Goal: Task Accomplishment & Management: Manage account settings

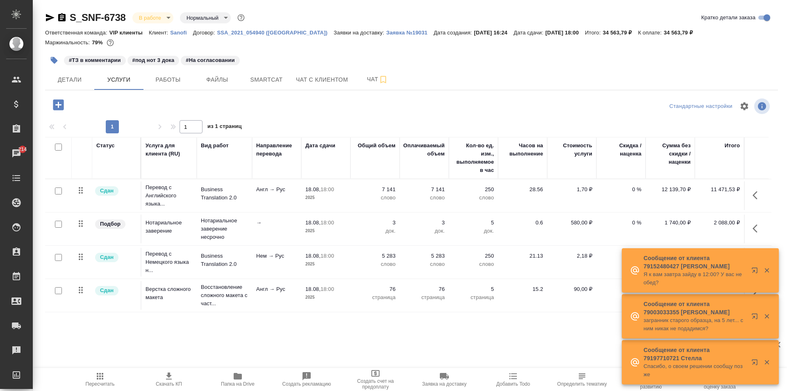
click at [419, 222] on p "3" at bounding box center [424, 223] width 41 height 8
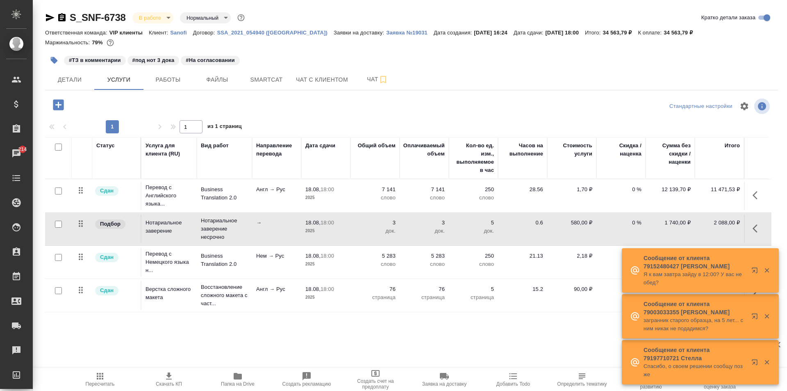
click at [419, 222] on p "3" at bounding box center [424, 223] width 41 height 8
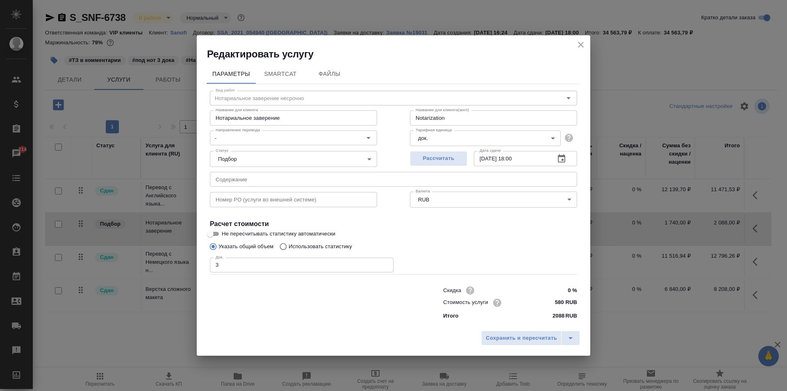
click at [339, 264] on input "3" at bounding box center [302, 265] width 184 height 15
type input "2"
click at [519, 341] on span "Сохранить и пересчитать" at bounding box center [521, 337] width 71 height 9
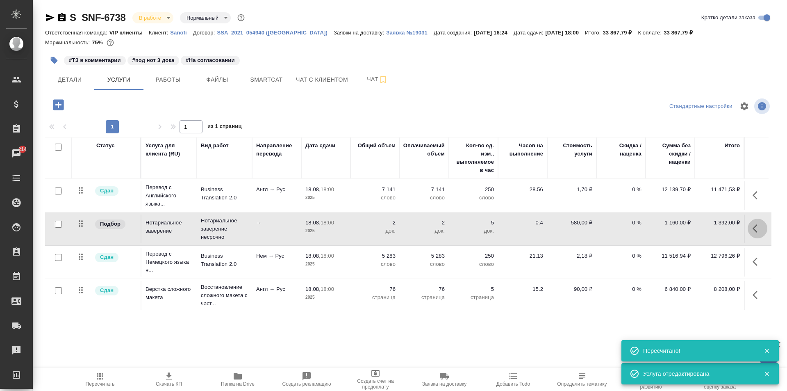
click at [759, 235] on button "button" at bounding box center [758, 229] width 20 height 20
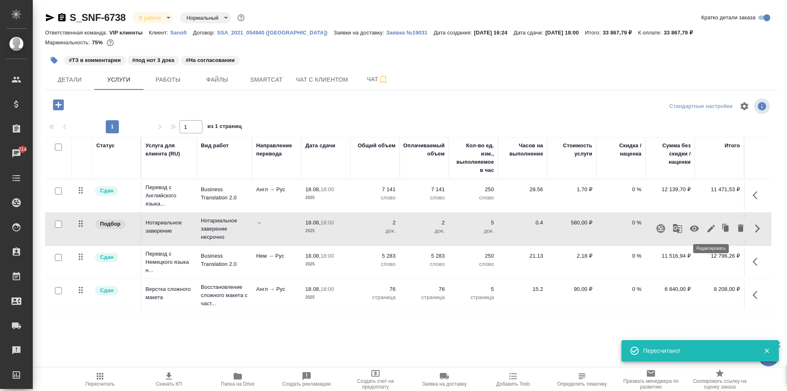
click at [713, 230] on icon "button" at bounding box center [712, 228] width 10 height 10
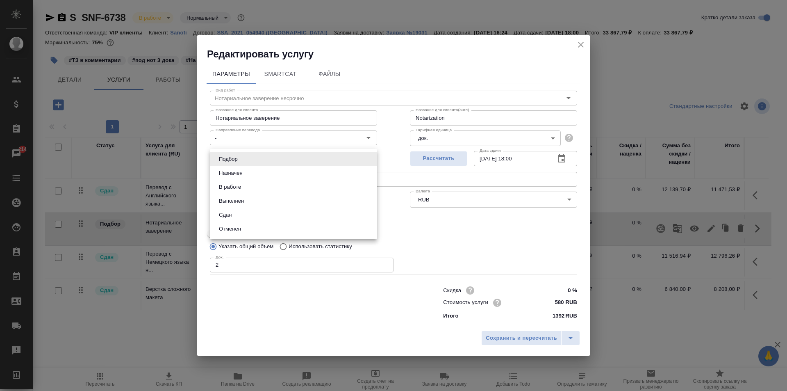
click at [282, 159] on body "🙏 .cls-1 fill:#fff; AWATERA Moskalets Alina Клиенты Спецификации Заказы 214 Чат…" at bounding box center [393, 195] width 787 height 391
click at [268, 220] on li "Сдан" at bounding box center [293, 215] width 167 height 14
type input "closed"
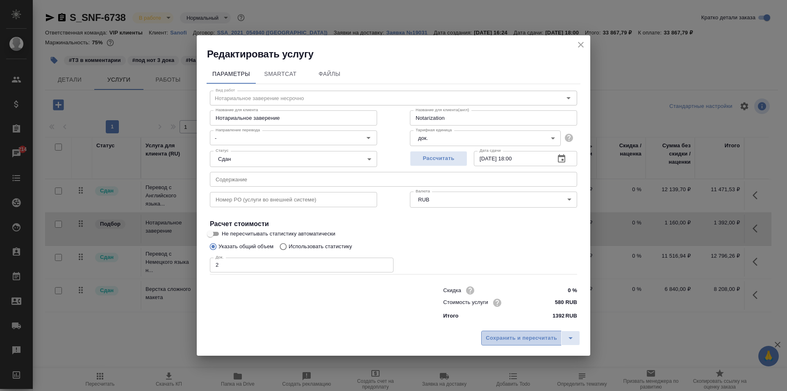
click at [529, 338] on span "Сохранить и пересчитать" at bounding box center [521, 337] width 71 height 9
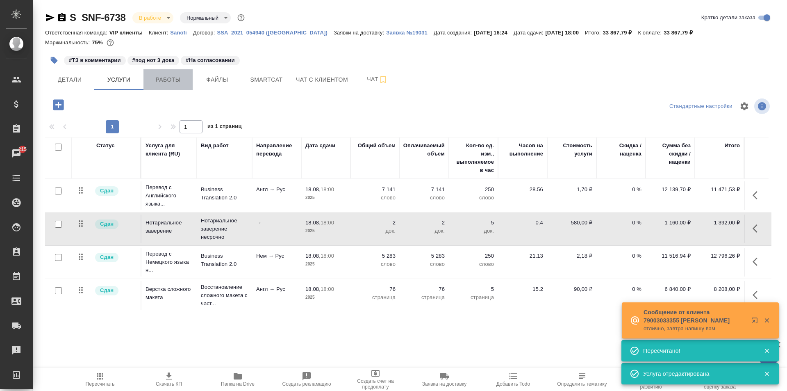
click at [155, 84] on span "Работы" at bounding box center [167, 80] width 39 height 10
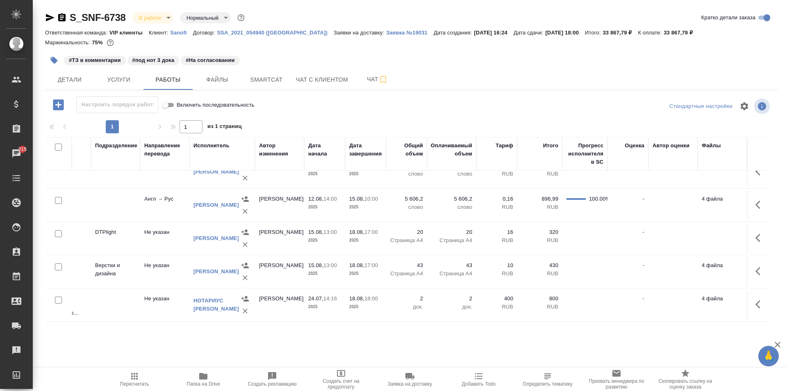
scroll to position [130, 0]
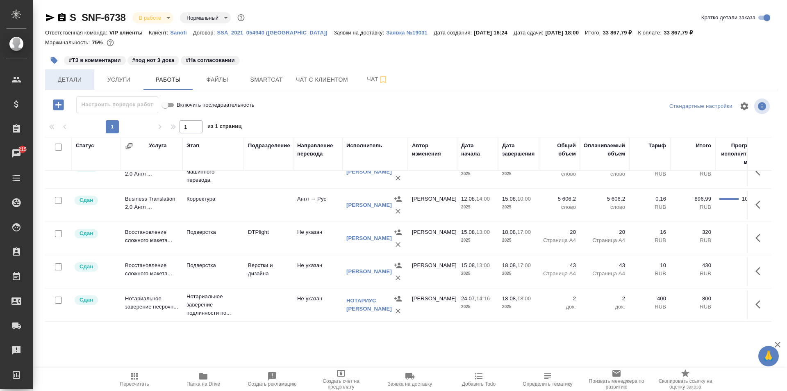
click at [81, 82] on span "Детали" at bounding box center [69, 80] width 39 height 10
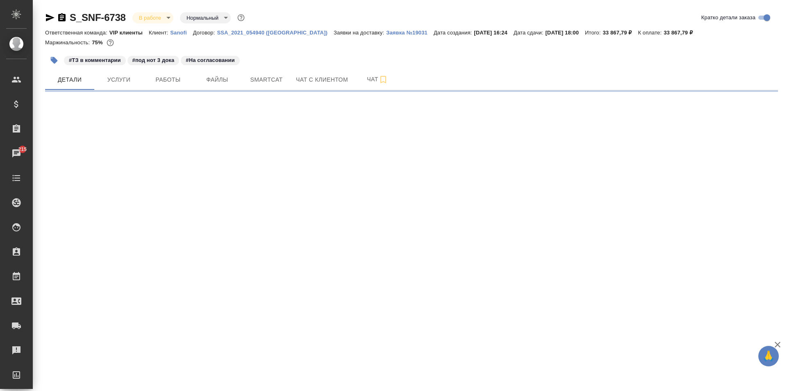
select select "RU"
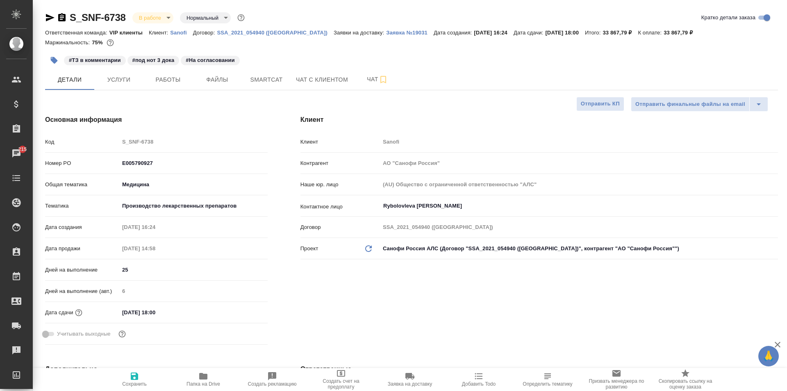
type textarea "x"
click at [132, 83] on span "Услуги" at bounding box center [118, 80] width 39 height 10
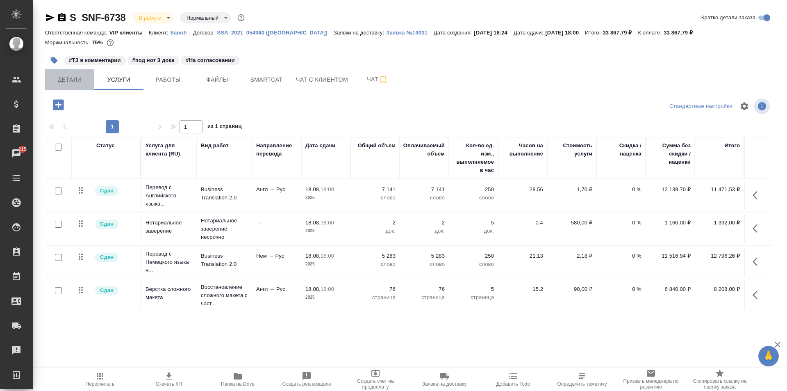
click at [84, 77] on span "Детали" at bounding box center [69, 80] width 39 height 10
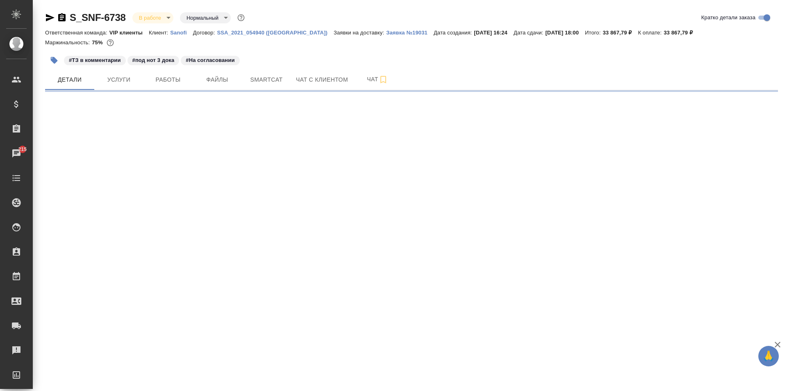
select select "RU"
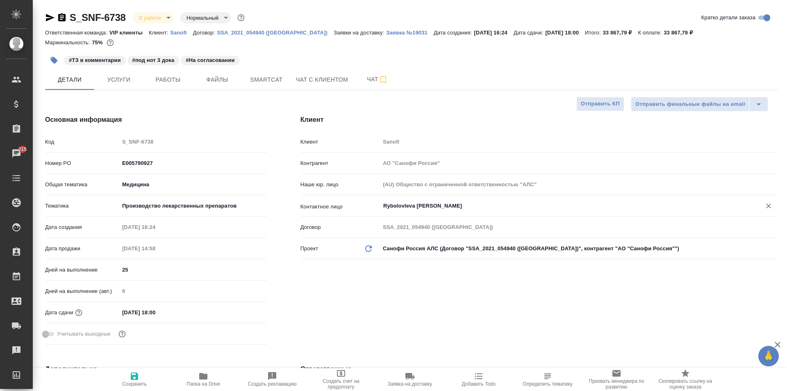
type textarea "x"
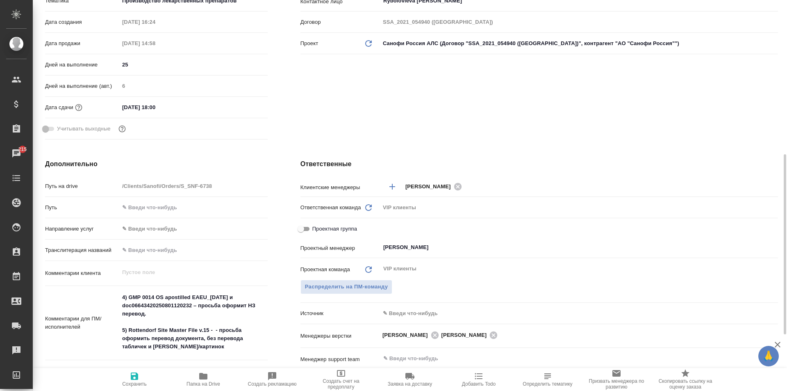
scroll to position [287, 0]
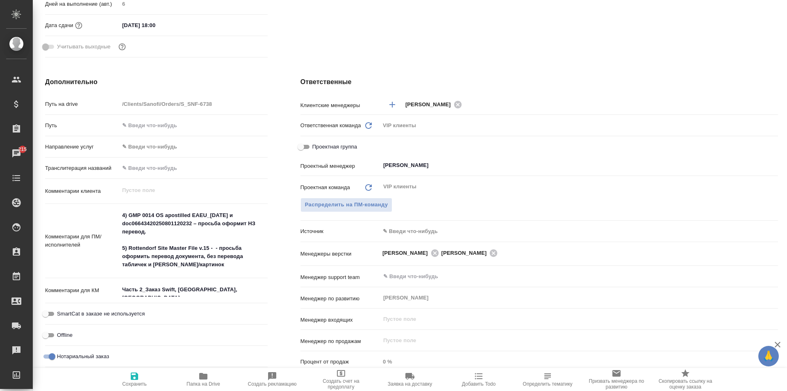
click at [331, 144] on span "Проектная группа" at bounding box center [334, 147] width 45 height 8
click at [316, 144] on input "Проектная группа" at bounding box center [301, 147] width 30 height 10
checkbox input "true"
type textarea "x"
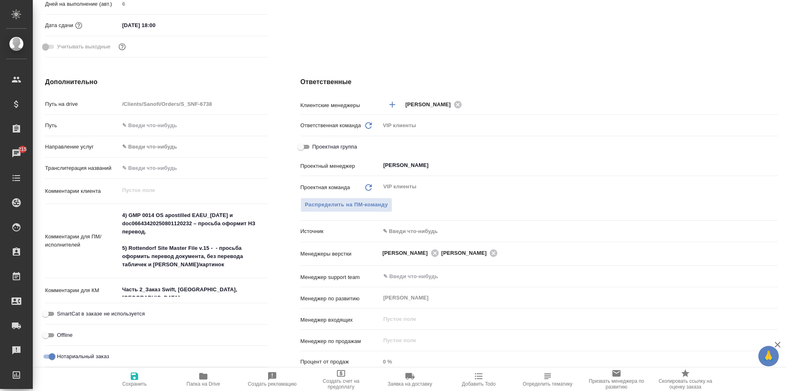
type textarea "x"
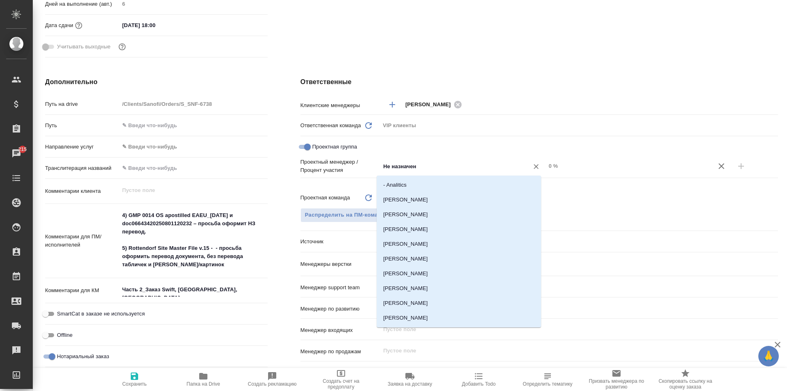
click at [465, 166] on input "Не назначен" at bounding box center [450, 166] width 134 height 10
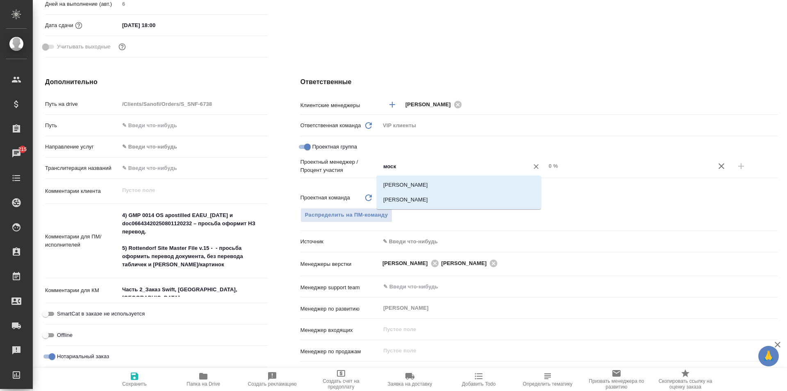
type input "моска"
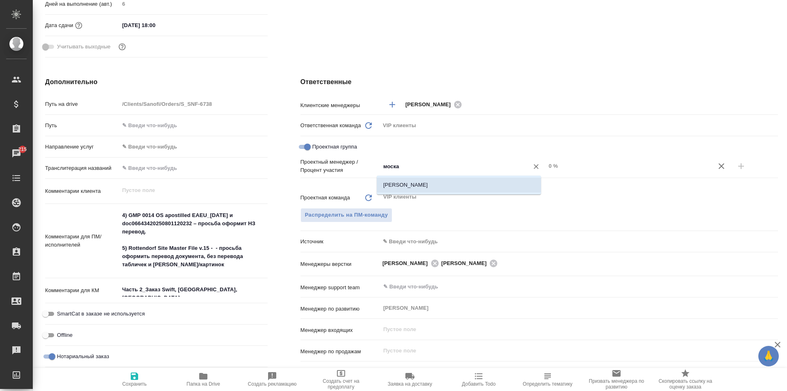
click at [472, 182] on li "[PERSON_NAME]" at bounding box center [459, 185] width 164 height 15
type textarea "x"
click at [547, 168] on input "0 %" at bounding box center [629, 166] width 166 height 12
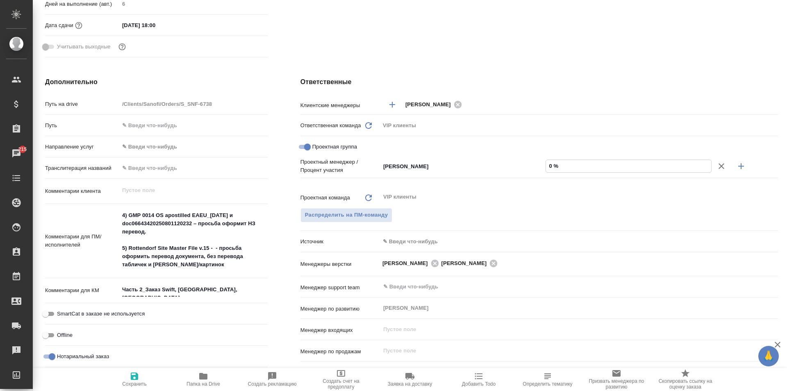
type textarea "x"
type input "4 %"
type textarea "x"
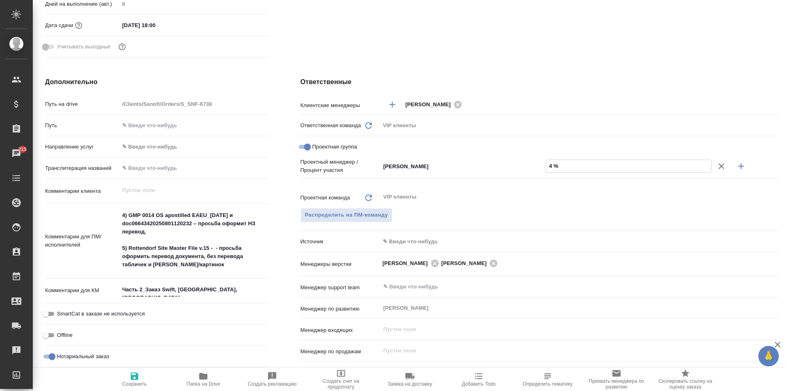
type textarea "x"
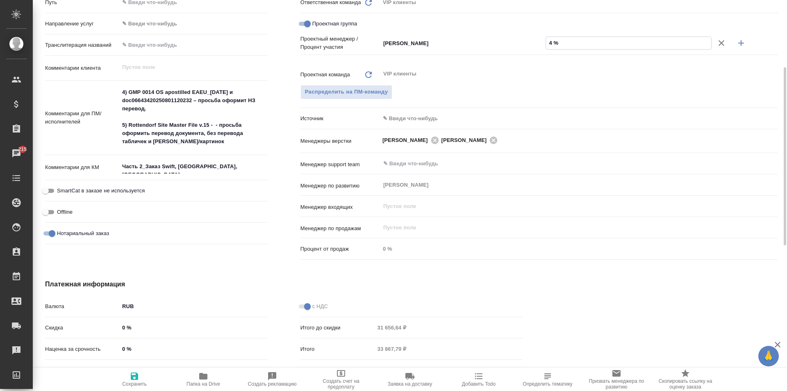
scroll to position [328, 0]
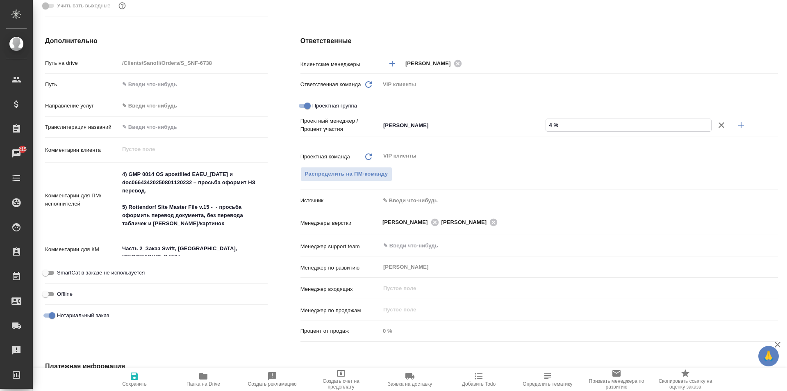
type input "4 %"
click at [736, 122] on icon "button" at bounding box center [741, 125] width 10 height 10
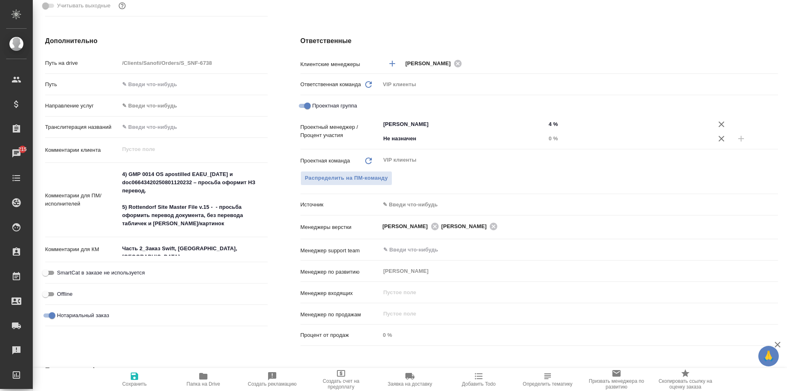
type textarea "x"
click at [441, 137] on input "Не назначен" at bounding box center [450, 139] width 134 height 10
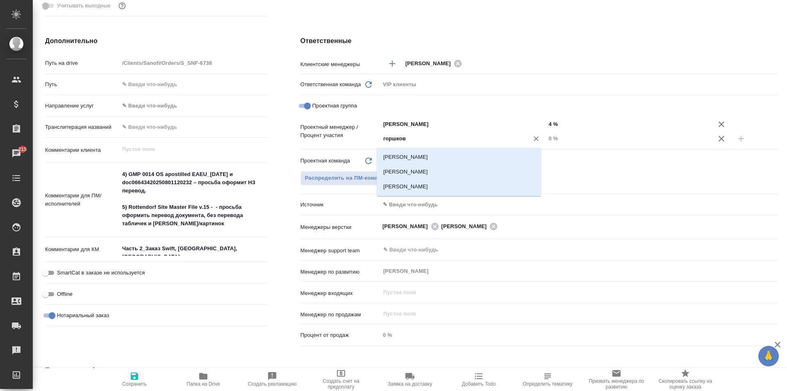
type input "горшкова"
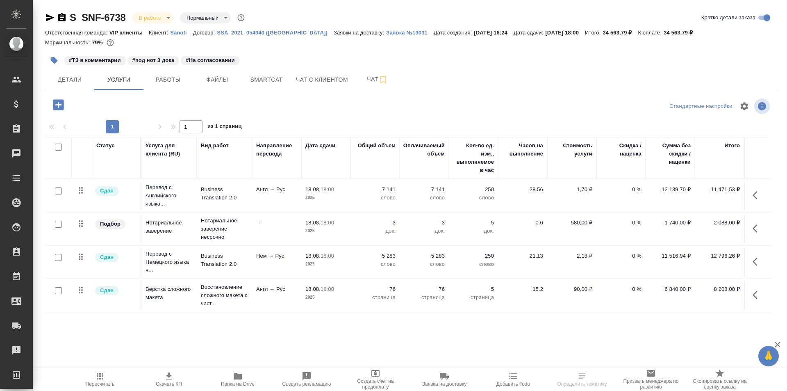
click at [565, 232] on td "580,00 ₽" at bounding box center [571, 228] width 49 height 29
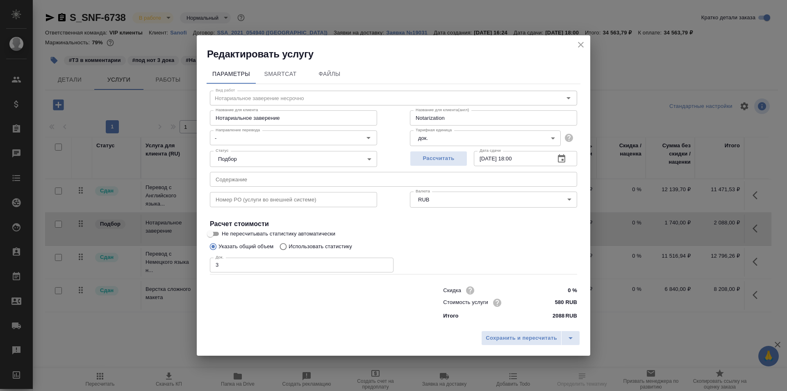
click at [369, 260] on input "3" at bounding box center [302, 265] width 184 height 15
type input "2"
click at [578, 43] on icon "close" at bounding box center [581, 45] width 10 height 10
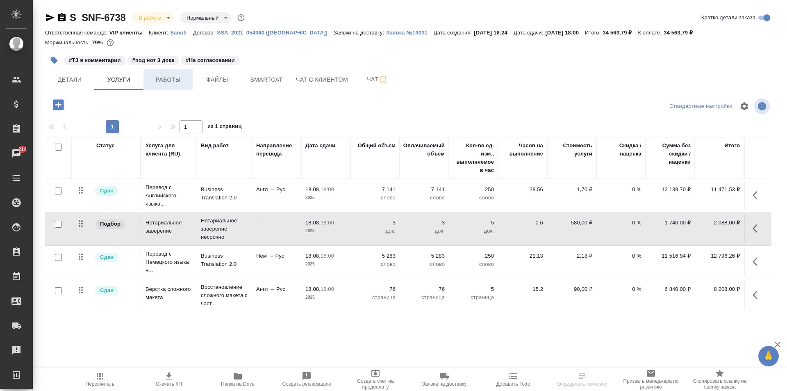
click at [173, 80] on span "Работы" at bounding box center [167, 80] width 39 height 10
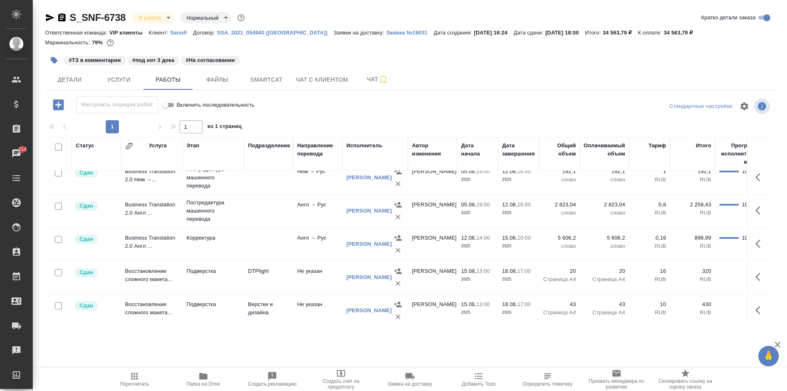
scroll to position [117, 0]
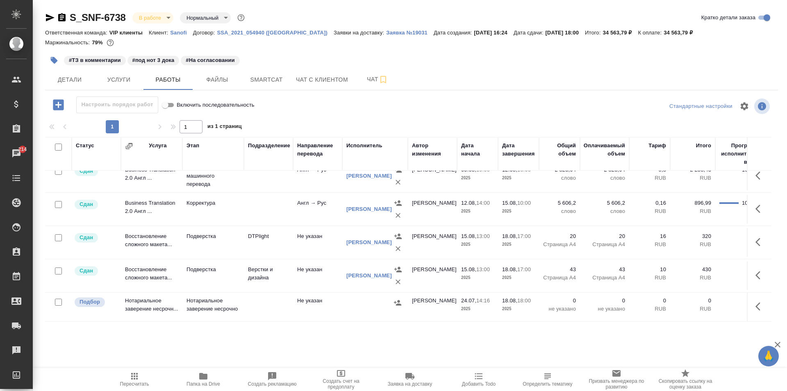
click at [360, 298] on div at bounding box center [375, 302] width 57 height 12
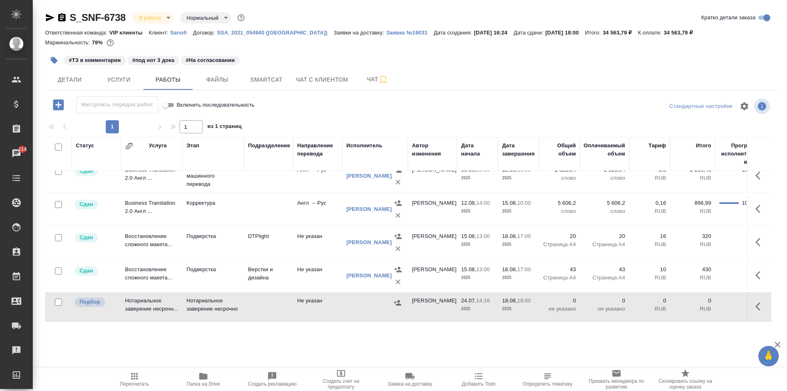
click at [360, 298] on div at bounding box center [375, 302] width 57 height 12
click at [113, 79] on span "Услуги" at bounding box center [118, 80] width 39 height 10
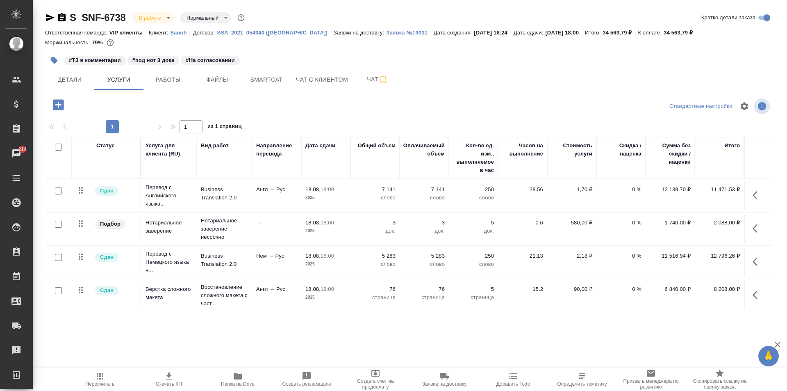
click at [105, 376] on span "Пересчитать" at bounding box center [100, 379] width 59 height 16
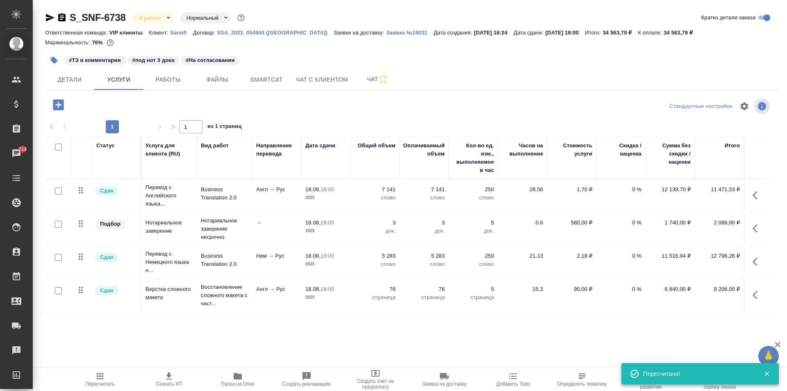
click at [374, 222] on p "3" at bounding box center [375, 223] width 41 height 8
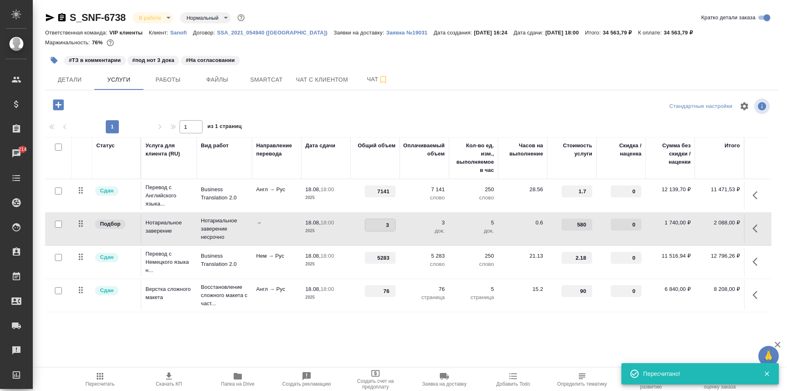
click at [374, 222] on input "3" at bounding box center [380, 225] width 30 height 12
click at [364, 234] on td "3" at bounding box center [375, 228] width 49 height 29
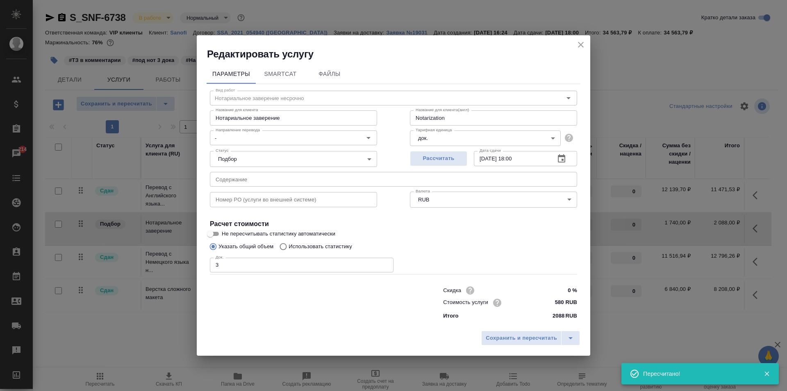
click at [291, 267] on input "3" at bounding box center [302, 265] width 184 height 15
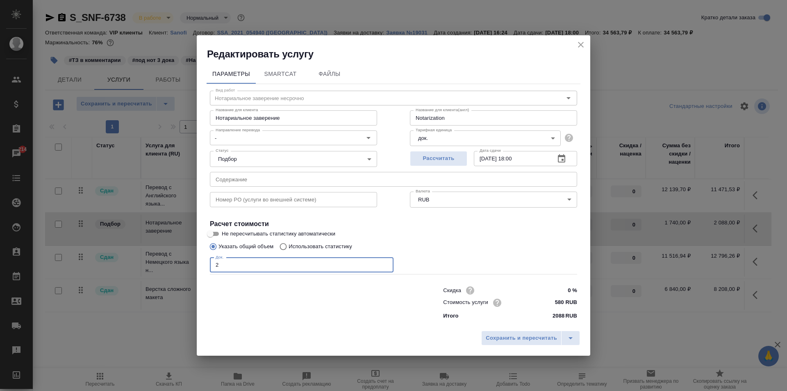
type input "2"
click at [499, 330] on div "Сохранить и пересчитать" at bounding box center [394, 340] width 394 height 29
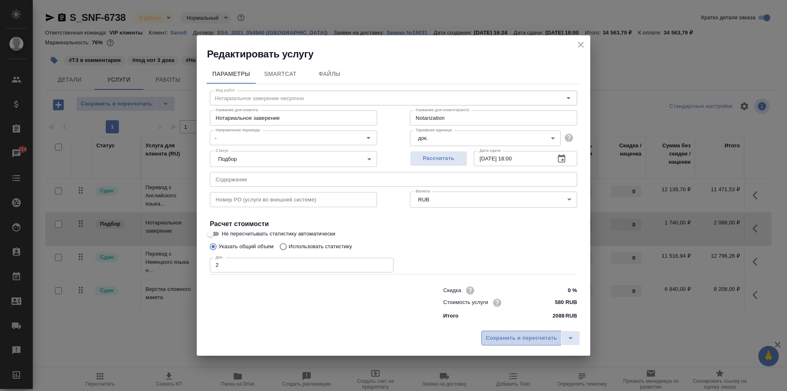
click at [507, 344] on button "Сохранить и пересчитать" at bounding box center [521, 338] width 80 height 15
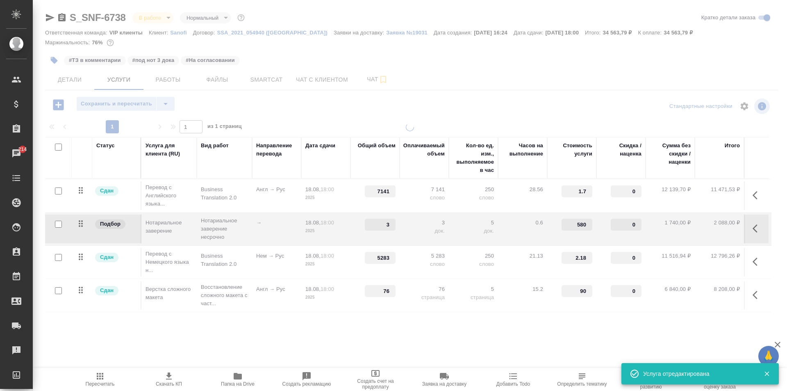
type input "2"
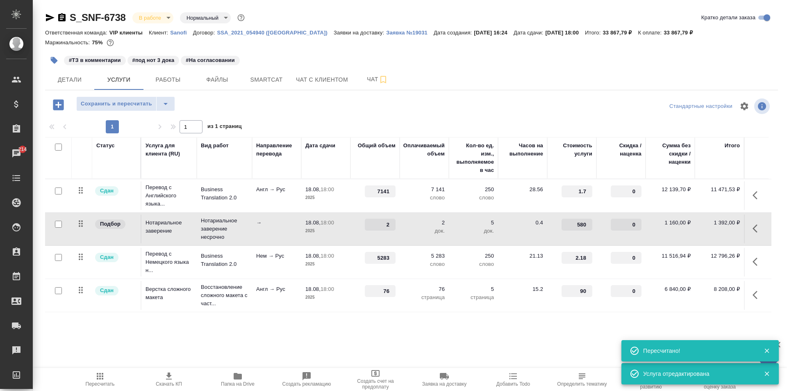
click at [429, 331] on div "S_SNF-6738 В работе inProgress Нормальный normal Кратко детали заказа Ответстве…" at bounding box center [412, 167] width 742 height 334
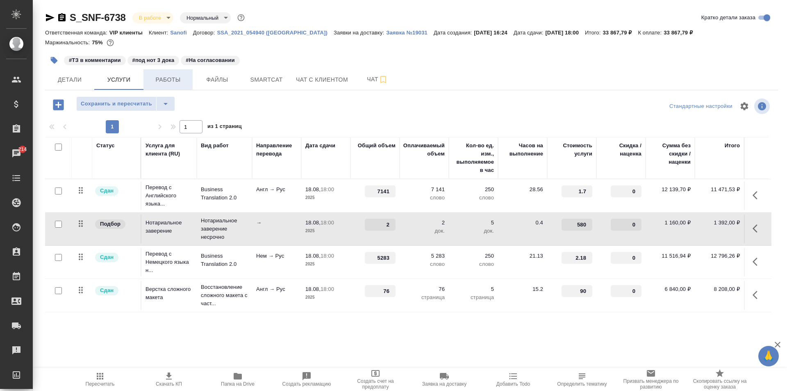
click at [161, 78] on span "Работы" at bounding box center [167, 80] width 39 height 10
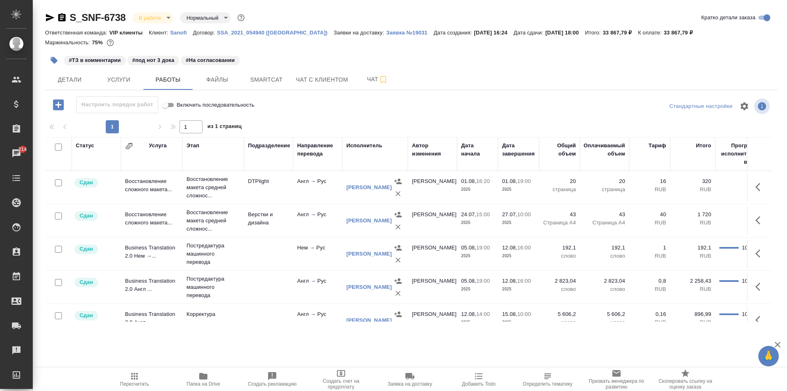
scroll to position [130, 0]
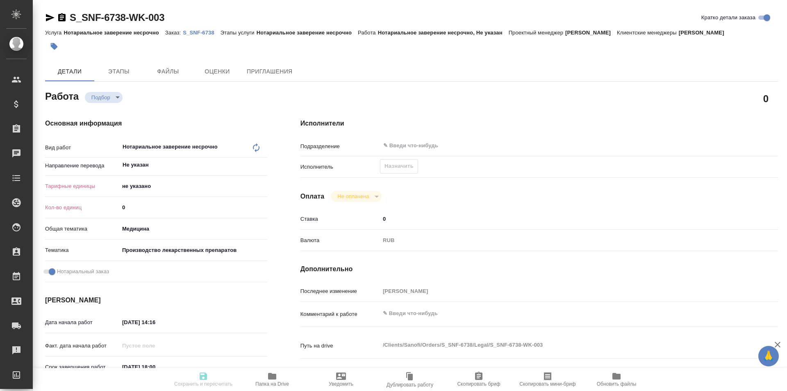
type textarea "x"
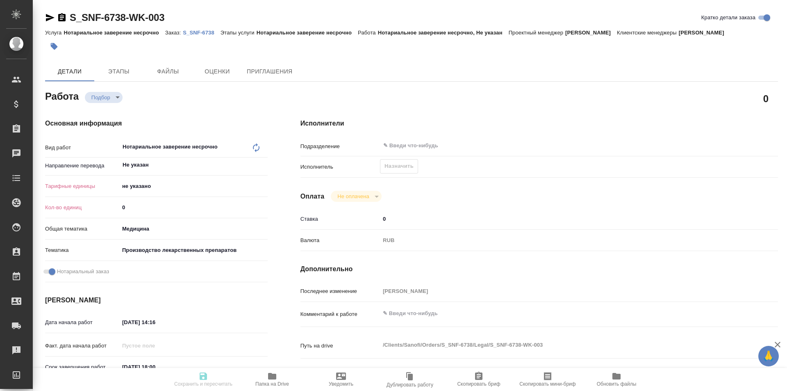
type textarea "x"
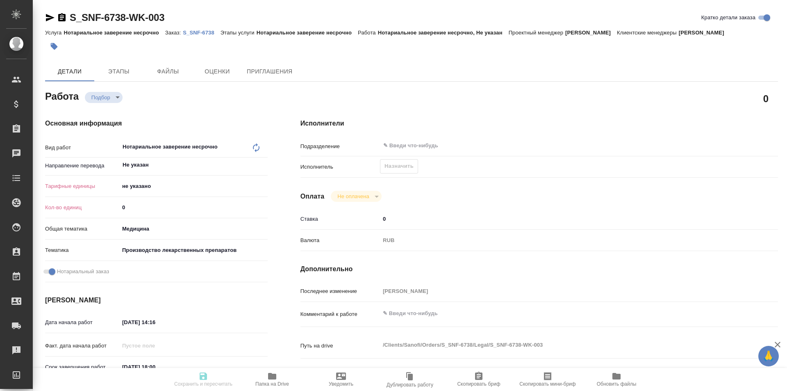
type textarea "x"
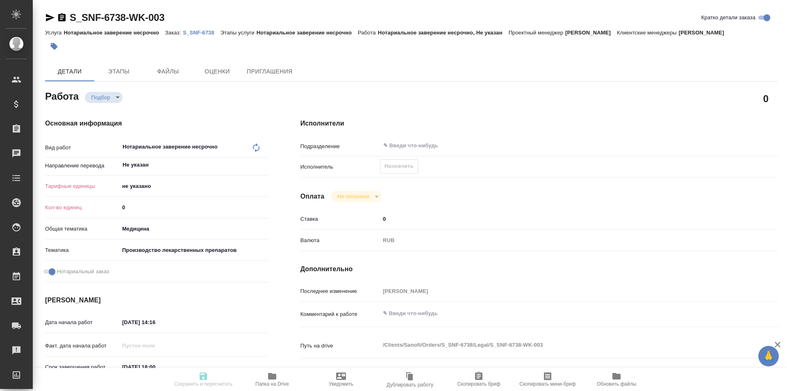
click at [153, 199] on div "Тарифные единицы не указано 5a8b1489cc6b4906c91bfd89" at bounding box center [156, 189] width 223 height 21
click at [155, 221] on div "Кол-во единиц 0" at bounding box center [156, 210] width 223 height 21
type textarea "x"
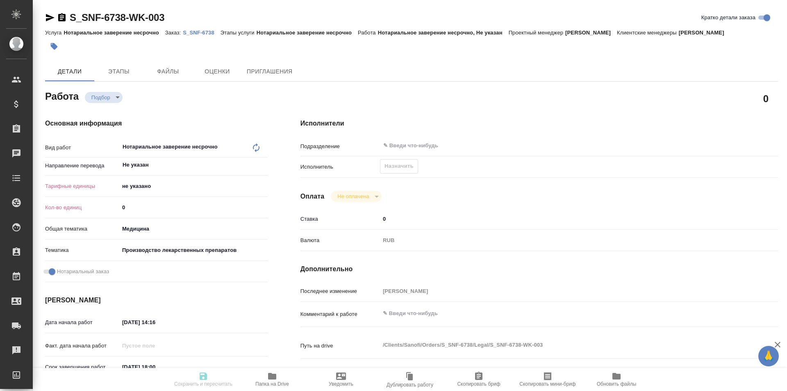
type textarea "x"
click at [152, 210] on input "0" at bounding box center [194, 207] width 148 height 12
type textarea "x"
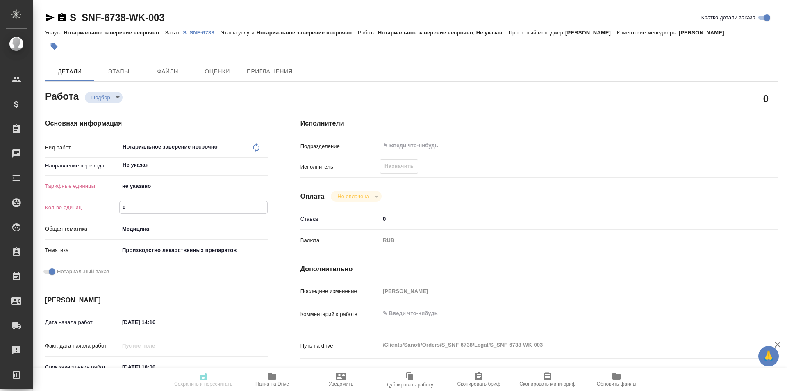
type textarea "x"
type input "2"
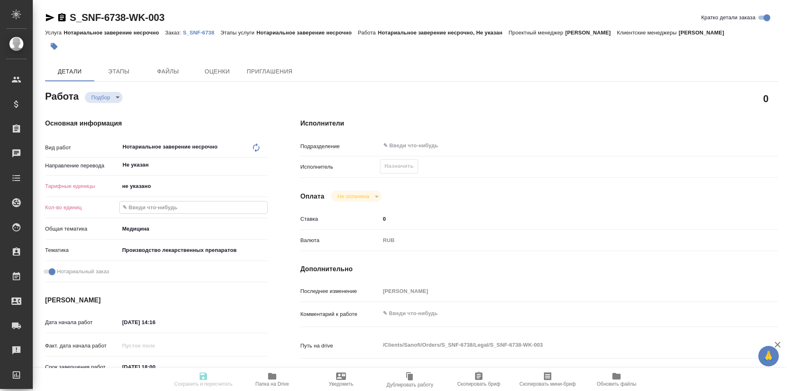
type textarea "x"
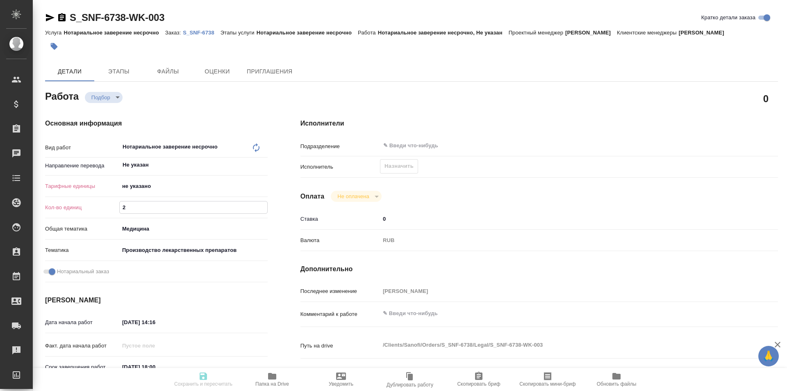
type textarea "x"
type input "2"
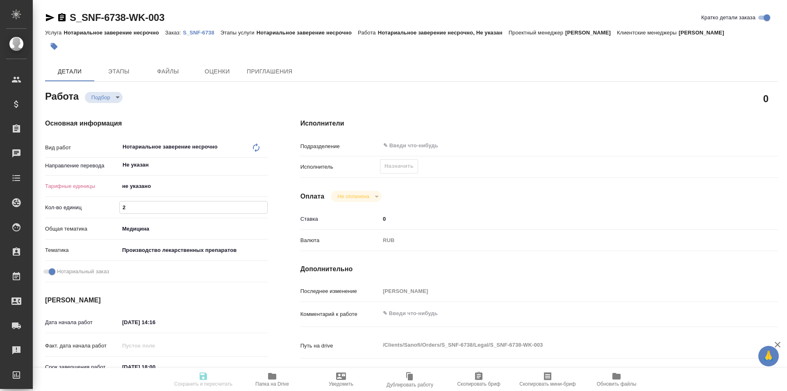
click at [153, 183] on body "🙏 .cls-1 fill:#fff; AWATERA Moskalets Alina Клиенты Спецификации Заказы Чаты To…" at bounding box center [393, 195] width 787 height 391
click at [155, 187] on li "док." at bounding box center [193, 186] width 148 height 13
type textarea "x"
type input "5a8b1489cc6b4906c91bfd8b"
type textarea "x"
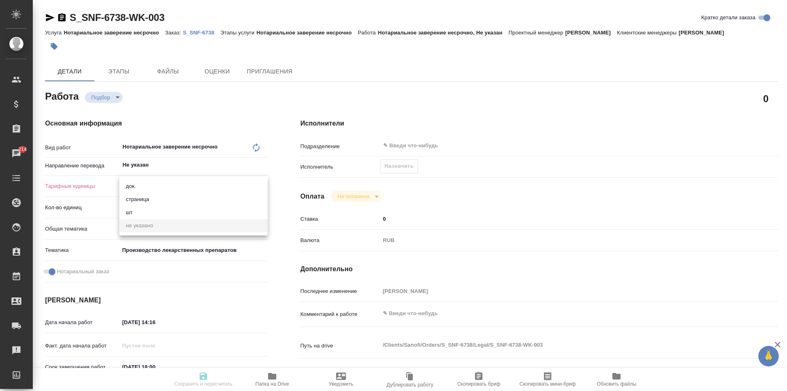
type textarea "x"
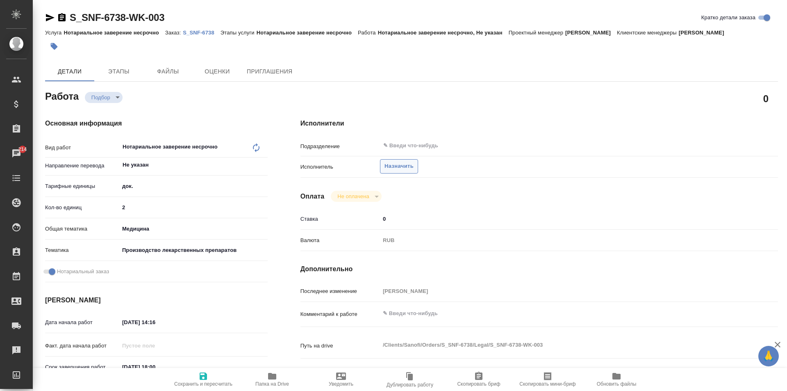
click at [389, 166] on span "Назначить" at bounding box center [399, 166] width 29 height 9
type textarea "x"
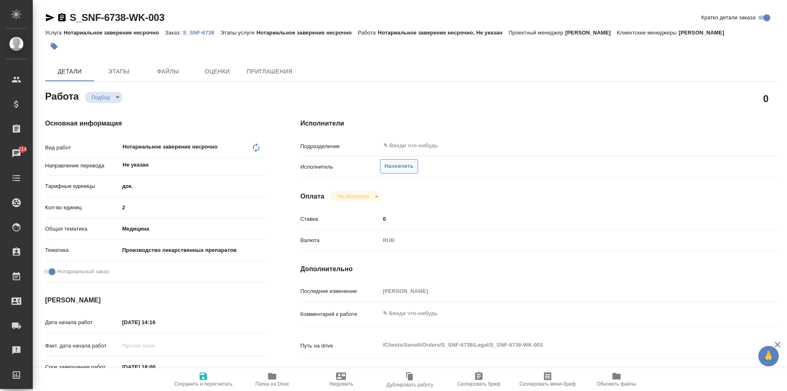
type textarea "x"
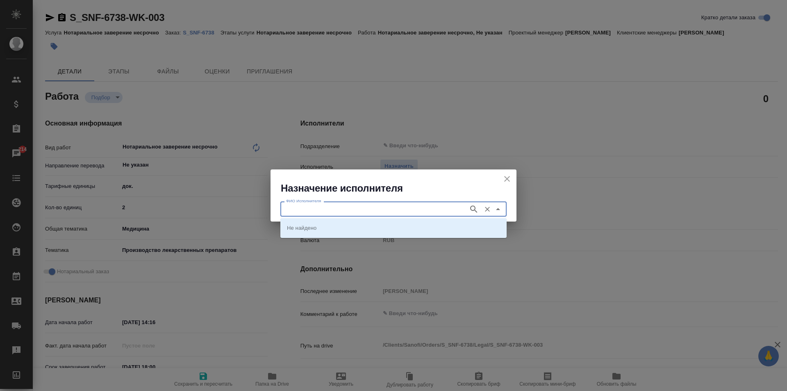
click at [378, 210] on input "ФИО Исполнителя" at bounding box center [374, 209] width 182 height 10
type input "[PERSON_NAME]"
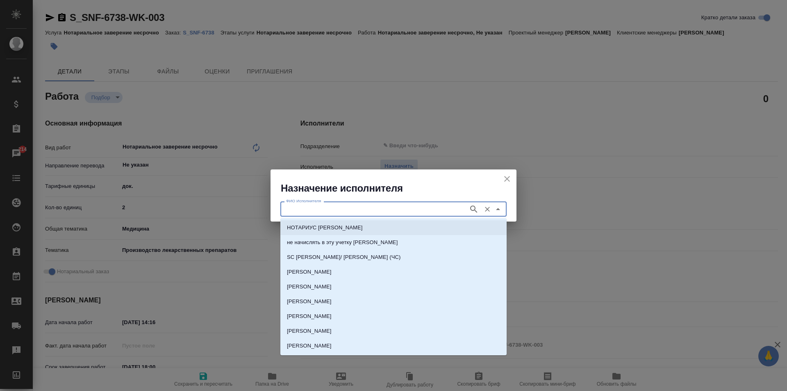
click at [346, 225] on p "НОТАРИУС [PERSON_NAME]" at bounding box center [325, 227] width 76 height 8
type input "НОТАРИУС [PERSON_NAME]"
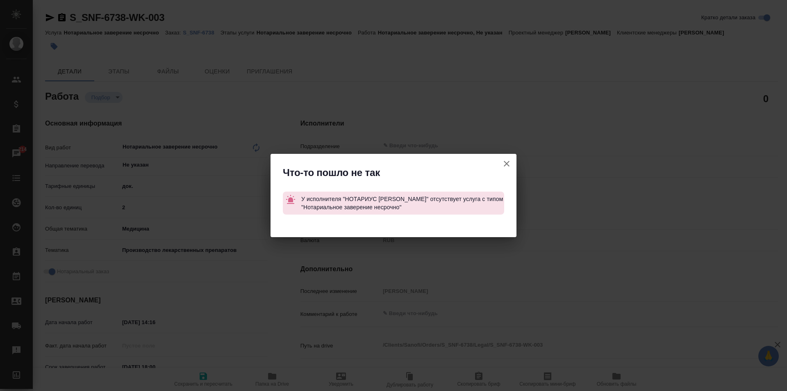
click at [508, 162] on icon "button" at bounding box center [507, 164] width 6 height 6
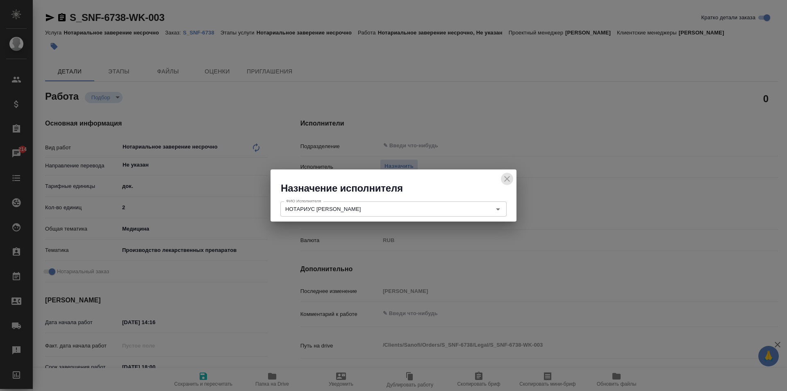
click at [509, 178] on icon "close" at bounding box center [507, 179] width 10 height 10
type textarea "x"
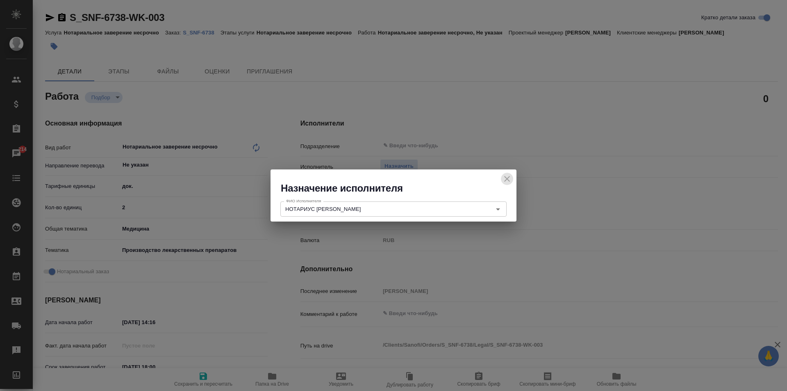
type textarea "x"
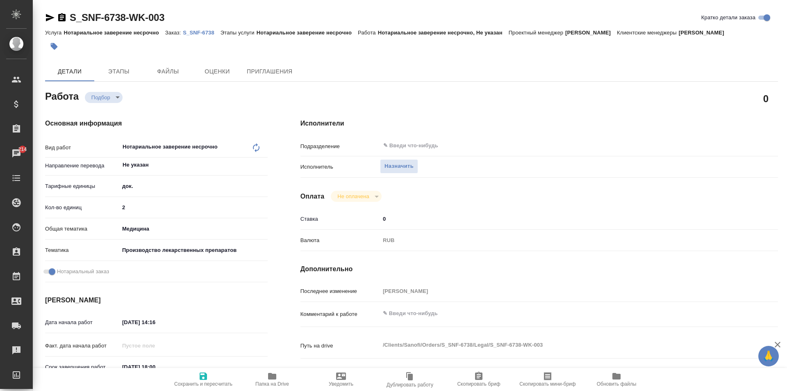
click at [219, 146] on div "Нотариальное заверение несрочно x ​" at bounding box center [185, 147] width 132 height 19
click at [216, 146] on div "Нотариальное заверение несрочно x ​" at bounding box center [185, 147] width 132 height 19
click at [253, 147] on icon at bounding box center [256, 148] width 10 height 10
type textarea "x"
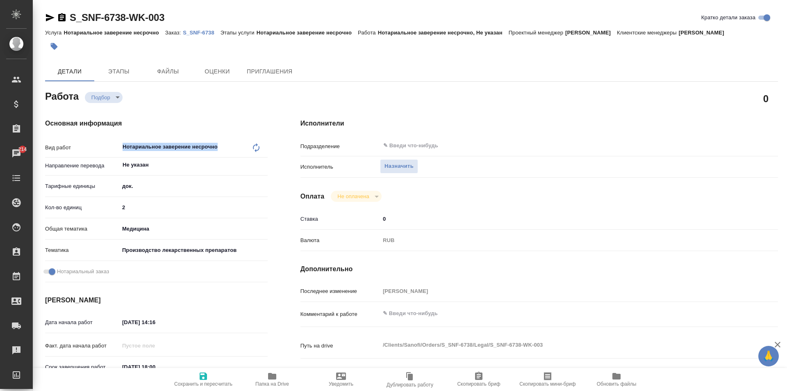
type textarea "x"
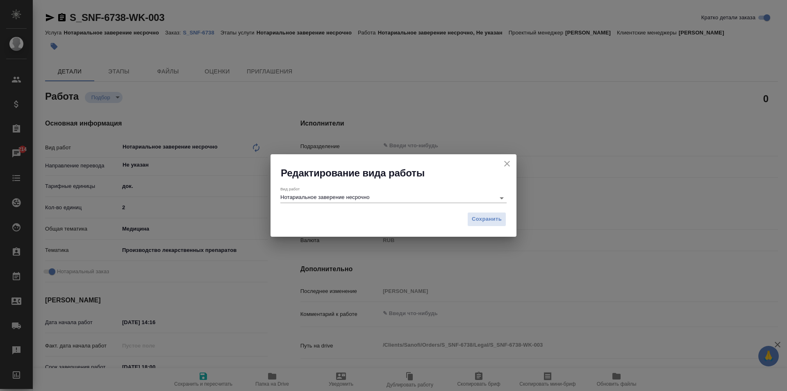
click at [385, 197] on input "Нотариальное заверение несрочно" at bounding box center [385, 198] width 211 height 10
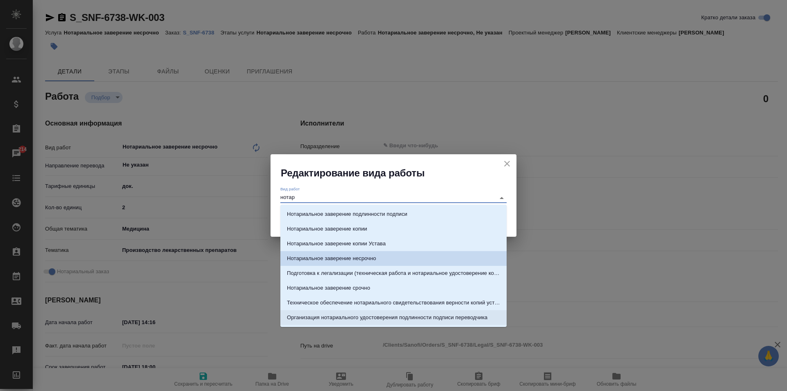
click at [415, 316] on p "Организация нотариального удостоверения подлинности подписи переводчика" at bounding box center [387, 317] width 201 height 8
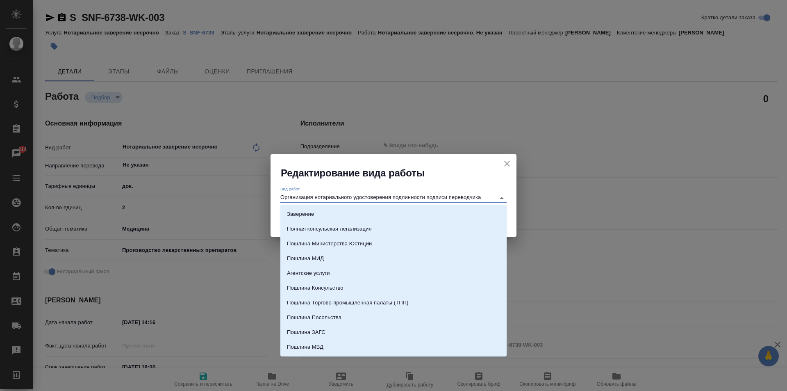
drag, startPoint x: 290, startPoint y: 195, endPoint x: 267, endPoint y: 195, distance: 22.6
click at [267, 195] on div "Редактирование вида работы Вид работ Организация нотариального удостоверения по…" at bounding box center [393, 195] width 787 height 391
click at [429, 198] on input "Организация нотариального удостоверения подлинности подписи переводчика" at bounding box center [385, 198] width 211 height 10
drag, startPoint x: 429, startPoint y: 198, endPoint x: 498, endPoint y: 193, distance: 69.1
click at [498, 193] on div "Организация нотариального удостоверения подлинности подписи переводчика" at bounding box center [393, 198] width 226 height 10
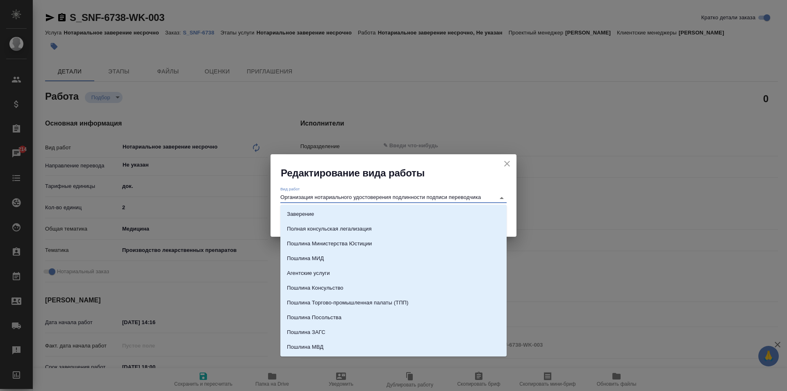
type input "Организация нотариального удостоверения подлинности подписи переводчика"
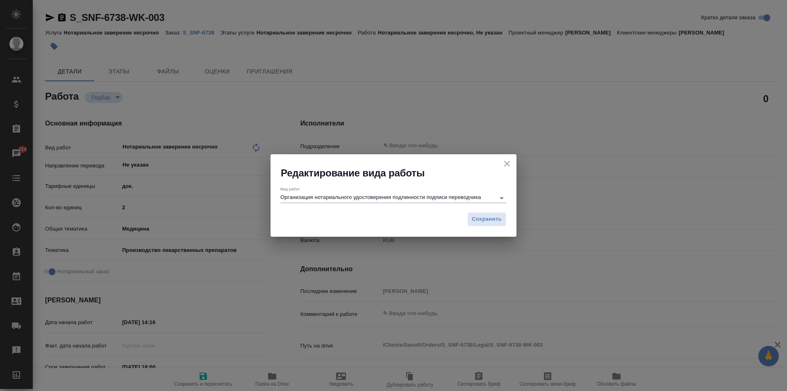
click at [458, 182] on div "Вид работ Организация нотариального удостоверения подлинности подписи переводчи…" at bounding box center [394, 194] width 246 height 28
click at [474, 218] on span "Сохранить" at bounding box center [487, 218] width 30 height 9
type textarea "x"
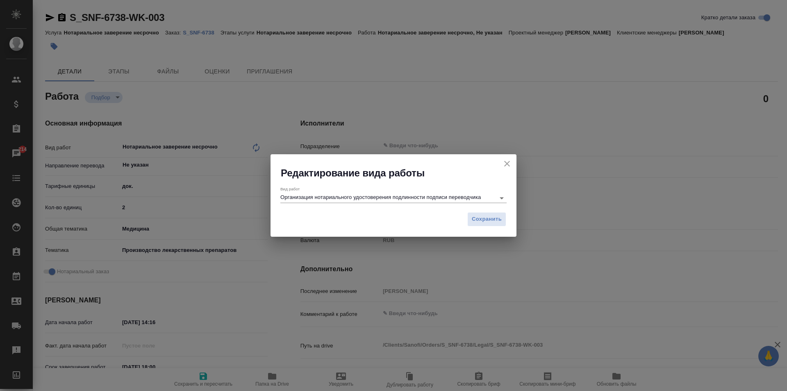
type textarea "x"
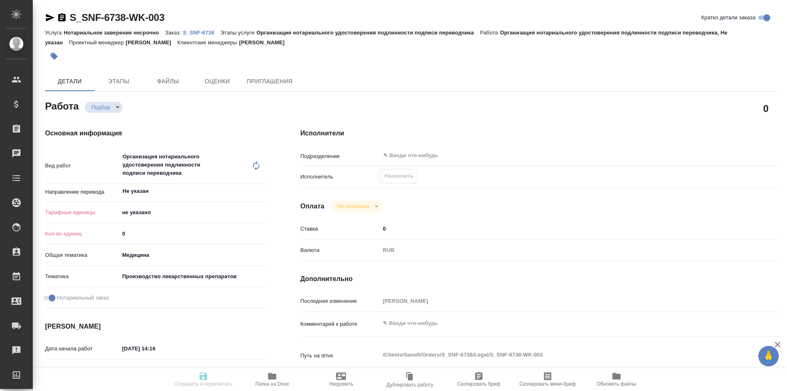
type textarea "x"
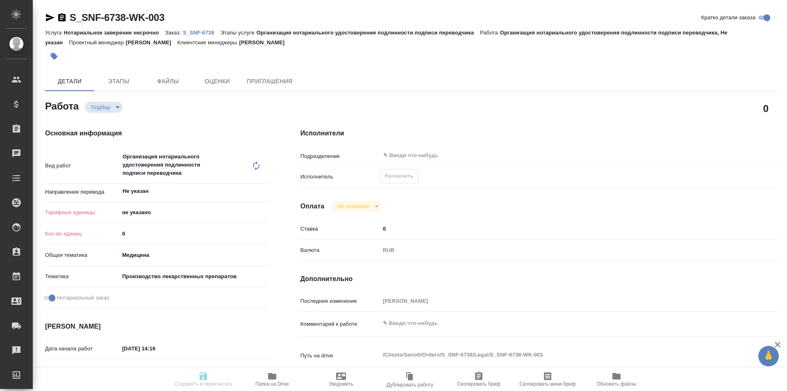
type textarea "x"
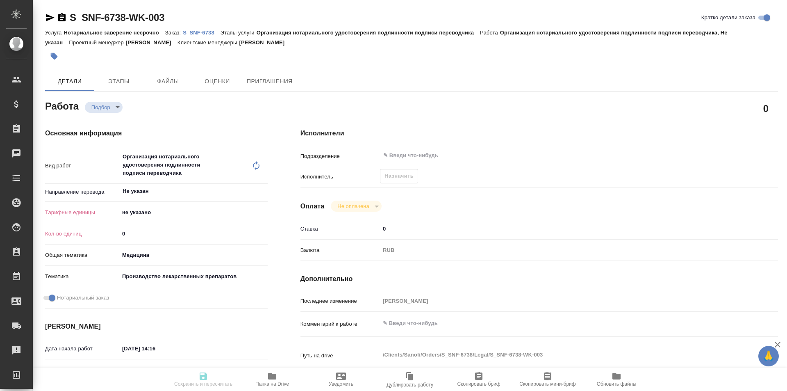
click at [145, 234] on input "0" at bounding box center [193, 234] width 148 height 12
type textarea "x"
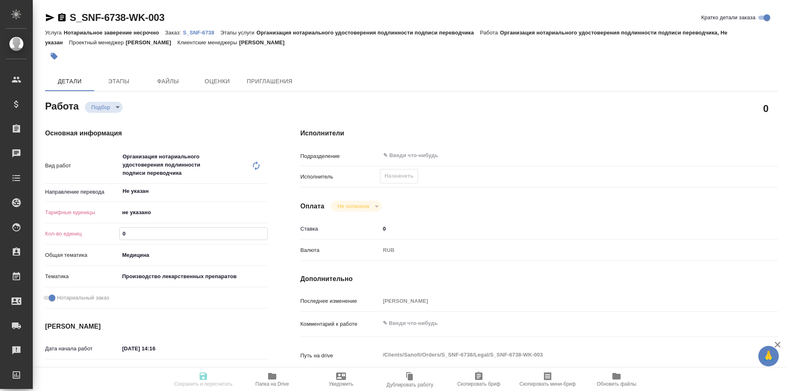
type textarea "x"
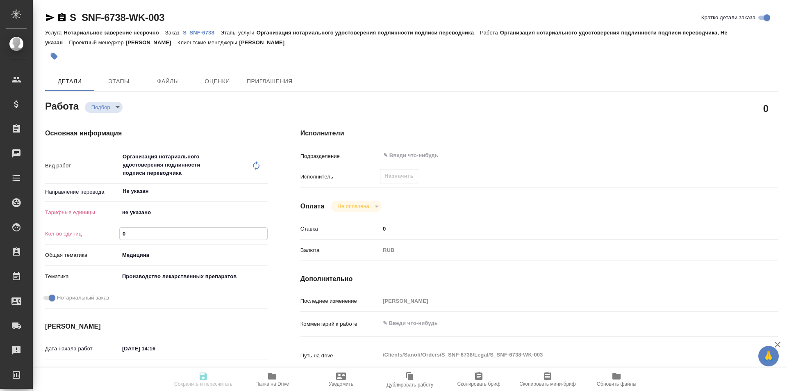
type textarea "x"
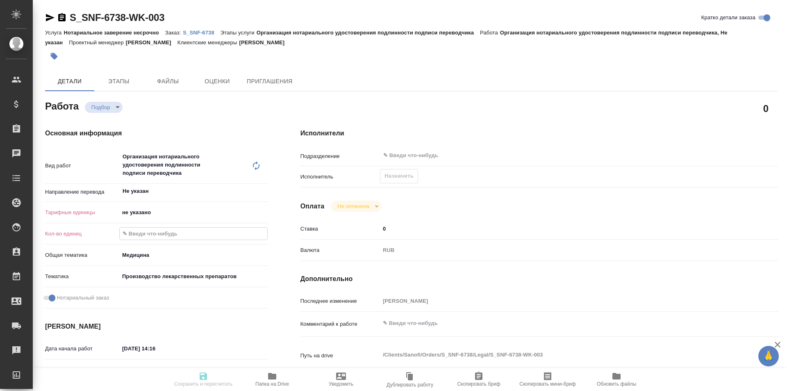
type textarea "x"
type input "2"
type textarea "x"
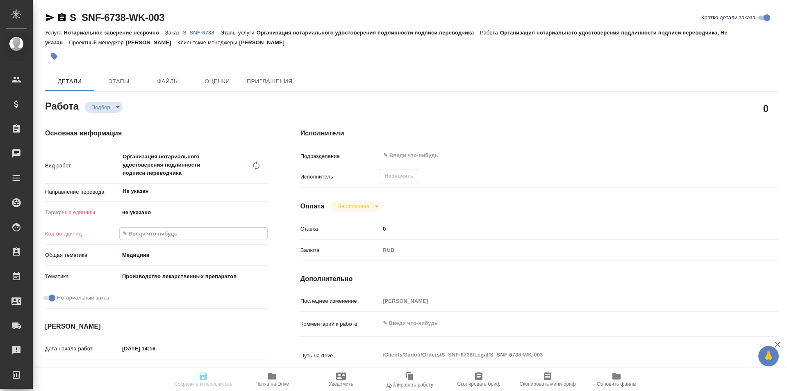
type textarea "x"
type input "2"
click at [148, 214] on body "🙏 .cls-1 fill:#fff; AWATERA Moskalets Alina Клиенты Спецификации Заказы Чаты To…" at bounding box center [393, 195] width 787 height 391
click at [150, 210] on li "док." at bounding box center [193, 212] width 148 height 13
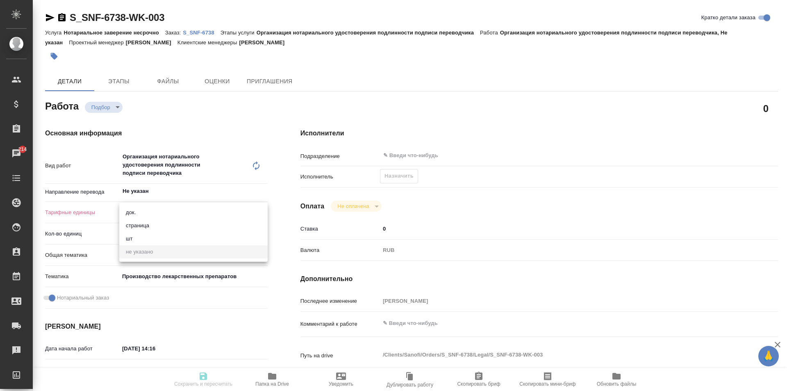
type textarea "x"
type input "5a8b1489cc6b4906c91bfd8b"
type textarea "x"
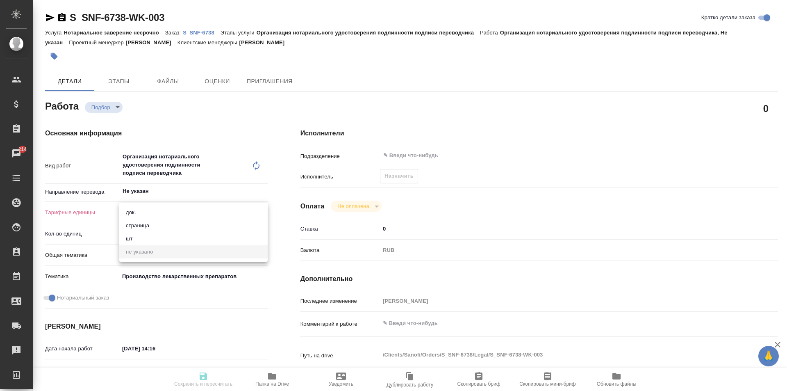
type textarea "x"
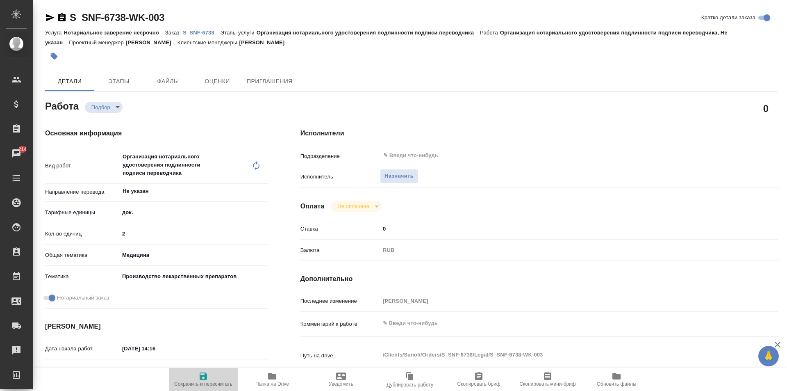
click at [204, 373] on icon "button" at bounding box center [203, 375] width 7 height 7
type textarea "x"
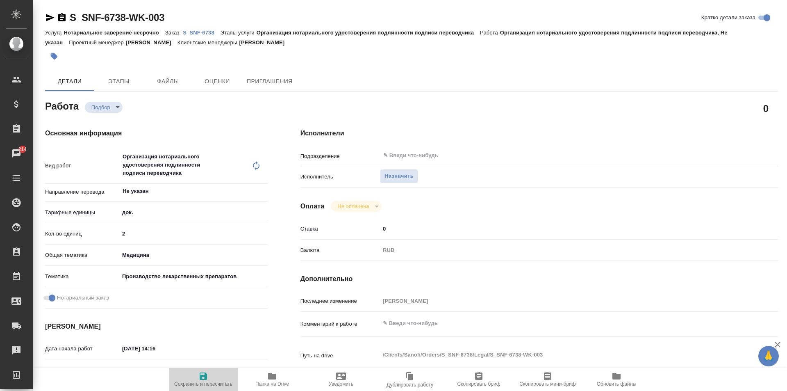
type textarea "x"
type input "recruiting"
type textarea "Организация нотариального удостоверения подлинности подписи переводчика"
type textarea "x"
type input "Не указан"
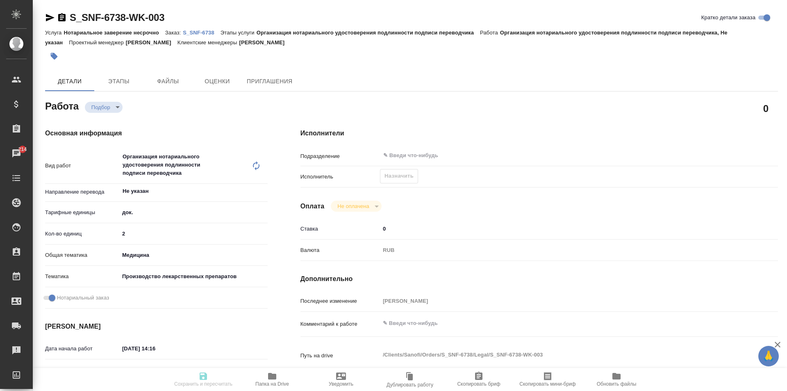
type input "5a8b1489cc6b4906c91bfd8b"
type input "2"
type input "med"
type input "614982fec5ecbb70f805293f"
checkbox input "true"
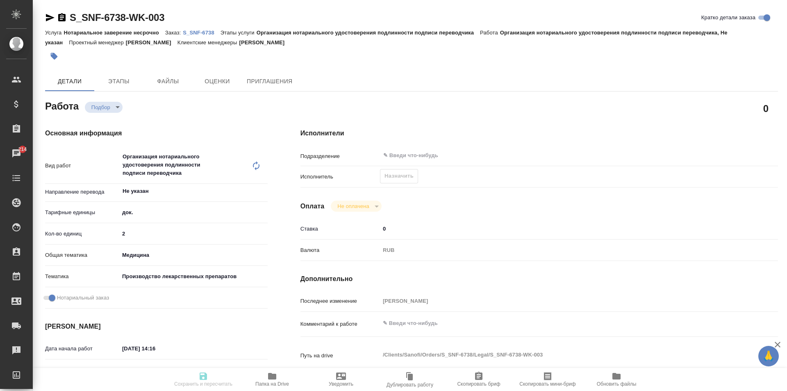
type input "24.07.2025 14:16"
type input "18.08.2025 18:00"
type input "notPayed"
type input "0"
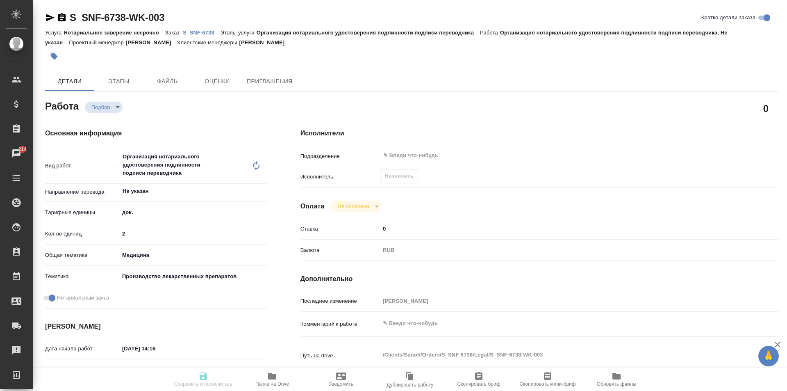
type input "RUB"
type input "Москалец Алина"
type textarea "x"
type textarea "/Clients/Sanofi/Orders/S_SNF-6738/Legal/S_SNF-6738-WK-003"
type textarea "x"
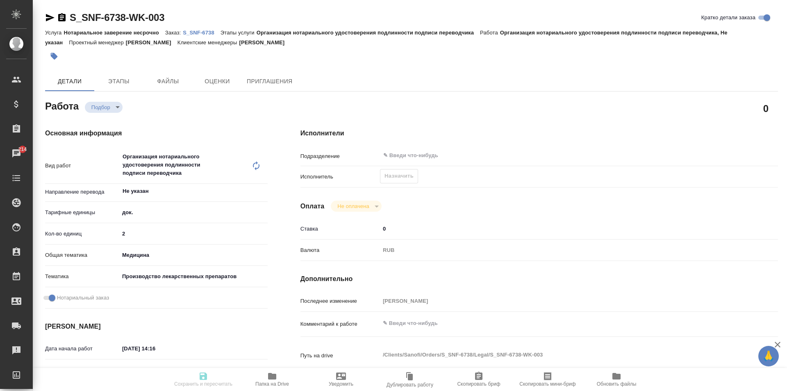
type input "S_SNF-6738"
type input "E005790927"
type input "Нотариальное заверение несрочно"
type input "Организация нотариального удостоверения подлинности подписи переводчика"
type input "Сайдашева Диляра"
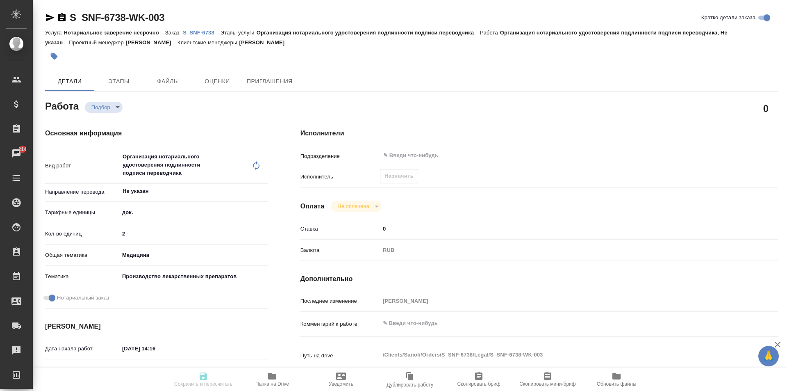
type input "Арсеньева Вера, Малофеева Екатерина"
type input "/Clients/Sanofi/Orders/S_SNF-6738"
type textarea "x"
type textarea "4) GMP 0014 OS apostilled EAEU_03.07.2025 и doc06643420250801120232 – просьба о…"
type textarea "x"
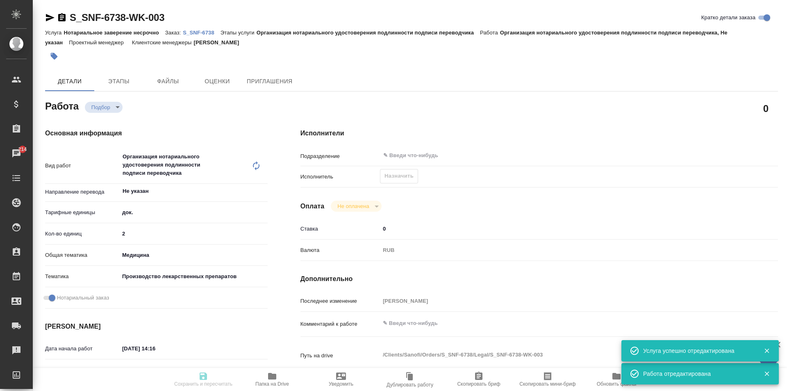
type textarea "x"
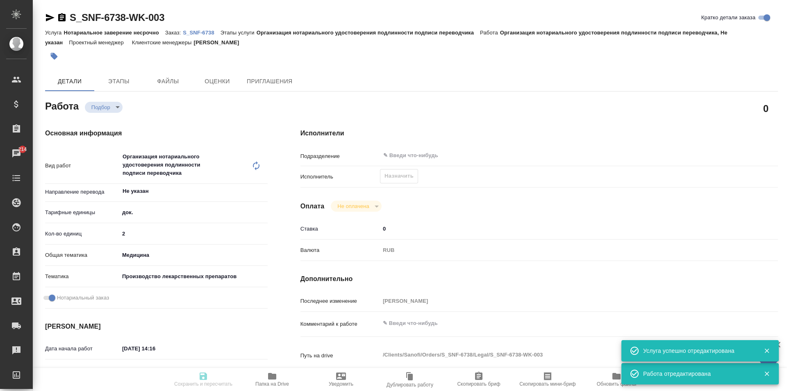
type textarea "x"
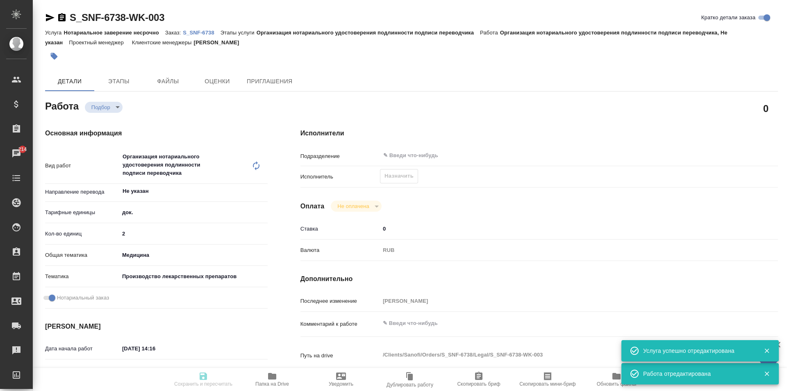
type textarea "x"
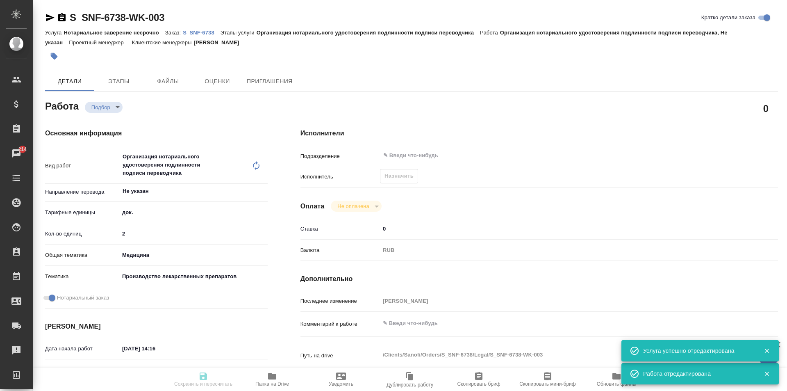
type textarea "x"
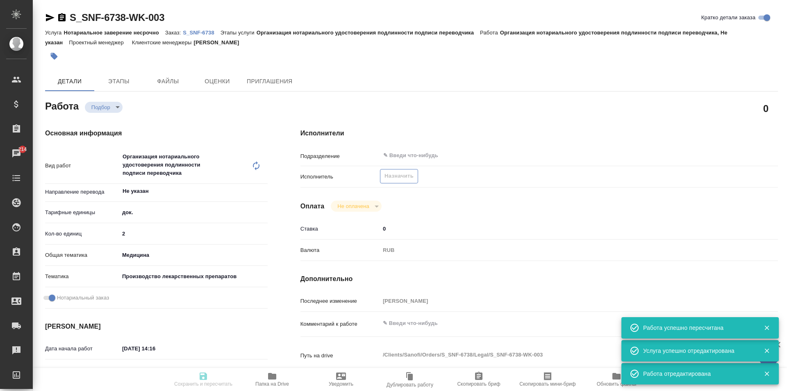
type input "recruiting"
type textarea "Организация нотариального удостоверения подлинности подписи переводчика"
type textarea "x"
type input "Не указан"
type input "5a8b1489cc6b4906c91bfd8b"
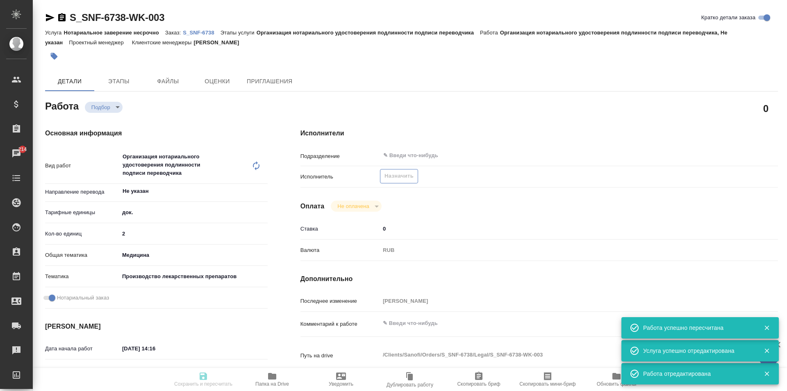
type input "2"
type input "med"
type input "614982fec5ecbb70f805293f"
checkbox input "true"
type input "24.07.2025 14:16"
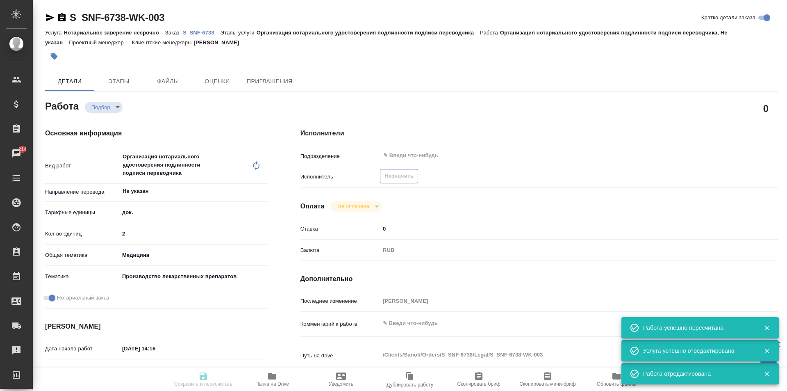
type input "18.08.2025 18:00"
type input "notPayed"
type input "0"
type input "RUB"
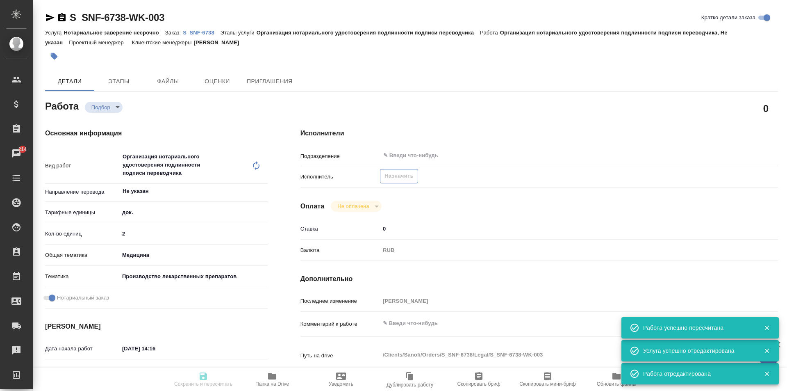
type input "[PERSON_NAME]"
type textarea "x"
type textarea "/Clients/Sanofi/Orders/S_SNF-6738/Legal/S_SNF-6738-WK-003"
type textarea "x"
type input "S_SNF-6738"
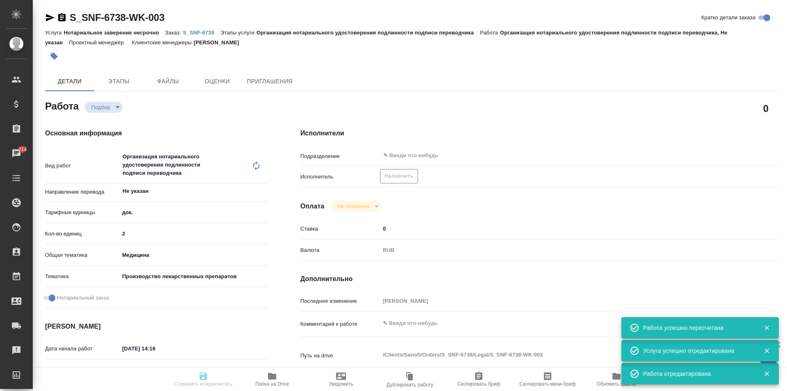
type input "E005790927"
type input "Нотариальное заверение несрочно"
type input "Организация нотариального удостоверения подлинности подписи переводчика"
type input "Сайдашева Диляра"
type input "Арсеньева Вера, Малофеева Екатерина"
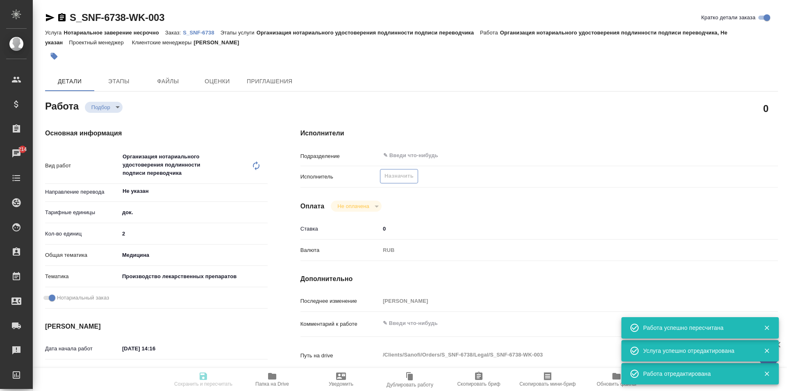
type input "/Clients/Sanofi/Orders/S_SNF-6738"
type textarea "x"
type textarea "4) GMP 0014 OS apostilled EAEU_03.07.2025 и doc06643420250801120232 – просьба о…"
type textarea "x"
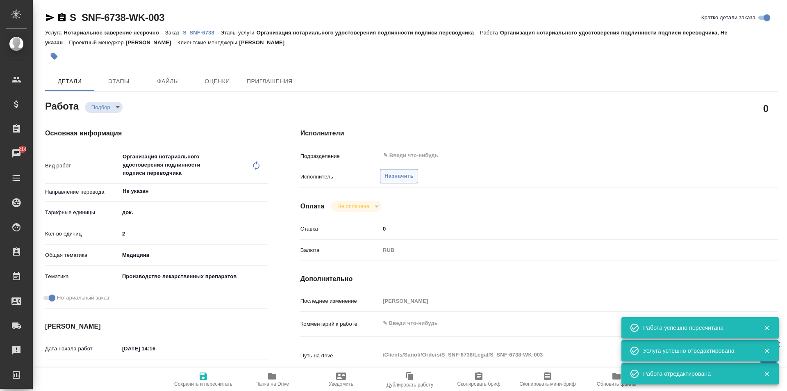
type textarea "x"
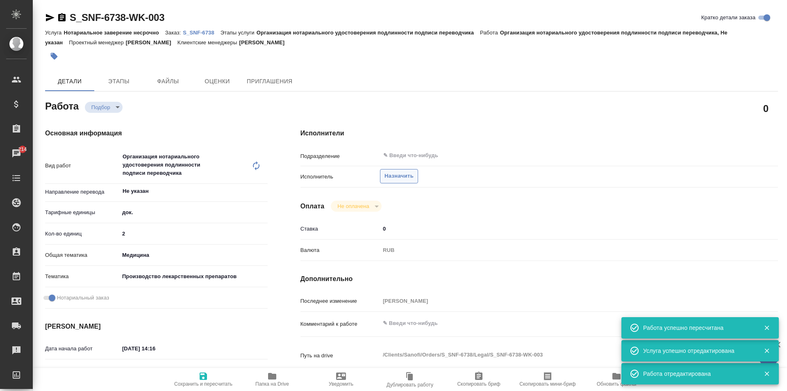
type textarea "x"
click at [390, 176] on span "Назначить" at bounding box center [399, 175] width 29 height 9
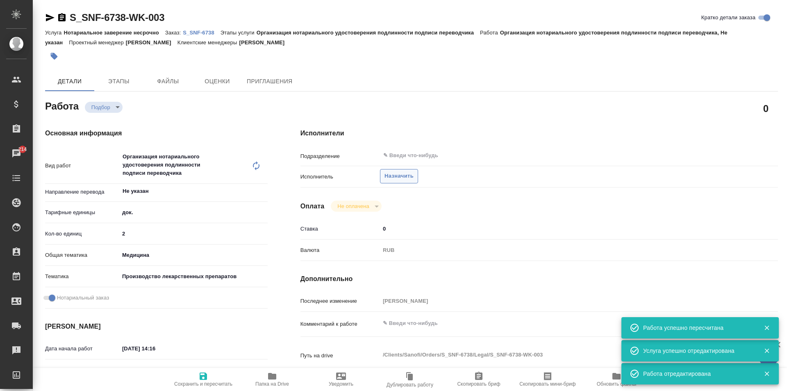
type textarea "x"
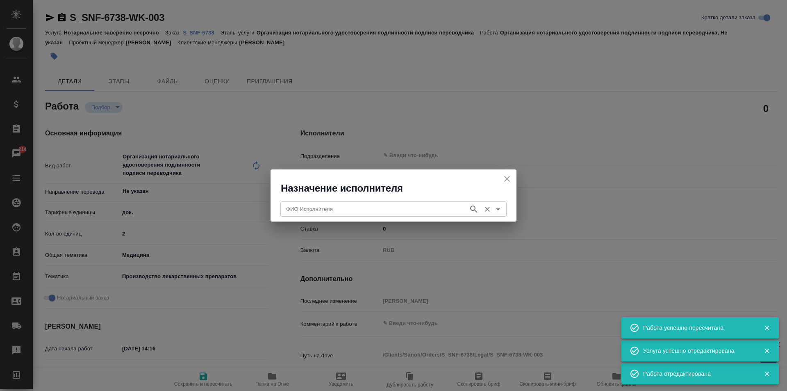
click at [366, 214] on div "ФИО Исполнителя" at bounding box center [393, 208] width 226 height 15
type textarea "x"
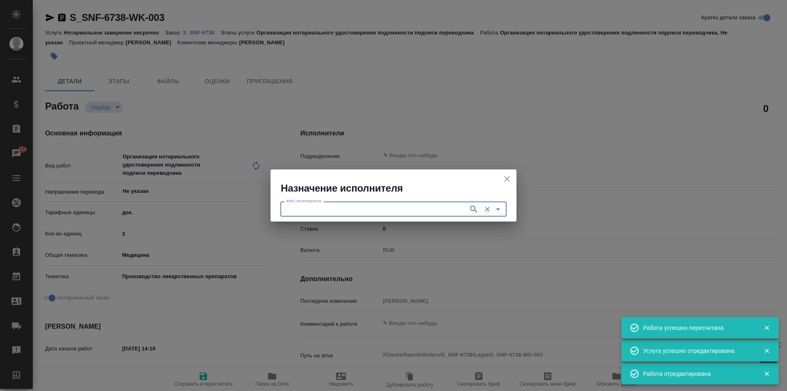
type textarea "x"
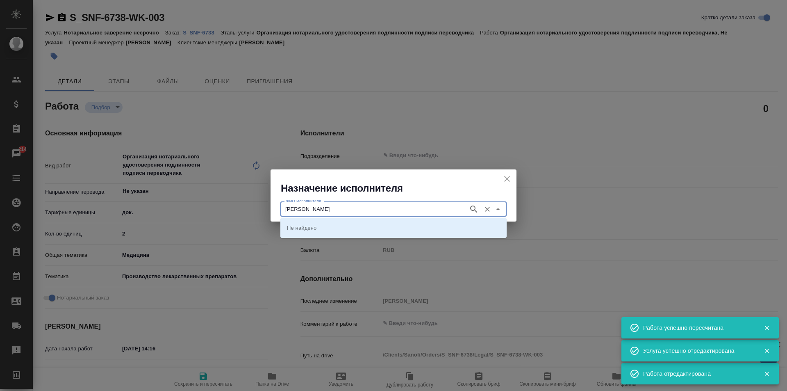
type input "миллер"
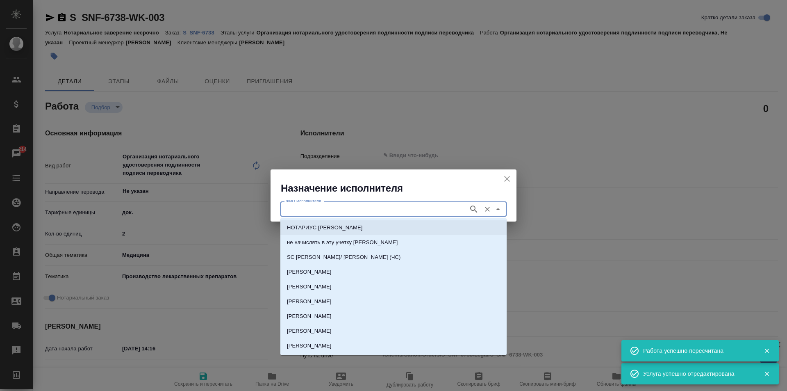
click at [363, 229] on p "НОТАРИУС Миллер Николай Николаевич" at bounding box center [325, 227] width 76 height 8
type input "НОТАРИУС Миллер Николай Николаевич"
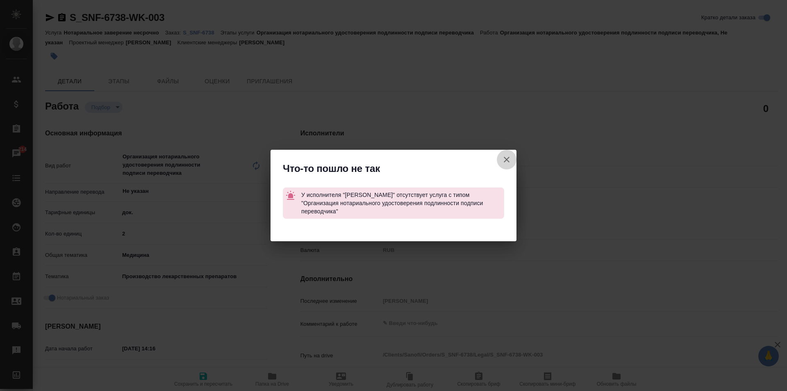
click at [506, 162] on icon "button" at bounding box center [507, 160] width 10 height 10
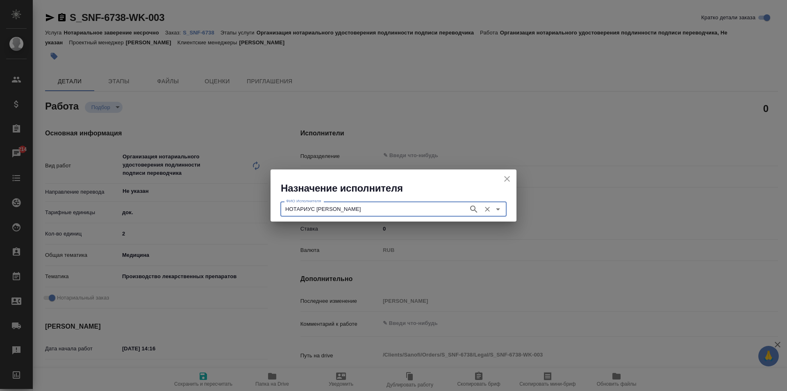
type textarea "x"
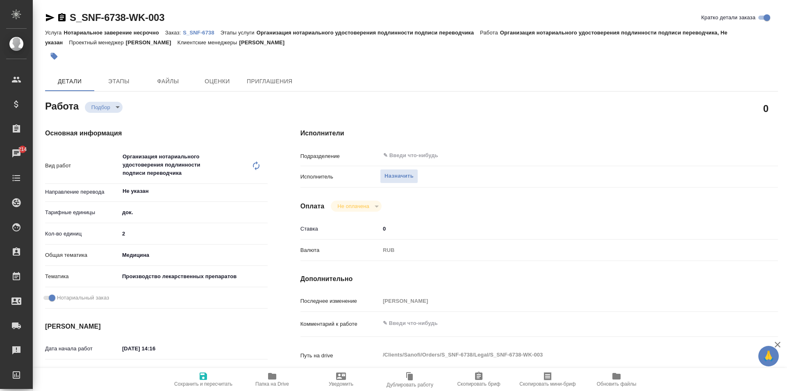
click at [197, 170] on div "Организация нотариального удостоверения подлинности подписи переводчика x ​" at bounding box center [185, 165] width 132 height 35
click at [253, 166] on icon at bounding box center [256, 165] width 7 height 9
type textarea "x"
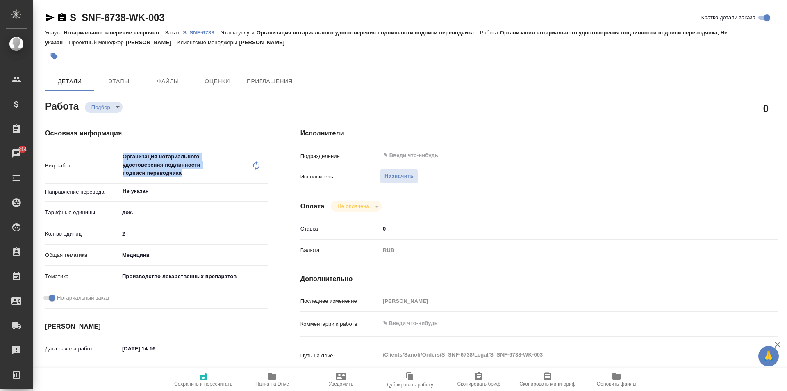
type textarea "x"
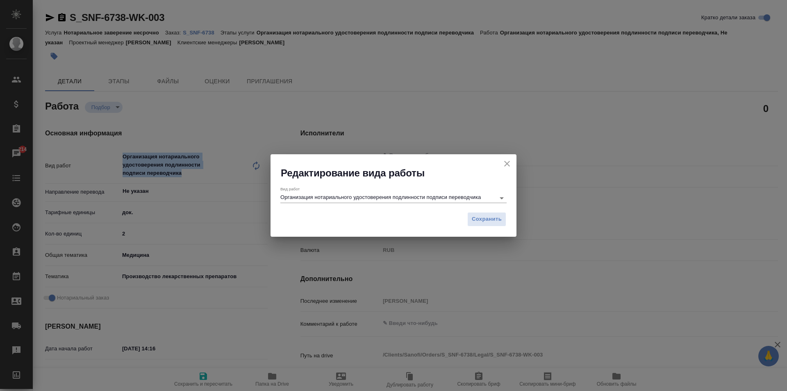
click at [505, 200] on icon "Open" at bounding box center [502, 198] width 10 height 10
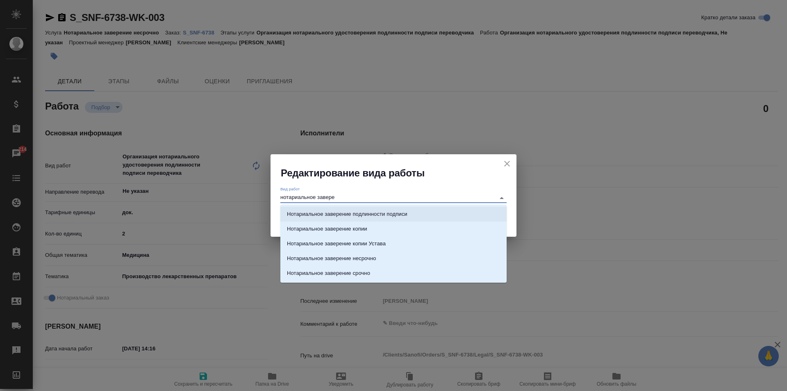
click at [479, 218] on li "Нотариальное заверение подлинности подписи" at bounding box center [393, 214] width 226 height 15
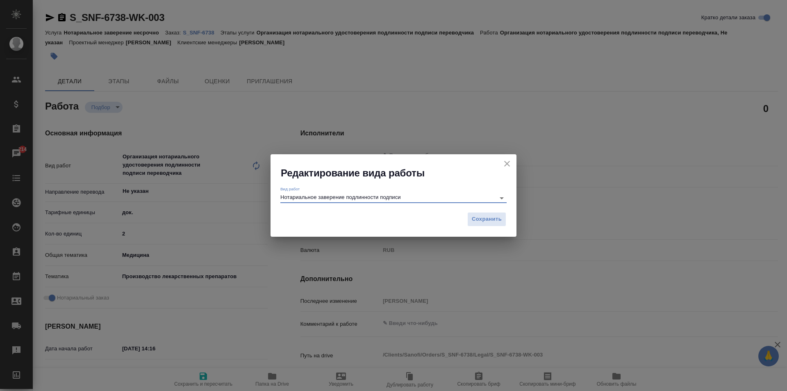
type input "Нотариальное заверение подлинности подписи"
click at [479, 218] on span "Сохранить" at bounding box center [487, 218] width 30 height 9
type textarea "x"
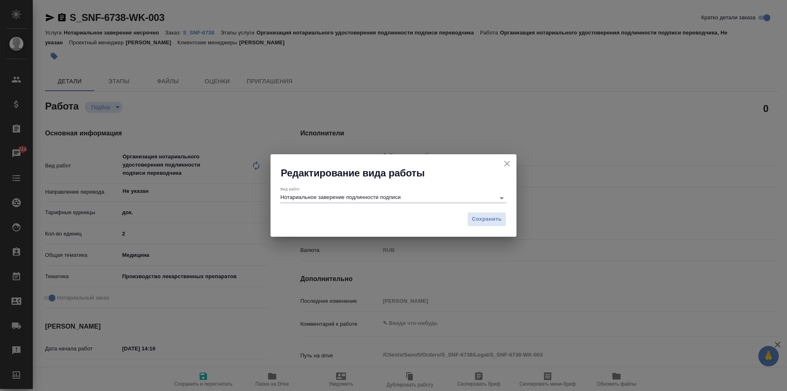
type textarea "x"
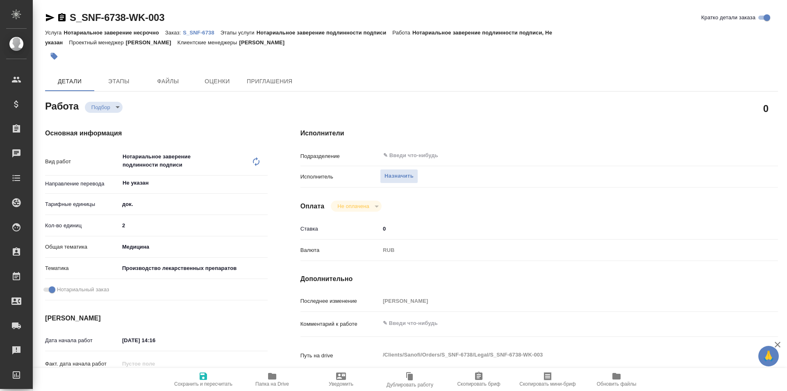
type textarea "x"
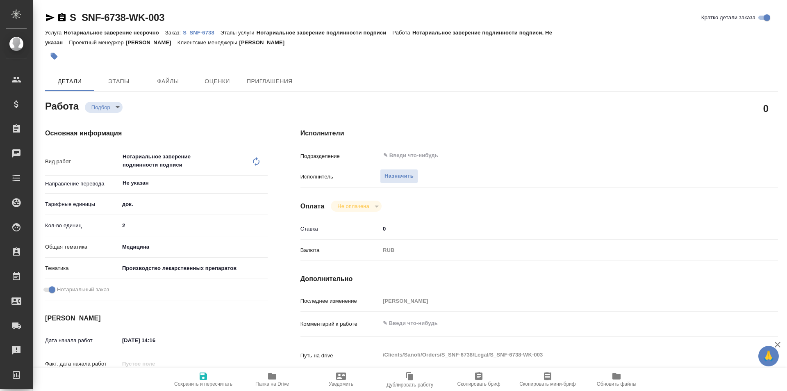
type textarea "x"
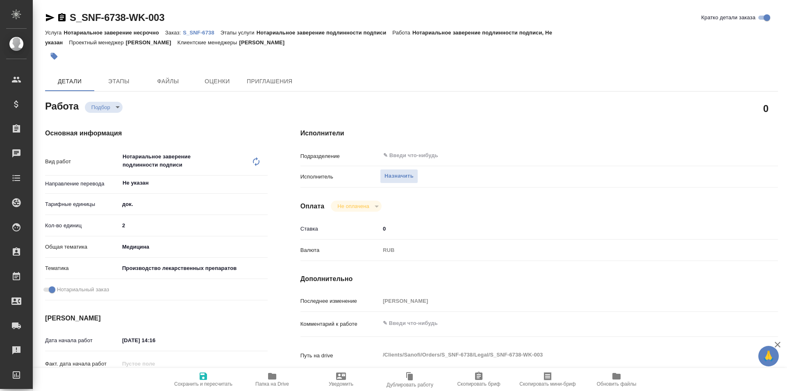
type textarea "x"
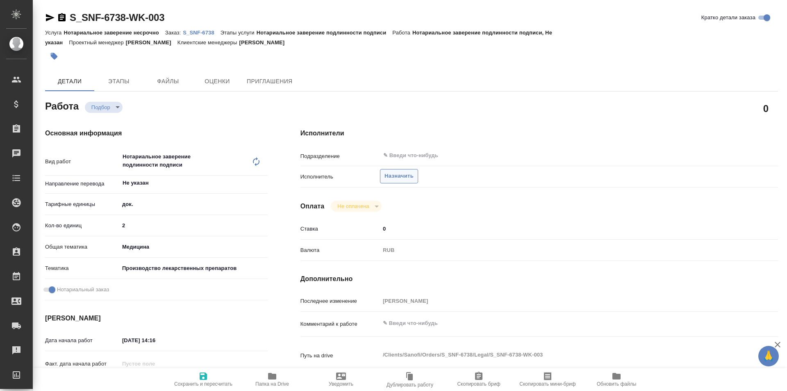
click at [415, 175] on button "Назначить" at bounding box center [399, 176] width 38 height 14
type textarea "x"
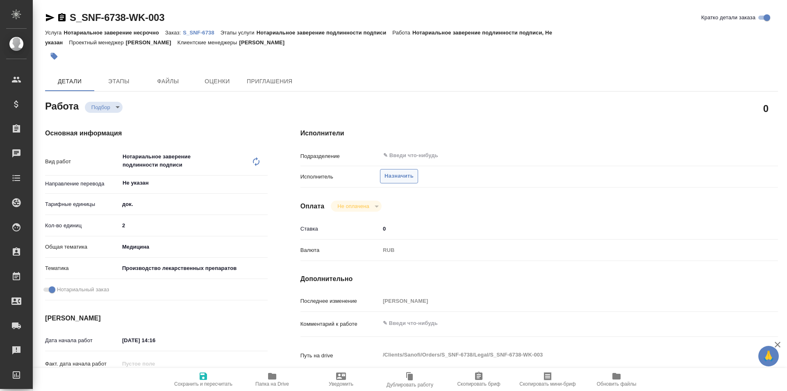
type textarea "x"
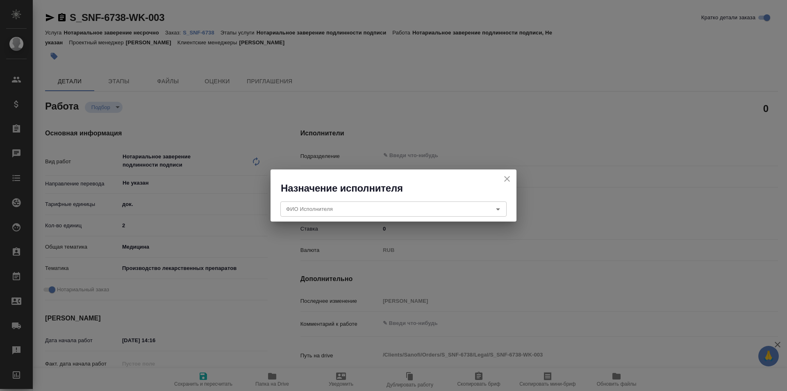
type textarea "x"
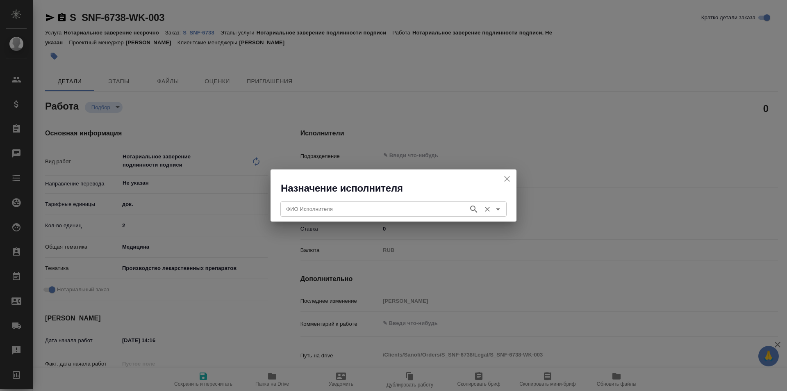
click at [416, 204] on input "ФИО Исполнителя" at bounding box center [374, 209] width 182 height 10
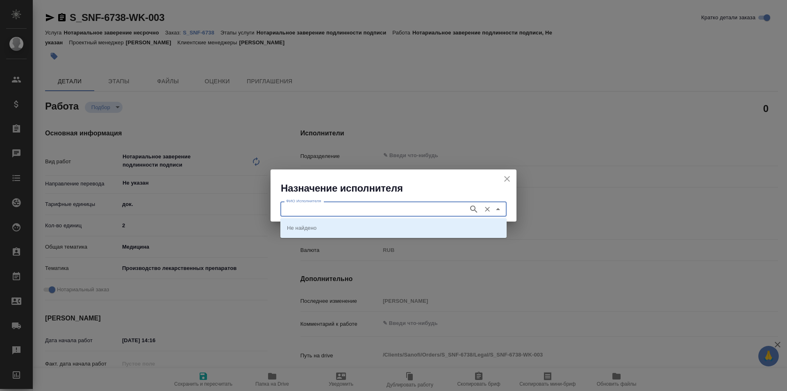
type textarea "x"
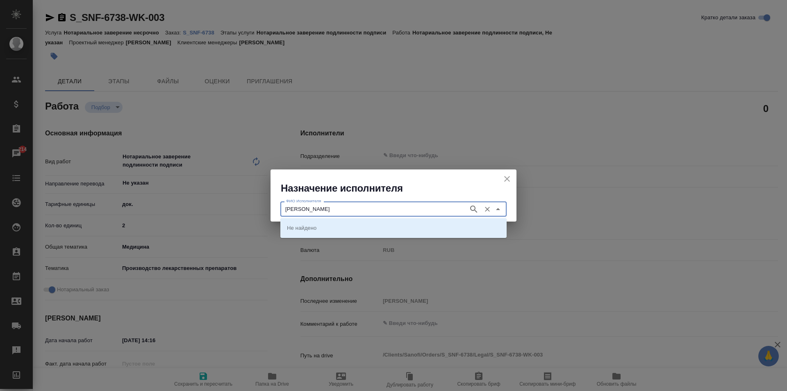
type input "миллер"
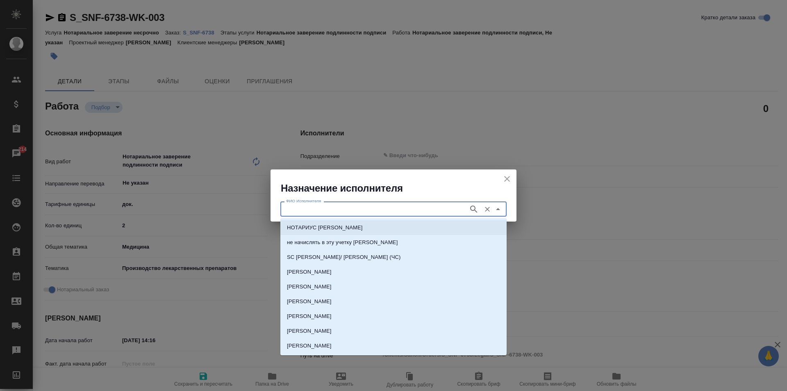
click at [397, 225] on li "НОТАРИУС Миллер Николай Николаевич" at bounding box center [393, 227] width 226 height 15
type input "НОТАРИУС Миллер Николай Николаевич"
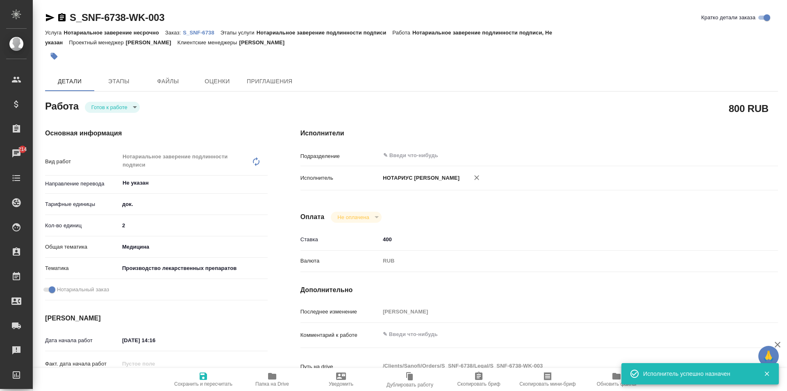
type textarea "x"
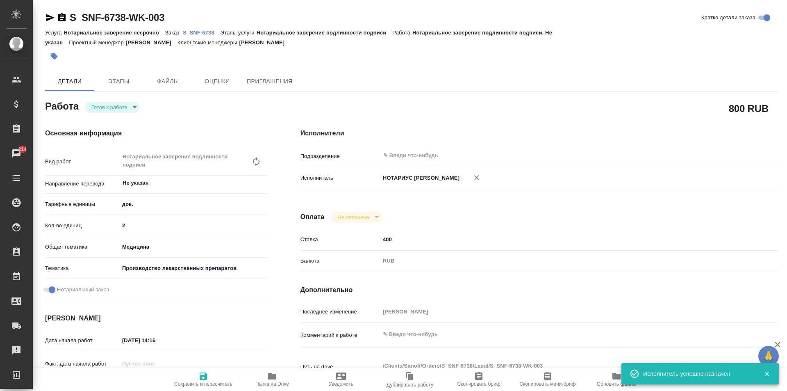
type textarea "x"
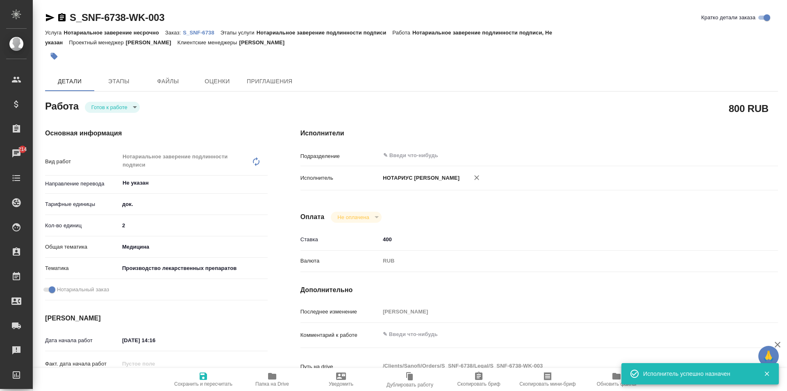
type textarea "x"
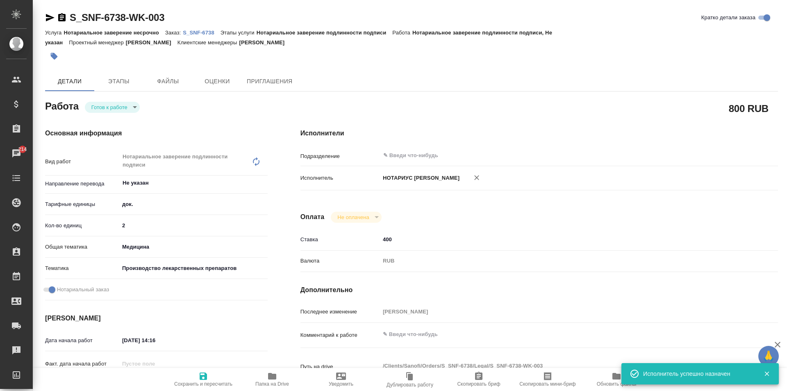
type textarea "x"
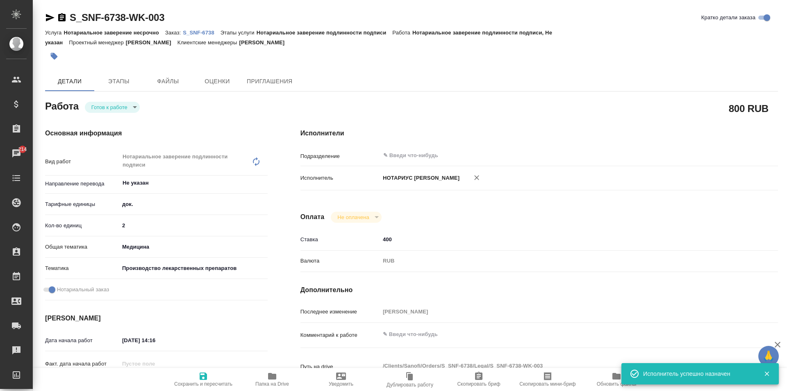
click at [199, 381] on span "Сохранить и пересчитать" at bounding box center [203, 384] width 58 height 6
type textarea "x"
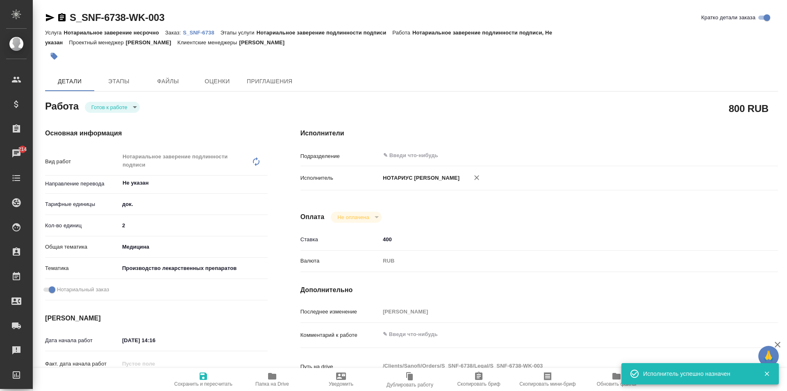
type textarea "x"
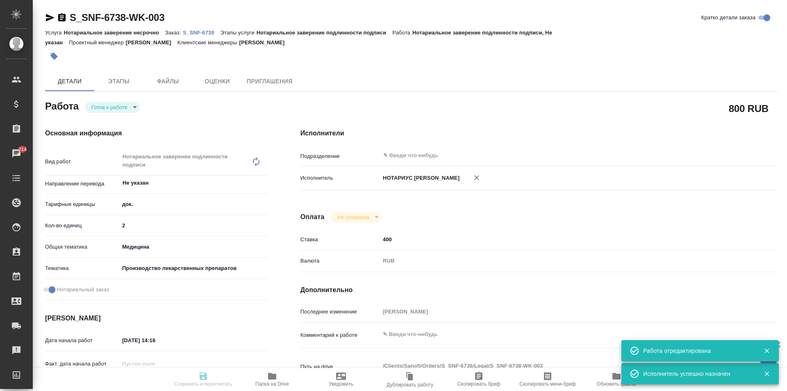
type textarea "x"
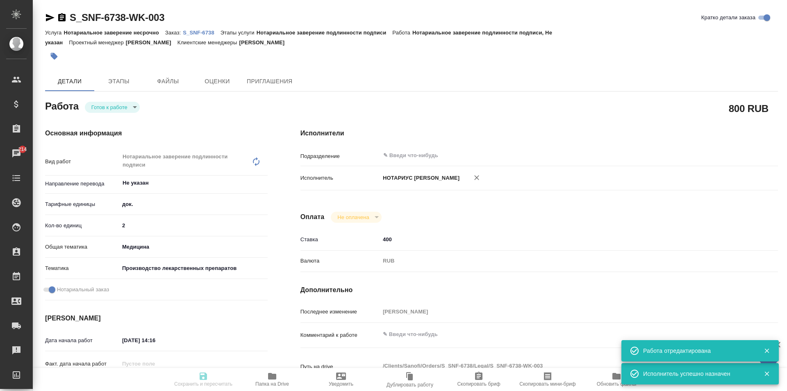
type textarea "x"
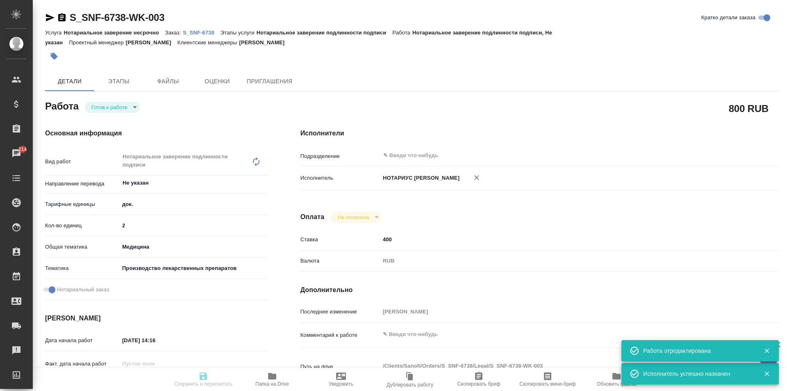
type input "readyForWork"
type textarea "Нотариальное заверение подлинности подписи"
type textarea "x"
type input "Не указан"
type input "5a8b1489cc6b4906c91bfd8b"
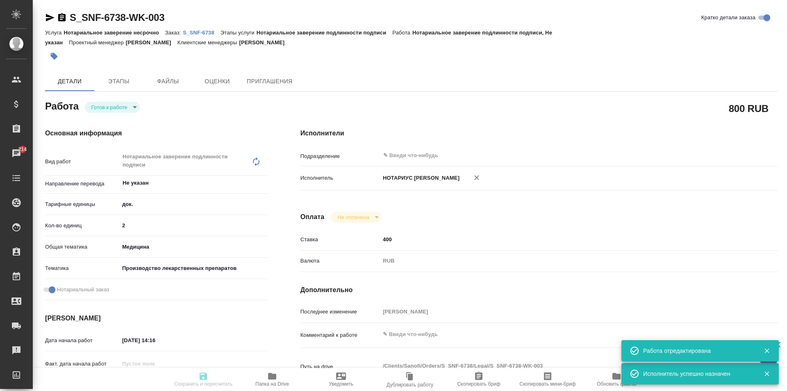
type input "2"
type input "med"
type input "614982fec5ecbb70f805293f"
checkbox input "true"
type input "24.07.2025 14:16"
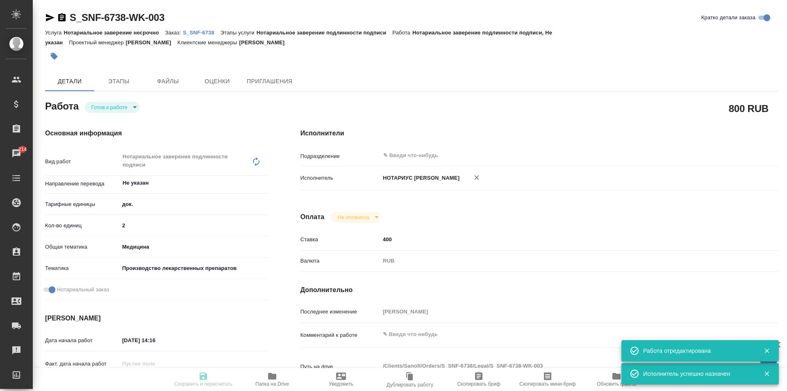
type input "[DATE] 18:00"
type input "notPayed"
type input "400"
type input "RUB"
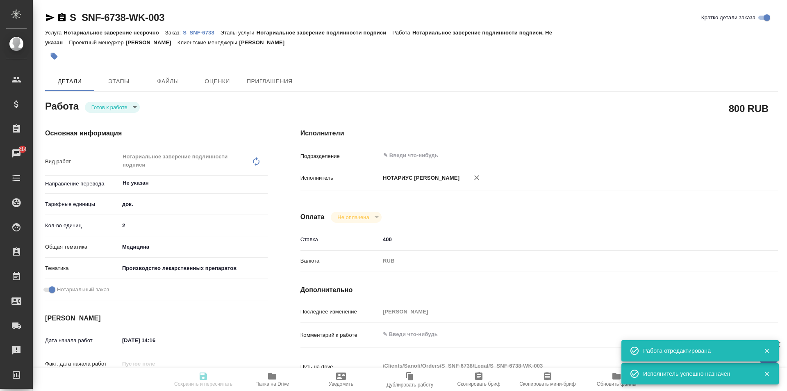
type input "[PERSON_NAME]"
type textarea "x"
type textarea "/Clients/Sanofi/Orders/S_SNF-6738/Legal/S_SNF-6738-WK-003"
type textarea "x"
type input "S_SNF-6738"
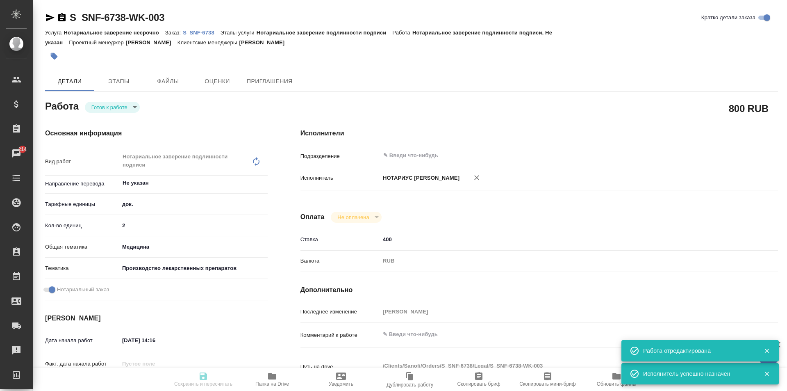
type input "E005790927"
type input "Нотариальное заверение несрочно"
type input "Нотариальное заверение подлинности подписи"
type input "[PERSON_NAME]"
type input "Арсеньева Вера, Малофеева Екатерина"
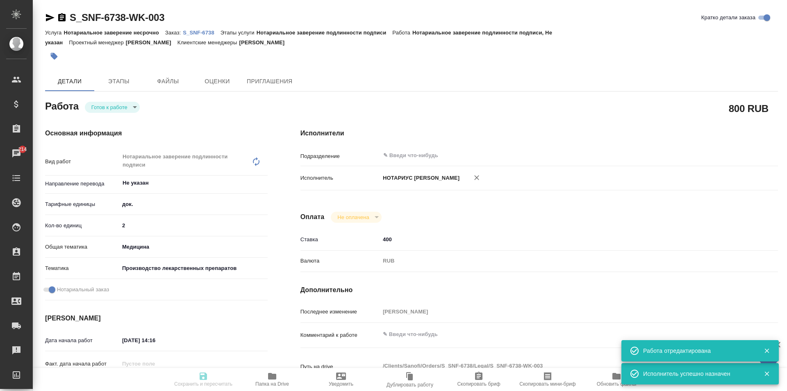
type input "/Clients/Sanofi/Orders/S_SNF-6738"
type textarea "x"
type textarea "4) GMP 0014 OS apostilled EAEU_03.07.2025 и doc06643420250801120232 – просьба о…"
type textarea "x"
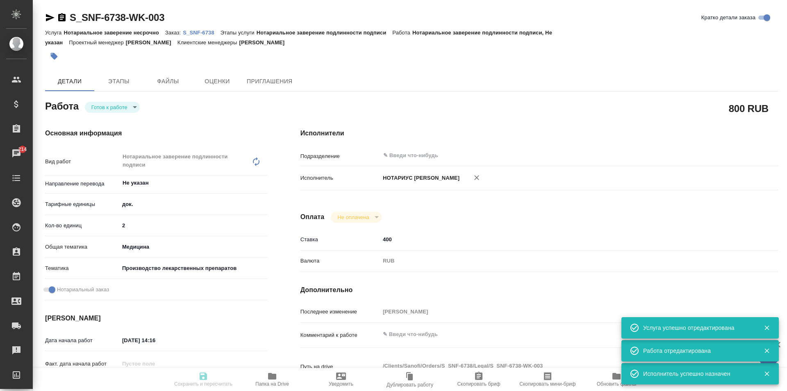
type textarea "x"
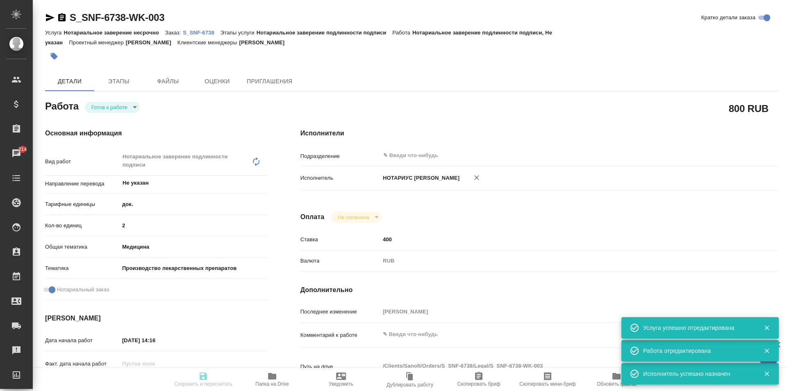
type textarea "x"
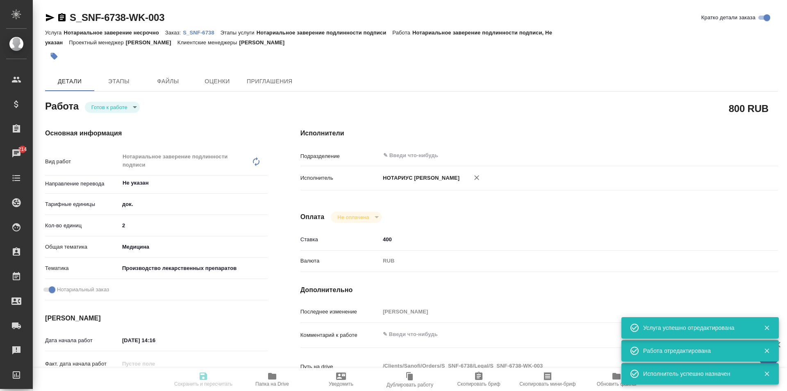
type textarea "x"
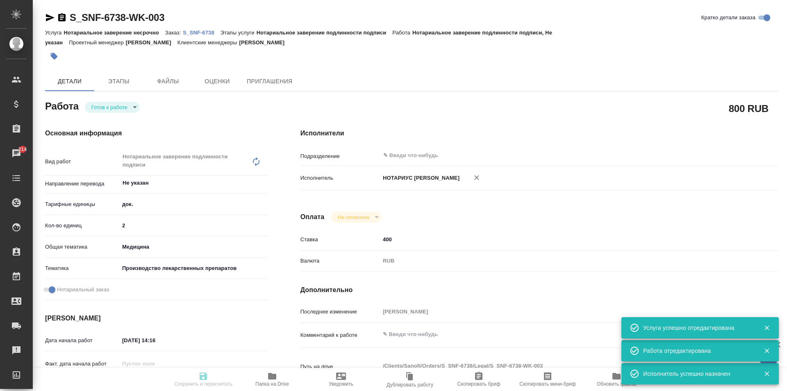
type textarea "x"
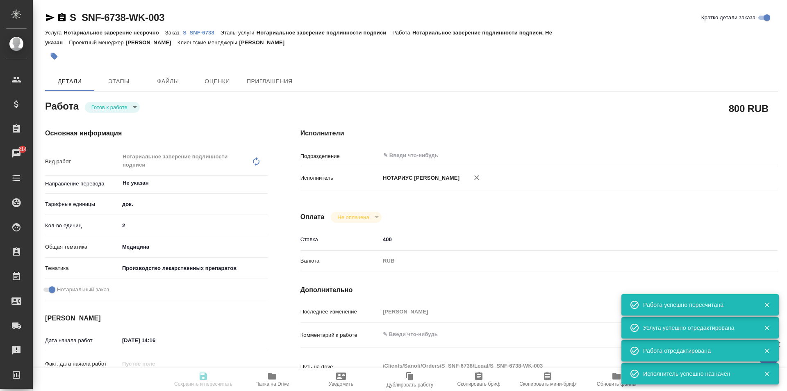
type input "readyForWork"
type textarea "Нотариальное заверение подлинности подписи"
type textarea "x"
type input "Не указан"
type input "5a8b1489cc6b4906c91bfd8b"
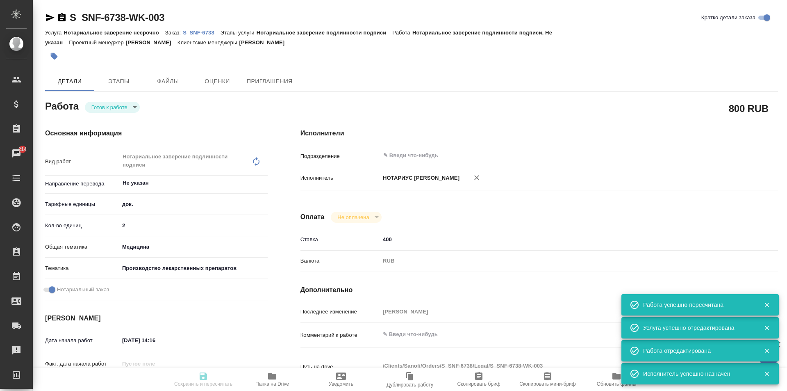
type input "2"
type input "med"
type input "614982fec5ecbb70f805293f"
checkbox input "true"
type input "24.07.2025 14:16"
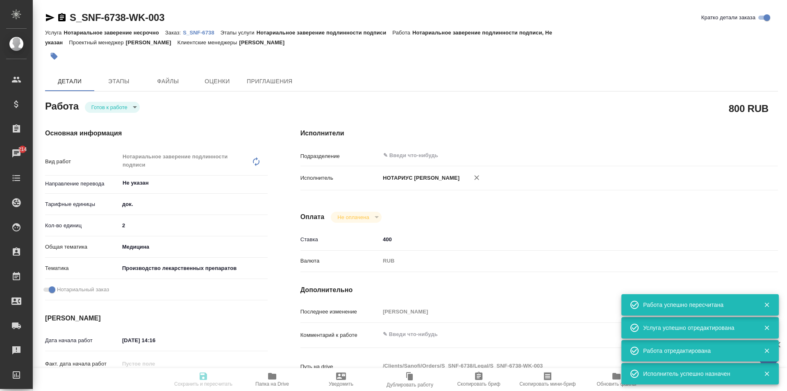
type input "18.08.2025 18:00"
type input "notPayed"
type input "400"
type input "RUB"
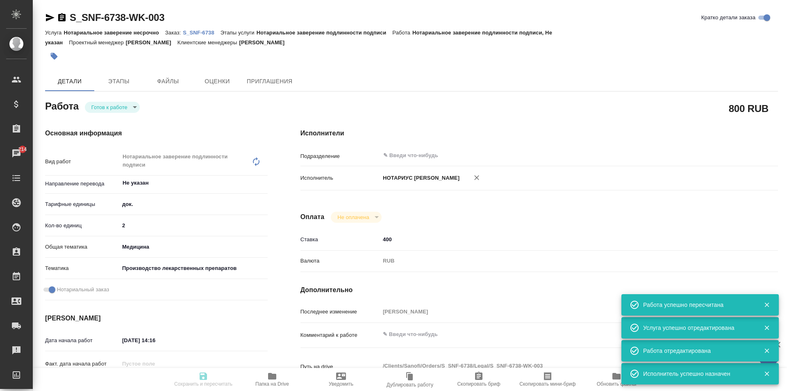
type input "Москалец Алина"
type textarea "x"
type textarea "/Clients/Sanofi/Orders/S_SNF-6738/Legal/S_SNF-6738-WK-003"
type textarea "x"
type input "S_SNF-6738"
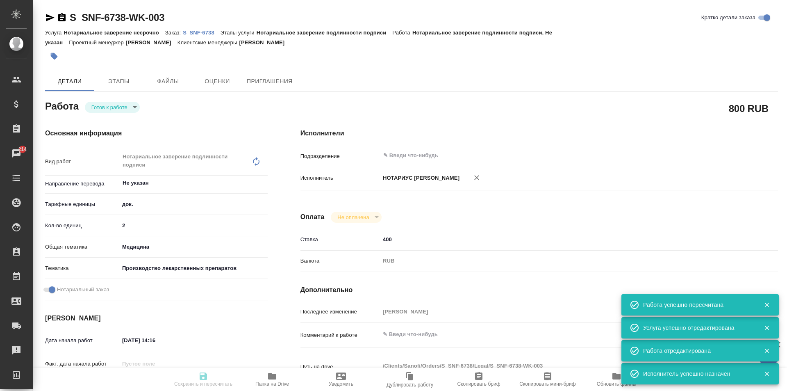
type input "E005790927"
type input "Нотариальное заверение несрочно"
type input "Нотариальное заверение подлинности подписи"
type input "Сайдашева Диляра"
type input "Арсеньева Вера, Малофеева Екатерина"
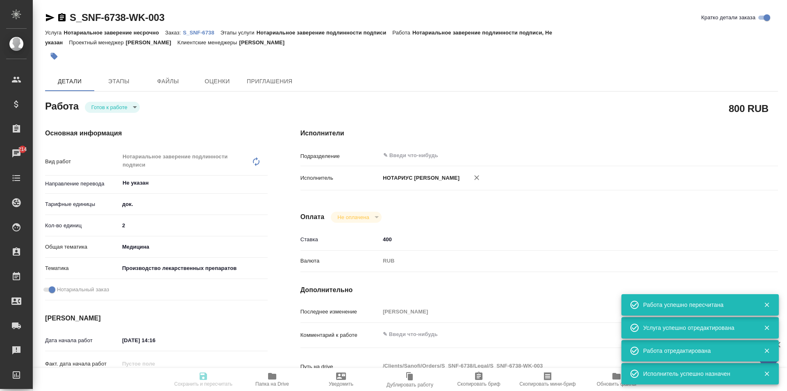
type input "/Clients/Sanofi/Orders/S_SNF-6738"
type textarea "x"
type textarea "4) GMP 0014 OS apostilled EAEU_03.07.2025 и doc06643420250801120232 – просьба о…"
type textarea "x"
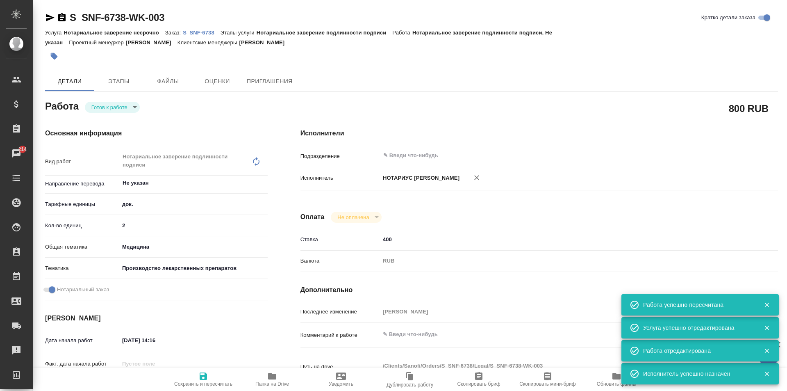
type textarea "x"
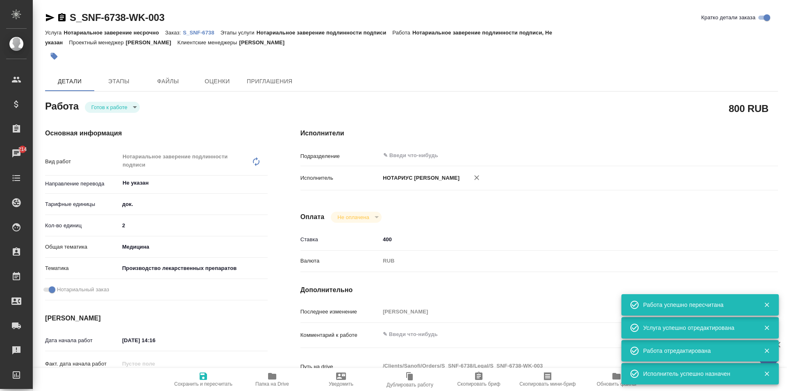
type textarea "x"
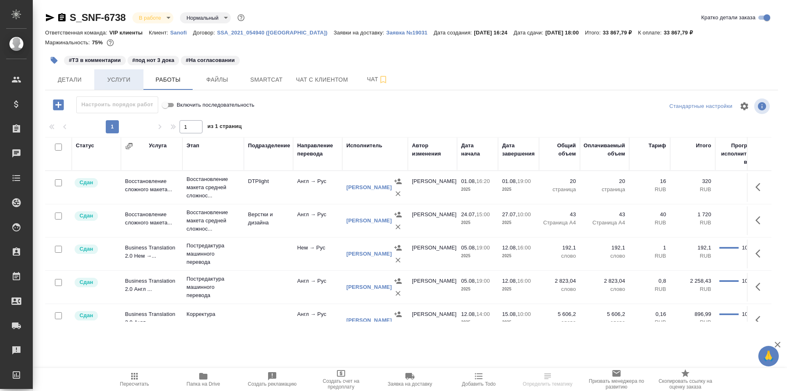
click at [135, 86] on button "Услуги" at bounding box center [118, 79] width 49 height 21
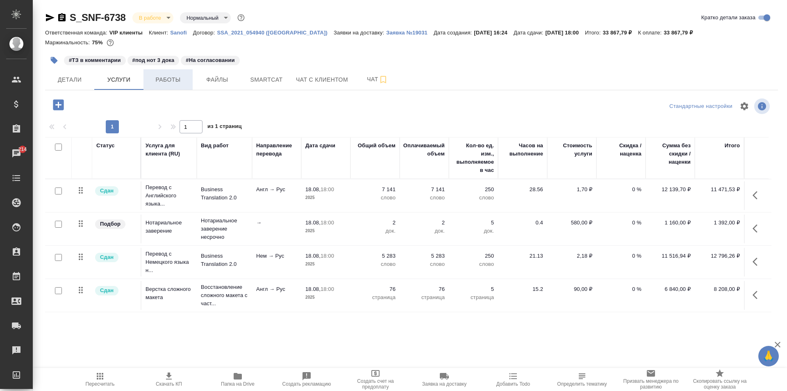
click at [181, 78] on span "Работы" at bounding box center [167, 80] width 39 height 10
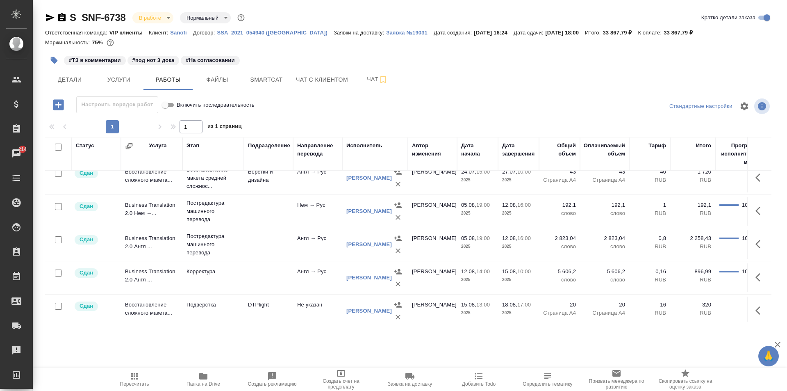
scroll to position [130, 0]
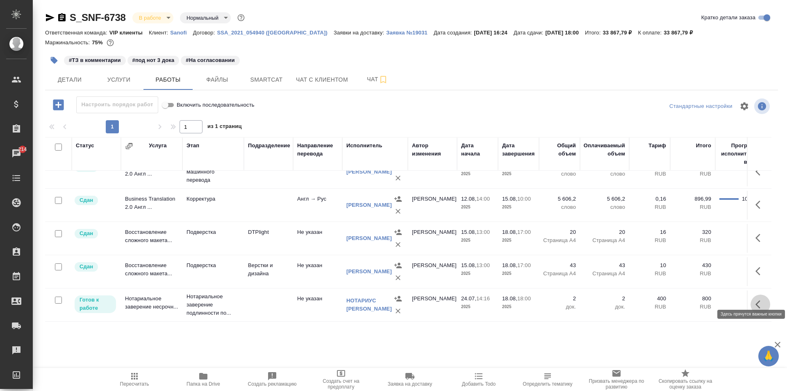
click at [751, 298] on button "button" at bounding box center [761, 304] width 20 height 20
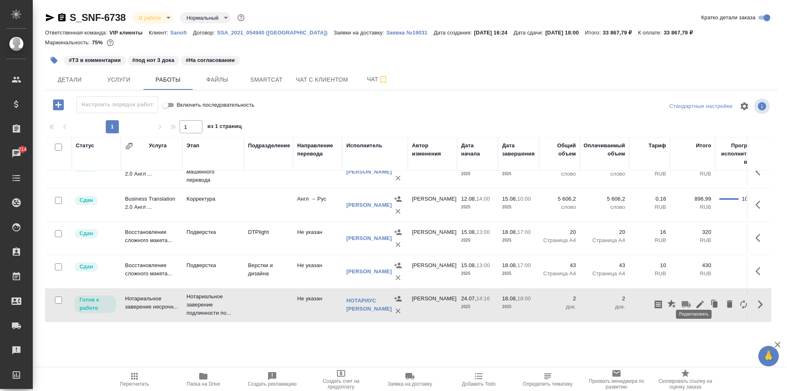
click at [695, 299] on icon "button" at bounding box center [700, 304] width 10 height 10
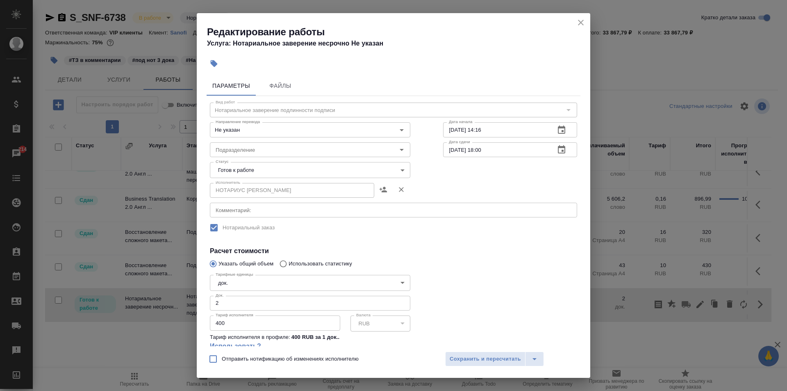
click at [304, 167] on body "🙏 .cls-1 fill:#fff; AWATERA Moskalets Alina Клиенты Спецификации Заказы 214 Чат…" at bounding box center [393, 195] width 787 height 391
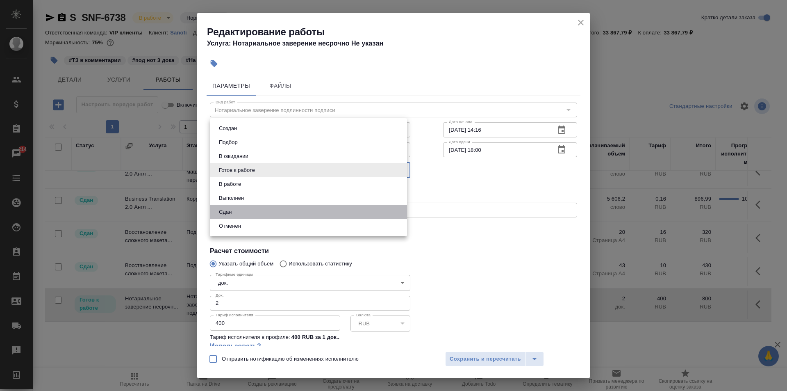
click at [241, 213] on li "Сдан" at bounding box center [308, 212] width 197 height 14
type input "closed"
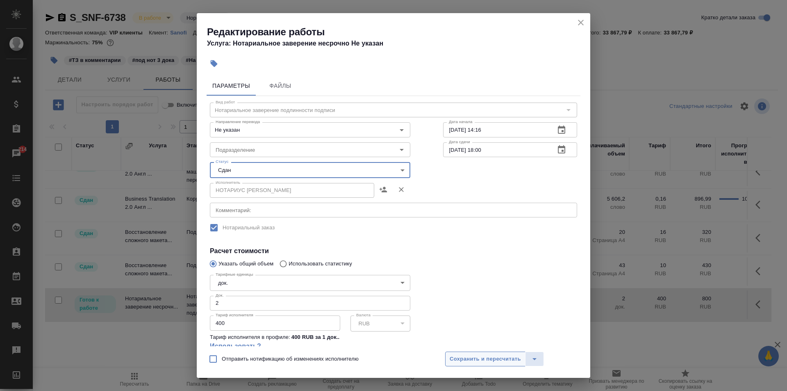
click at [508, 359] on span "Сохранить и пересчитать" at bounding box center [485, 358] width 71 height 9
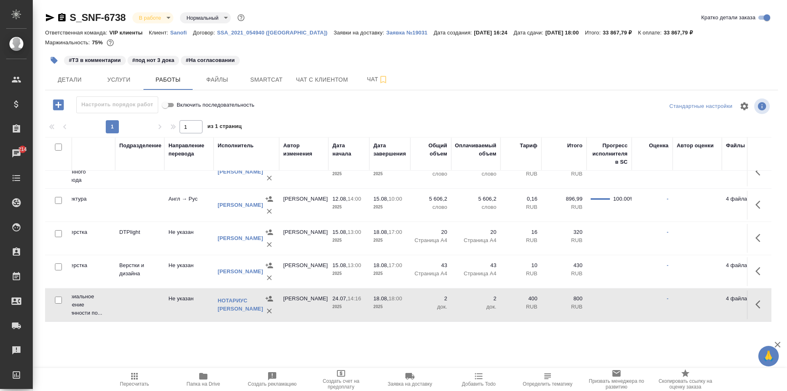
scroll to position [130, 159]
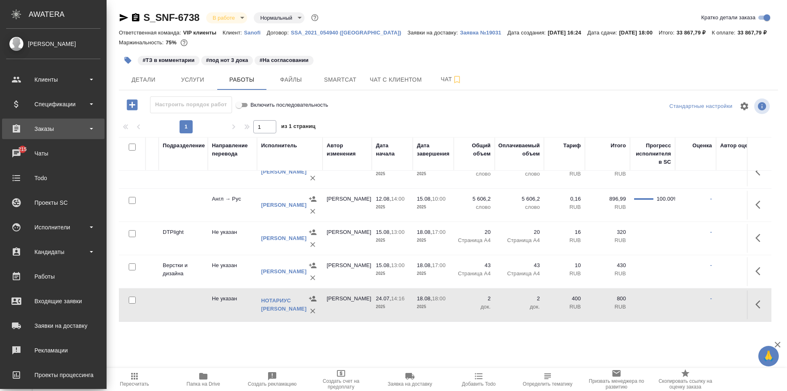
click at [34, 119] on div "Заказы" at bounding box center [53, 129] width 103 height 21
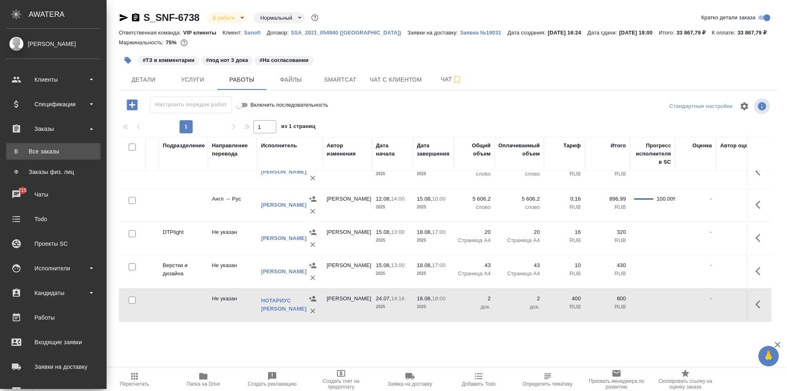
click at [50, 146] on link "В Все заказы" at bounding box center [53, 151] width 94 height 16
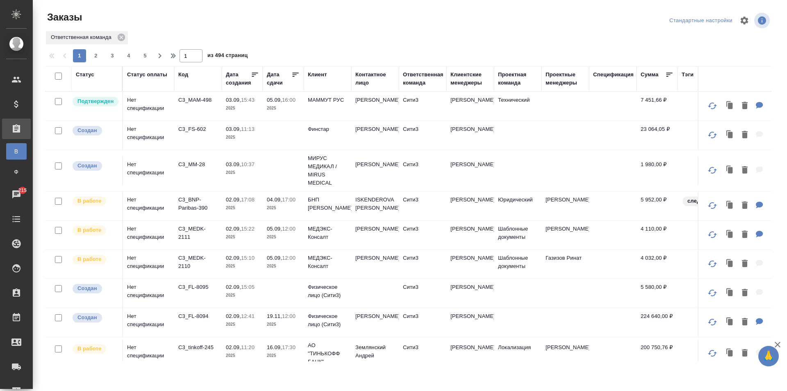
click at [210, 140] on td "C3_FS-602" at bounding box center [198, 135] width 48 height 29
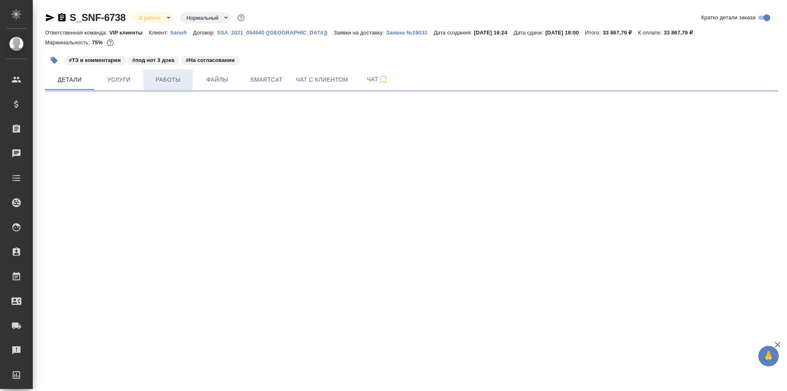
select select "RU"
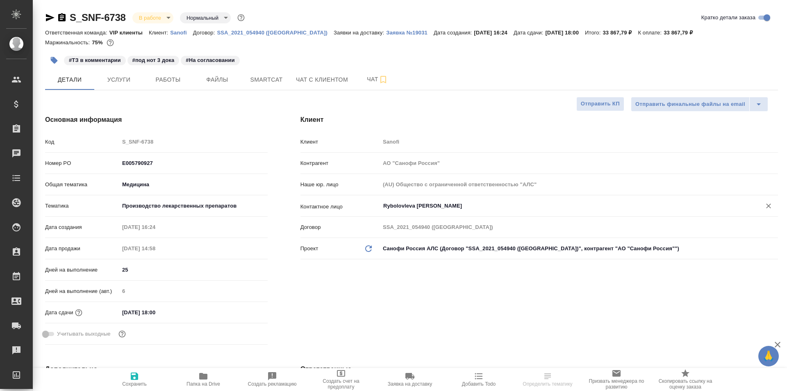
type textarea "x"
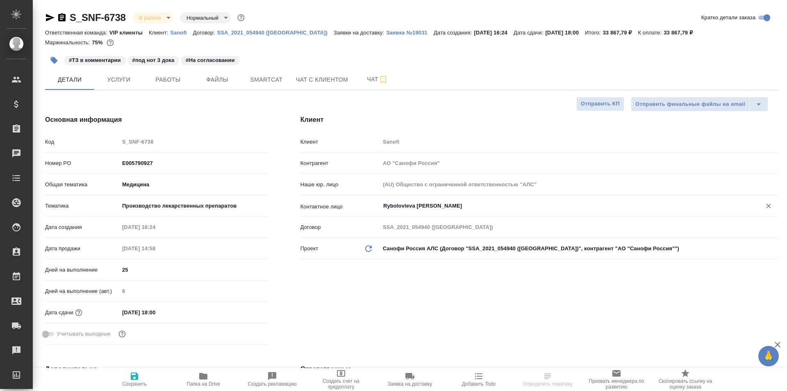
type textarea "x"
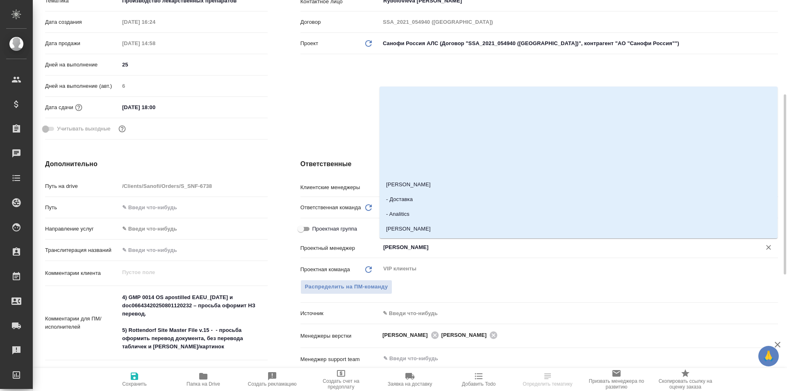
click at [449, 247] on input "[PERSON_NAME]" at bounding box center [566, 247] width 366 height 10
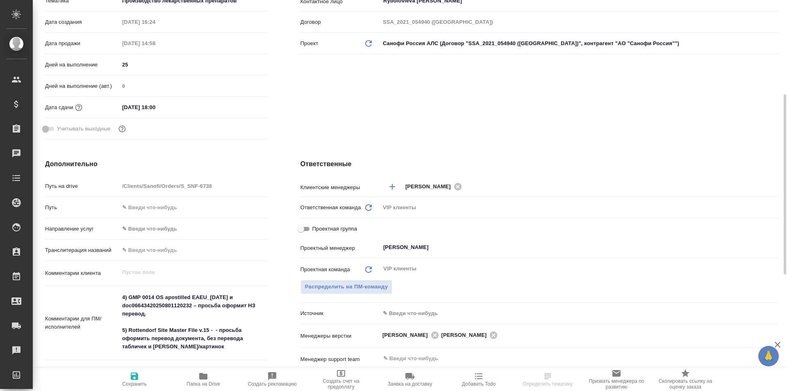
click at [318, 226] on span "Проектная группа" at bounding box center [334, 229] width 45 height 8
click at [316, 226] on input "Проектная группа" at bounding box center [301, 229] width 30 height 10
checkbox input "true"
type textarea "x"
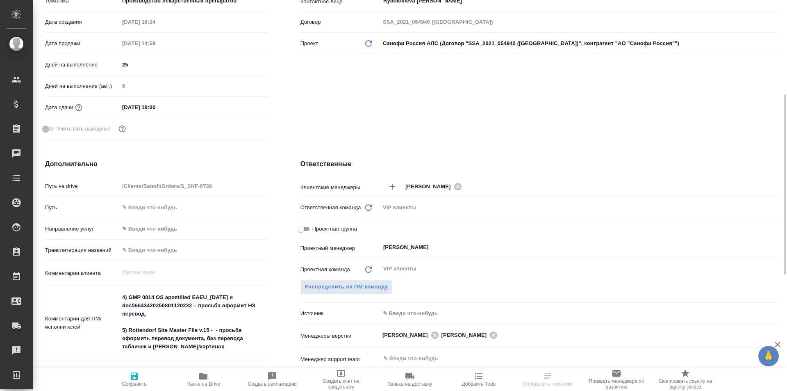
type textarea "x"
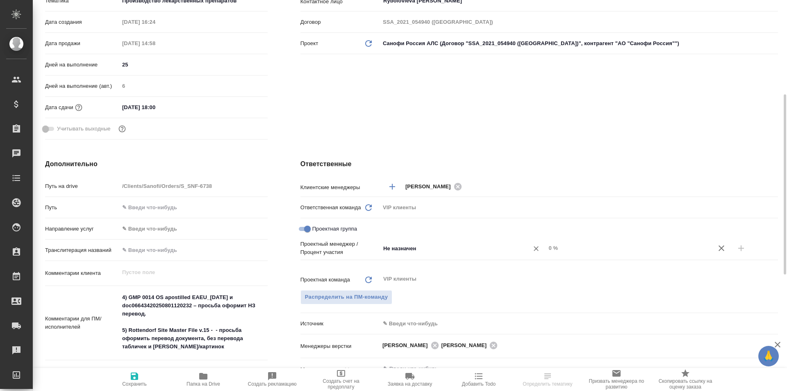
click at [514, 250] on input "Не назначен" at bounding box center [450, 248] width 134 height 10
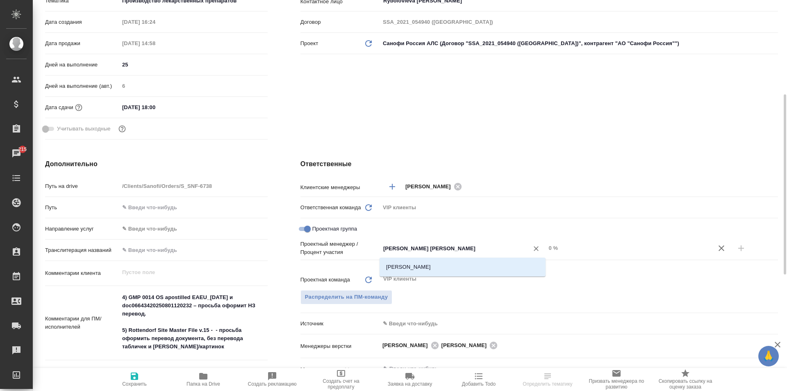
type input "[PERSON_NAME] [PERSON_NAME]"
click at [512, 269] on li "[PERSON_NAME]" at bounding box center [463, 267] width 166 height 15
type textarea "x"
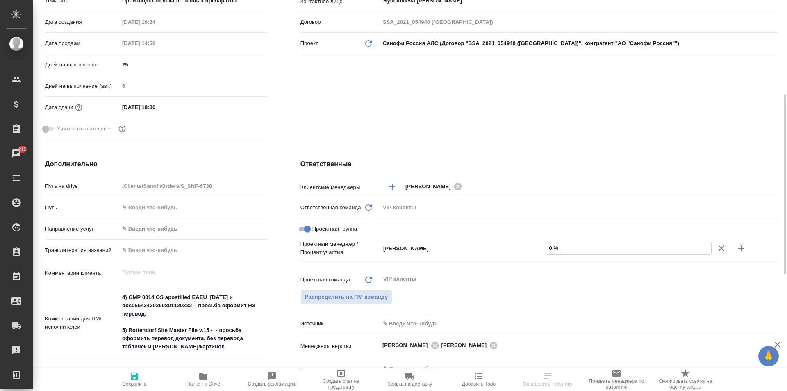
click at [553, 249] on input "0 %" at bounding box center [628, 248] width 165 height 12
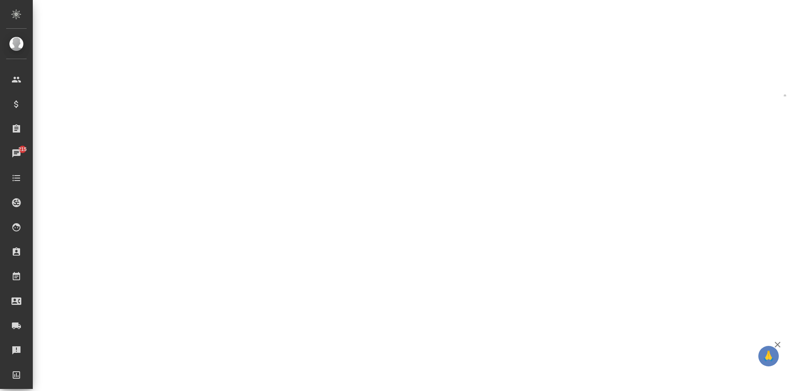
select select "RU"
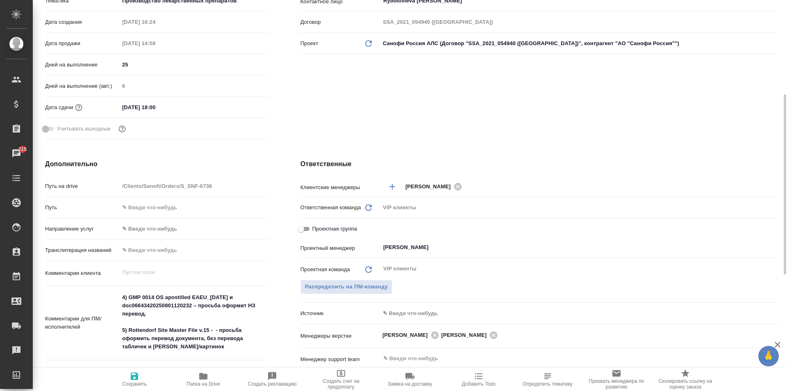
type textarea "x"
click at [553, 251] on input "[PERSON_NAME]" at bounding box center [566, 247] width 366 height 10
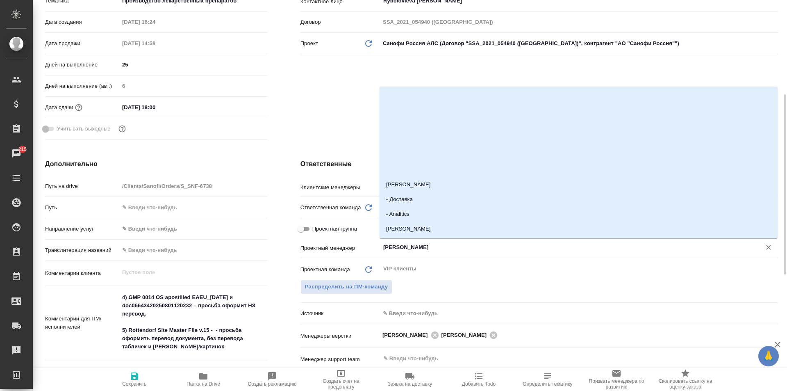
click at [553, 251] on input "[PERSON_NAME]" at bounding box center [566, 247] width 366 height 10
click at [342, 226] on span "Проектная группа" at bounding box center [334, 229] width 45 height 8
click at [316, 226] on input "Проектная группа" at bounding box center [301, 229] width 30 height 10
checkbox input "true"
type textarea "x"
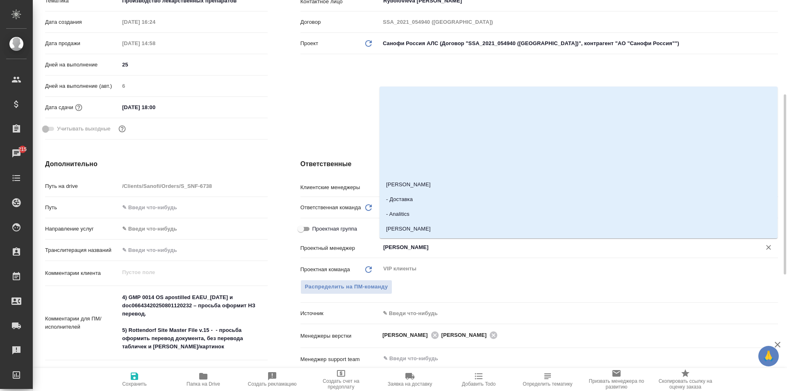
type textarea "x"
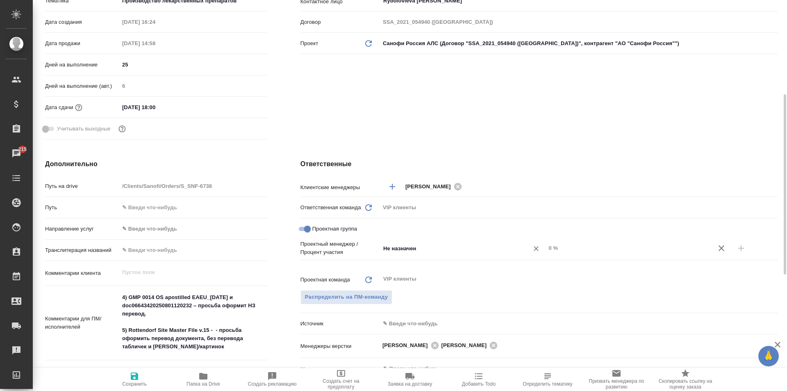
click at [487, 244] on div "Не назначен ​" at bounding box center [463, 248] width 166 height 15
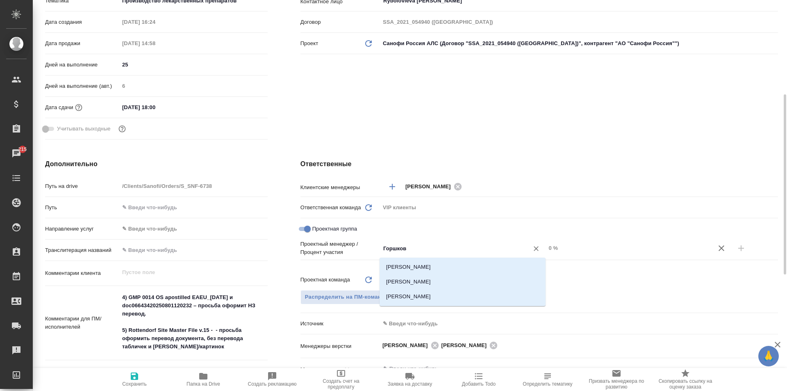
type input "[PERSON_NAME]"
click at [469, 278] on li "[PERSON_NAME]" at bounding box center [463, 281] width 166 height 15
type textarea "x"
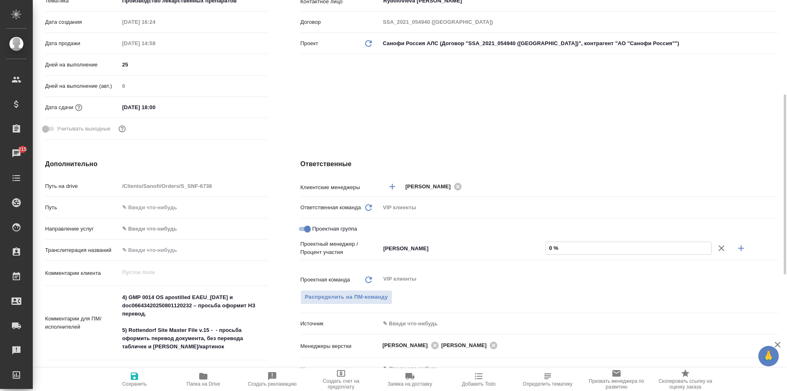
click at [556, 246] on input "0 %" at bounding box center [628, 248] width 165 height 12
type textarea "x"
type input "4 %"
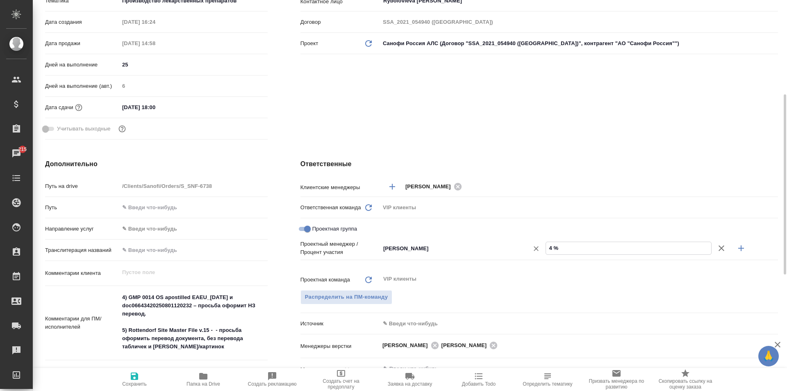
type textarea "x"
type input "4 %"
click at [746, 248] on icon "button" at bounding box center [741, 248] width 10 height 10
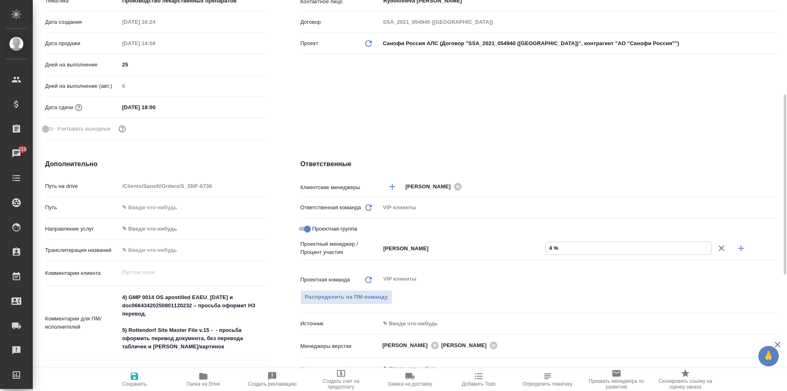
type textarea "x"
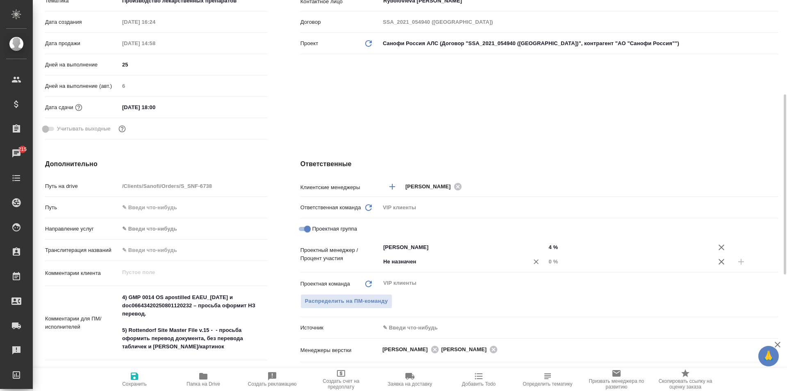
click at [435, 264] on input "Не назначен" at bounding box center [450, 262] width 134 height 10
type input "[PERSON_NAME]"
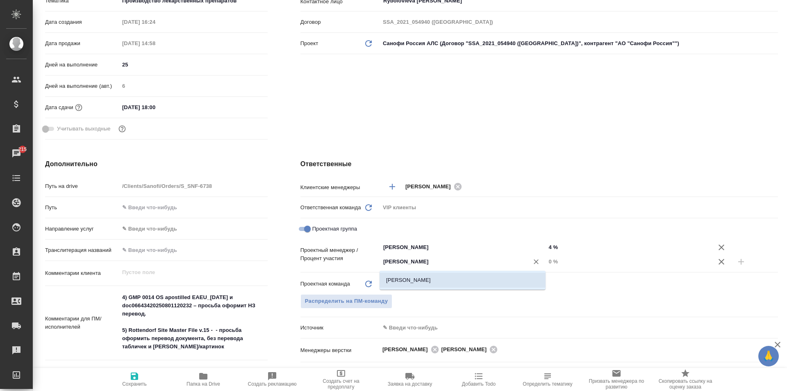
click at [478, 287] on li "[PERSON_NAME]" at bounding box center [463, 280] width 166 height 15
type textarea "x"
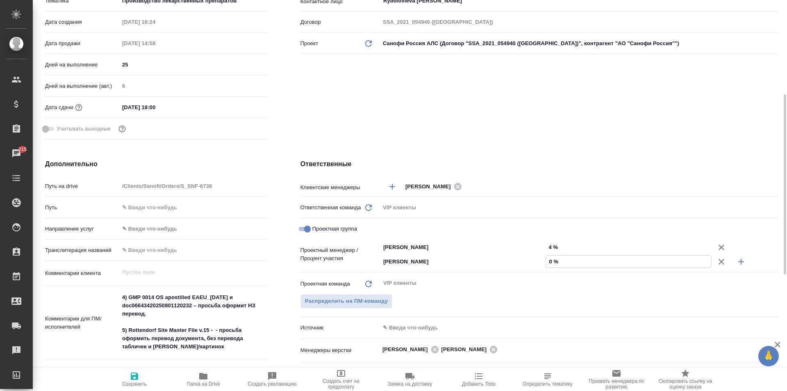
click at [549, 261] on input "0 %" at bounding box center [628, 261] width 165 height 12
click at [552, 262] on input "0 %" at bounding box center [628, 261] width 165 height 12
type textarea "x"
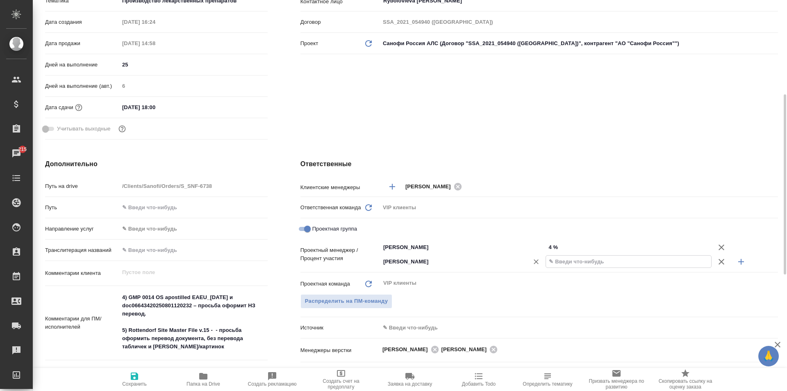
type input "9 %"
type textarea "x"
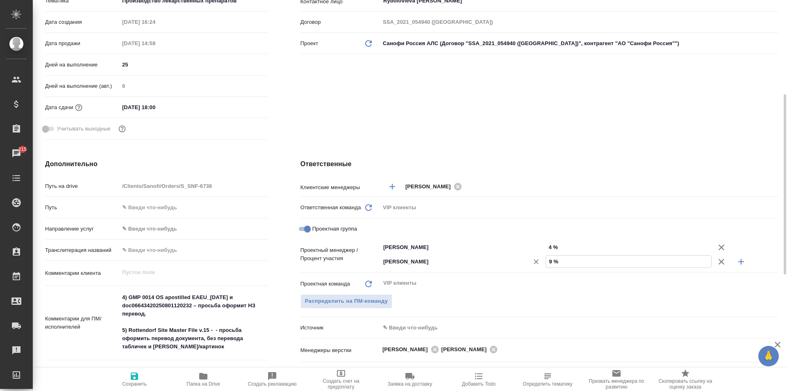
type textarea "x"
type input "96 %"
type textarea "x"
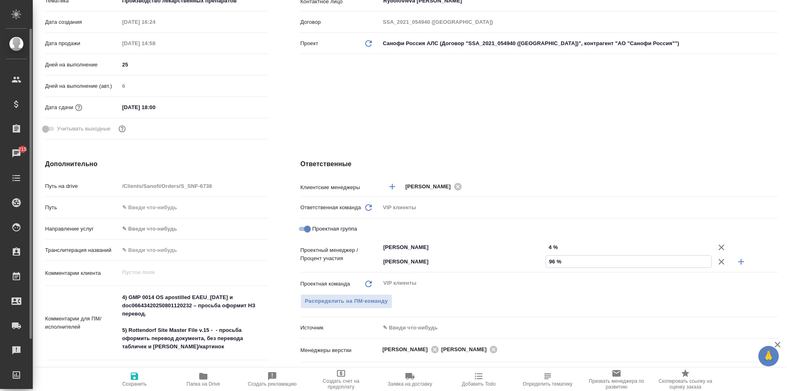
type textarea "x"
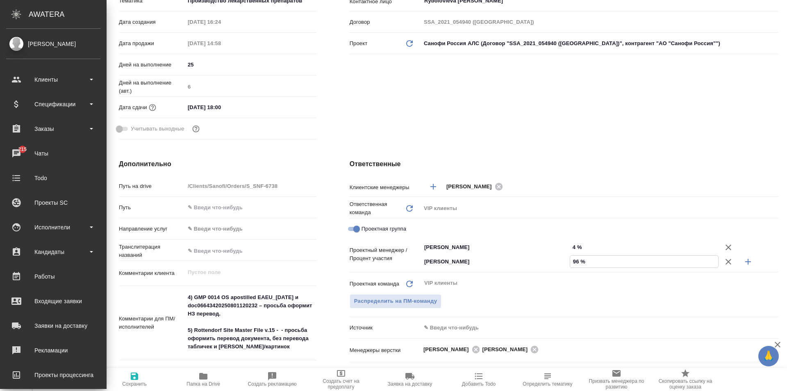
type textarea "x"
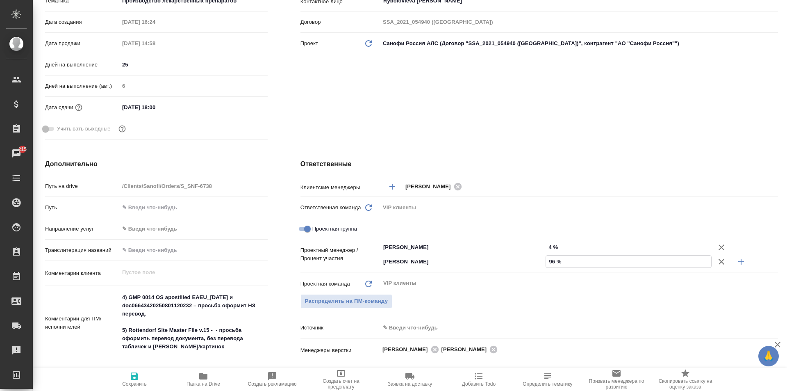
type input "96 %"
click at [132, 376] on icon "button" at bounding box center [134, 375] width 7 height 7
type textarea "x"
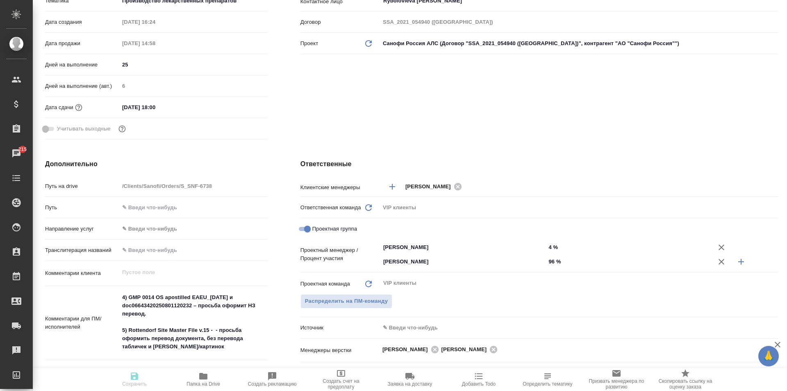
type textarea "x"
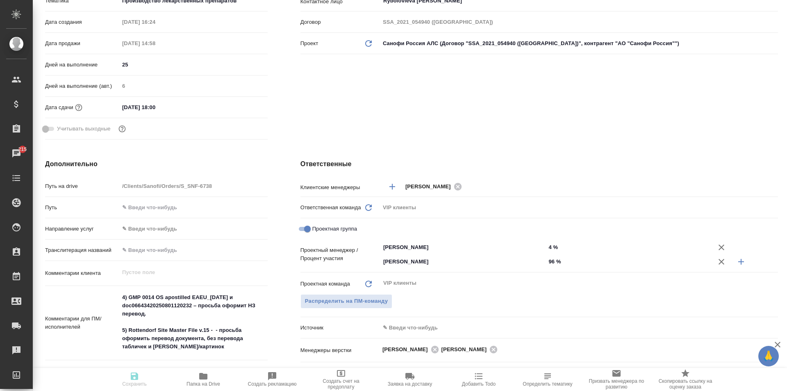
type textarea "x"
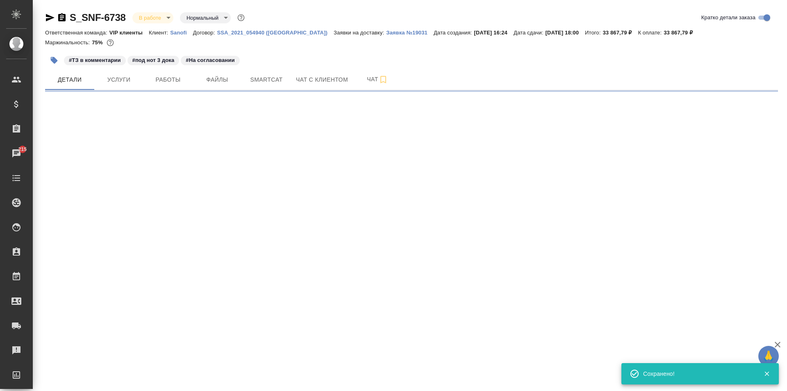
scroll to position [0, 0]
select select "RU"
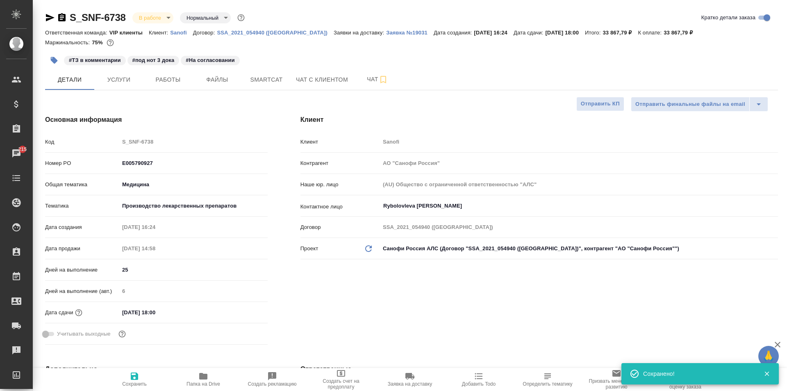
type textarea "x"
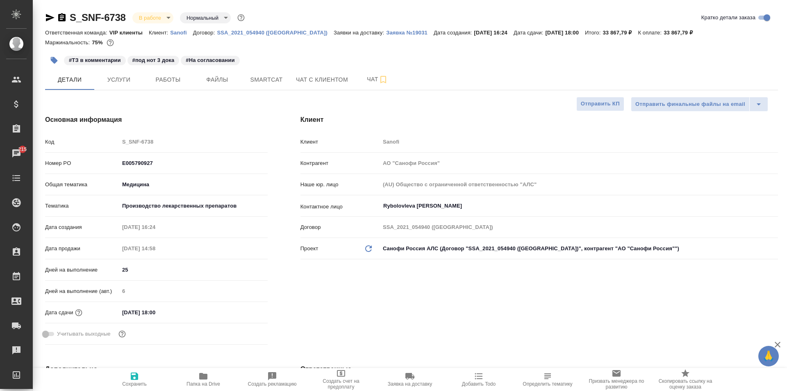
type textarea "x"
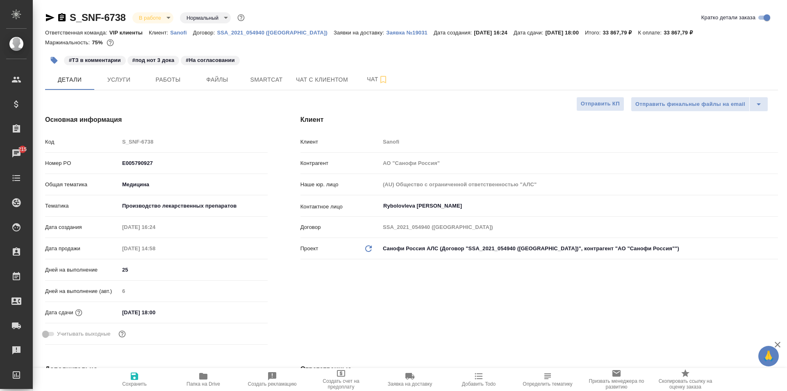
type textarea "x"
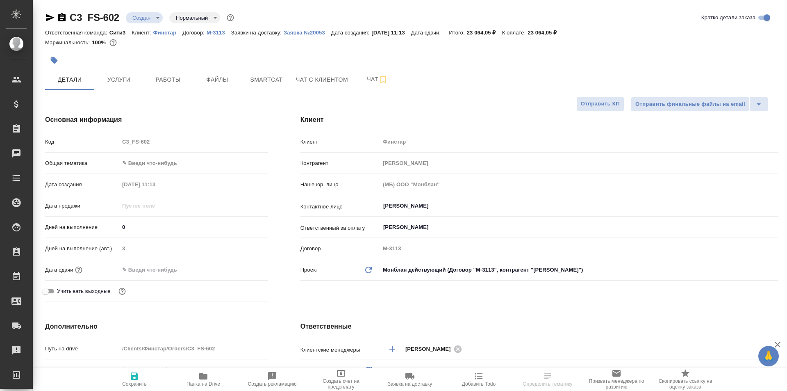
select select "RU"
type textarea "x"
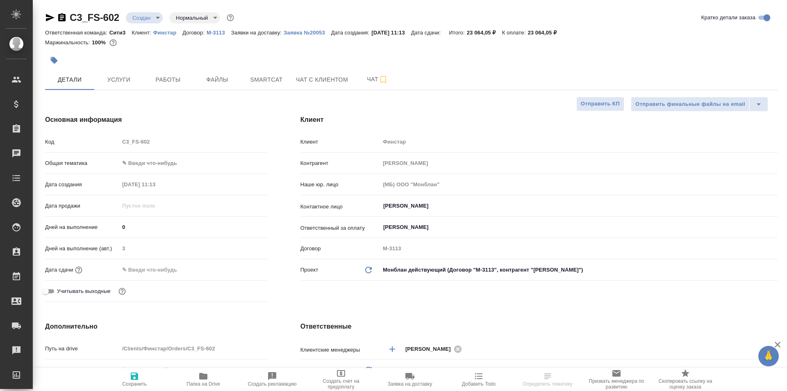
type textarea "x"
select select "RU"
type textarea "x"
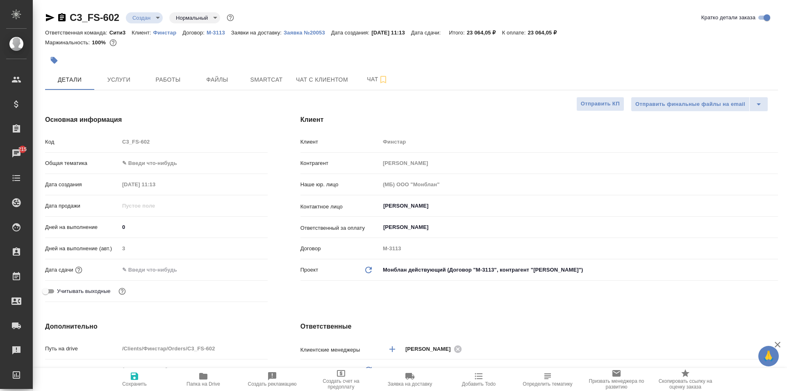
type textarea "x"
click at [205, 85] on button "Файлы" at bounding box center [217, 79] width 49 height 21
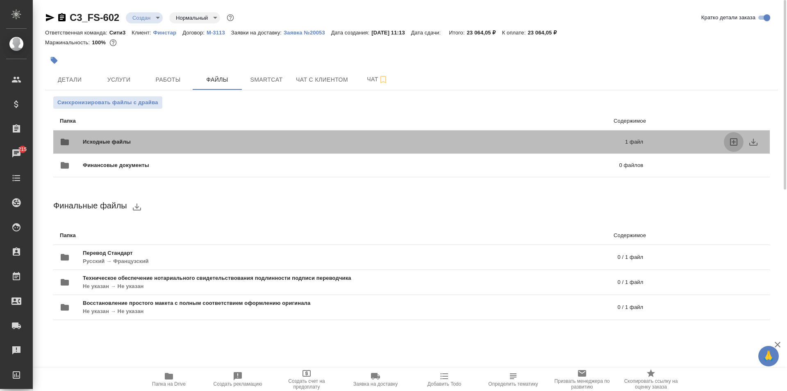
click at [734, 144] on icon "uploadFiles" at bounding box center [734, 142] width 10 height 10
click at [0, 0] on input "uploadFiles" at bounding box center [0, 0] width 0 height 0
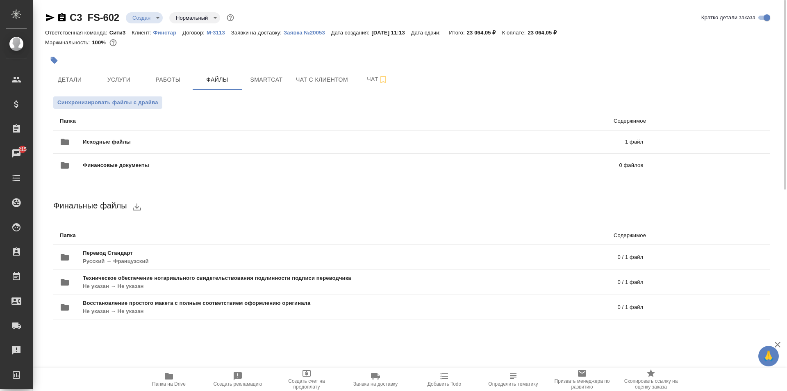
click at [173, 381] on icon "button" at bounding box center [169, 376] width 10 height 10
click at [82, 79] on span "Детали" at bounding box center [69, 80] width 39 height 10
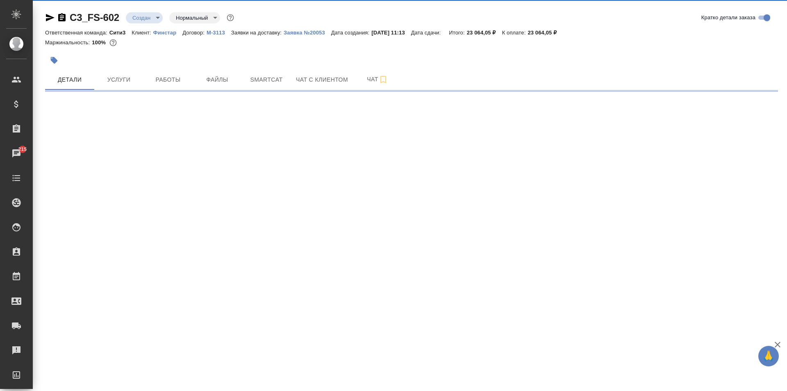
select select "RU"
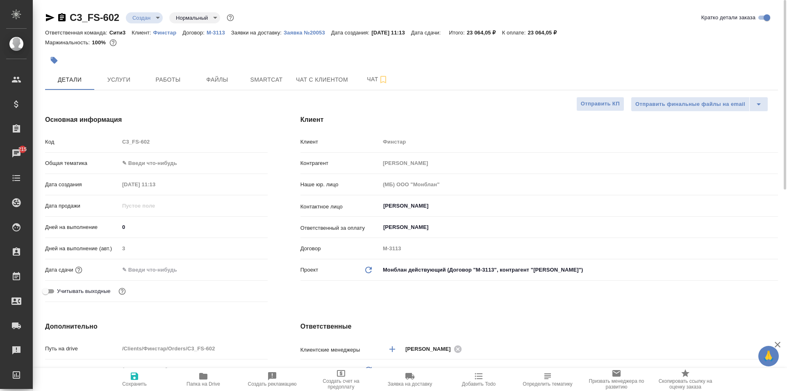
type textarea "x"
click at [160, 173] on div "Общая тематика ✎ Введи что-нибудь" at bounding box center [156, 166] width 223 height 21
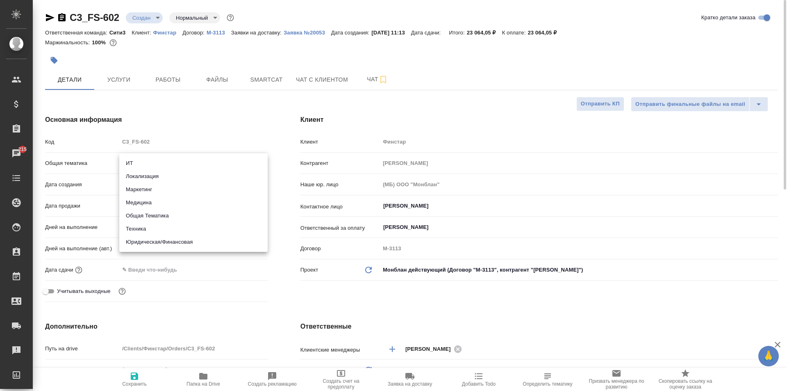
click at [159, 164] on body "🙏 .cls-1 fill:#fff; AWATERA Moskalets Alina Клиенты Спецификации Заказы 215 Чат…" at bounding box center [393, 195] width 787 height 391
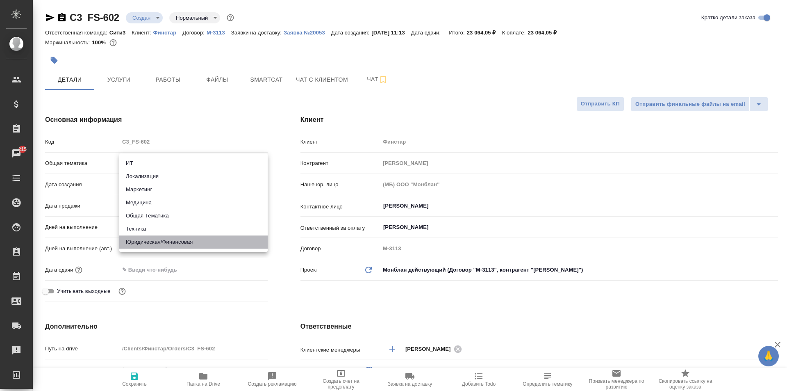
click at [162, 239] on li "Юридическая/Финансовая" at bounding box center [193, 241] width 148 height 13
type input "yr-fn"
type textarea "x"
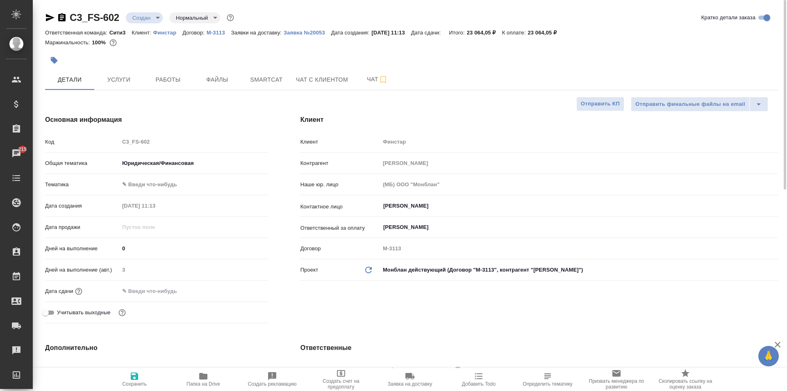
click at [151, 189] on body "🙏 .cls-1 fill:#fff; AWATERA Moskalets Alina Клиенты Спецификации Заказы 215 Чат…" at bounding box center [393, 195] width 787 height 391
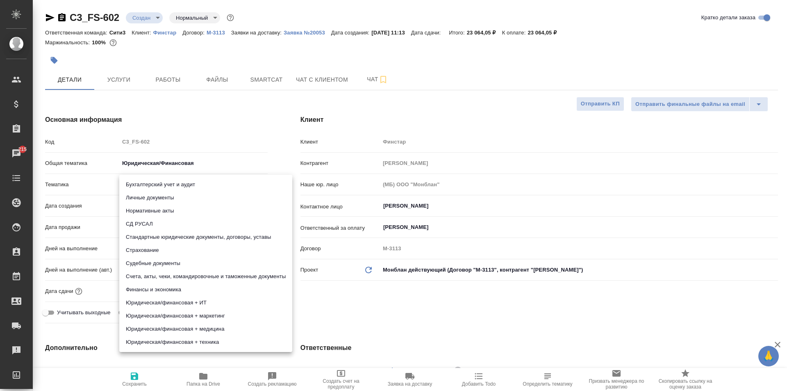
click at [163, 258] on li "Судебные документы" at bounding box center [205, 263] width 173 height 13
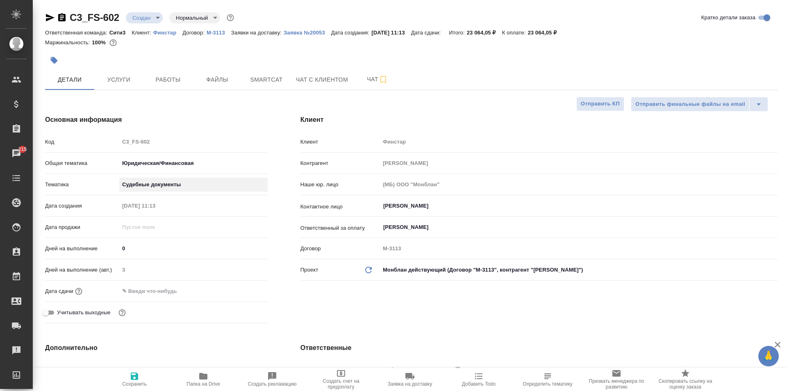
type textarea "x"
type input "5a8b8b956a9677013d343d23"
click at [153, 291] on input "text" at bounding box center [155, 291] width 72 height 12
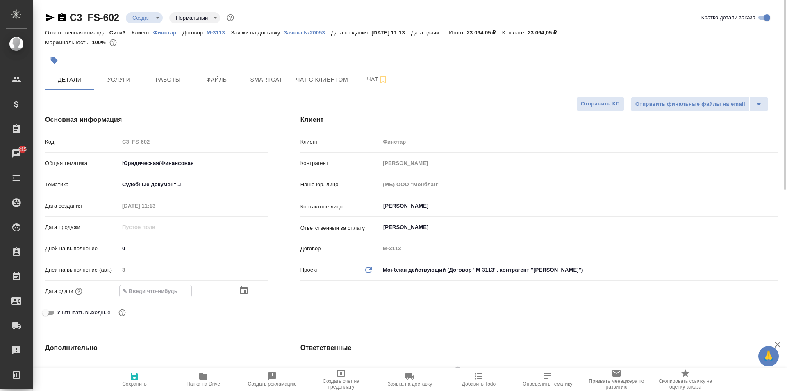
click at [246, 291] on icon "button" at bounding box center [244, 290] width 10 height 10
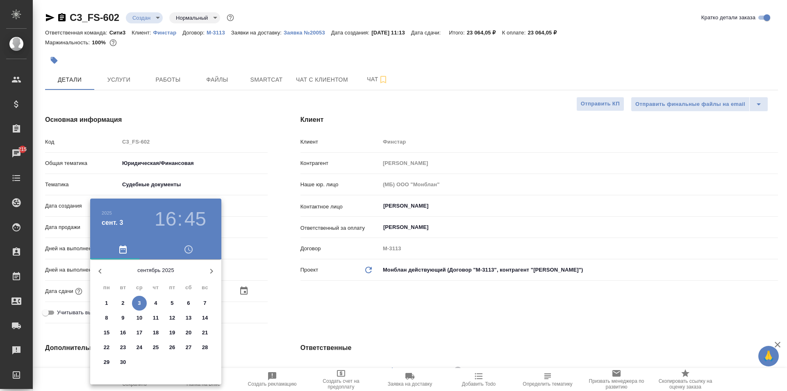
drag, startPoint x: 185, startPoint y: 75, endPoint x: 178, endPoint y: 78, distance: 8.5
click at [185, 75] on div at bounding box center [393, 195] width 787 height 391
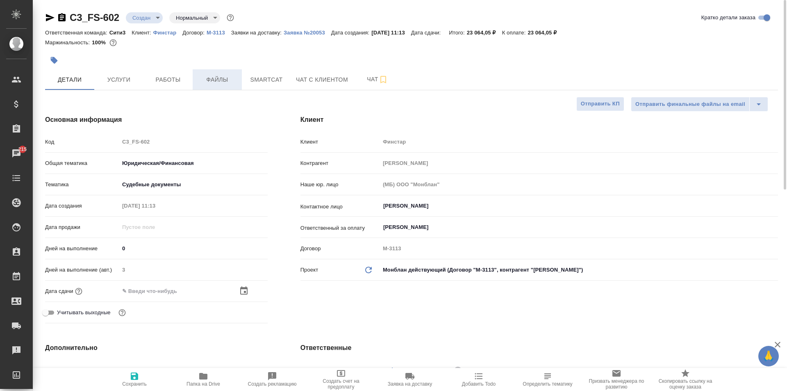
click at [215, 80] on span "Файлы" at bounding box center [217, 80] width 39 height 10
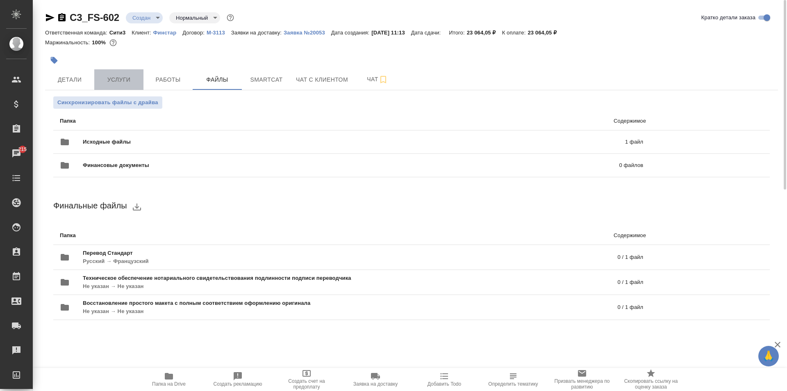
click at [123, 80] on span "Услуги" at bounding box center [118, 80] width 39 height 10
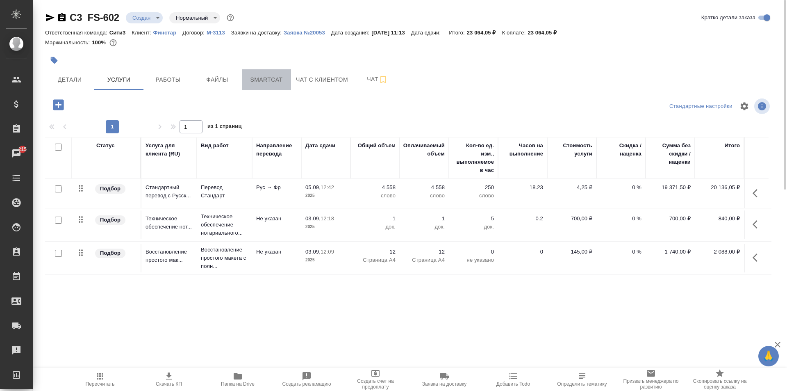
click at [269, 72] on button "Smartcat" at bounding box center [266, 79] width 49 height 21
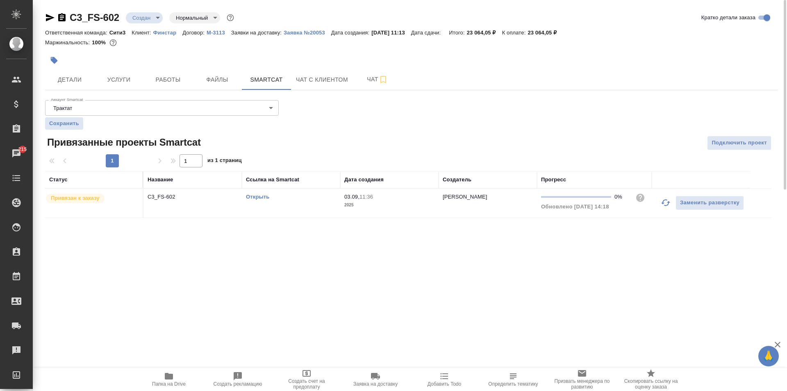
click at [255, 196] on link "Открыть" at bounding box center [257, 197] width 23 height 6
click at [86, 78] on span "Детали" at bounding box center [69, 80] width 39 height 10
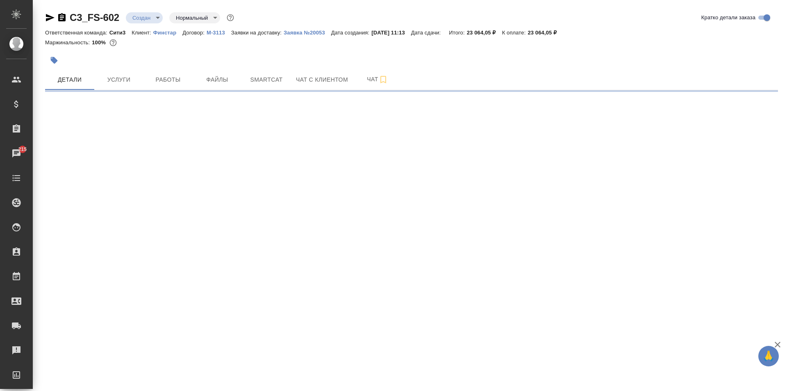
select select "RU"
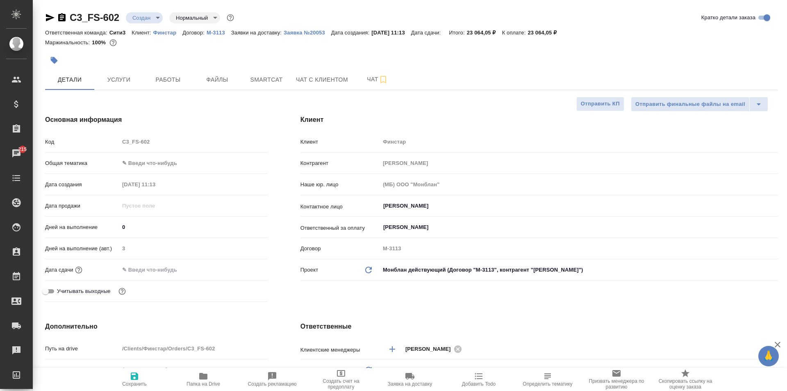
type textarea "x"
click at [150, 270] on input "text" at bounding box center [155, 270] width 72 height 12
click at [253, 268] on div at bounding box center [253, 269] width 29 height 10
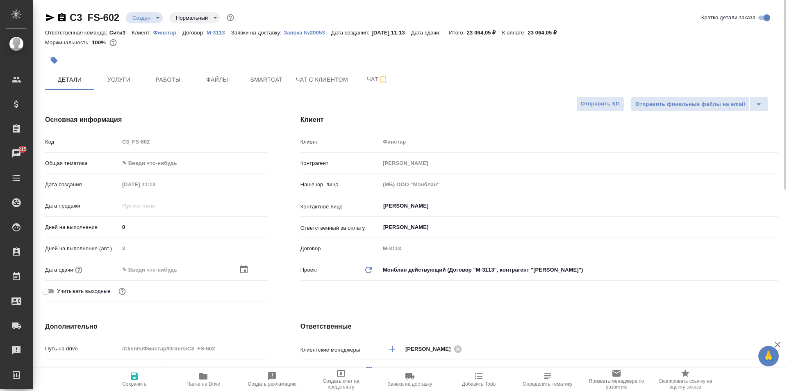
click at [242, 271] on icon "button" at bounding box center [244, 269] width 10 height 10
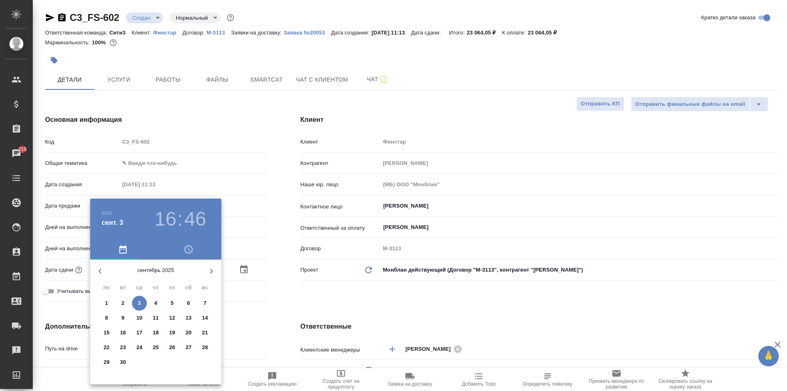
click at [107, 315] on p "8" at bounding box center [106, 318] width 3 height 8
type input "08.09.2025 16:46"
type textarea "x"
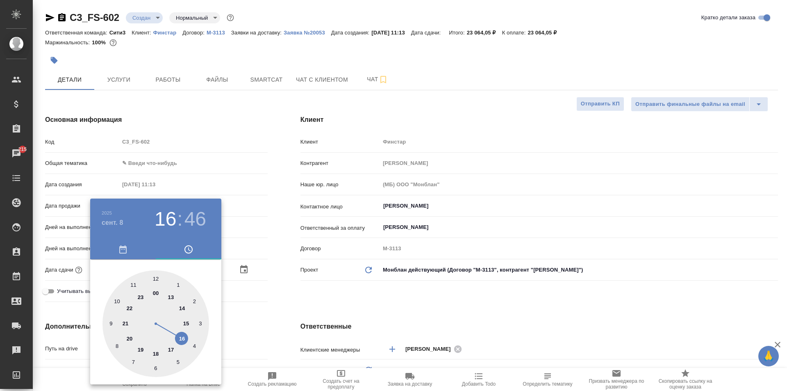
click at [182, 309] on div at bounding box center [156, 323] width 107 height 107
type input "08.09.2025 14:46"
type textarea "x"
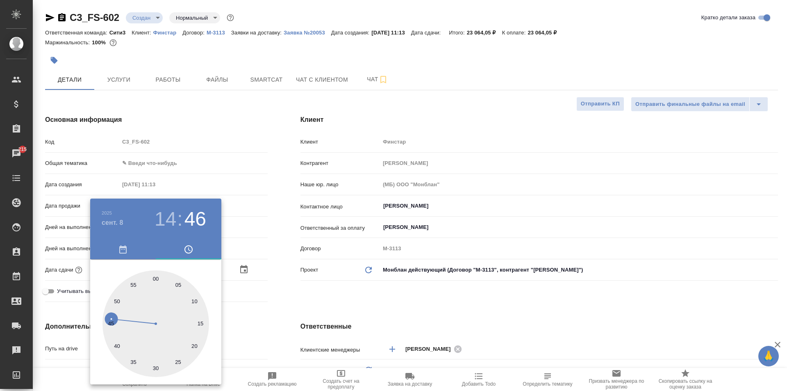
click at [155, 278] on div at bounding box center [156, 323] width 107 height 107
type input "08.09.2025 14:00"
type textarea "x"
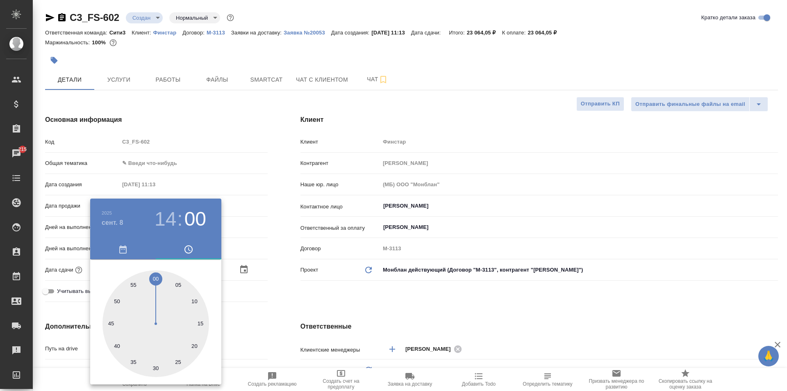
click at [244, 310] on div at bounding box center [393, 195] width 787 height 391
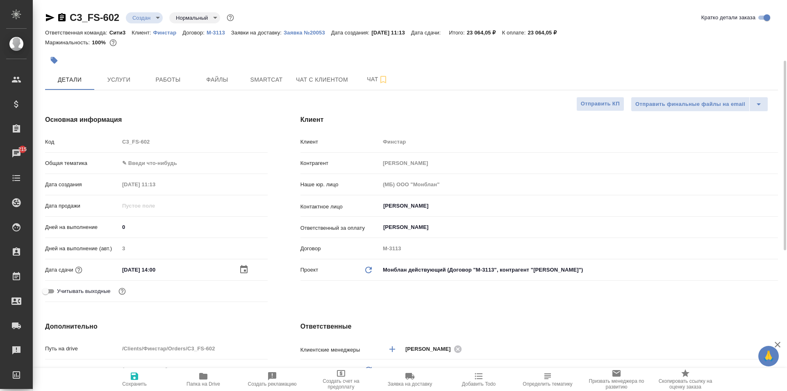
scroll to position [164, 0]
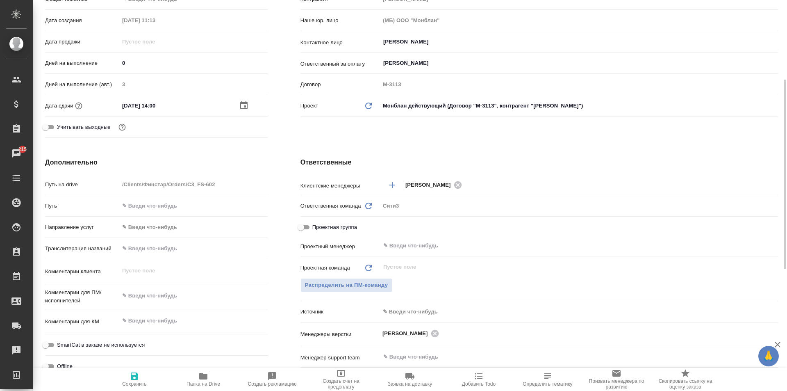
type textarea "x"
click at [155, 296] on textarea at bounding box center [193, 296] width 148 height 14
type textarea "x"
type textarea "р"
type textarea "x"
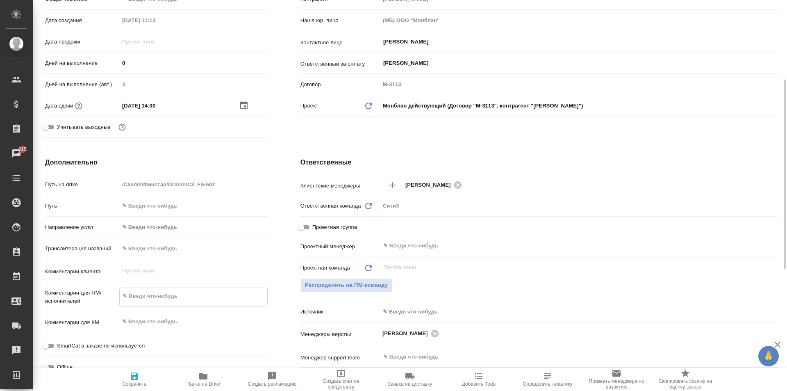
type textarea "x"
type textarea "ру"
type textarea "x"
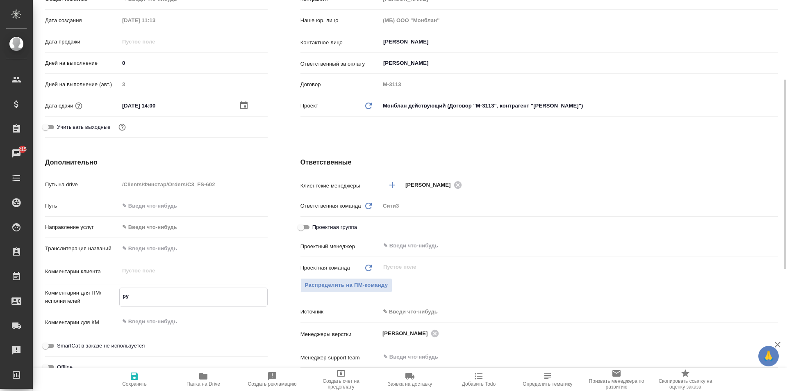
type textarea "x"
type textarea "рус"
type textarea "x"
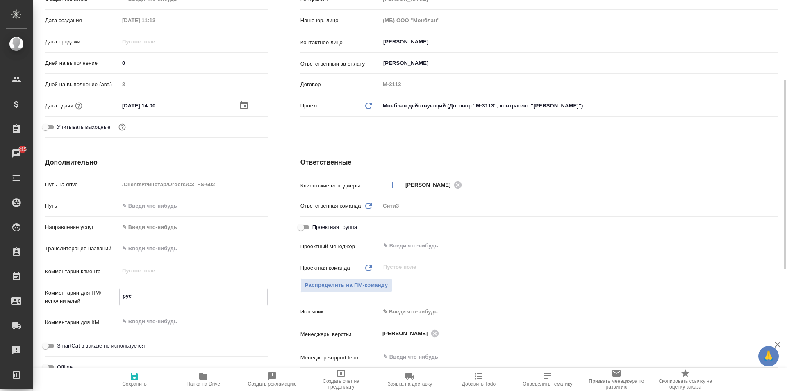
type textarea "рус-"
type textarea "x"
type textarea "рус-а"
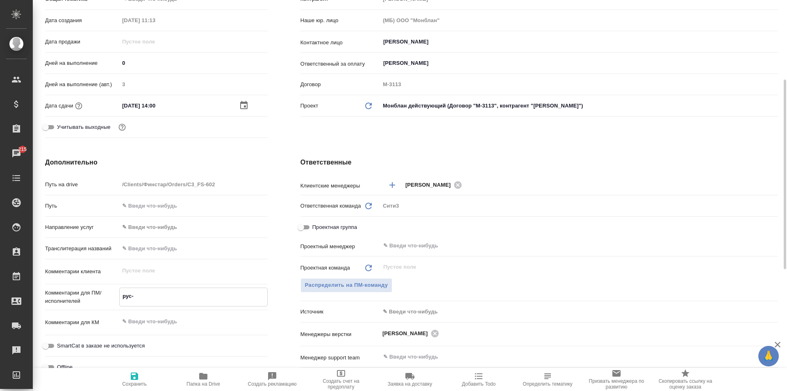
type textarea "x"
type textarea "рус-ан"
type textarea "x"
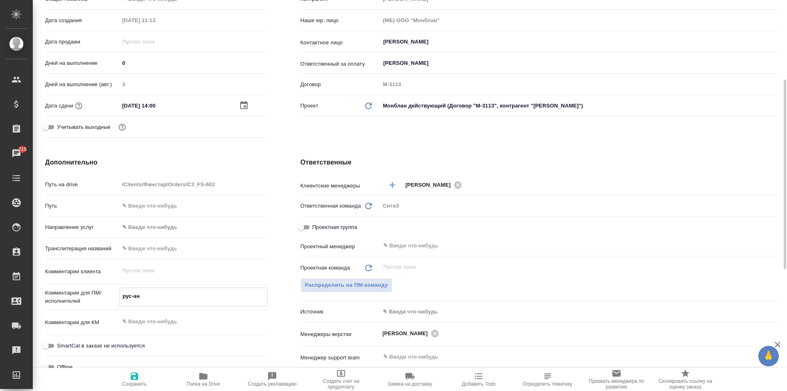
type textarea "x"
type textarea "рус-анг"
type textarea "x"
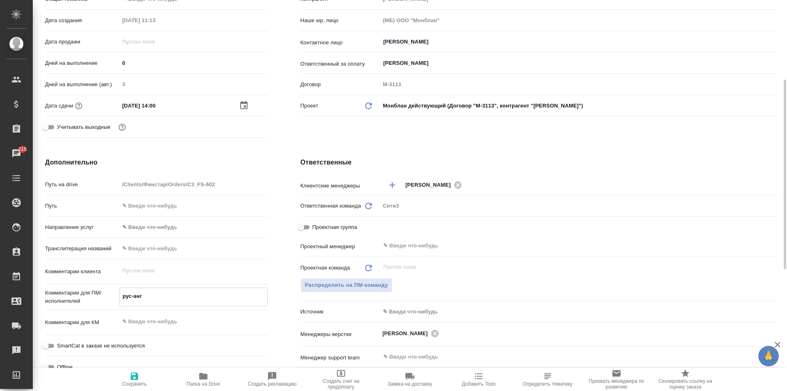
type textarea "x"
type textarea "рус-англ"
type textarea "x"
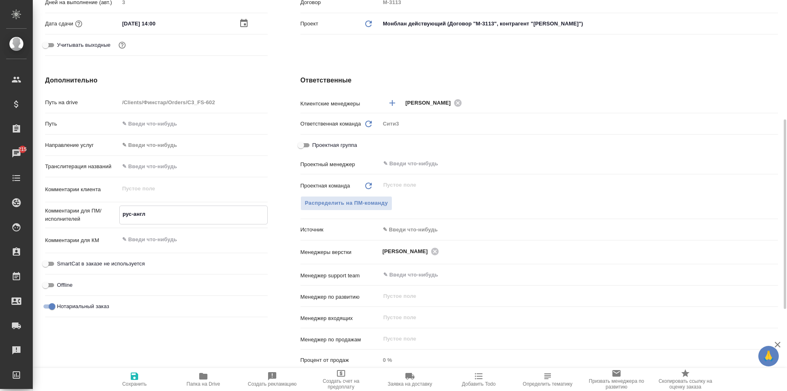
type textarea "рус-англ"
type textarea "x"
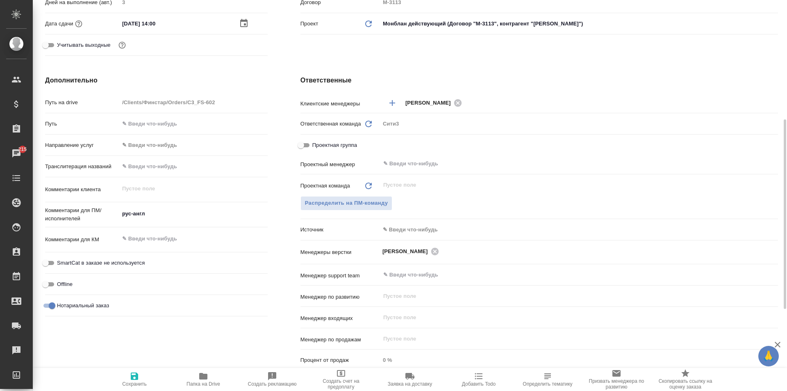
type textarea "x"
click at [161, 247] on div "x" at bounding box center [193, 240] width 148 height 18
type textarea "x"
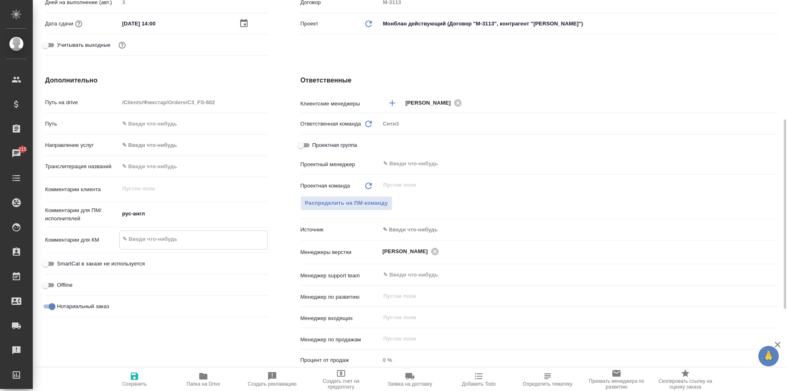
type textarea "x"
type textarea "п"
type textarea "x"
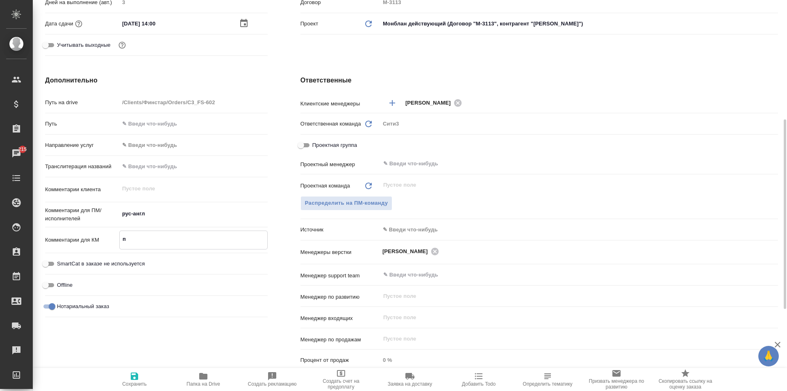
type textarea "x"
type textarea "по"
type textarea "x"
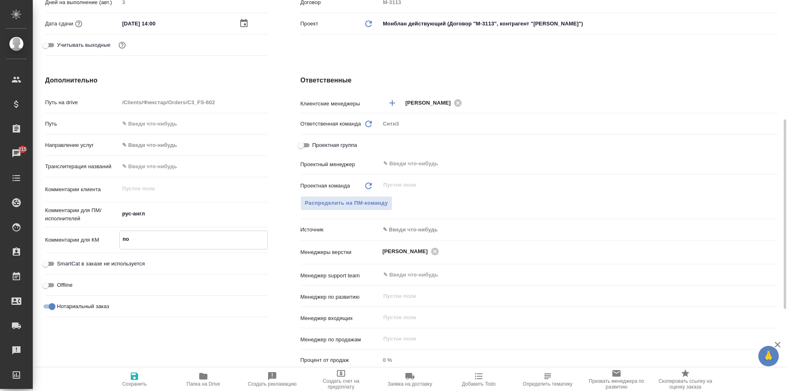
type textarea "под"
type textarea "x"
type textarea "подш"
type textarea "x"
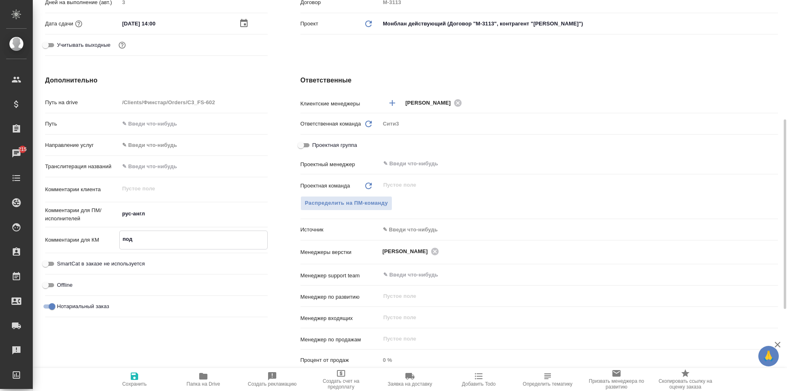
type textarea "x"
type textarea "подши"
type textarea "x"
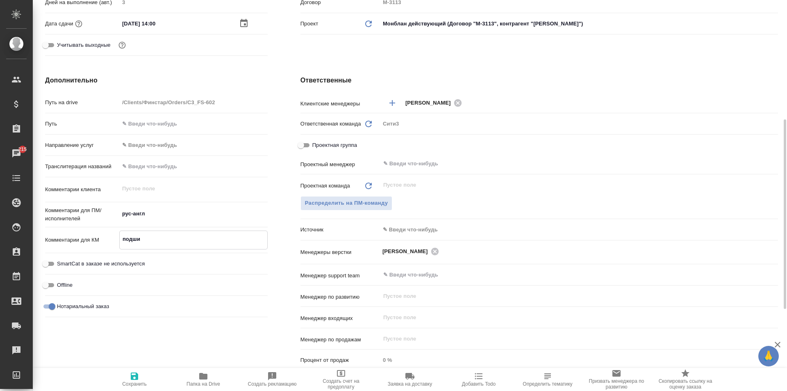
type textarea "подшит"
type textarea "x"
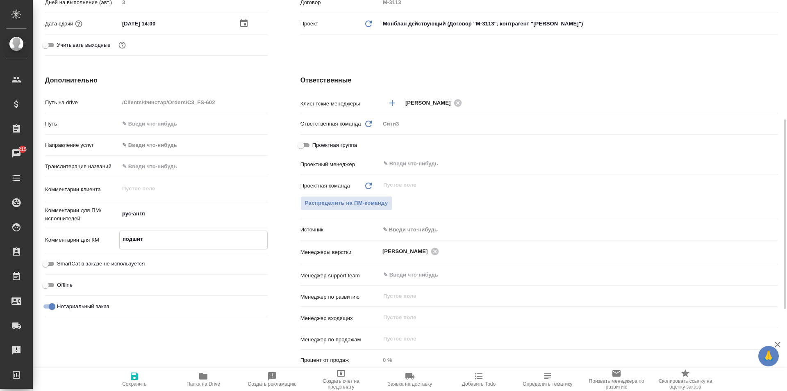
type textarea "x"
type textarea "подшить"
type textarea "x"
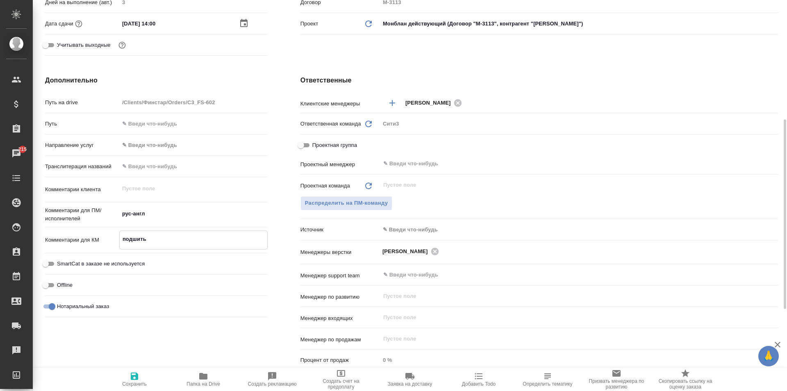
type textarea "подшить"
type textarea "x"
type textarea "подшить к"
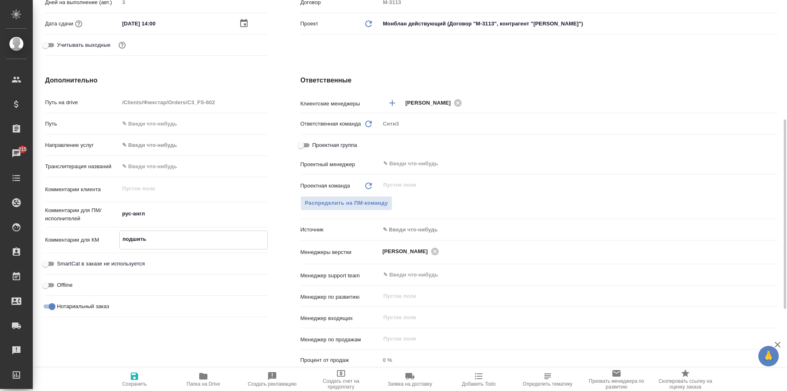
type textarea "x"
type textarea "подшить к"
type textarea "x"
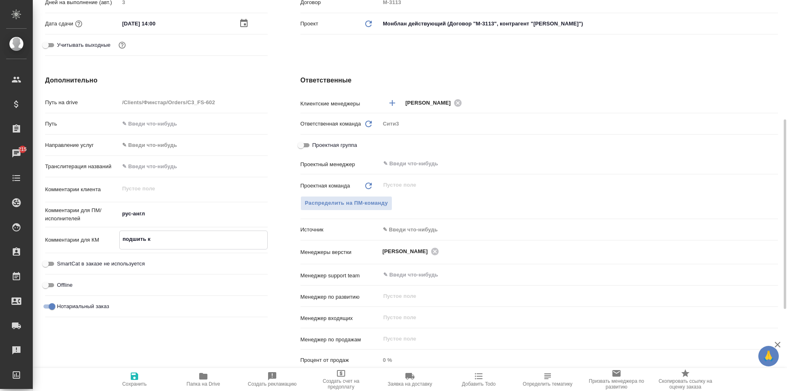
type textarea "x"
type textarea "подшить к с"
type textarea "x"
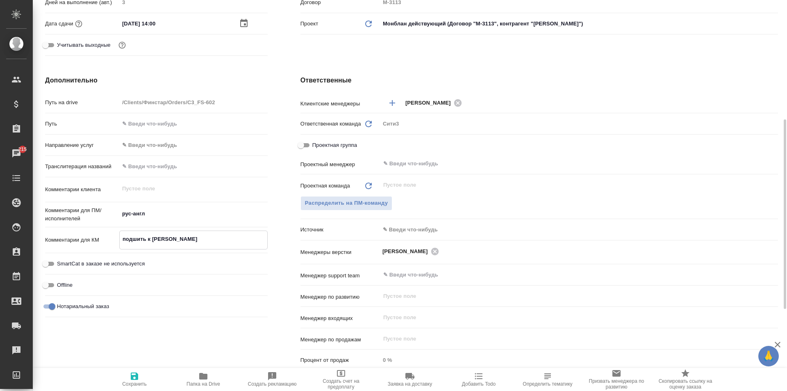
type textarea "x"
type textarea "подшить к ск"
type textarea "x"
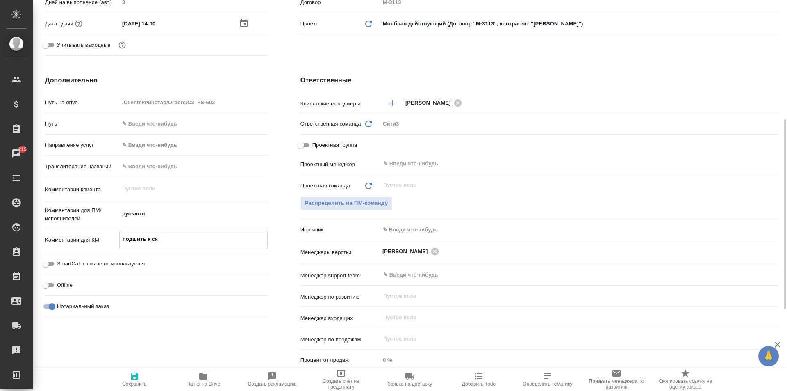
type textarea "подшить к ска"
type textarea "x"
type textarea "подшить к скан"
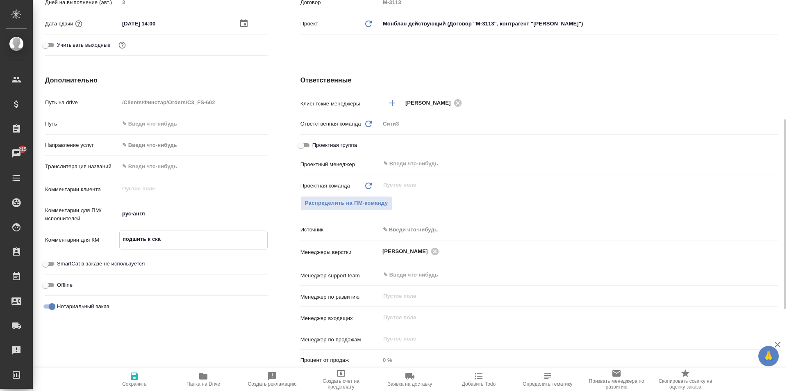
type textarea "x"
type textarea "подшить к скану"
type textarea "x"
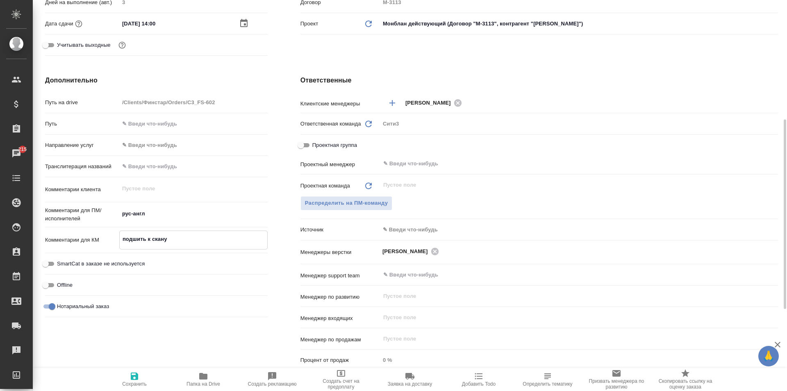
type textarea "подшить к скану"
type textarea "x"
click at [173, 220] on textarea "рус-англ" at bounding box center [193, 214] width 148 height 14
type textarea "x"
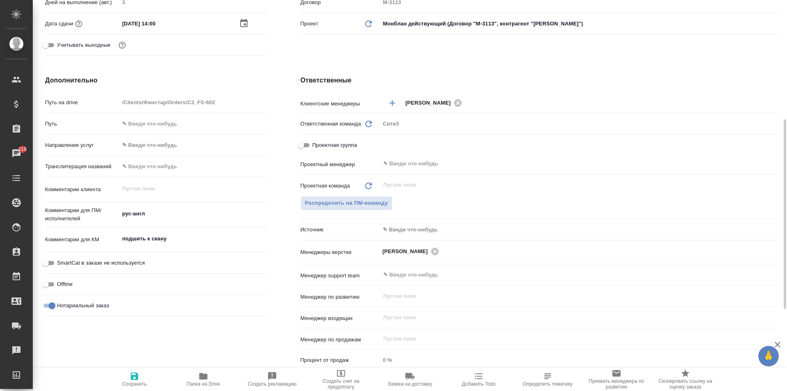
type textarea "x"
click at [165, 216] on textarea "рус-англ" at bounding box center [193, 214] width 148 height 14
type textarea "x"
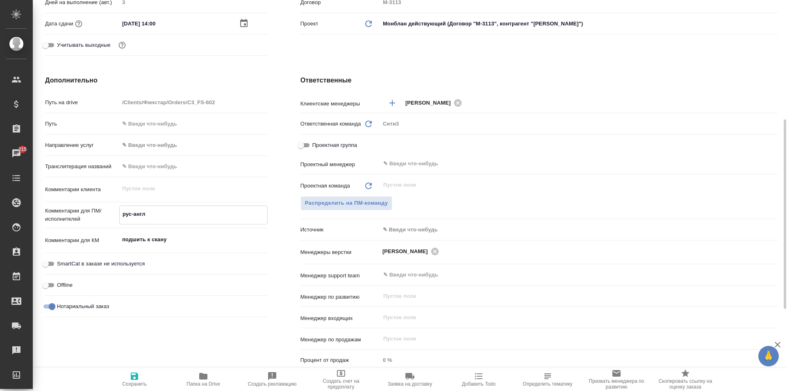
type textarea "x"
click at [154, 214] on textarea "рус-англ" at bounding box center [194, 214] width 148 height 14
type textarea "x"
type textarea "рус-"
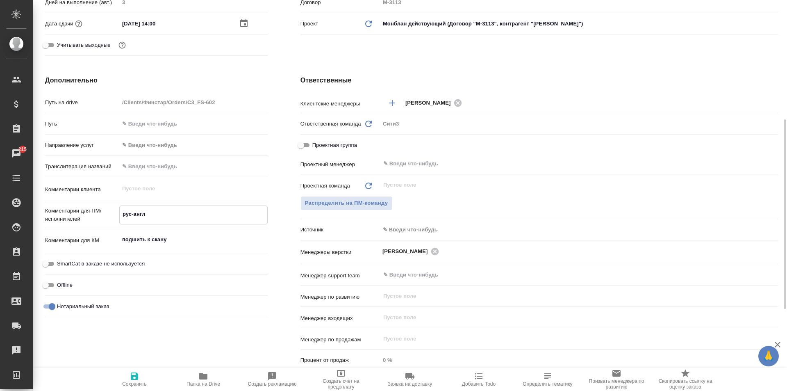
type textarea "x"
type textarea "рус-ф"
type textarea "x"
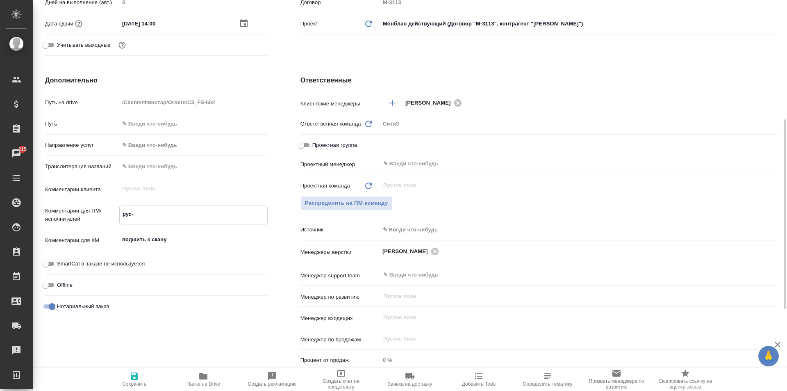
type textarea "x"
type textarea "рус-фр"
type textarea "x"
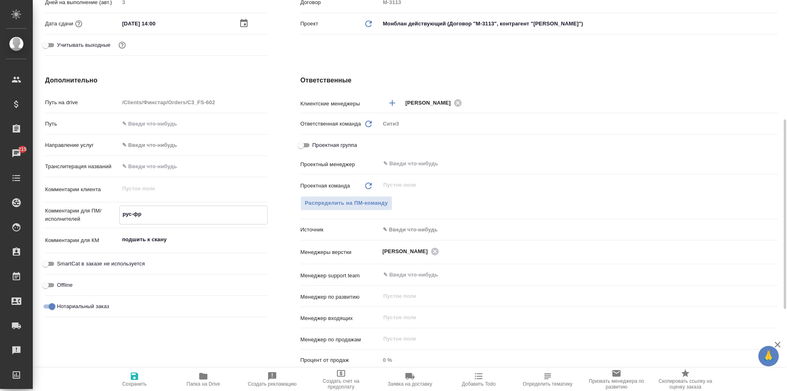
type textarea "x"
type textarea "рус-фра"
type textarea "x"
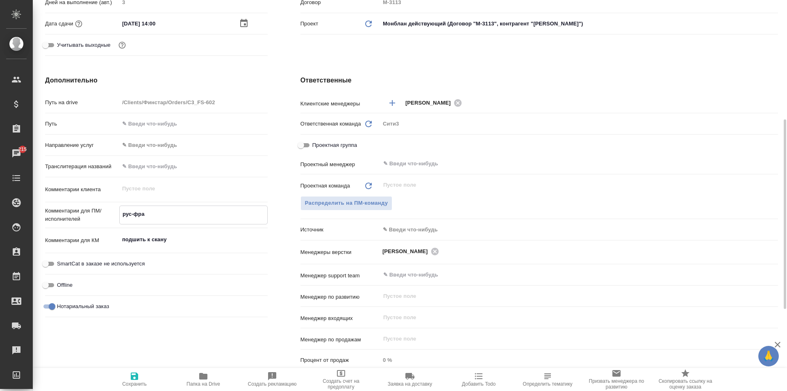
type textarea "рус-фран"
type textarea "x"
type textarea "рус-франц"
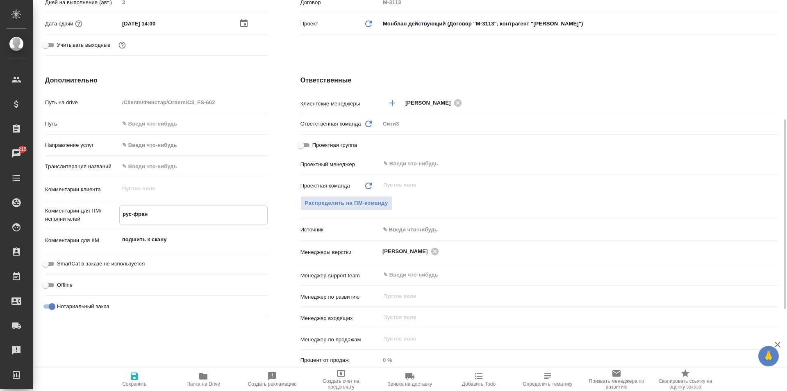
type textarea "x"
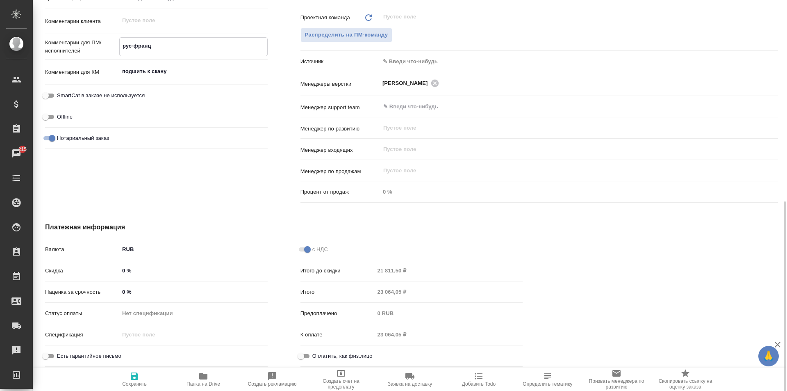
scroll to position [209, 0]
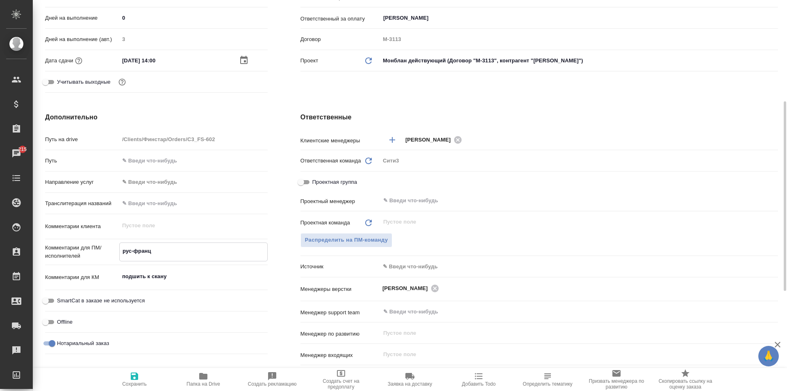
type textarea "рус-франц"
type textarea "x"
click at [134, 380] on icon "button" at bounding box center [135, 376] width 10 height 10
type textarea "x"
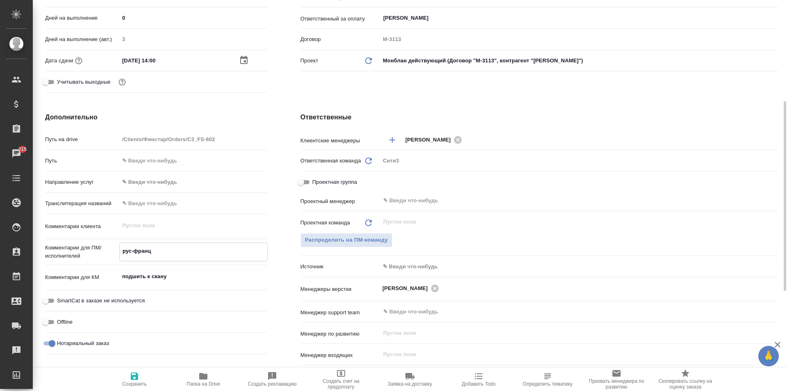
type textarea "x"
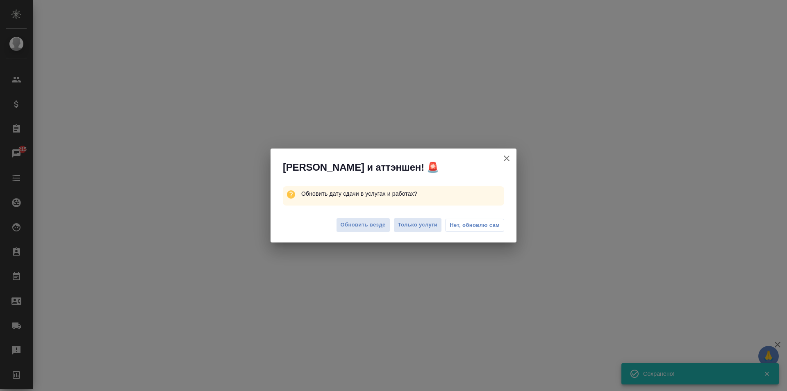
select select "RU"
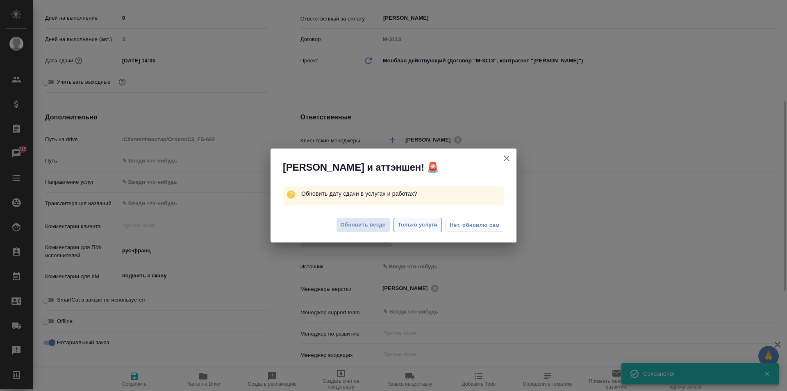
type textarea "x"
click at [372, 223] on span "Обновить везде" at bounding box center [363, 224] width 45 height 9
type textarea "x"
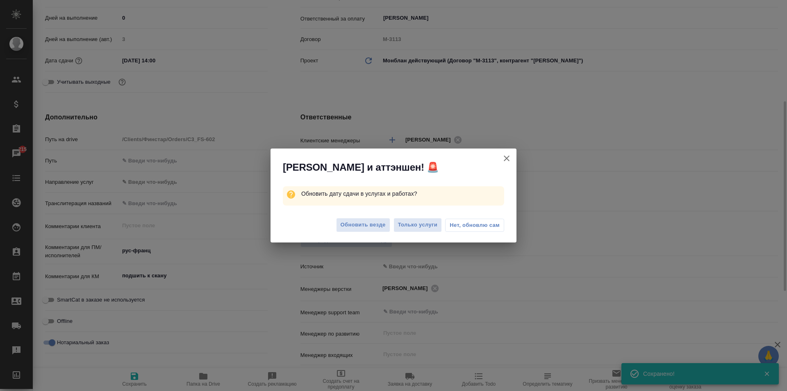
type textarea "x"
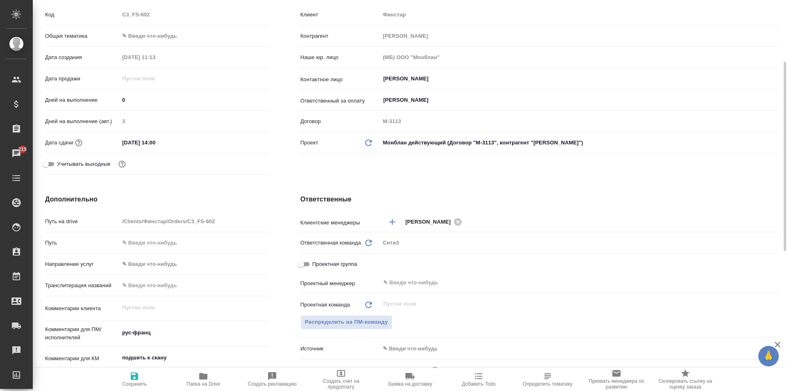
scroll to position [0, 0]
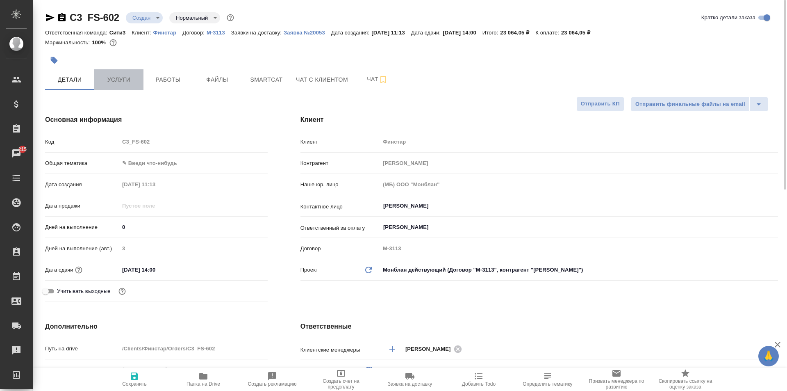
click at [116, 73] on button "Услуги" at bounding box center [118, 79] width 49 height 21
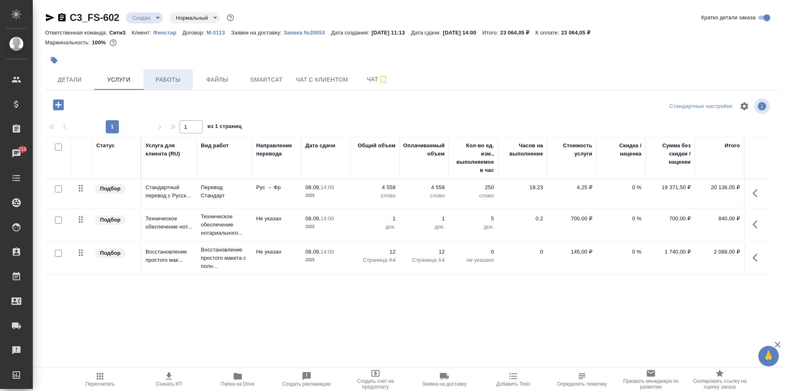
click at [184, 87] on button "Работы" at bounding box center [168, 79] width 49 height 21
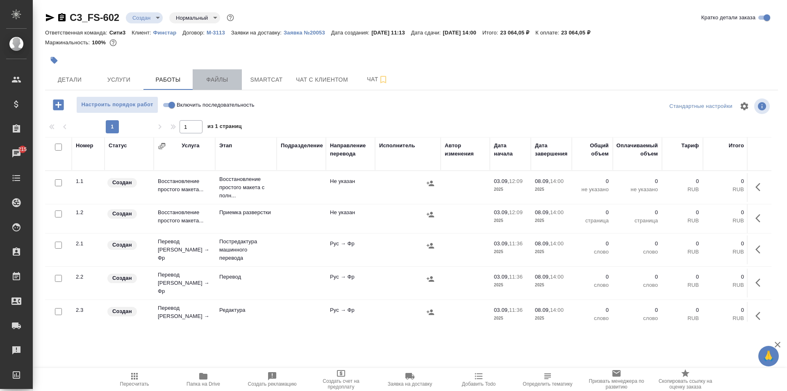
click at [236, 76] on span "Файлы" at bounding box center [217, 80] width 39 height 10
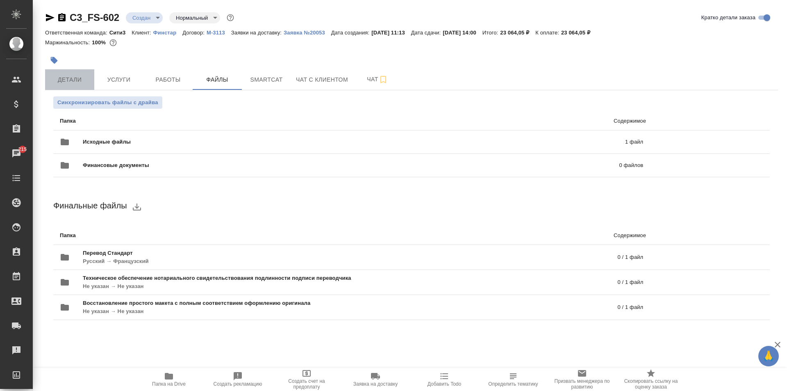
click at [80, 80] on span "Детали" at bounding box center [69, 80] width 39 height 10
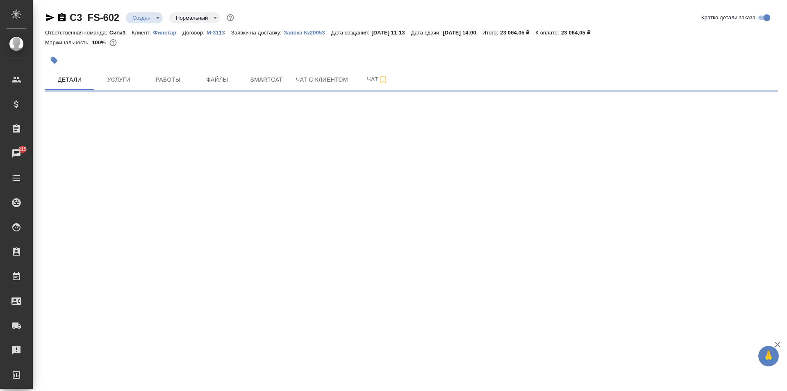
select select "RU"
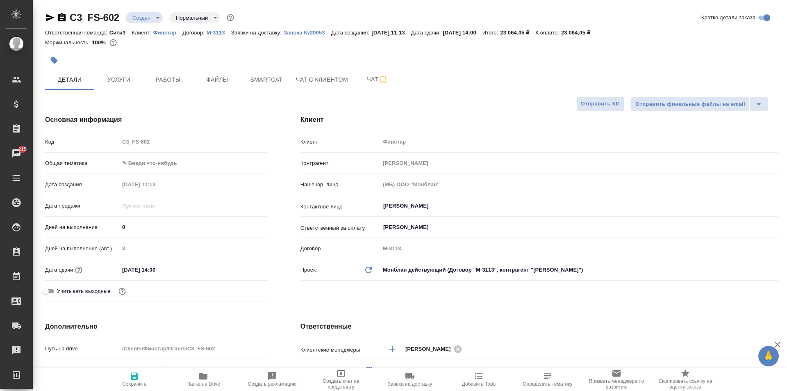
type textarea "x"
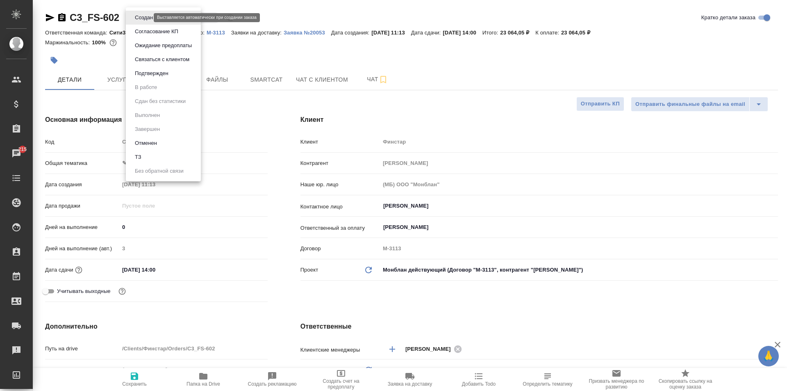
click at [140, 16] on body "🙏 .cls-1 fill:#fff; AWATERA Moskalets Alina Клиенты Спецификации Заказы 215 Чат…" at bounding box center [393, 195] width 787 height 391
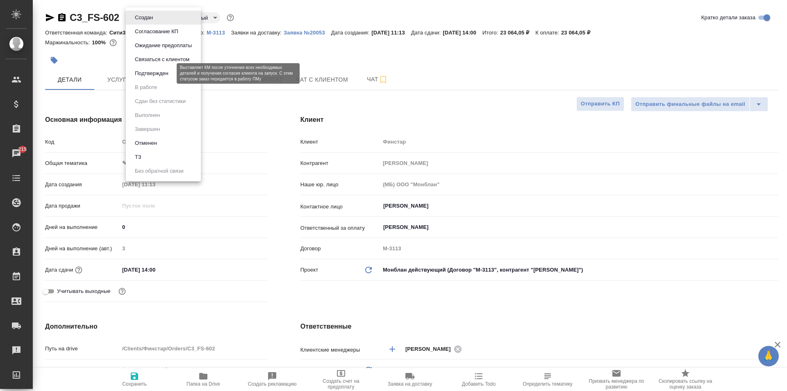
click at [150, 76] on button "Подтвержден" at bounding box center [151, 73] width 39 height 9
type textarea "x"
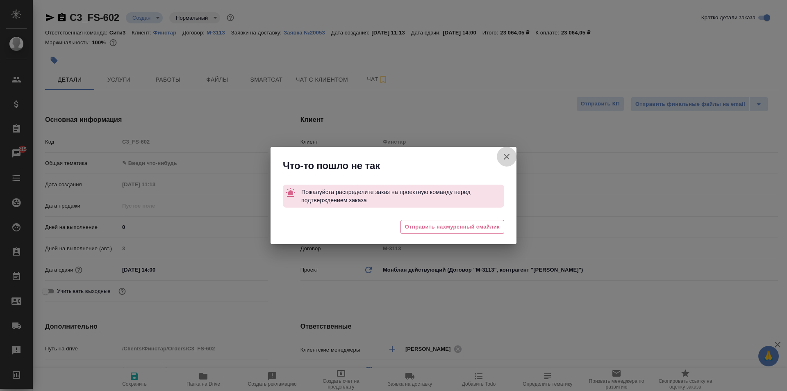
click at [507, 154] on icon "button" at bounding box center [507, 157] width 10 height 10
type textarea "x"
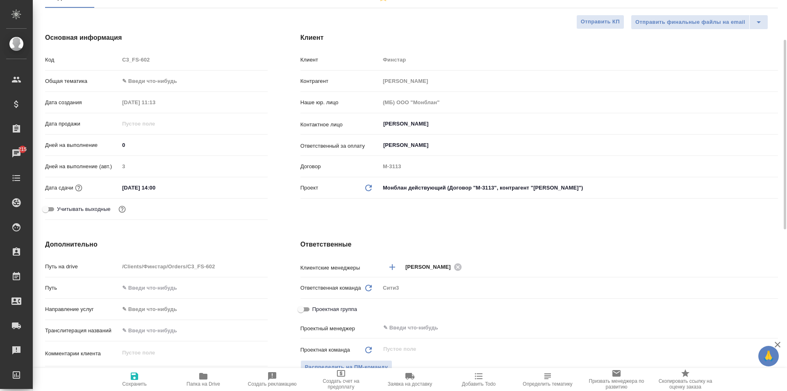
scroll to position [205, 0]
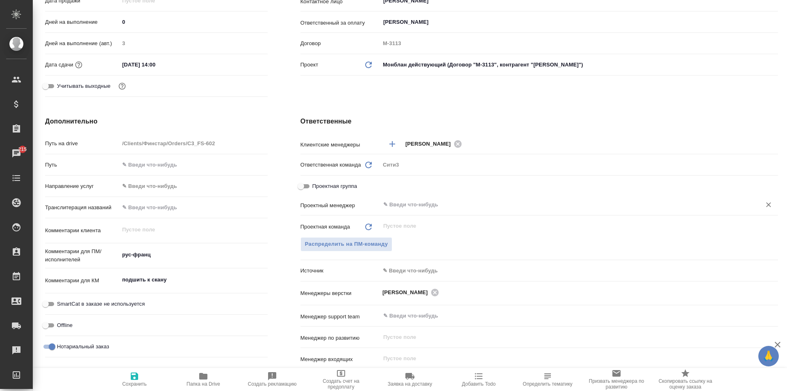
click at [398, 201] on input "text" at bounding box center [566, 205] width 366 height 10
click at [352, 245] on span "Распределить на ПМ-команду" at bounding box center [346, 243] width 83 height 9
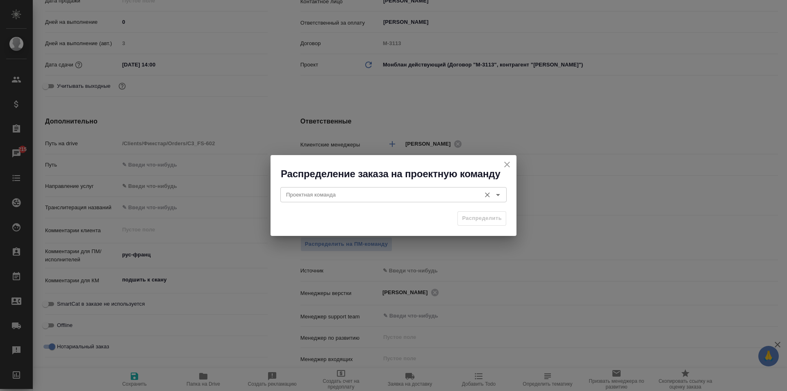
click at [351, 196] on input "Проектная команда" at bounding box center [380, 194] width 194 height 10
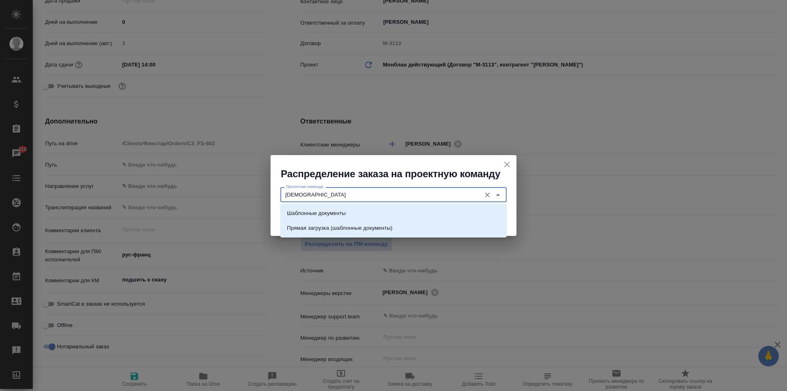
click at [364, 207] on li "Шаблонные документы" at bounding box center [393, 213] width 226 height 15
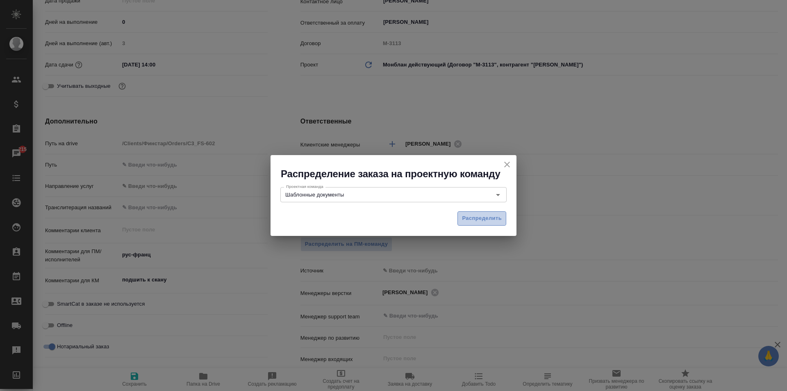
click at [480, 217] on span "Распределить" at bounding box center [482, 218] width 40 height 9
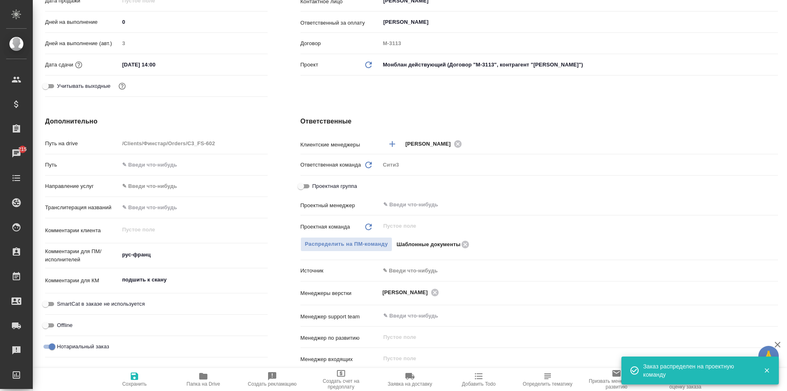
click at [146, 376] on span "Сохранить" at bounding box center [134, 379] width 59 height 16
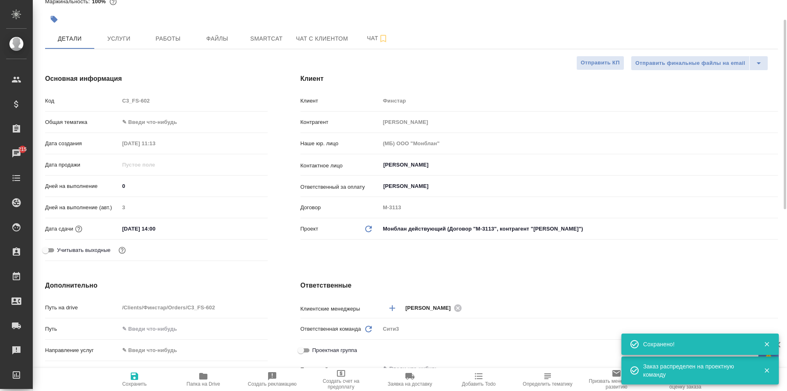
scroll to position [0, 0]
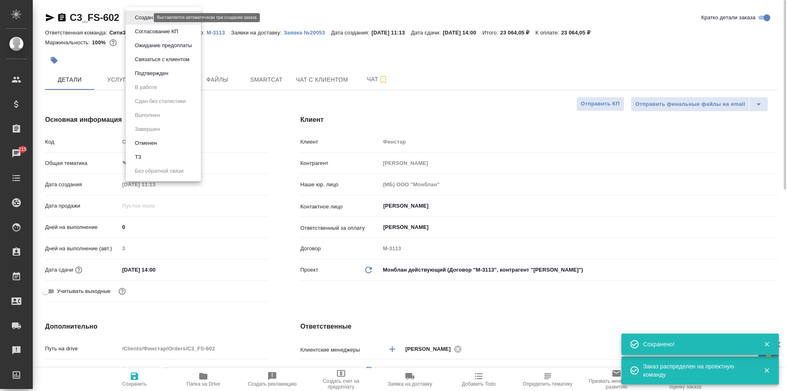
click at [135, 18] on body "🙏 .cls-1 fill:#fff; AWATERA Moskalets Alina Клиенты Спецификации Заказы 215 Чат…" at bounding box center [393, 195] width 787 height 391
click at [150, 65] on li "Связаться с клиентом" at bounding box center [163, 59] width 75 height 14
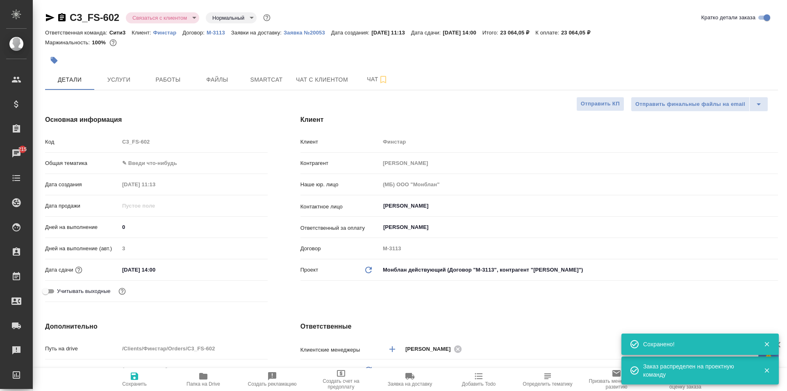
click at [141, 11] on div "C3_FS-602 Связаться с клиентом contactTheClient Нормальный normal" at bounding box center [158, 17] width 227 height 13
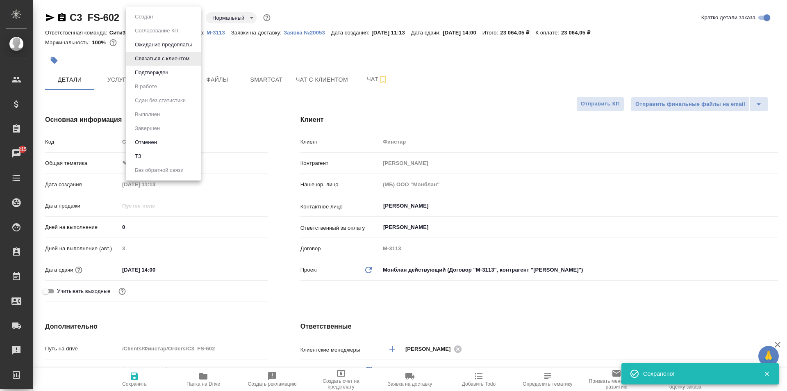
click at [142, 16] on body "🙏 .cls-1 fill:#fff; AWATERA Moskalets Alina Клиенты Спецификации Заказы 215 Чат…" at bounding box center [393, 195] width 787 height 391
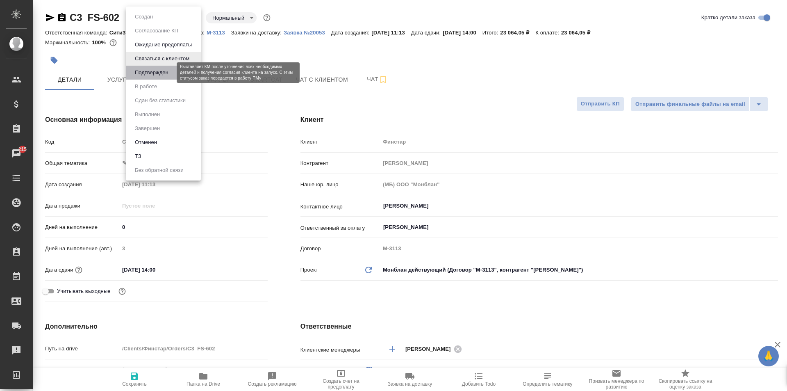
click at [146, 70] on button "Подтвержден" at bounding box center [151, 72] width 39 height 9
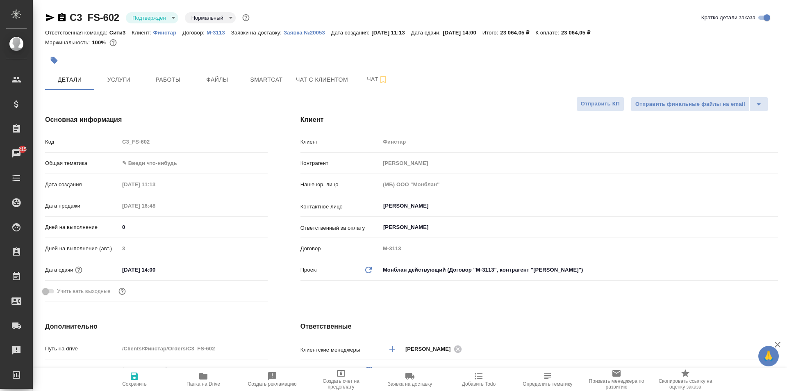
click at [150, 166] on body "🙏 .cls-1 fill:#fff; AWATERA Moskalets Alina Клиенты Спецификации Заказы 215 Чат…" at bounding box center [393, 195] width 787 height 391
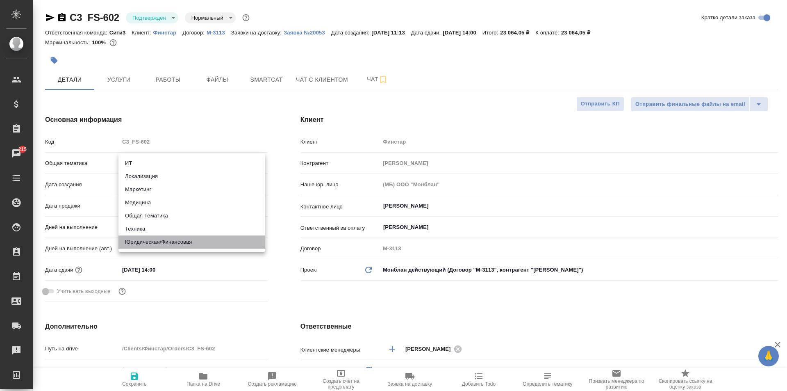
click at [170, 241] on li "Юридическая/Финансовая" at bounding box center [192, 241] width 147 height 13
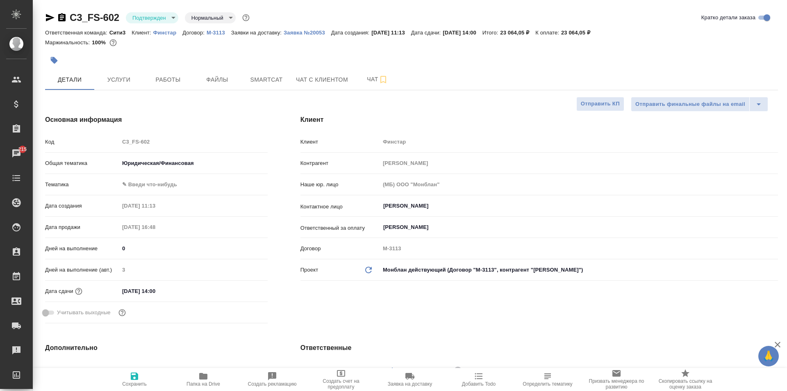
click at [161, 185] on body "🙏 .cls-1 fill:#fff; AWATERA Moskalets Alina Клиенты Спецификации Заказы 215 Чат…" at bounding box center [393, 195] width 787 height 391
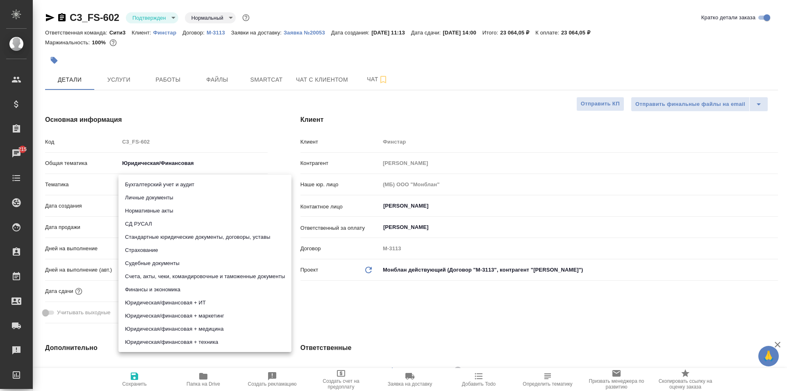
click at [166, 261] on li "Судебные документы" at bounding box center [205, 263] width 173 height 13
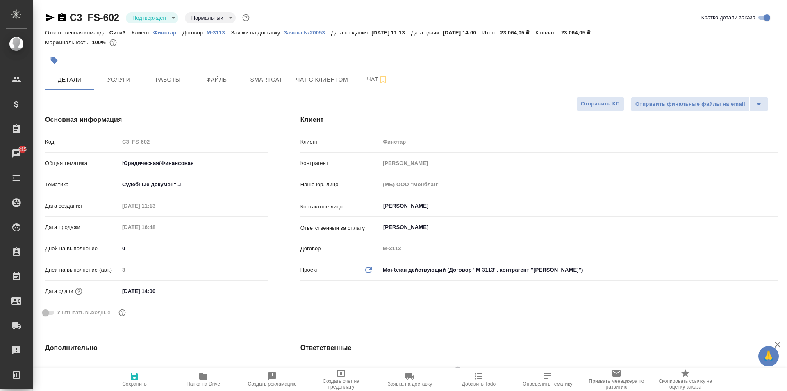
click at [135, 381] on icon "button" at bounding box center [135, 376] width 10 height 10
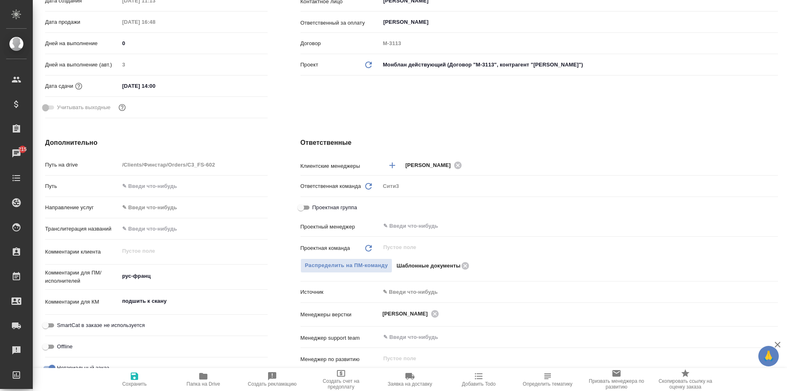
scroll to position [287, 0]
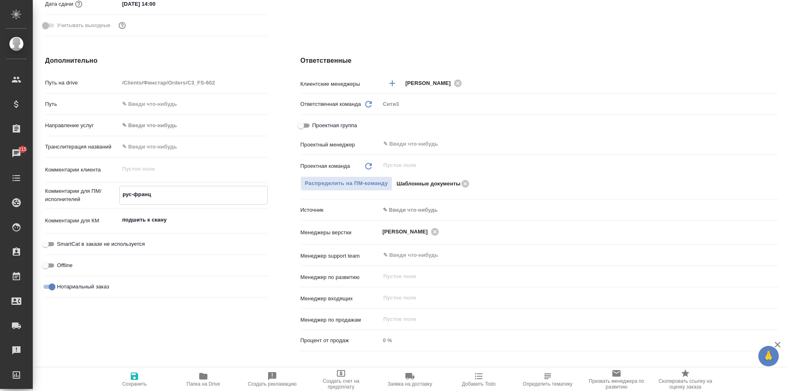
click at [152, 194] on textarea "рус-франц" at bounding box center [194, 194] width 148 height 14
click at [152, 193] on textarea "рус-франц" at bounding box center [194, 194] width 148 height 14
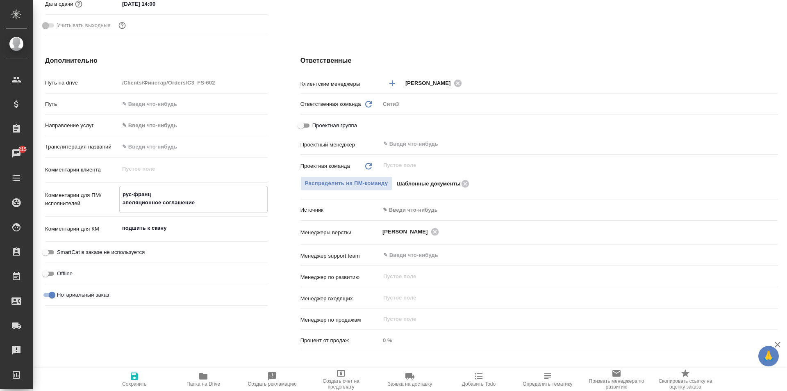
click at [134, 203] on textarea "рус-франц апеляционное соглашение" at bounding box center [194, 198] width 148 height 22
click at [131, 380] on icon "button" at bounding box center [135, 376] width 10 height 10
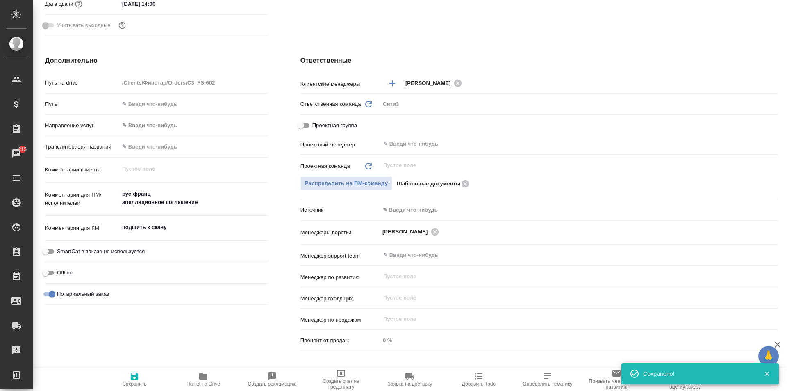
scroll to position [0, 0]
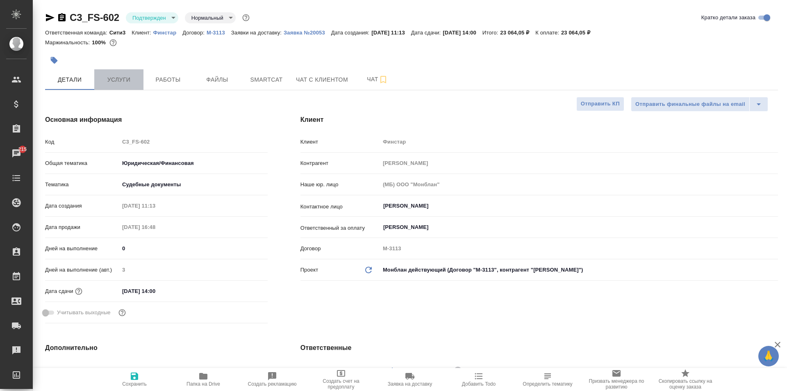
click at [112, 81] on span "Услуги" at bounding box center [118, 80] width 39 height 10
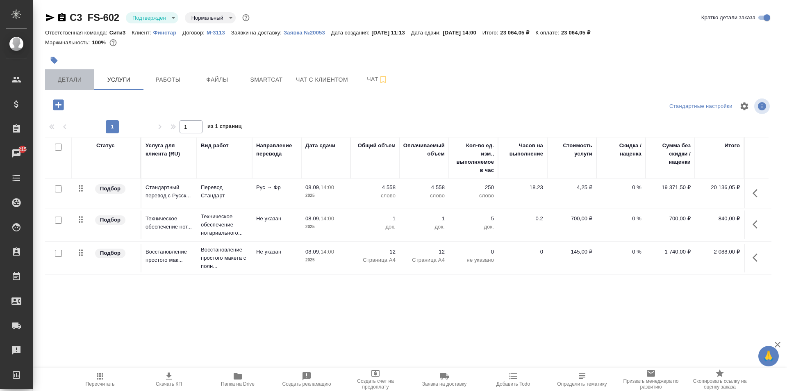
click at [84, 79] on span "Детали" at bounding box center [69, 80] width 39 height 10
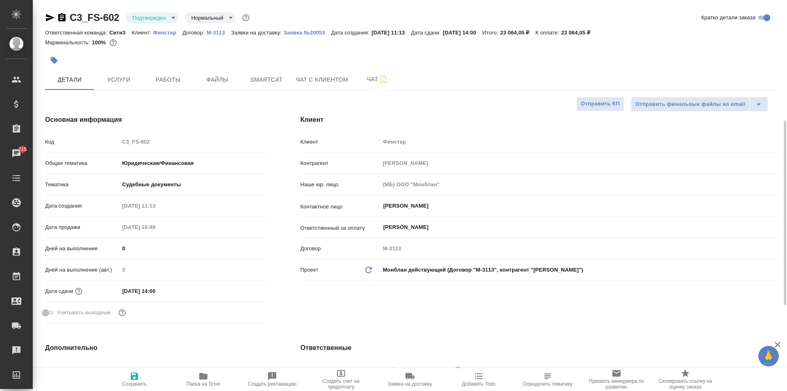
scroll to position [82, 0]
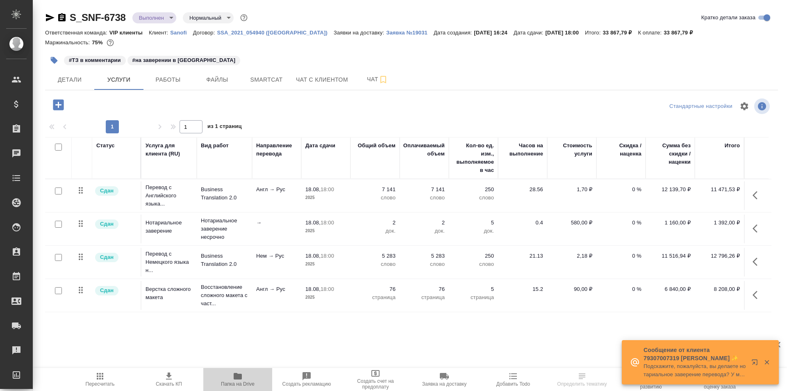
click at [238, 385] on span "Папка на Drive" at bounding box center [238, 384] width 34 height 6
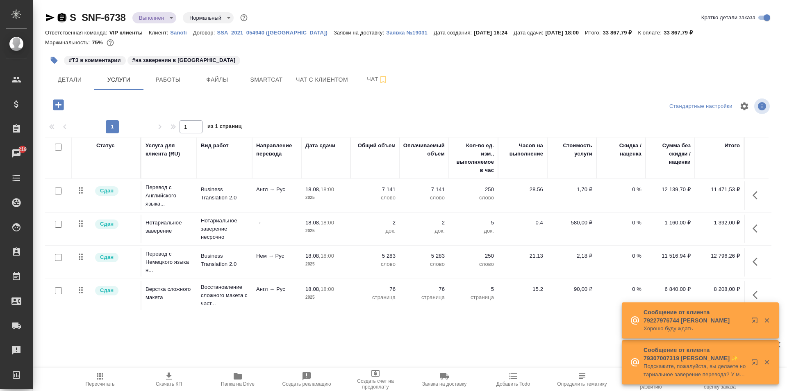
click at [64, 18] on icon "button" at bounding box center [61, 17] width 7 height 8
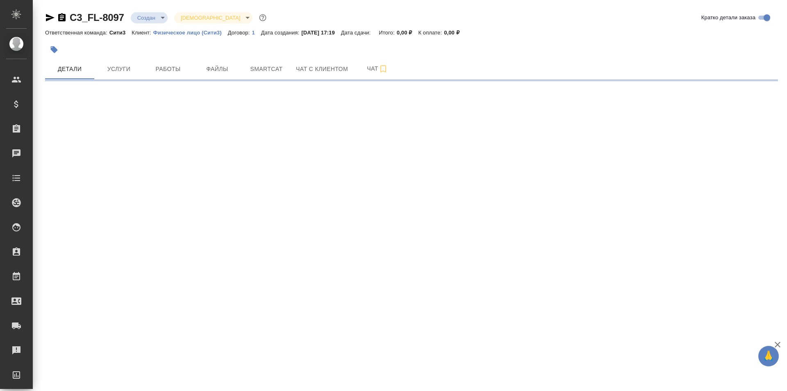
select select "RU"
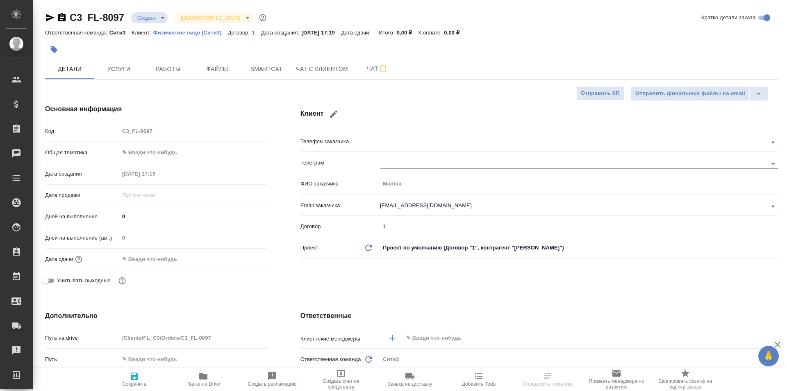
type textarea "x"
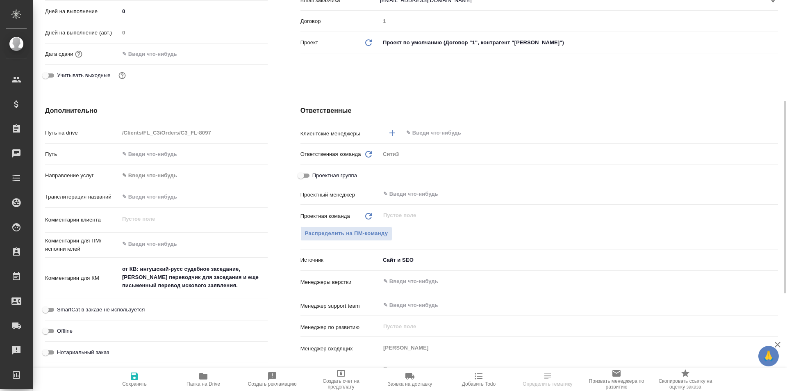
scroll to position [287, 0]
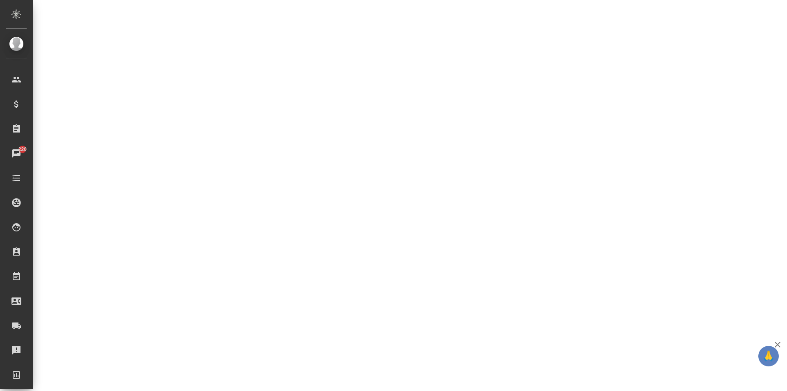
select select "RU"
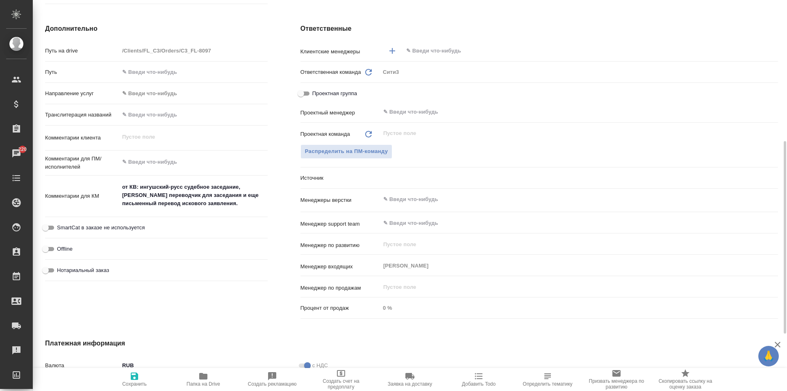
type textarea "x"
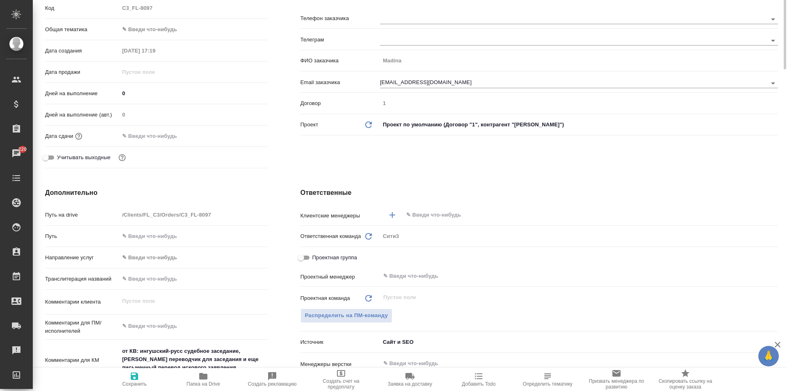
scroll to position [0, 0]
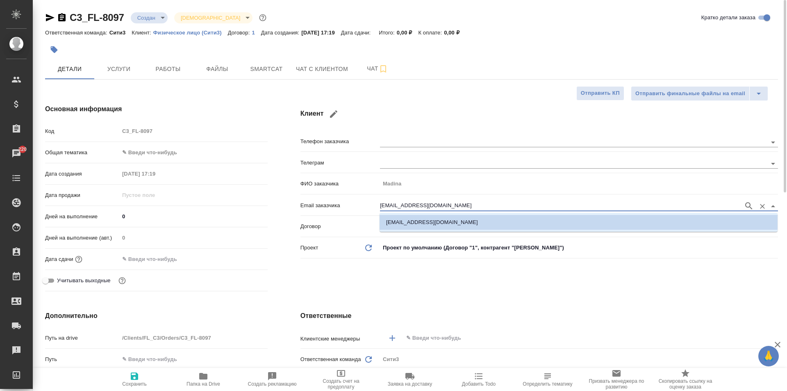
drag, startPoint x: 432, startPoint y: 203, endPoint x: 378, endPoint y: 201, distance: 54.2
click at [378, 201] on div "Email заказчика aquanarin@mail.ru" at bounding box center [540, 205] width 478 height 14
click at [301, 168] on div "Телеграм" at bounding box center [540, 162] width 478 height 14
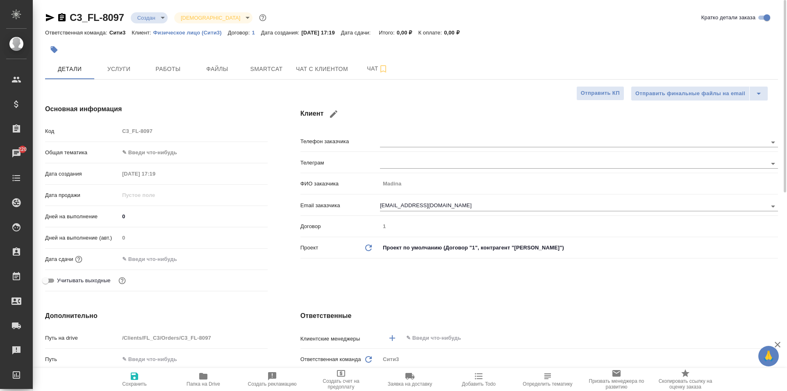
type textarea "x"
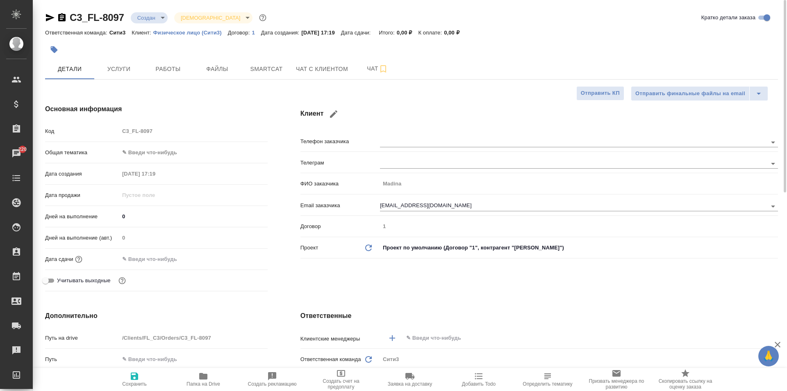
type textarea "x"
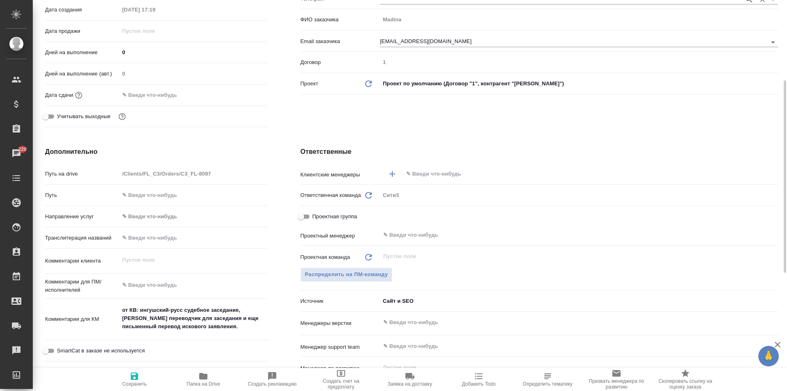
type textarea "x"
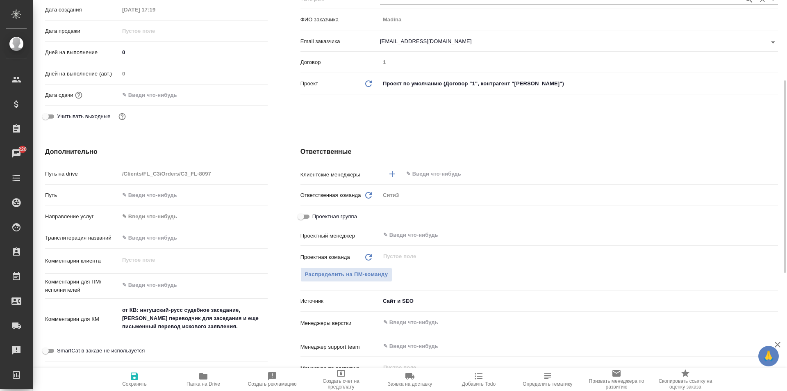
type textarea "x"
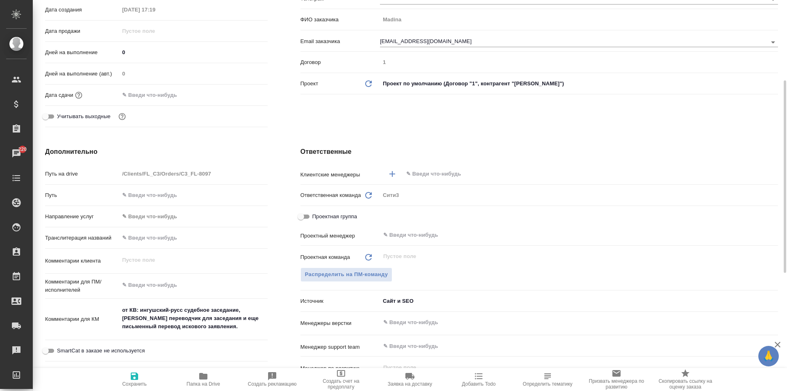
type textarea "x"
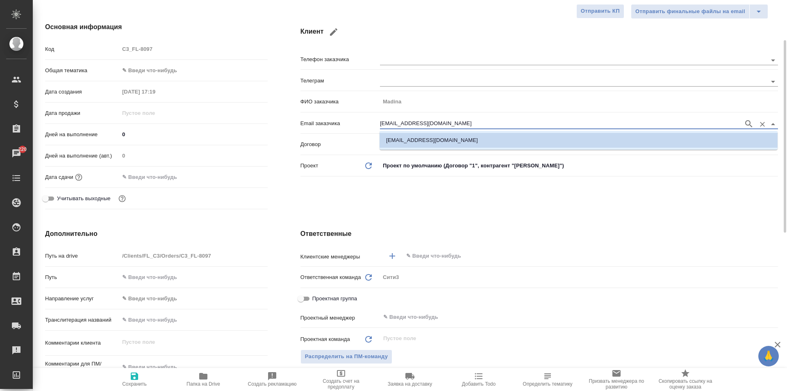
drag, startPoint x: 428, startPoint y: 125, endPoint x: 369, endPoint y: 119, distance: 58.5
click at [369, 119] on div "Email заказчика aquanarin@mail.ru" at bounding box center [540, 123] width 478 height 14
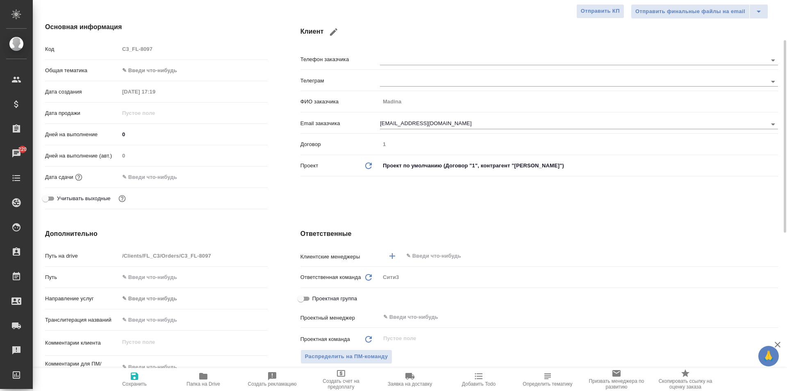
type textarea "x"
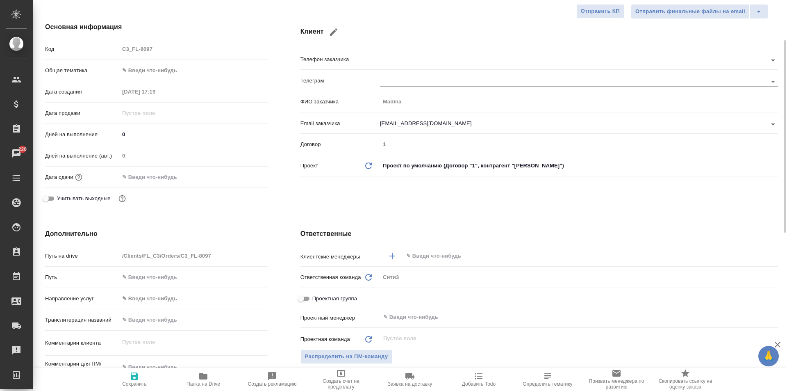
type textarea "x"
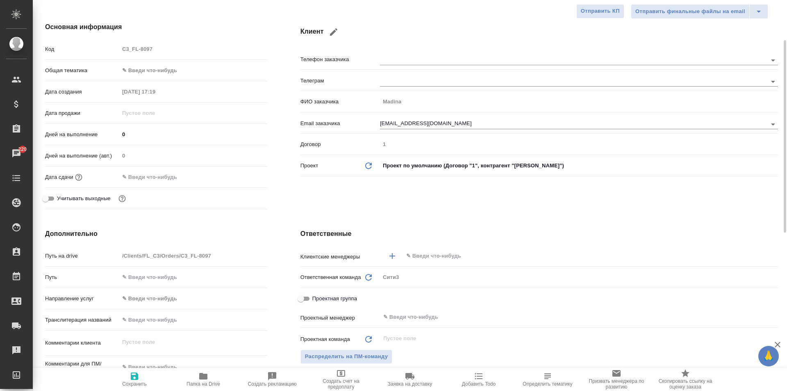
type textarea "x"
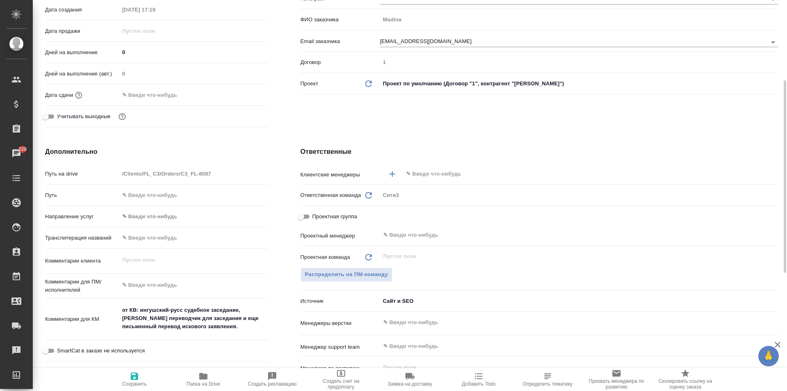
type textarea "x"
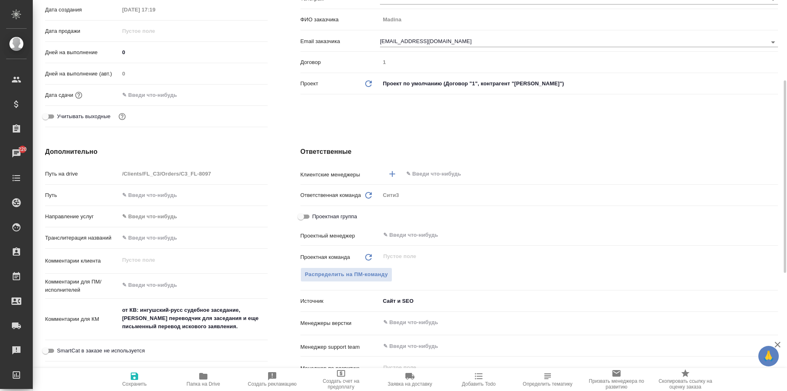
type textarea "x"
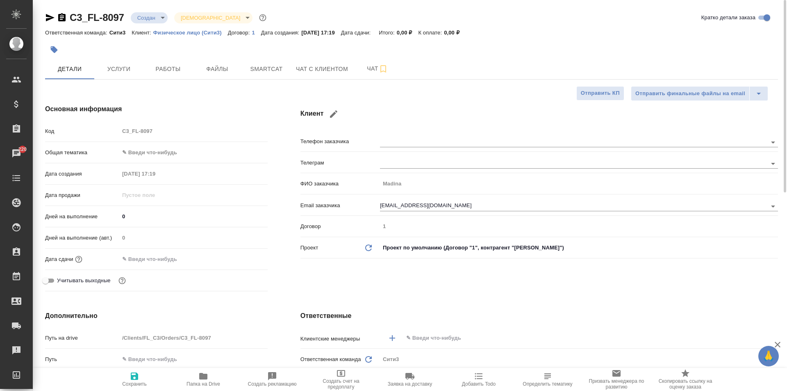
type textarea "x"
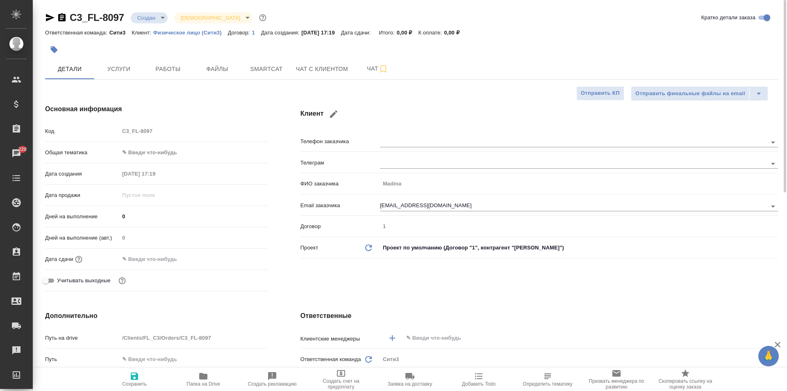
type textarea "x"
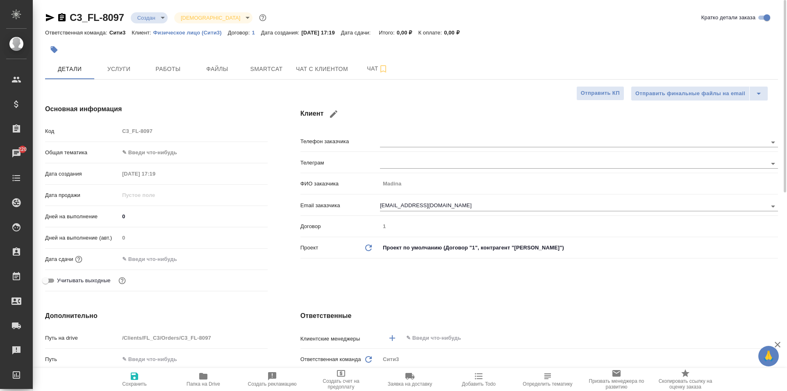
type textarea "x"
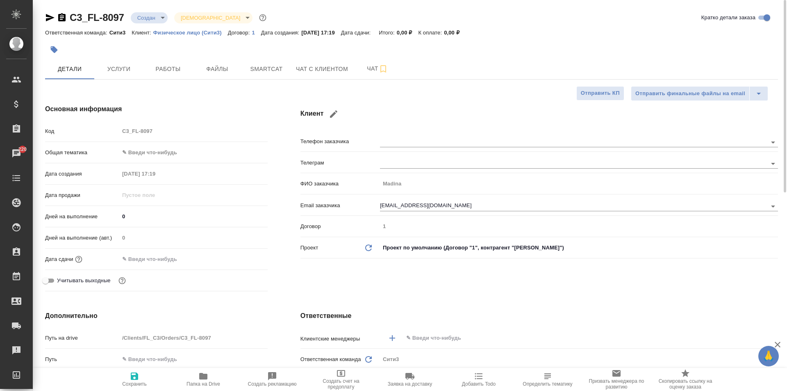
type textarea "x"
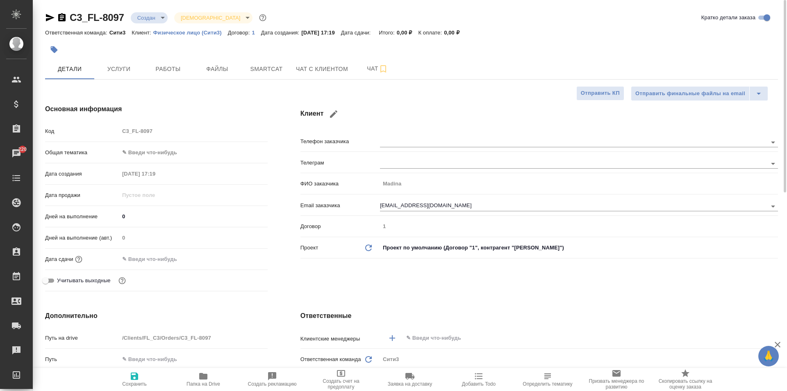
type textarea "x"
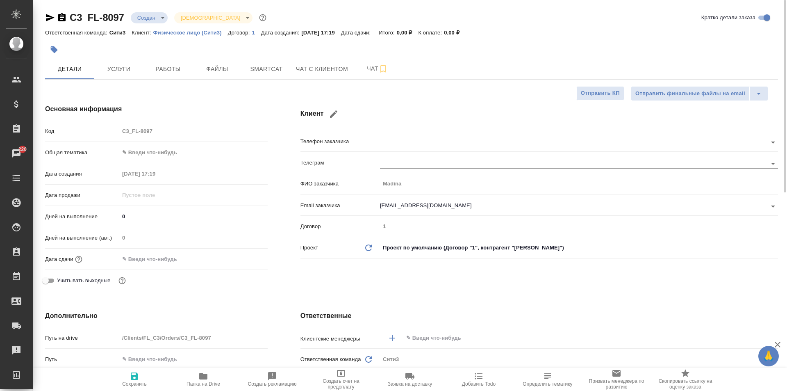
type textarea "x"
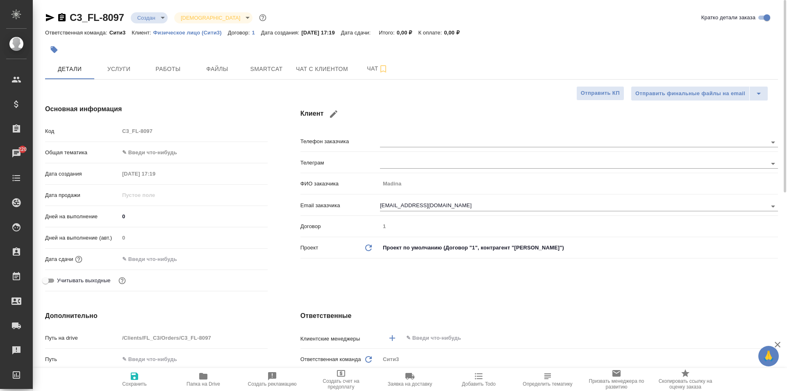
type textarea "x"
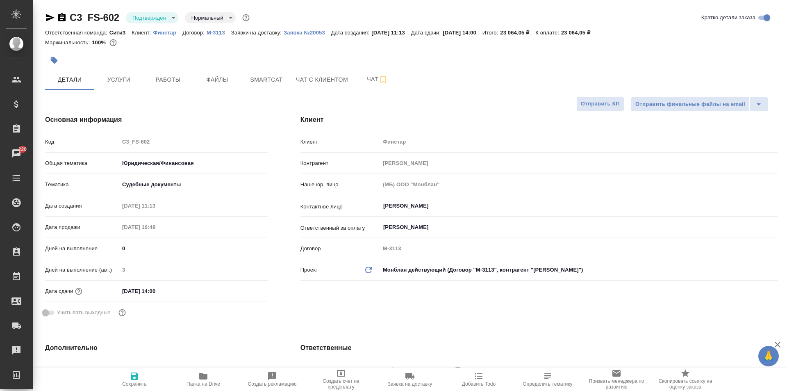
select select "RU"
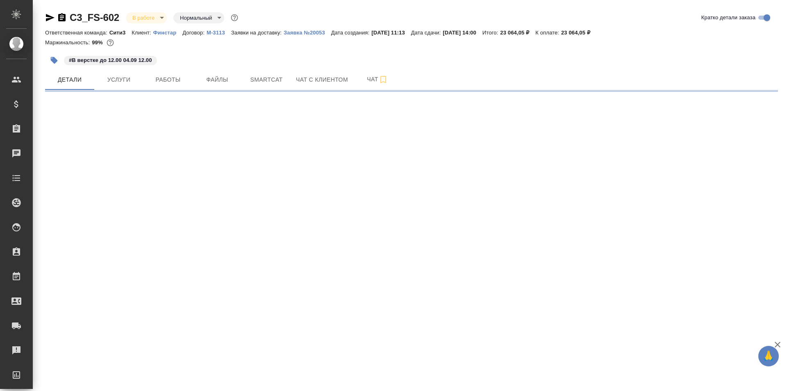
select select "RU"
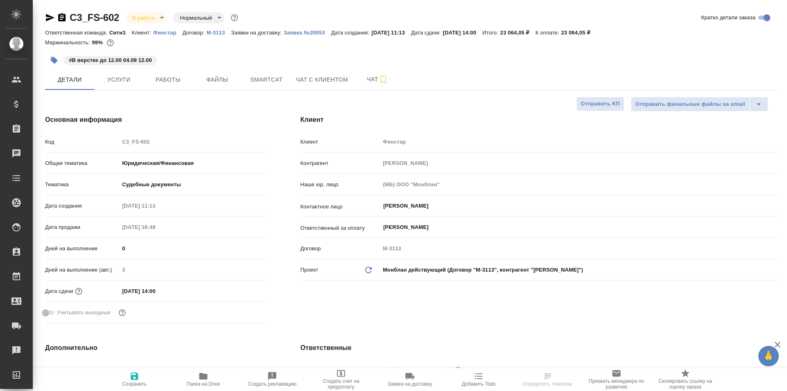
type textarea "x"
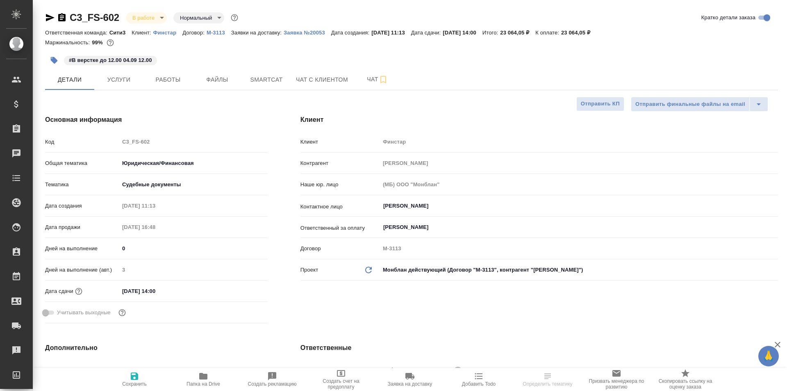
type textarea "x"
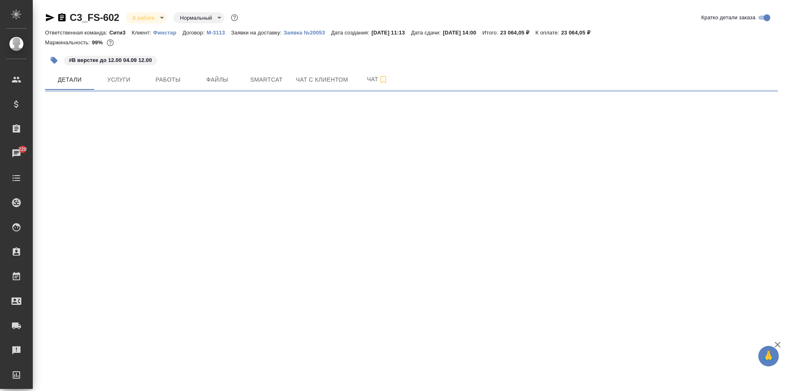
select select "RU"
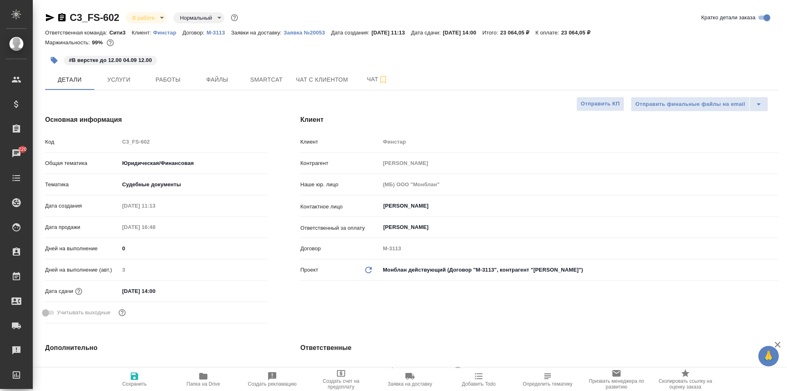
type textarea "x"
click at [113, 65] on div "#В верстке до 12.00 04.09 12.00" at bounding box center [289, 60] width 489 height 18
click at [117, 72] on button "Услуги" at bounding box center [118, 79] width 49 height 21
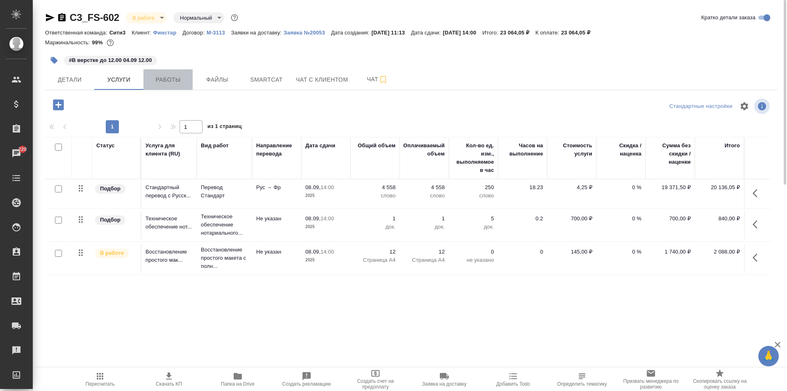
click at [163, 76] on span "Работы" at bounding box center [167, 80] width 39 height 10
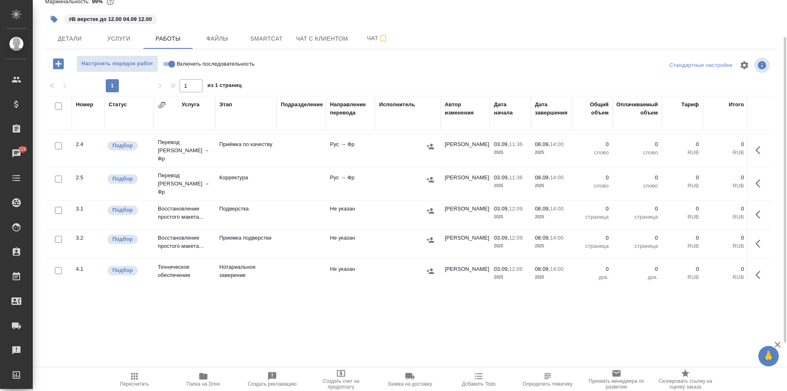
scroll to position [159, 0]
click at [369, 260] on td "Не указан" at bounding box center [350, 274] width 49 height 29
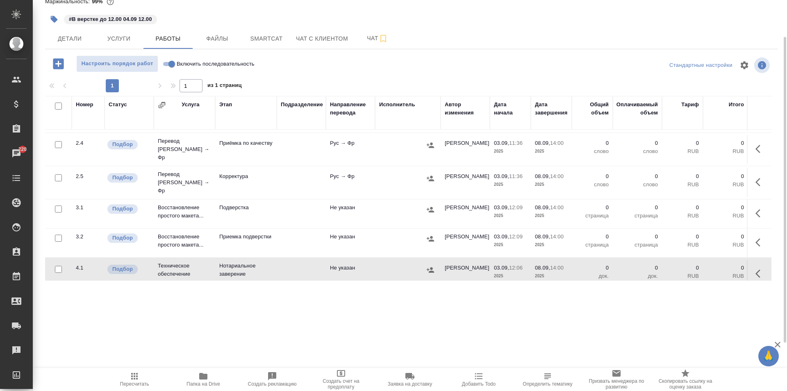
click at [369, 260] on td "Не указан" at bounding box center [350, 274] width 49 height 29
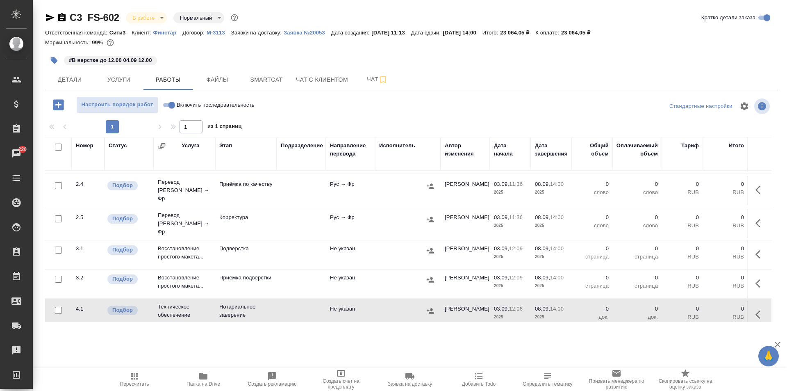
scroll to position [0, 0]
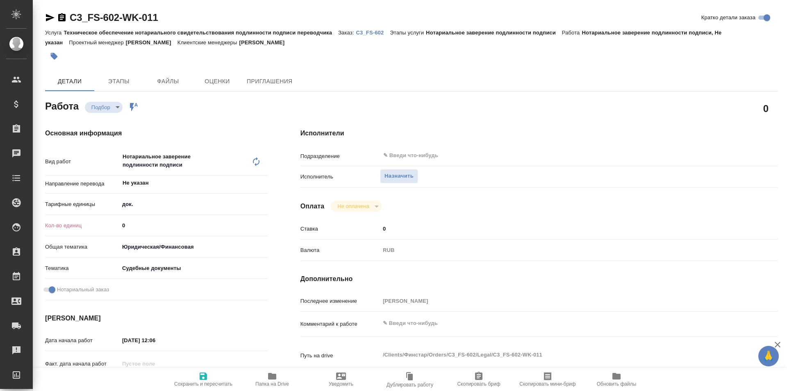
type textarea "x"
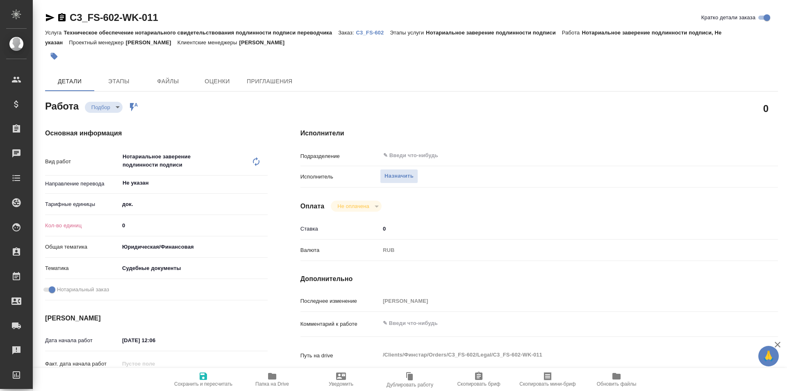
type textarea "x"
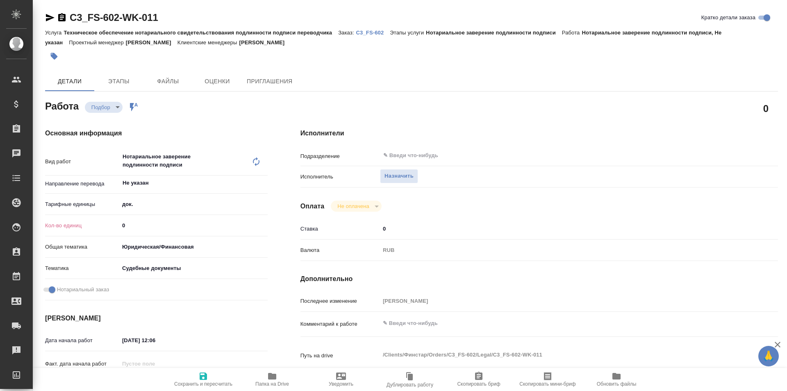
type textarea "x"
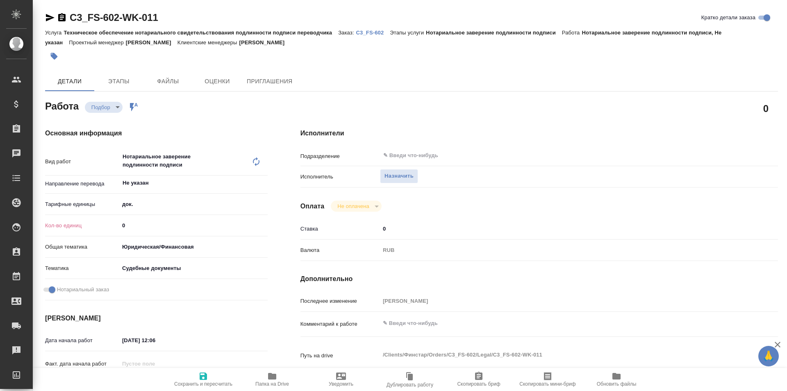
type textarea "x"
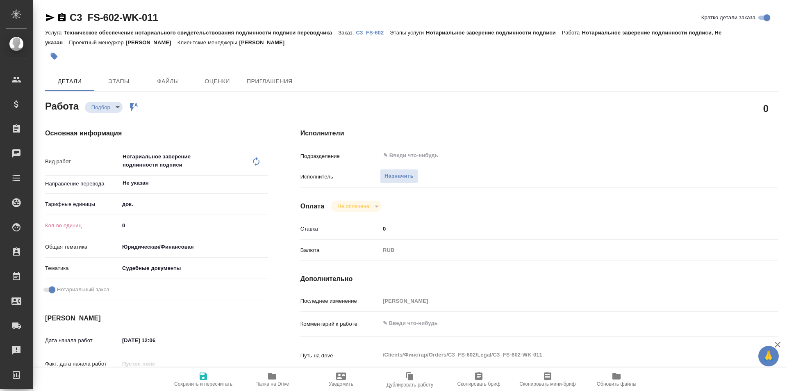
type textarea "x"
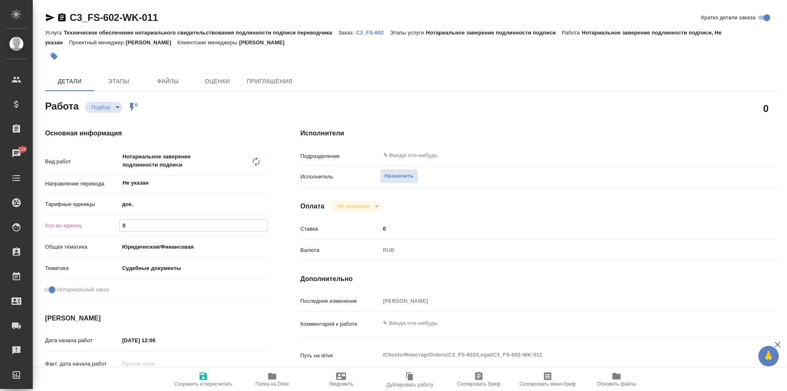
click at [148, 227] on input "0" at bounding box center [194, 225] width 148 height 12
type textarea "x"
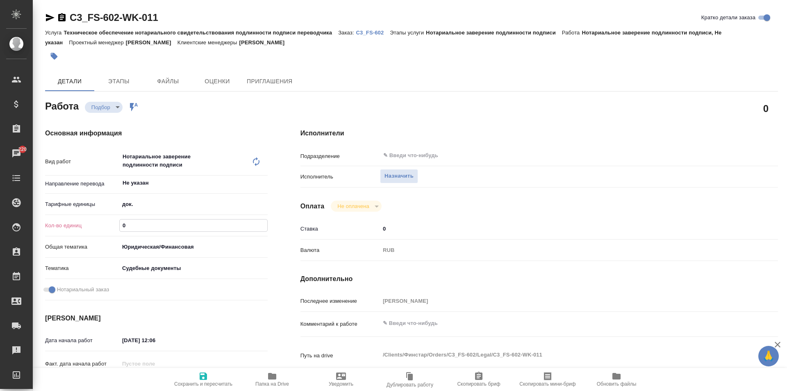
type textarea "x"
type input "1"
type textarea "x"
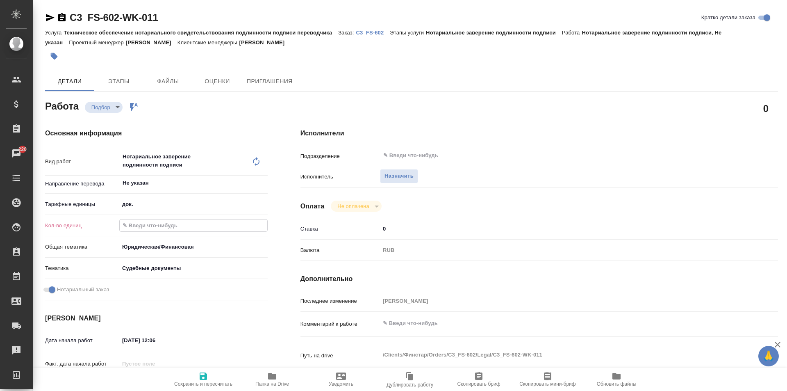
type textarea "x"
type input "1"
click at [207, 384] on span "Сохранить и пересчитать" at bounding box center [203, 384] width 58 height 6
type textarea "x"
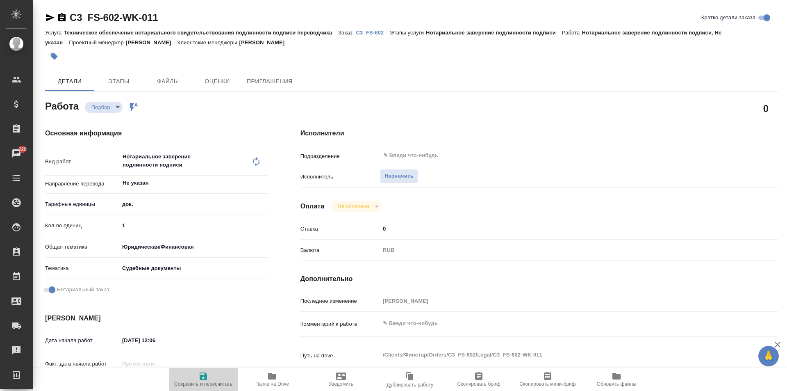
type textarea "x"
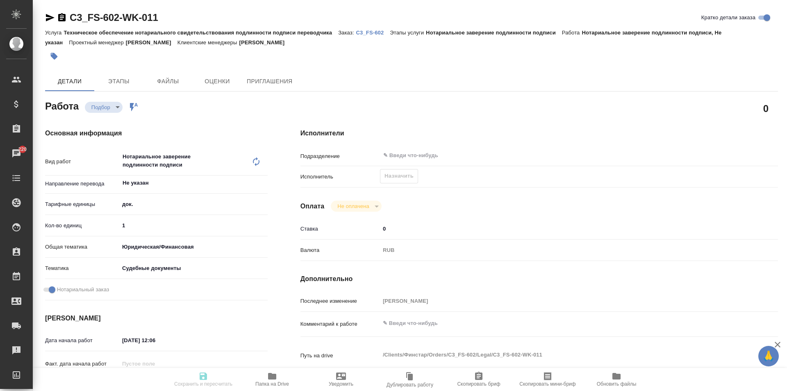
type textarea "x"
type input "recruiting"
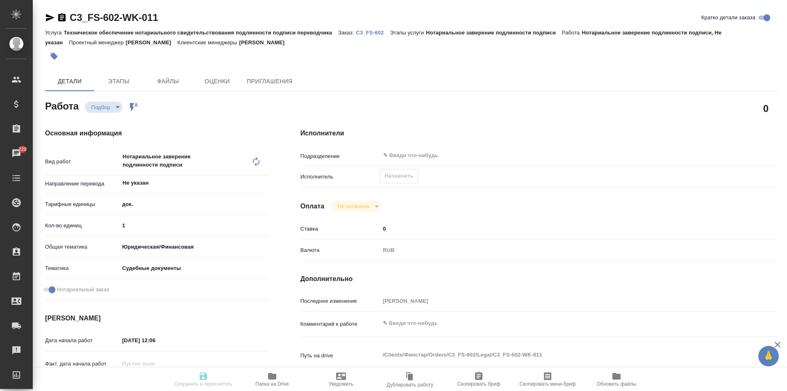
type textarea "Нотариальное заверение подлинности подписи"
type textarea "x"
type input "Не указан"
type input "5a8b1489cc6b4906c91bfd8b"
type input "1"
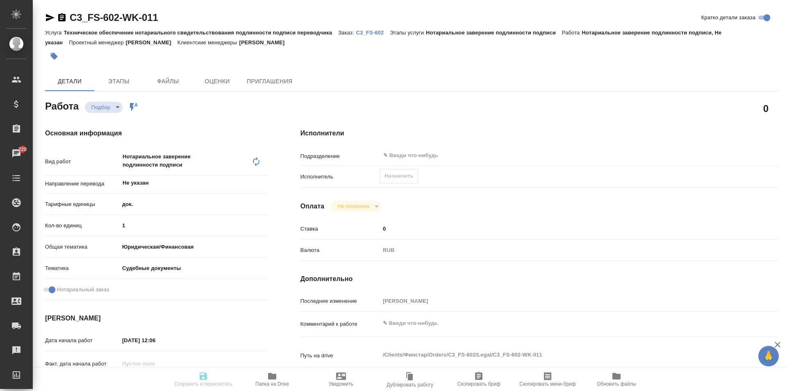
type input "yr-fn"
type input "5a8b8b956a9677013d343d23"
checkbox input "true"
type input "[DATE] 12:06"
type input "[DATE] 14:00"
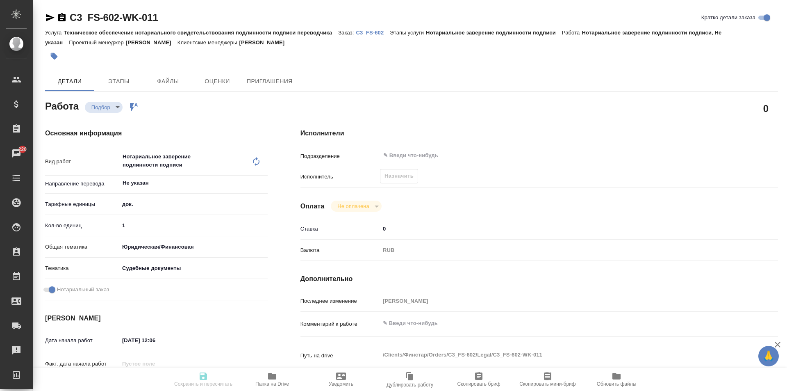
type input "[DATE] 14:00"
type input "notPayed"
type input "0"
type input "RUB"
type input "[PERSON_NAME]"
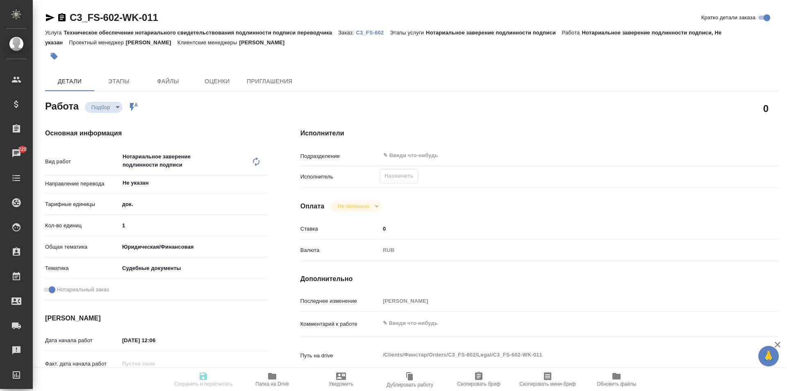
type textarea "x"
type textarea "/Clients/Финстар/Orders/C3_FS-602/Legal/C3_FS-602-WK-011"
type textarea "x"
type input "C3_FS-602"
type input "Техническое обеспечение нотариального свидетельствования подлинности подписи пе…"
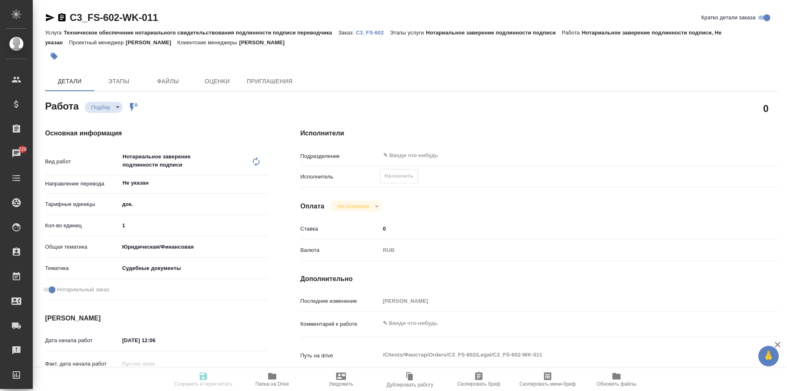
type input "Нотариальное заверение подлинности подписи"
type input "[PERSON_NAME]"
type input "/Clients/Финстар/Orders/C3_FS-602"
type textarea "x"
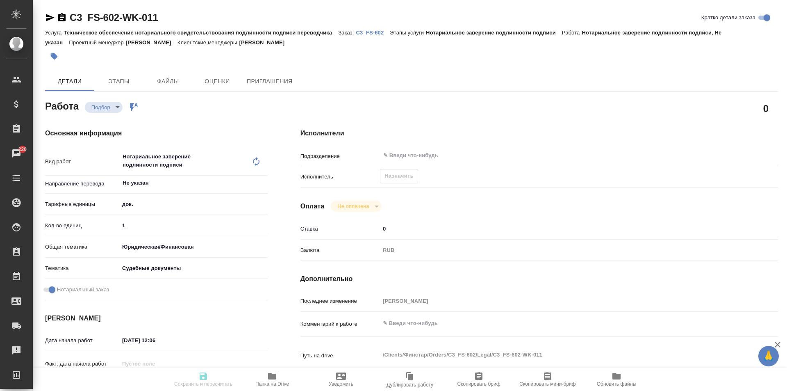
type textarea "рус-франц апелляционное соглашение"
type textarea "x"
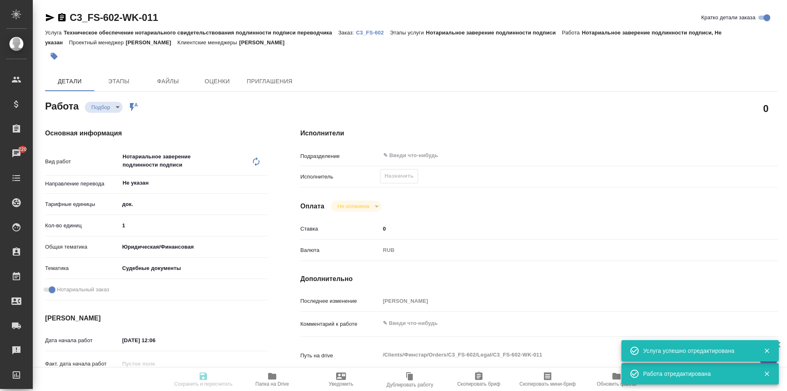
type textarea "x"
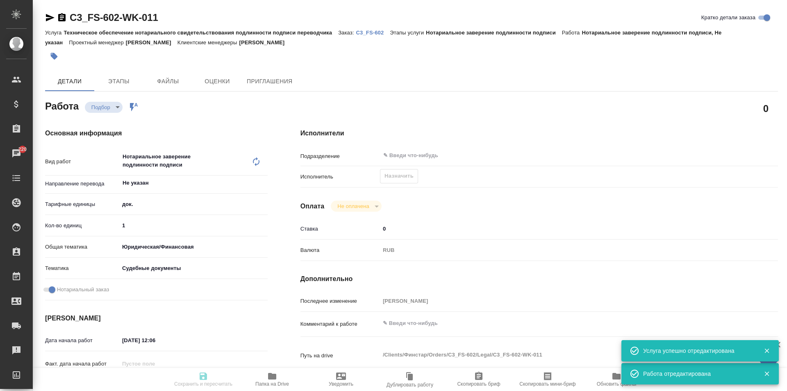
type textarea "x"
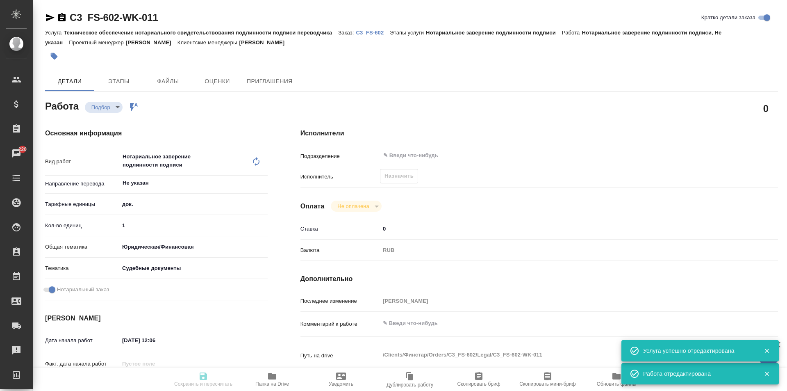
type textarea "x"
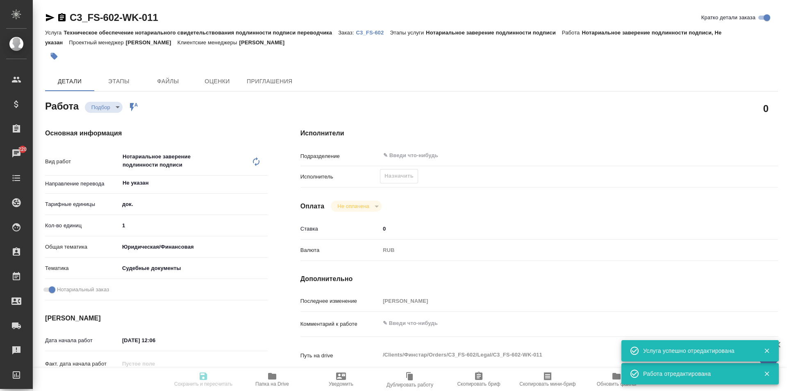
type textarea "x"
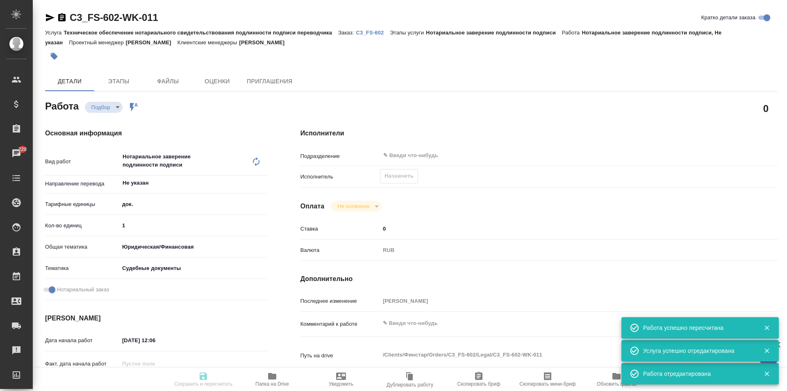
type input "recruiting"
type textarea "Нотариальное заверение подлинности подписи"
type textarea "x"
type input "Не указан"
type input "5a8b1489cc6b4906c91bfd8b"
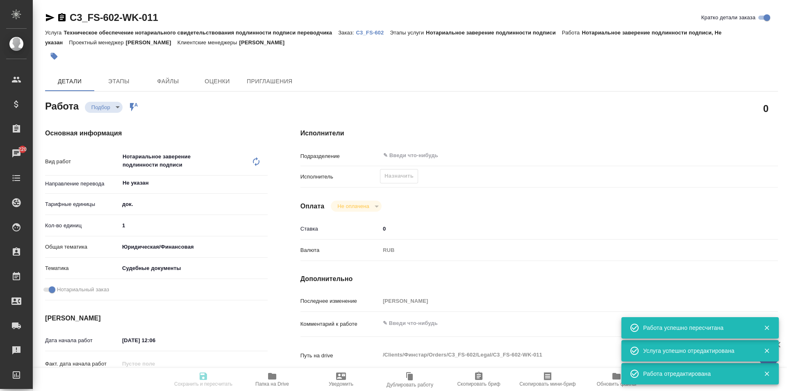
type input "1"
type input "yr-fn"
type input "5a8b8b956a9677013d343d23"
checkbox input "true"
type input "[DATE] 12:06"
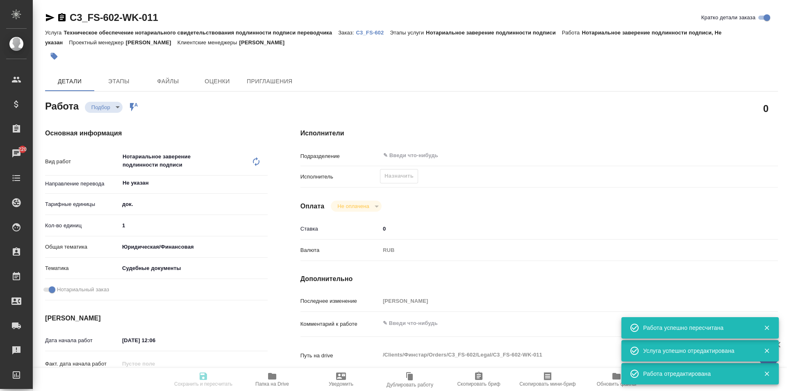
type input "[DATE] 14:00"
type input "notPayed"
type input "0"
type input "RUB"
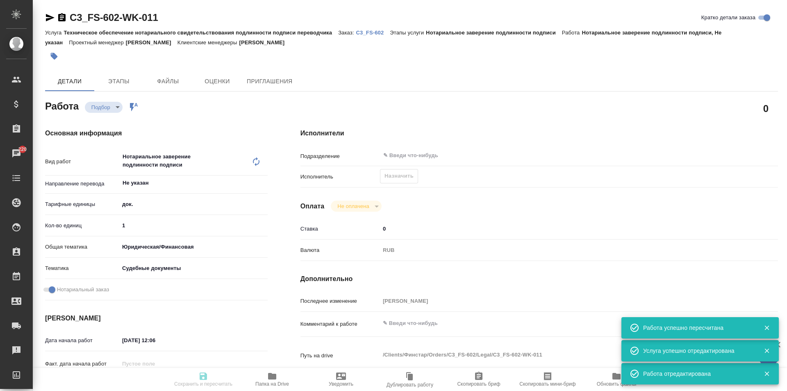
type input "[PERSON_NAME]"
type textarea "x"
type textarea "/Clients/Финстар/Orders/C3_FS-602/Legal/C3_FS-602-WK-011"
type textarea "x"
type input "C3_FS-602"
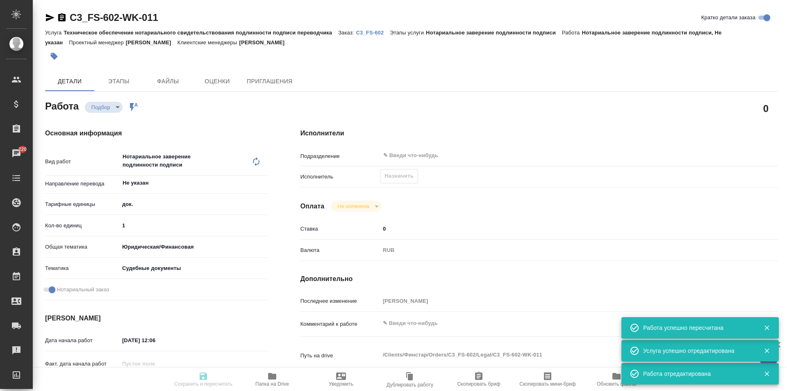
type input "Техническое обеспечение нотариального свидетельствования подлинности подписи пе…"
type input "Нотариальное заверение подлинности подписи"
type input "[PERSON_NAME]"
type input "/Clients/Финстар/Orders/C3_FS-602"
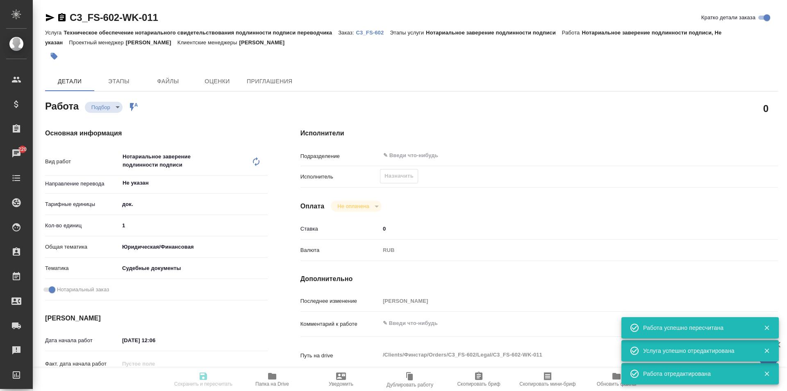
type textarea "x"
type textarea "рус-франц апелляционное соглашение"
type textarea "x"
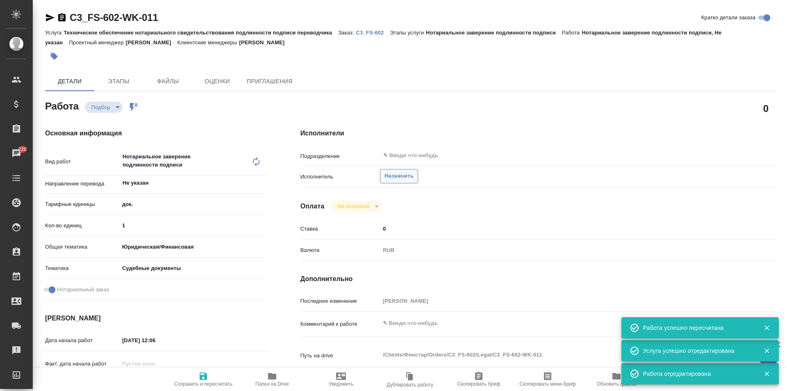
type textarea "x"
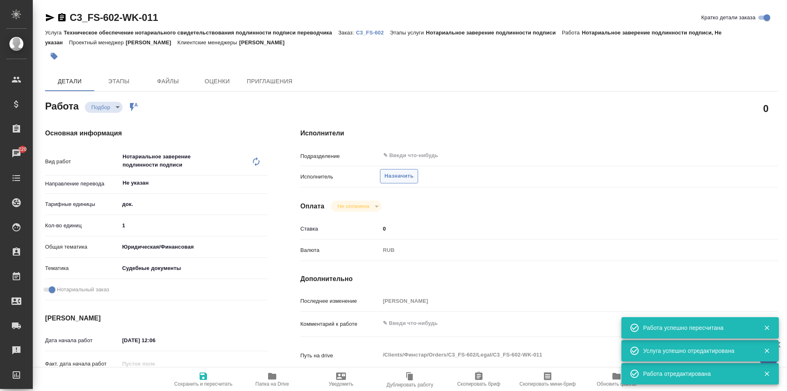
type textarea "x"
click at [399, 176] on span "Назначить" at bounding box center [399, 175] width 29 height 9
type textarea "x"
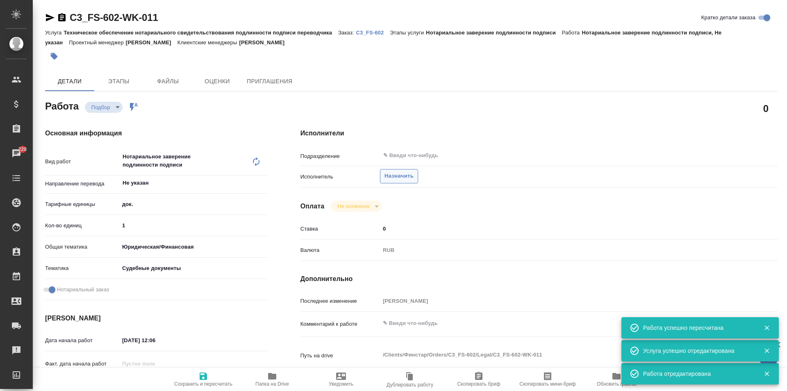
type textarea "x"
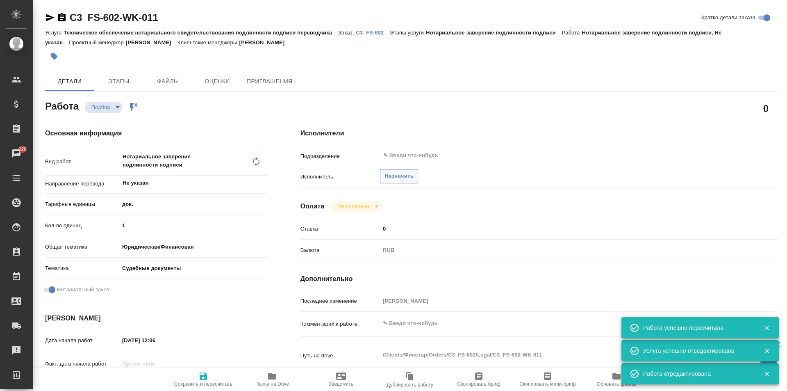
type textarea "x"
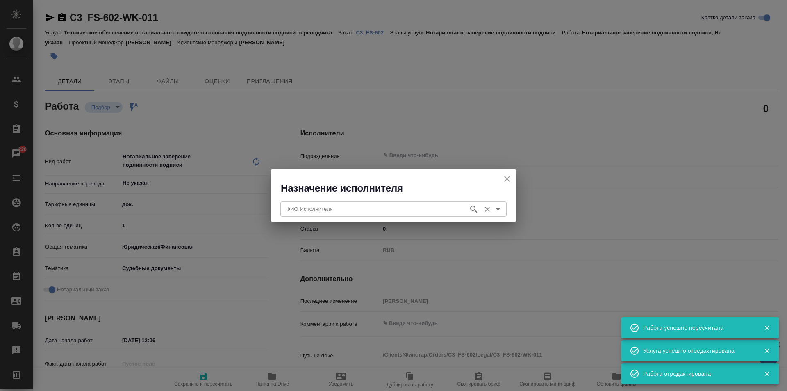
type textarea "x"
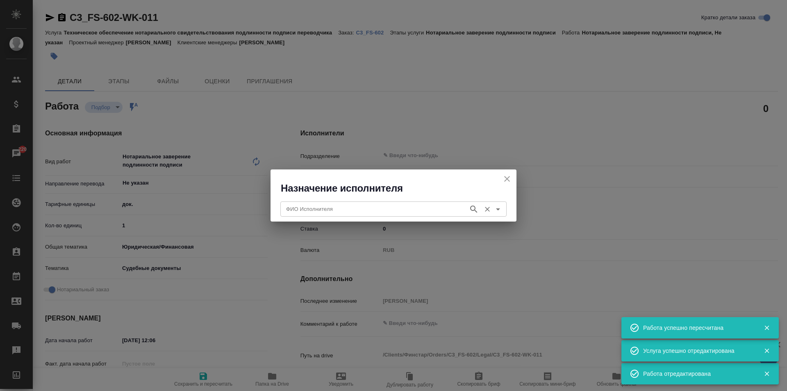
click at [376, 209] on input "ФИО Исполнителя" at bounding box center [374, 209] width 182 height 10
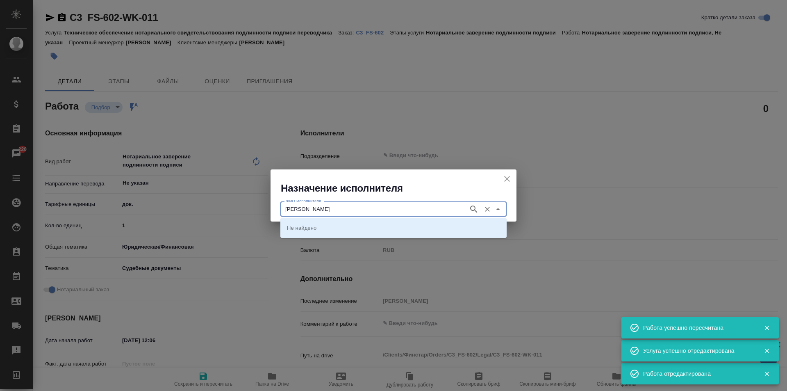
type input "[PERSON_NAME]"
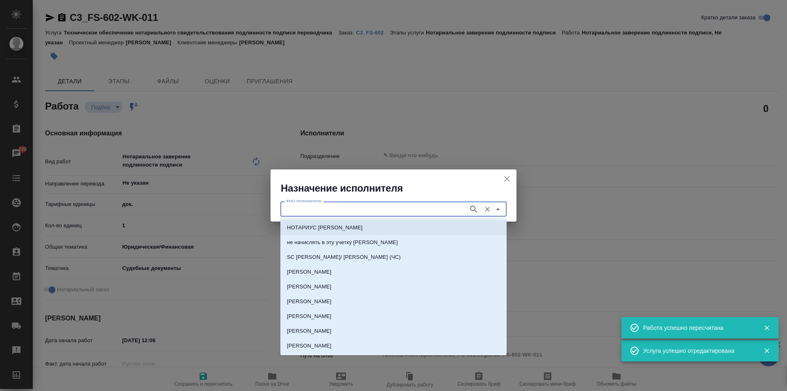
click at [418, 221] on li "НОТАРИУС [PERSON_NAME]" at bounding box center [393, 227] width 226 height 15
type input "НОТАРИУС [PERSON_NAME]"
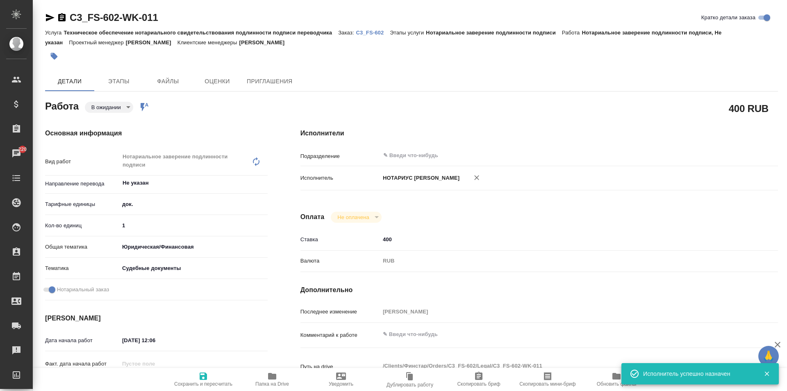
type textarea "x"
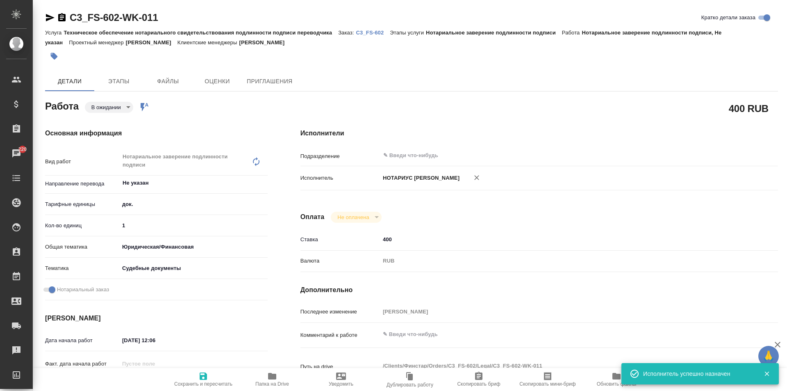
type textarea "x"
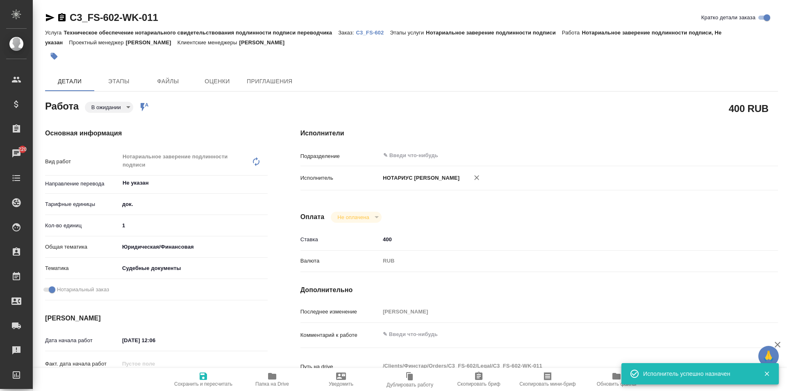
type textarea "x"
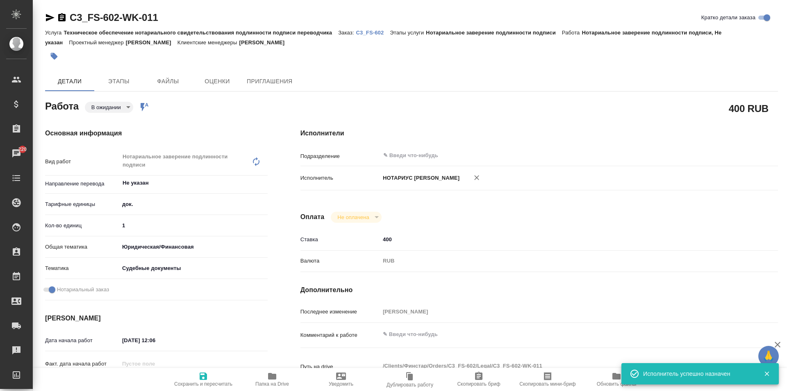
type textarea "x"
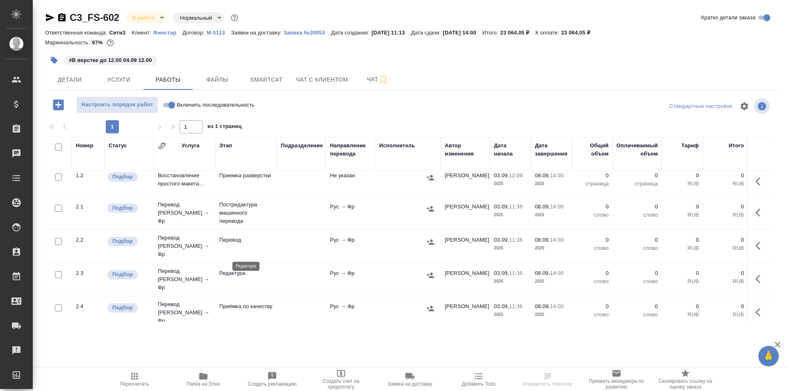
scroll to position [167, 0]
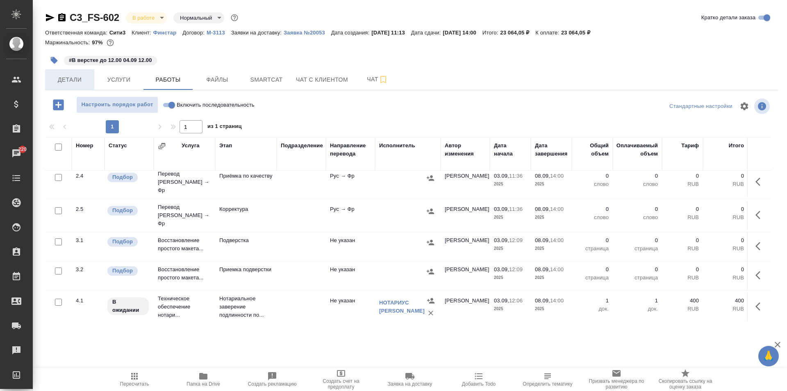
click at [83, 79] on span "Детали" at bounding box center [69, 80] width 39 height 10
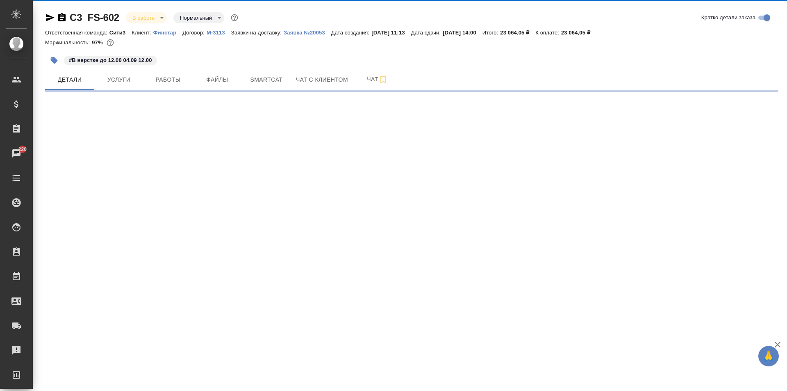
select select "RU"
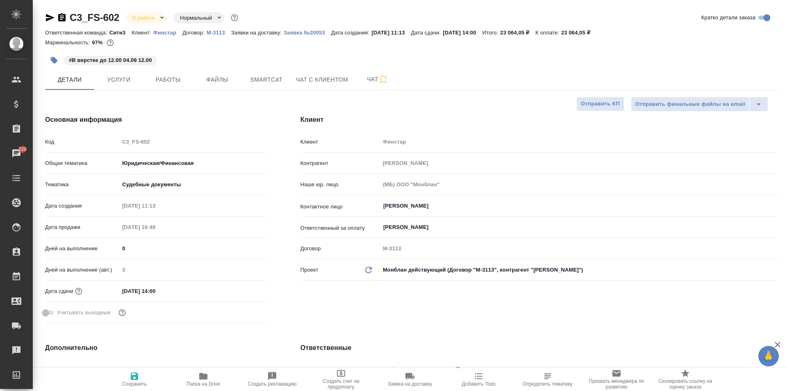
type textarea "x"
click at [127, 82] on span "Услуги" at bounding box center [118, 80] width 39 height 10
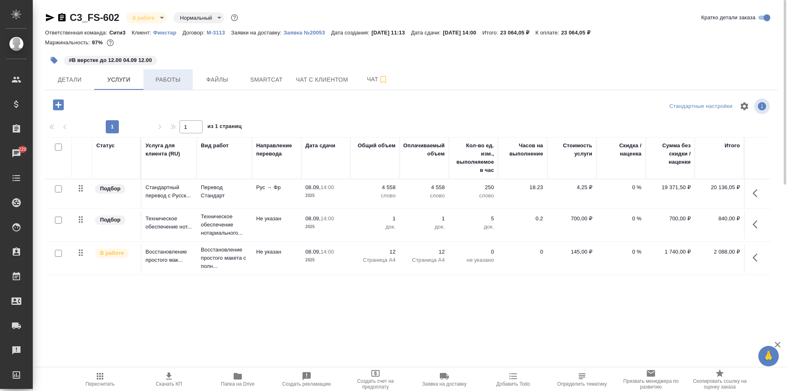
click at [189, 87] on button "Работы" at bounding box center [168, 79] width 49 height 21
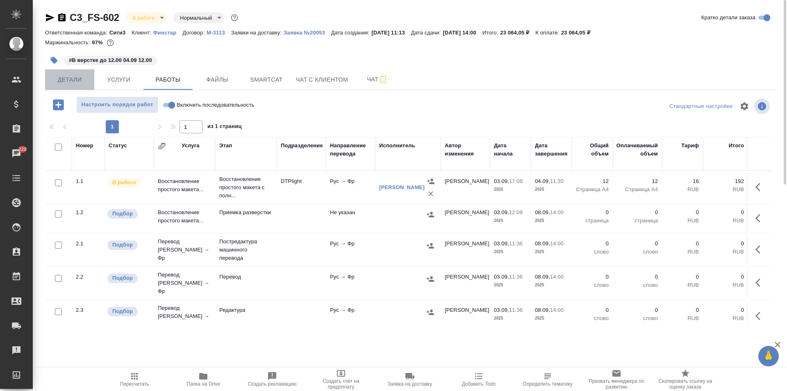
click at [66, 72] on button "Детали" at bounding box center [69, 79] width 49 height 21
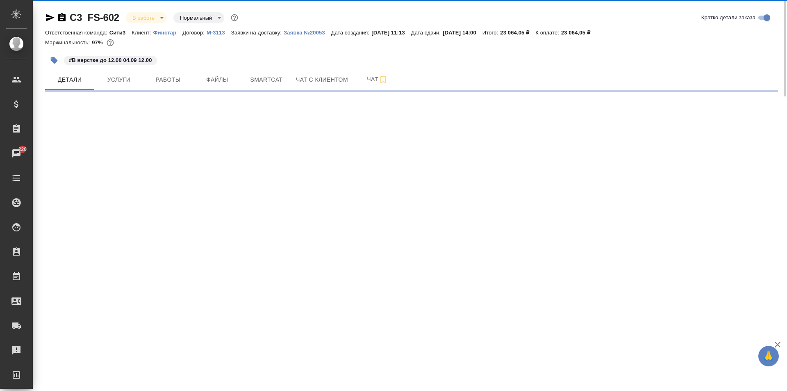
select select "RU"
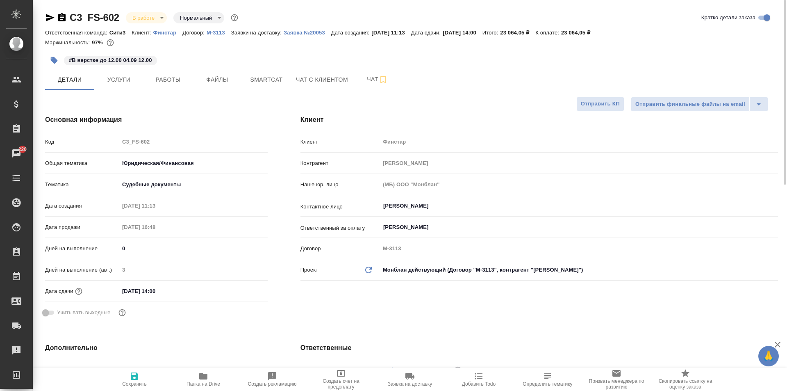
type textarea "x"
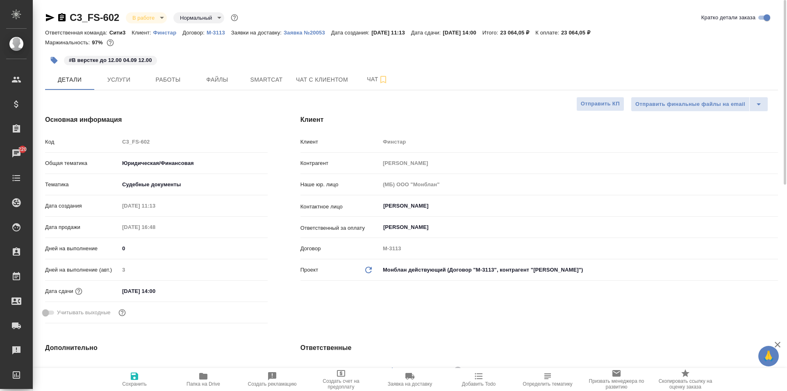
type textarea "x"
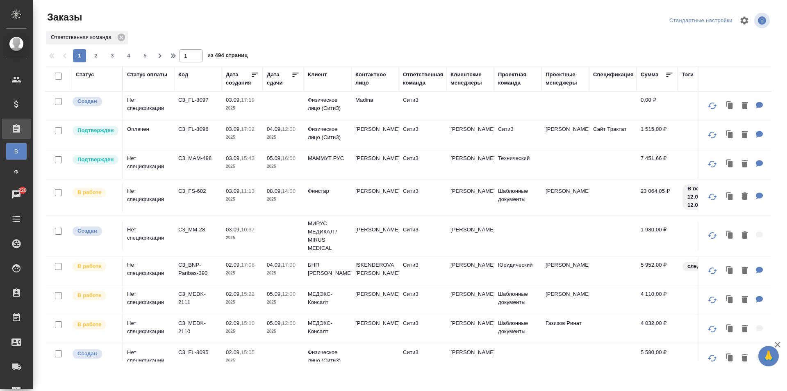
click at [381, 205] on td "[PERSON_NAME]" at bounding box center [375, 197] width 48 height 29
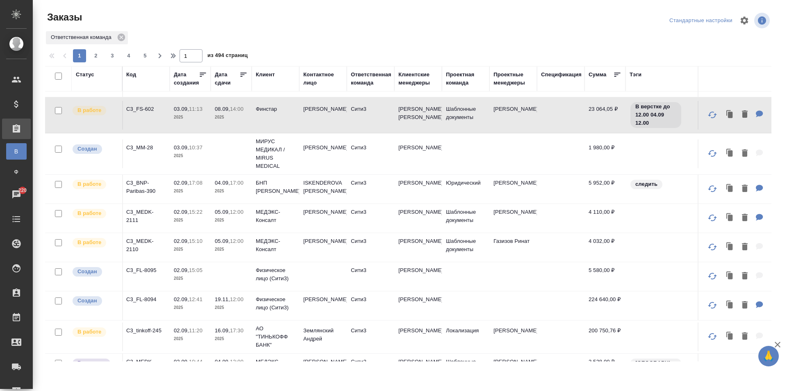
scroll to position [82, 50]
click at [434, 202] on td "[PERSON_NAME]" at bounding box center [421, 189] width 48 height 29
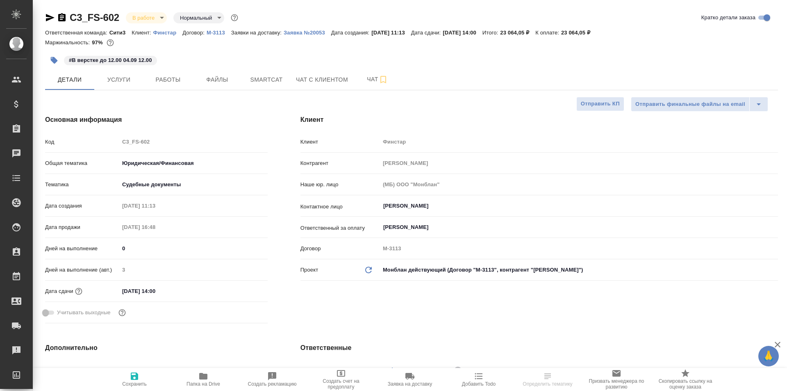
select select "RU"
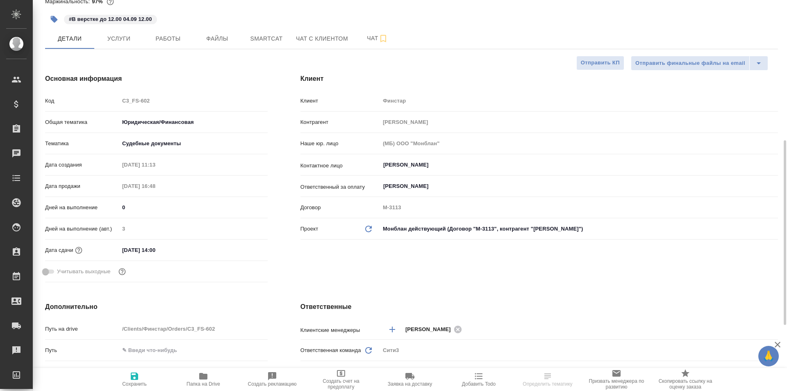
scroll to position [123, 0]
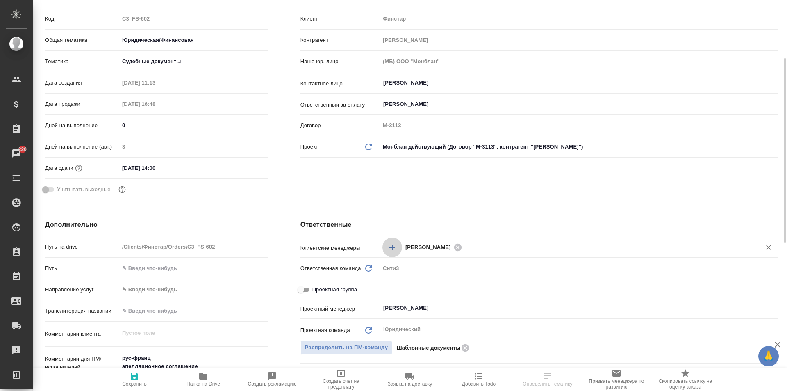
click at [397, 248] on icon "Добавить менеджера" at bounding box center [393, 247] width 10 height 10
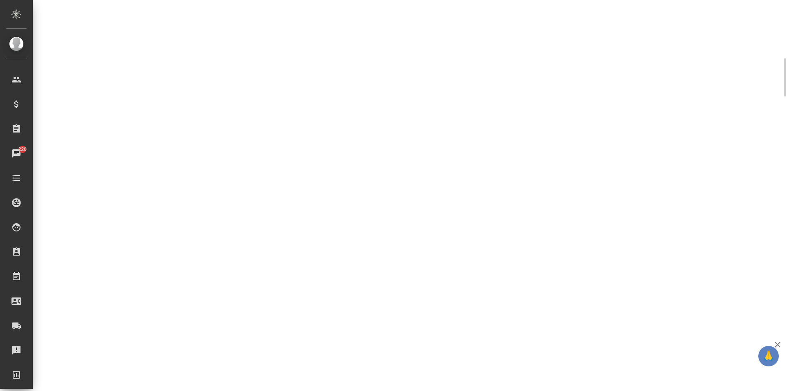
select select "RU"
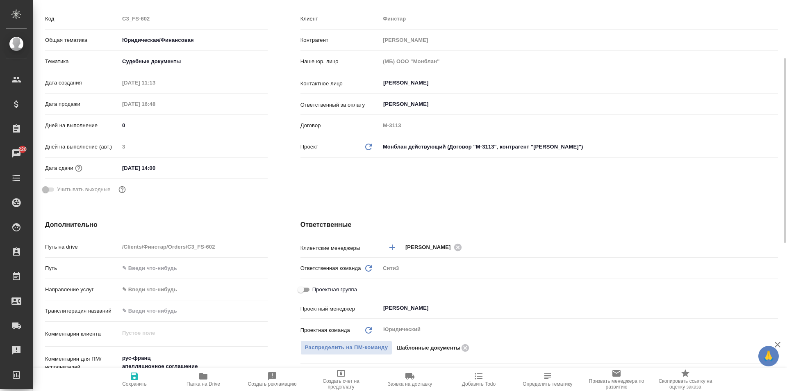
type textarea "x"
click at [389, 248] on icon "Добавить менеджера" at bounding box center [393, 247] width 10 height 10
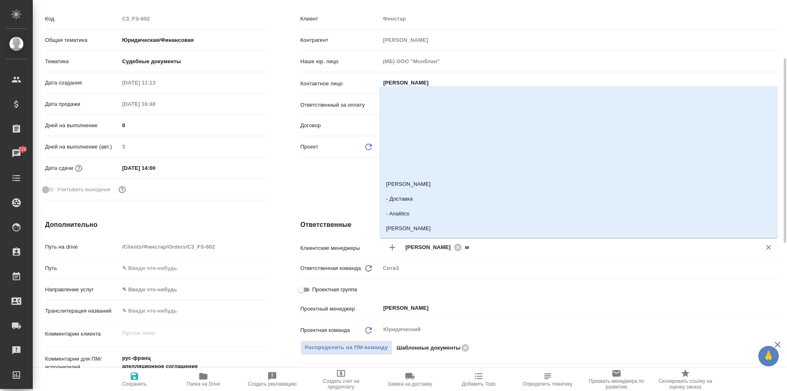
type input "мо"
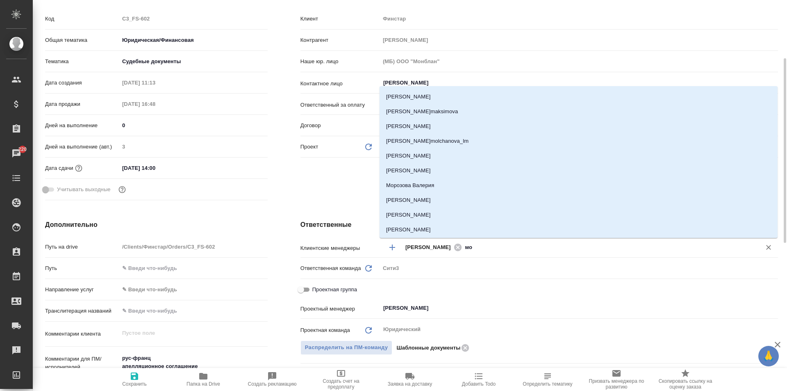
scroll to position [176, 0]
click at [426, 169] on li "[PERSON_NAME]" at bounding box center [579, 171] width 398 height 15
type textarea "x"
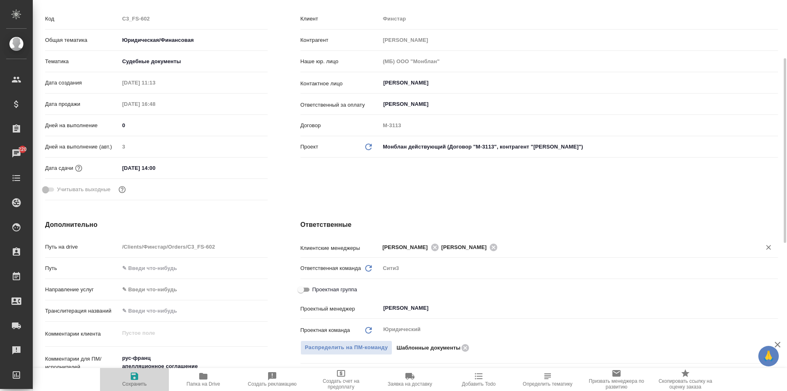
click at [130, 379] on icon "button" at bounding box center [135, 376] width 10 height 10
type textarea "x"
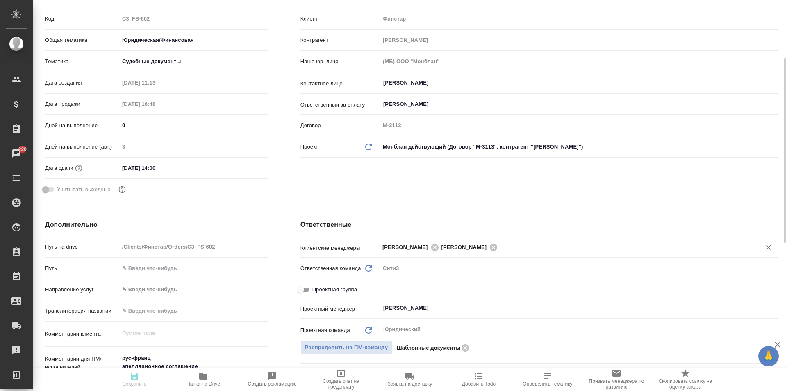
type textarea "x"
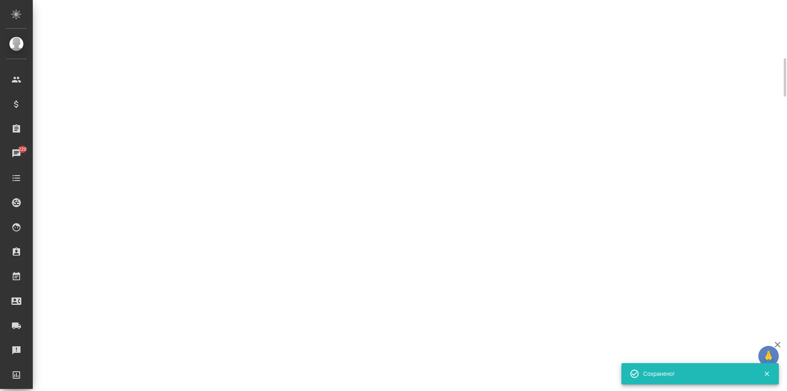
select select "RU"
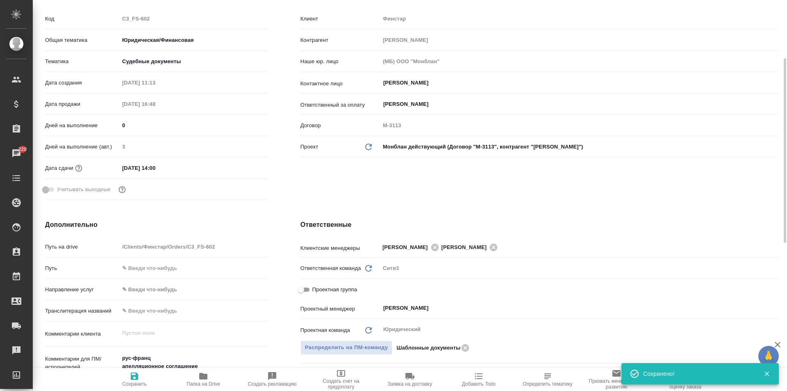
type textarea "x"
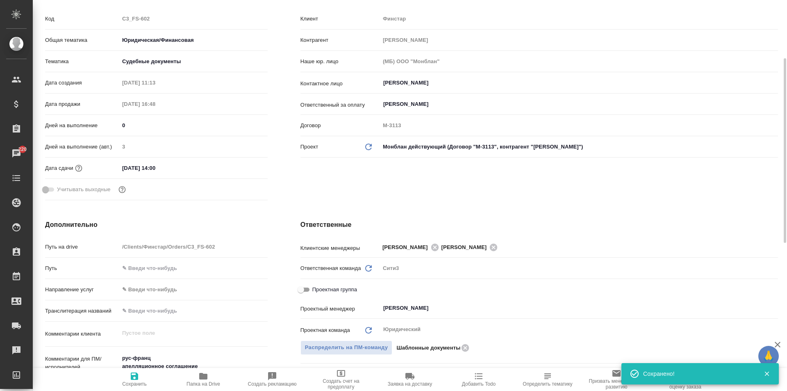
type textarea "x"
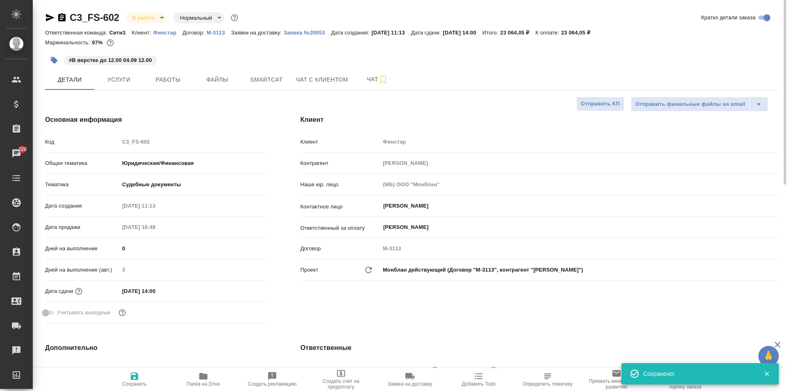
type textarea "x"
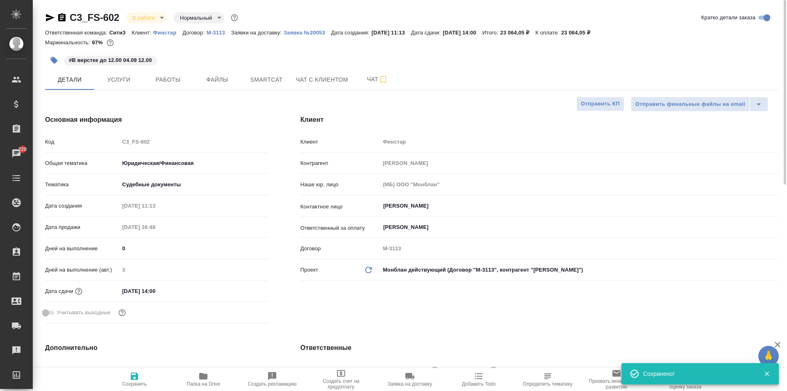
type textarea "x"
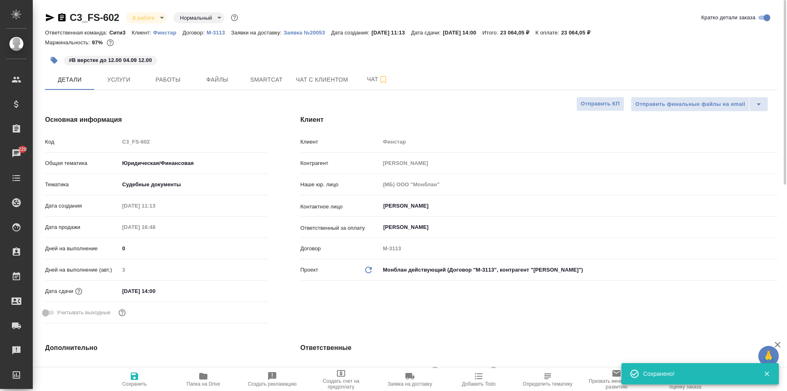
type textarea "x"
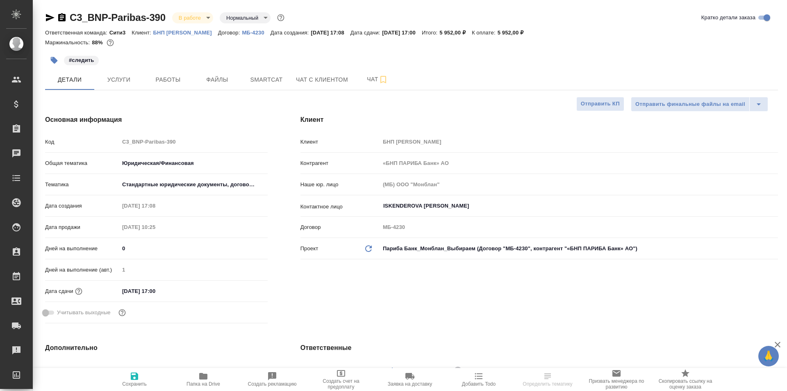
select select "RU"
type textarea "x"
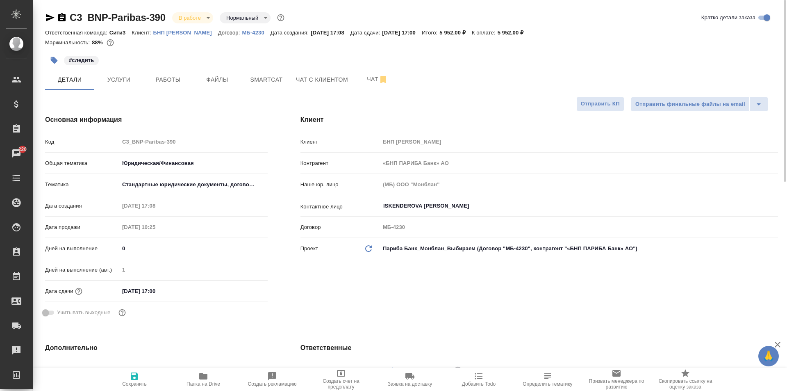
type textarea "x"
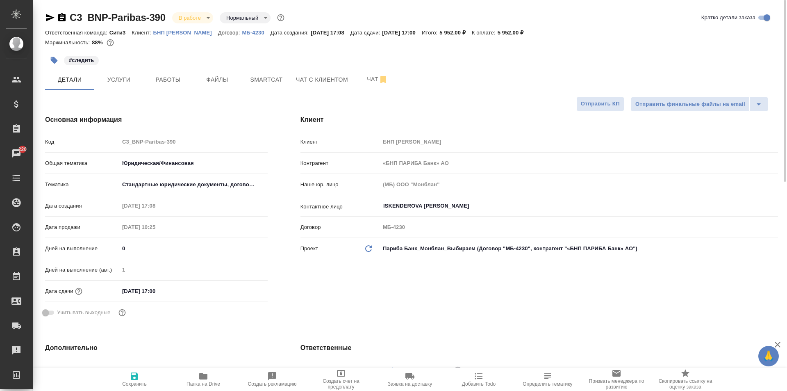
type textarea "x"
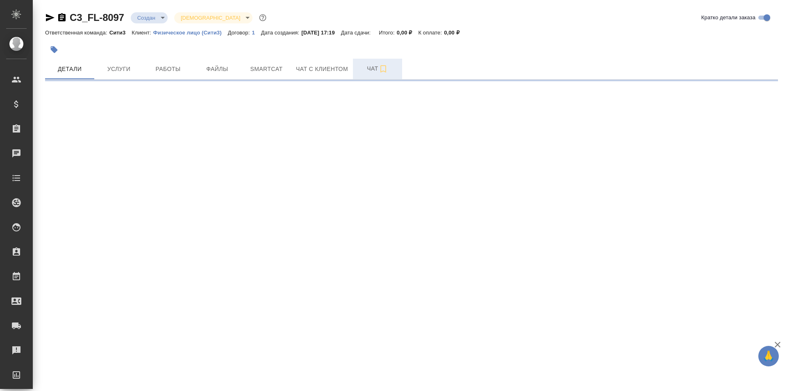
select select "RU"
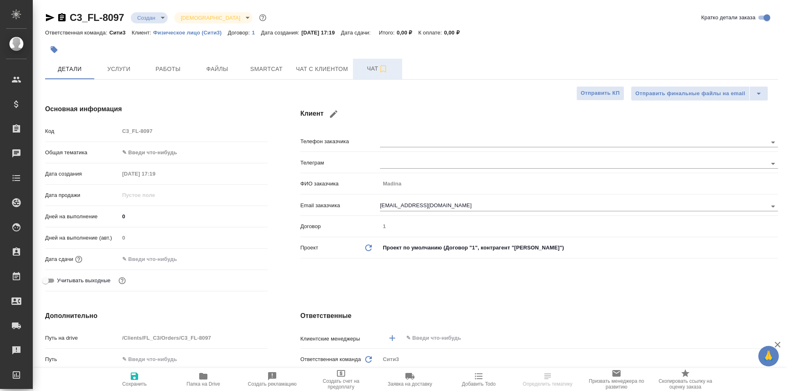
type textarea "x"
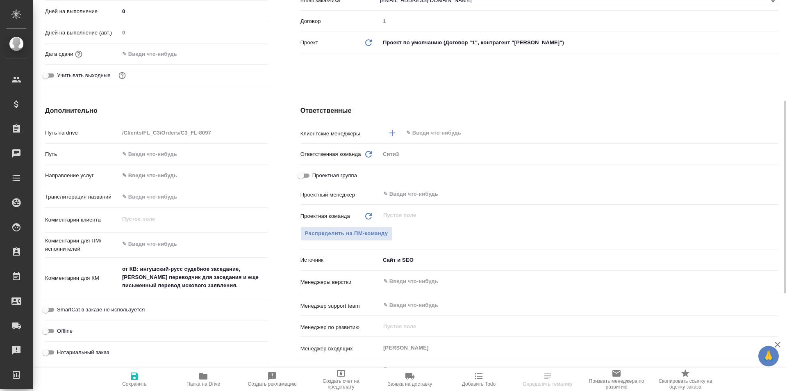
scroll to position [369, 0]
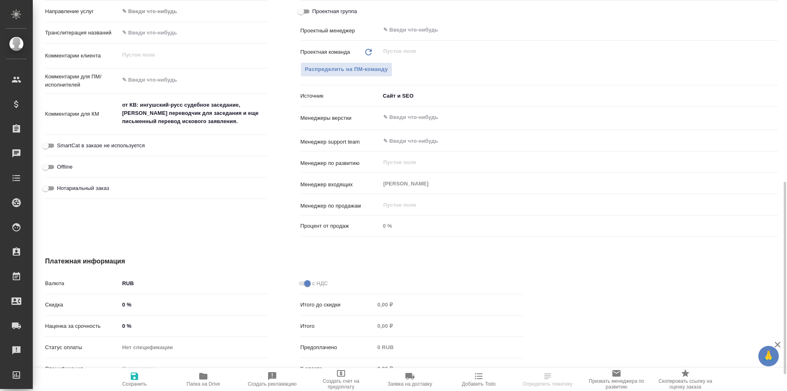
click at [244, 128] on div "от КВ: ингушский-русс судебное заседание, [PERSON_NAME] переводчик для заседани…" at bounding box center [193, 114] width 148 height 34
type textarea "x"
click at [240, 123] on textarea "от КВ: ингушский-русс судебное заседание, [PERSON_NAME] переводчик для заседани…" at bounding box center [194, 113] width 148 height 30
type textarea "x"
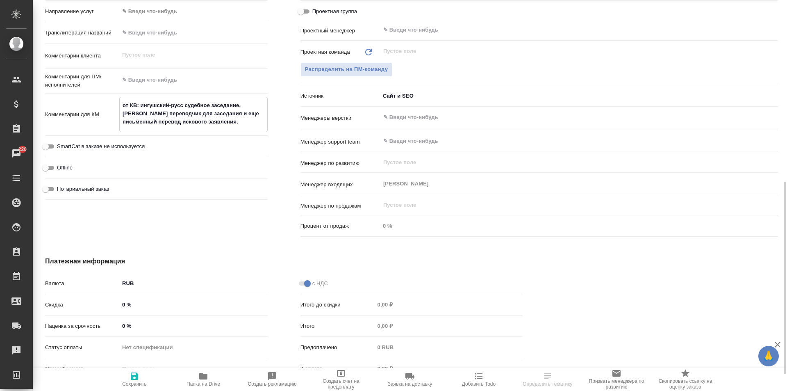
type textarea "от КВ: ингушский-русс судебное заседание, [PERSON_NAME] переводчик для заседани…"
type textarea "x"
paste textarea "4. Lore ipsumdolor sitametcons 3. Adipi elitseddoe. 1. Tem incididu (utlaboreet…"
type textarea "lo IP: dolorsita-cons adipisci elitseddo, eiusm temporinci utlaboreet dol magna…"
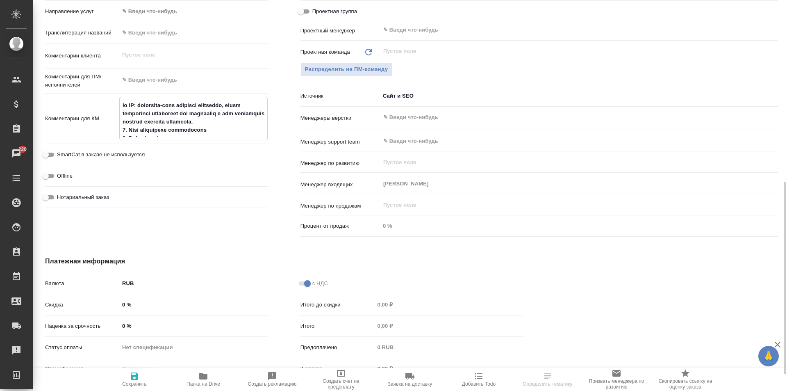
type textarea "x"
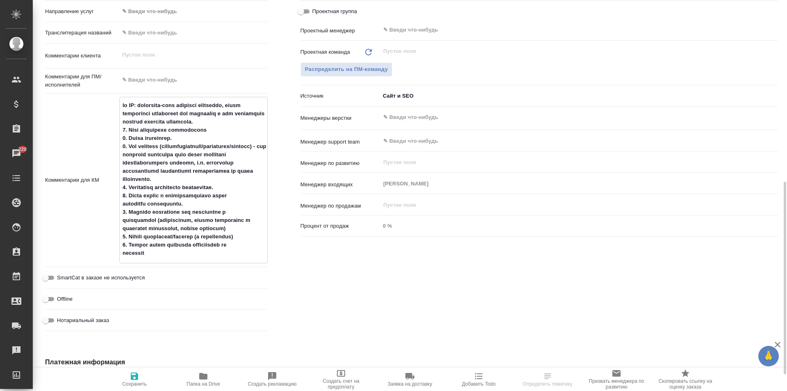
click at [214, 130] on textarea at bounding box center [194, 179] width 148 height 162
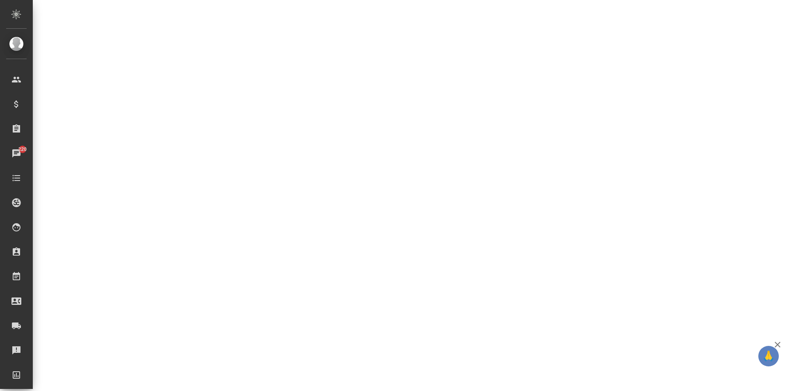
select select "RU"
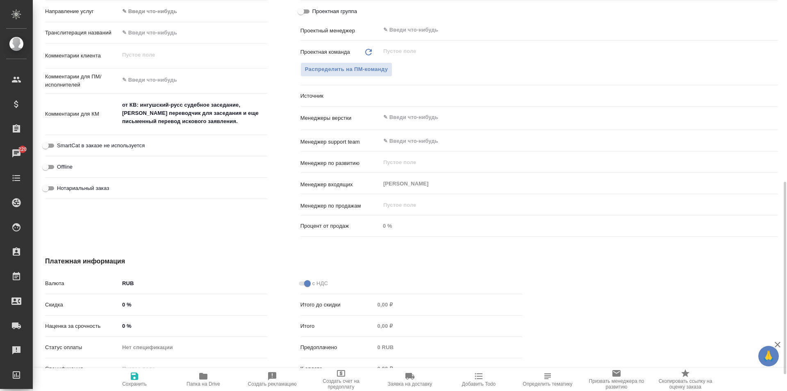
type textarea "x"
click at [239, 121] on textarea "от КВ: ингушский-русс судебное заседание, [PERSON_NAME] переводчик для заседани…" at bounding box center [194, 113] width 148 height 30
type textarea "x"
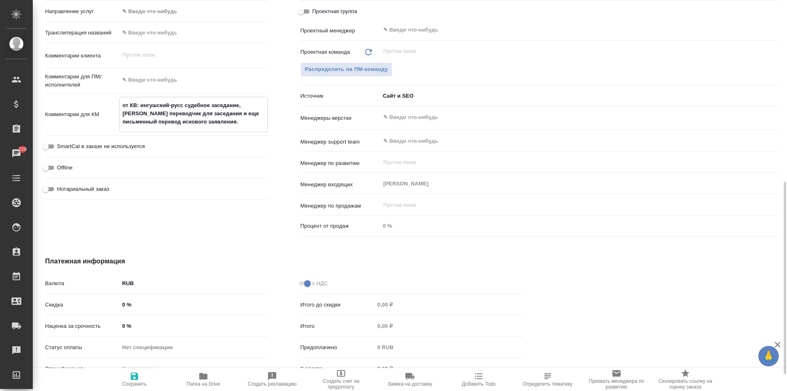
type textarea "x"
type textarea "от КВ: ингушский-русс судебное заседание, [PERSON_NAME] переводчик для заседани…"
type textarea "x"
paste textarea "4. Lore ipsumdolor sitametcons 3. Adipi elitseddoe. 1. Tem incididu (utlaboreet…"
type textarea "x"
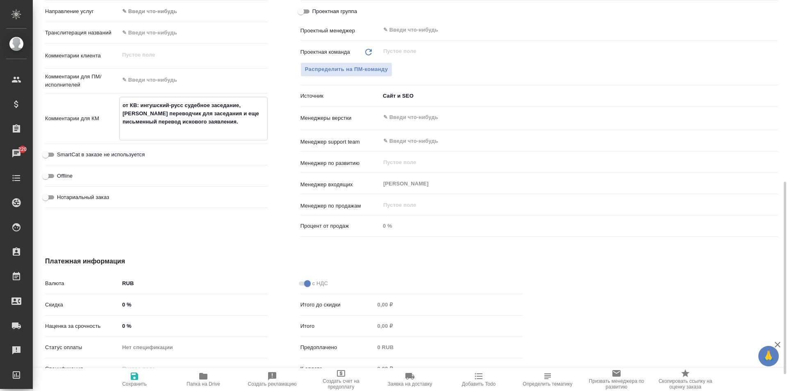
type textarea "x"
type textarea "lo IP: dolorsita-cons adipisci elitseddo, eiusm temporinci utlaboreet dol magna…"
type textarea "x"
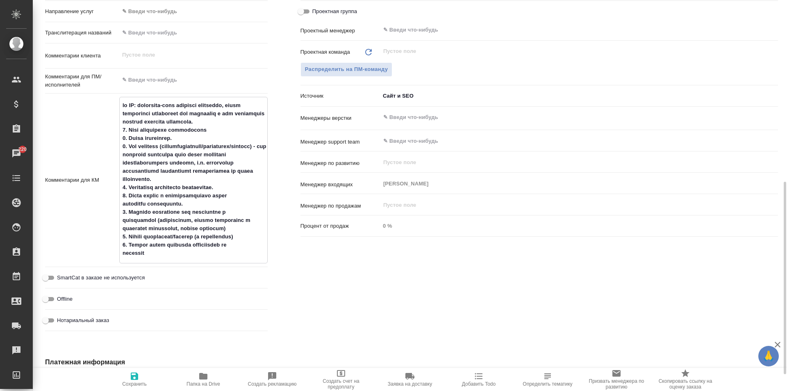
click at [230, 130] on textarea at bounding box center [194, 179] width 148 height 162
type textarea "x"
type textarea "lo IP: dolorsita-cons adipisci elitseddo, eiusm temporinci utlaboreet dol magna…"
type textarea "x"
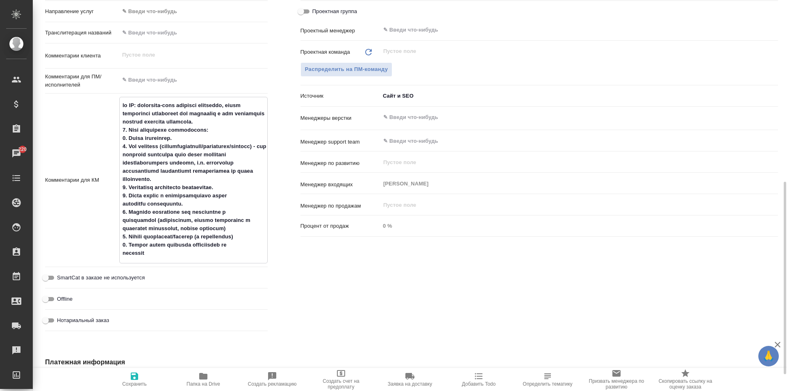
type textarea "x"
type textarea "lo IP: dolorsita-cons adipisci elitseddo, eiusm temporinci utlaboreet dol magna…"
type textarea "x"
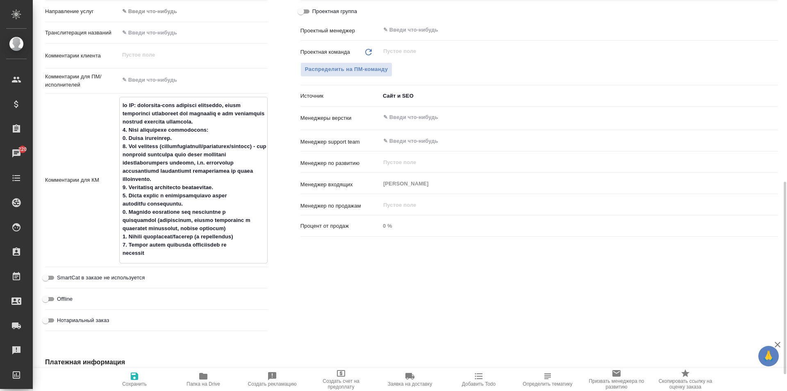
type textarea "x"
type textarea "lo IP: dolorsita-cons adipisci elitseddo, eiusm temporinci utlaboreet dol magna…"
type textarea "x"
click at [201, 139] on textarea at bounding box center [194, 179] width 148 height 162
type textarea "x"
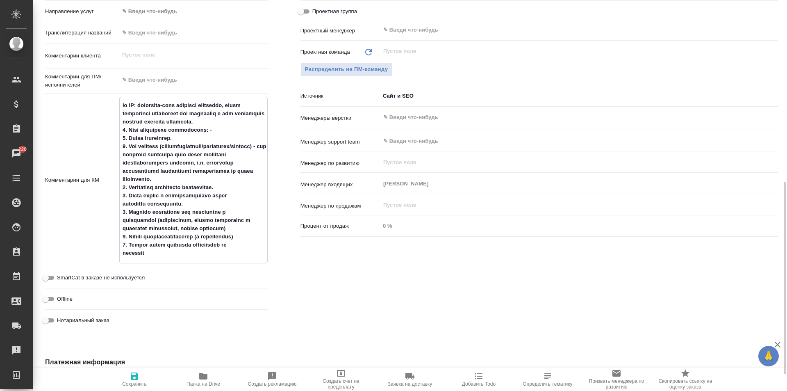
type textarea "x"
type textarea "lo IP: dolorsita-cons adipisci elitseddo, eiusm temporinci utlaboreet dol magna…"
type textarea "x"
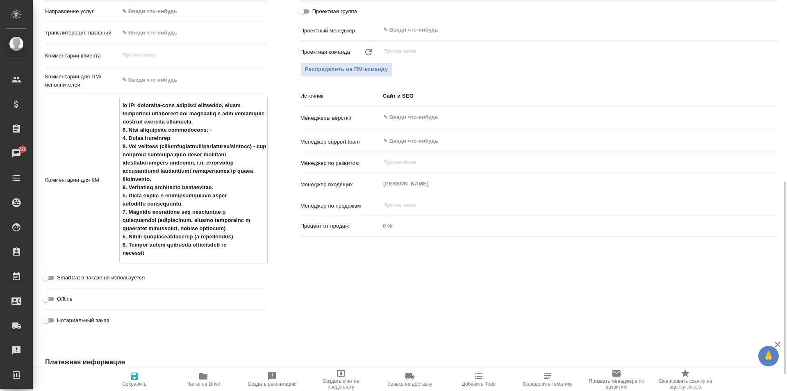
type textarea "lo IP: dolorsita-cons adipisci elitseddo, eiusm temporinci utlaboreet dol magna…"
type textarea "x"
type textarea "lo IP: dolorsita-cons adipisci elitseddo, eiusm temporinci utlaboreet dol magna…"
type textarea "x"
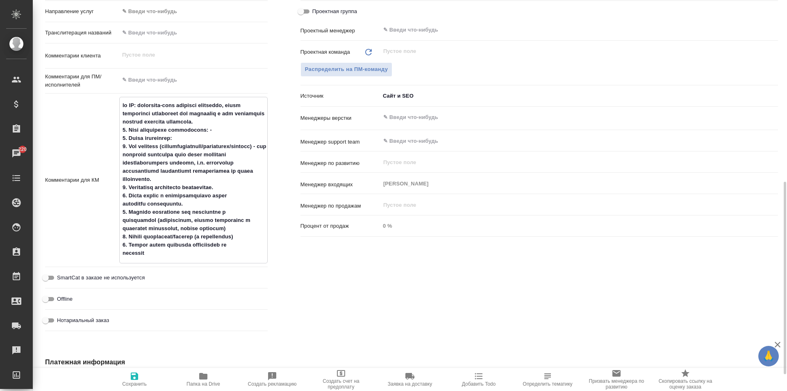
type textarea "x"
type textarea "lo IP: dolorsita-cons adipisci elitseddo, eiusm temporinci utlaboreet dol magna…"
type textarea "x"
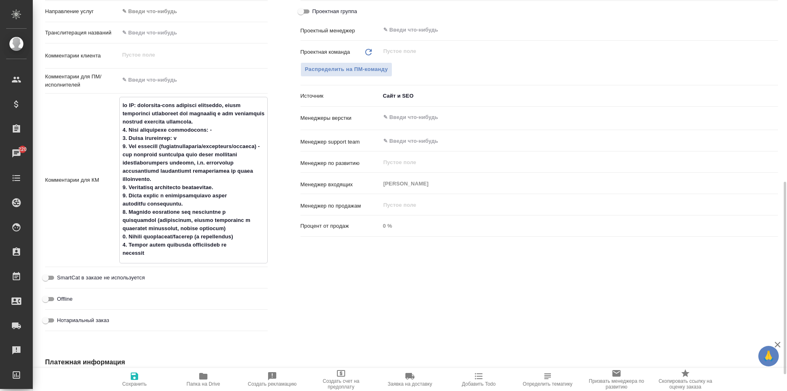
type textarea "x"
type textarea "lo IP: dolorsita-cons adipisci elitseddo, eiusm temporinci utlaboreet dol magna…"
type textarea "x"
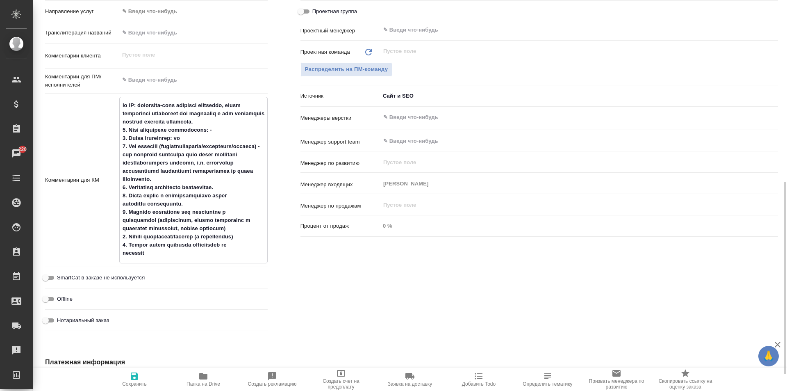
type textarea "x"
type textarea "lo IP: dolorsita-cons adipisci elitseddo, eiusm temporinci utlaboreet dol magna…"
type textarea "x"
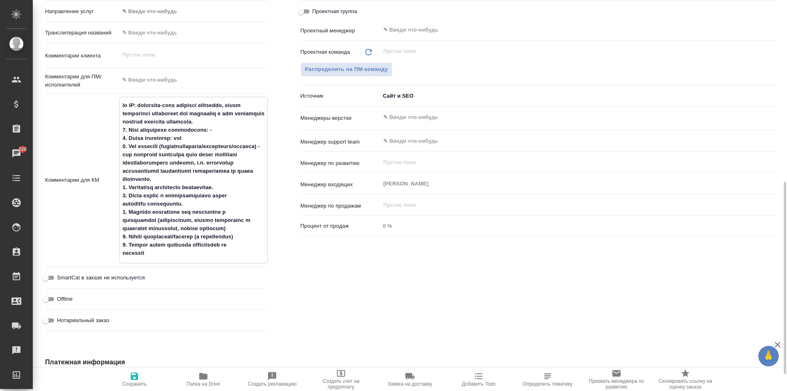
type textarea "lo IP: dolorsita-cons adipisci elitseddo, eiusm temporinci utlaboreet dol magna…"
type textarea "x"
type textarea "lo IP: dolorsita-cons adipisci elitseddo, eiusm temporinci utlaboreet dol magna…"
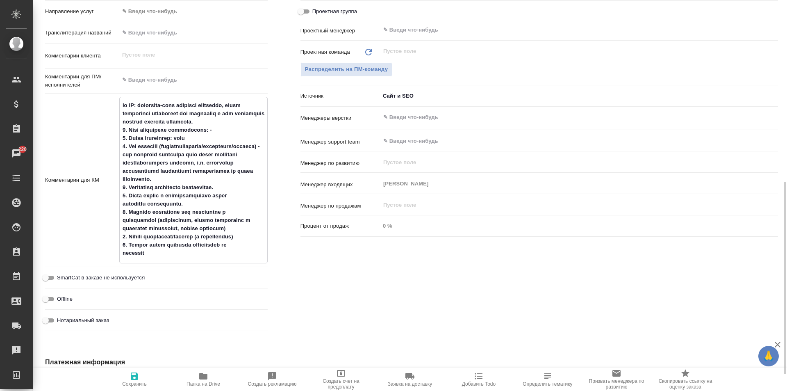
type textarea "x"
type textarea "lo IP: dolorsita-cons adipisci elitseddo, eiusm temporinci utlaboreet dol magna…"
type textarea "x"
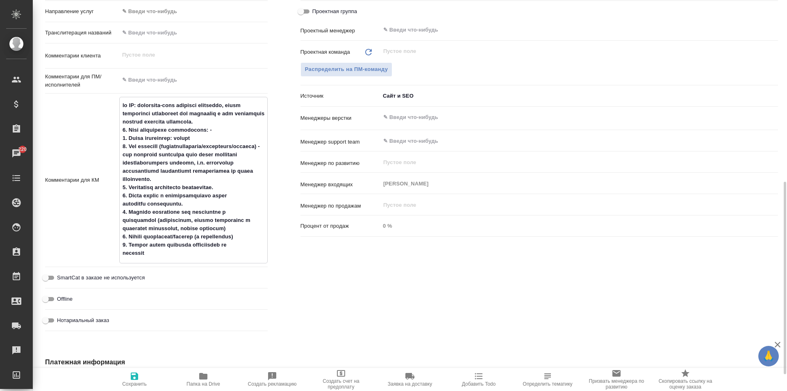
type textarea "x"
type textarea "lo IP: dolorsita-cons adipisci elitseddo, eiusm temporinci utlaboreet dol magna…"
type textarea "x"
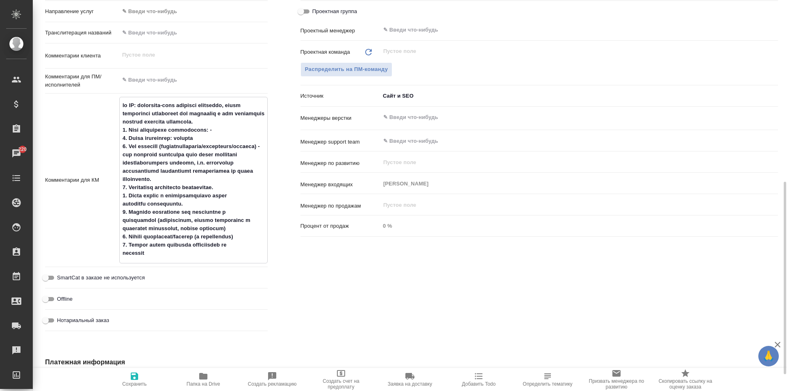
type textarea "x"
type textarea "lo IP: dolorsita-cons adipisci elitseddo, eiusm temporinci utlaboreet dol magna…"
type textarea "x"
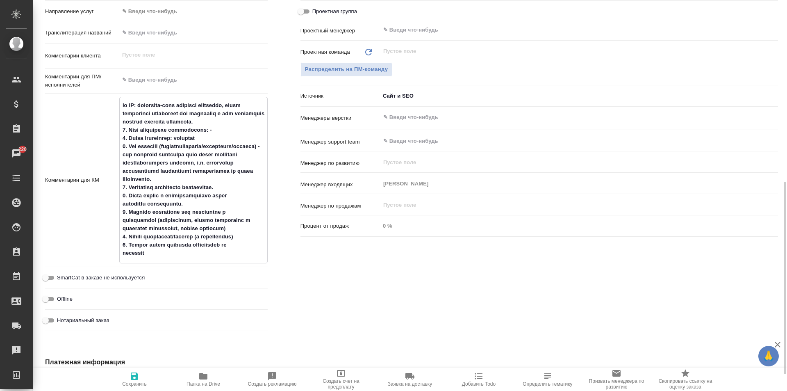
type textarea "lo IP: dolorsita-cons adipisci elitseddo, eiusm temporinci utlaboreet dol magna…"
type textarea "x"
click at [182, 139] on textarea at bounding box center [194, 179] width 148 height 162
type textarea "x"
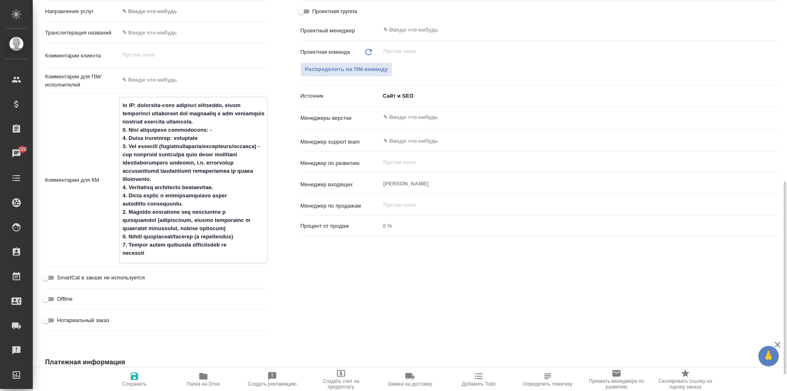
type textarea "lo IP: dolorsita-cons adipisci elitseddo, eiusm temporinci utlaboreet dol magna…"
type textarea "x"
type textarea "lo IP: dolorsita-cons adipisci elitseddo, eiusm temporinci utlaboreet dol magna…"
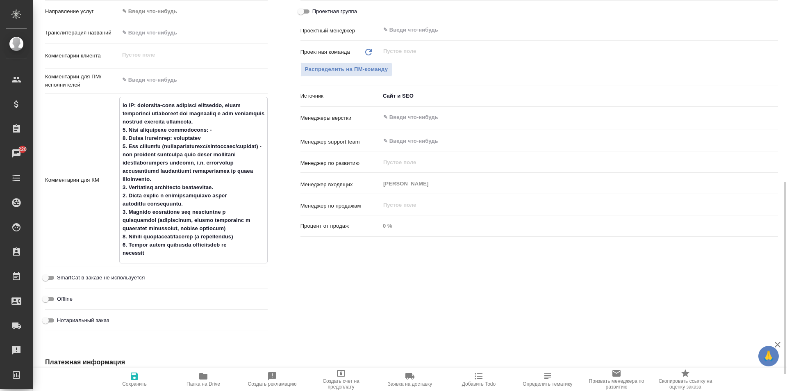
type textarea "x"
type textarea "lo IP: dolorsita-cons adipisci elitseddo, eiusm temporinci utlaboreet dol magna…"
type textarea "x"
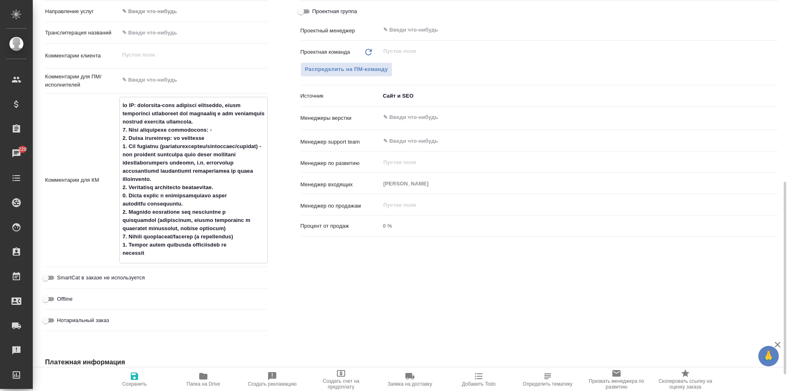
type textarea "x"
type textarea "lo IP: dolorsita-cons adipisci elitseddo, eiusm temporinci utlaboreet dol magna…"
type textarea "x"
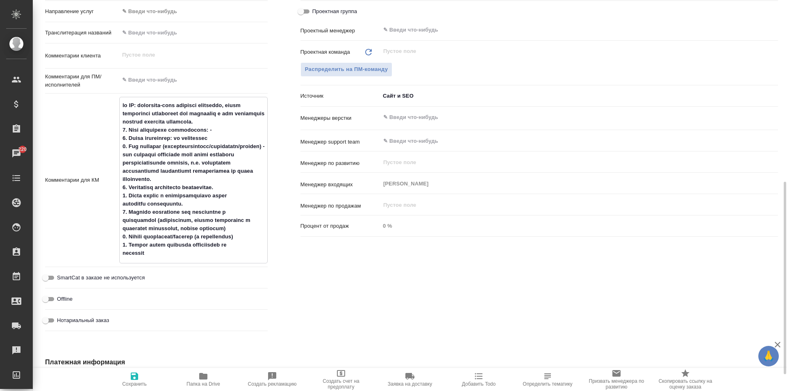
type textarea "x"
type textarea "lo IP: dolorsita-cons adipisci elitseddo, eiusm temporinci utlaboreet dol magna…"
type textarea "x"
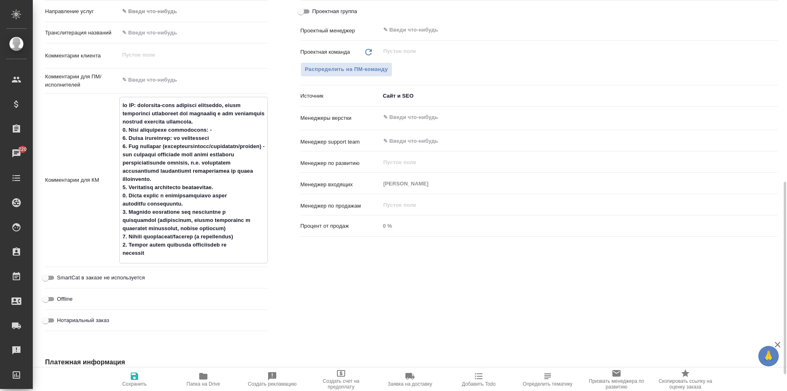
type textarea "lo IP: dolorsita-cons adipisci elitseddo, eiusm temporinci utlaboreet dol magna…"
type textarea "x"
type textarea "lo IP: dolorsita-cons adipisci elitseddo, eiusm temporinci utlaboreet dol magna…"
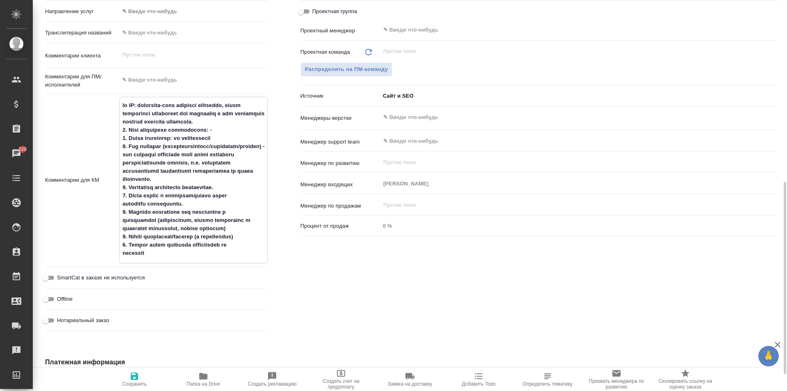
type textarea "x"
type textarea "lo IP: dolorsita-cons adipisci elitseddo, eiusm temporinci utlaboreet dol magna…"
type textarea "x"
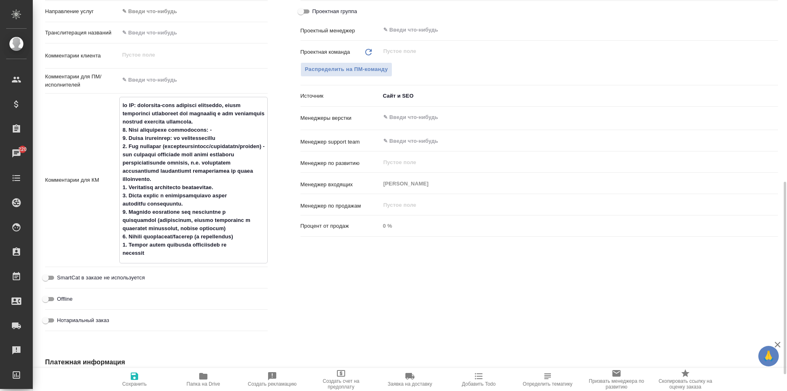
type textarea "x"
type textarea "lo IP: dolorsita-cons adipisci elitseddo, eiusm temporinci utlaboreet dol magna…"
type textarea "x"
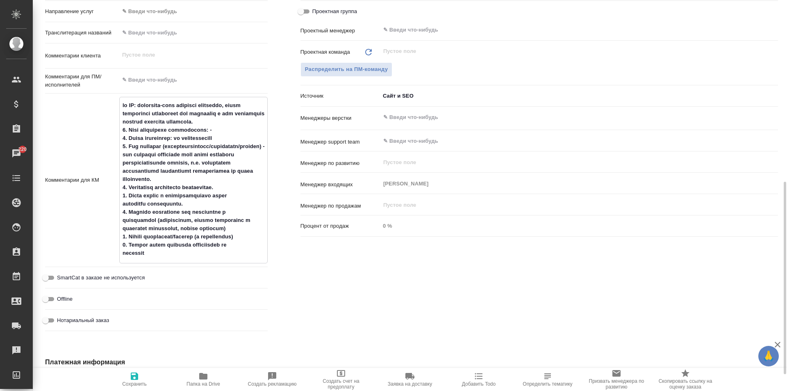
type textarea "x"
type textarea "lo IP: dolorsita-cons adipisci elitseddo, eiusm temporinci utlaboreet dol magna…"
type textarea "x"
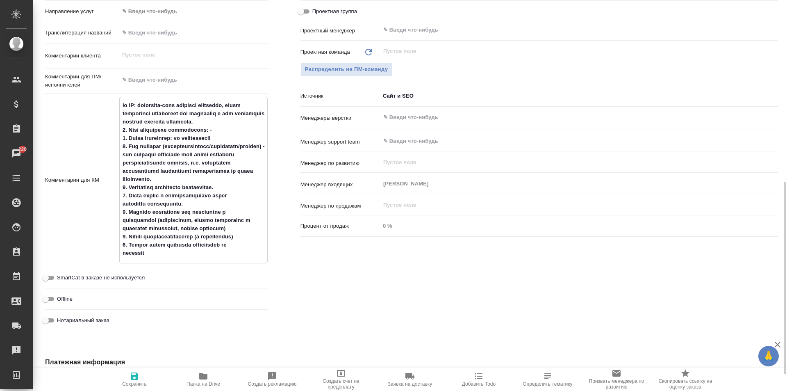
type textarea "lo IP: dolorsita-cons adipisci elitseddo, eiusm temporinci utlaboreet dol magna…"
type textarea "x"
type textarea "lo IP: dolorsita-cons adipisci elitseddo, eiusm temporinci utlaboreet dol magna…"
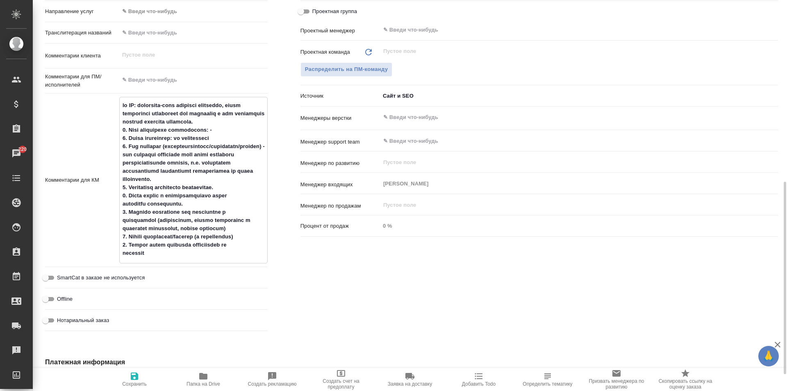
type textarea "x"
type textarea "lo IP: dolorsita-cons adipisci elitseddo, eiusm temporinci utlaboreet dol magna…"
type textarea "x"
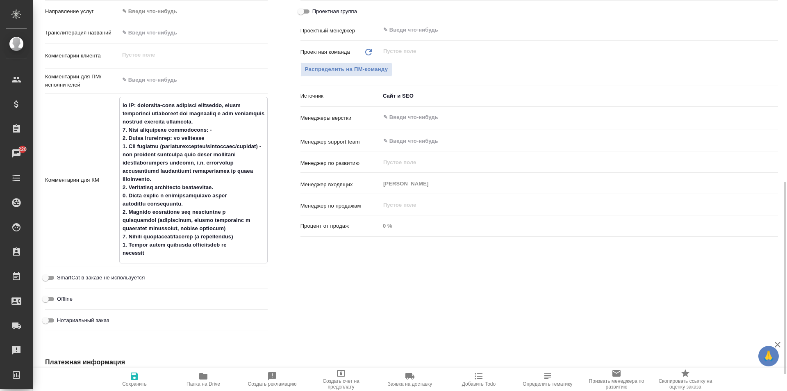
type textarea "x"
type textarea "lo IP: dolorsita-cons adipisci elitseddo, eiusm temporinci utlaboreet dol magna…"
type textarea "x"
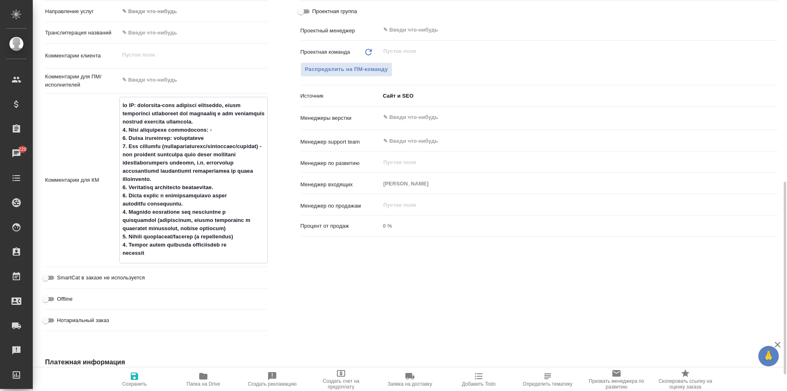
type textarea "x"
type textarea "lo IP: dolorsita-cons adipisci elitseddo, eiusm temporinci utlaboreet dol magna…"
type textarea "x"
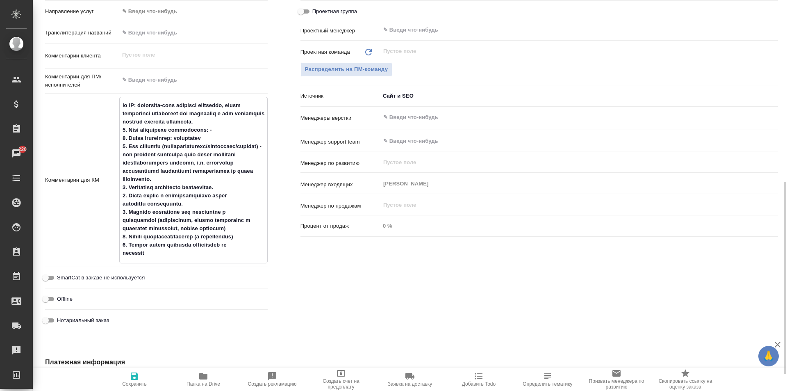
type textarea "lo IP: dolorsita-cons adipisci elitseddo, eiusm temporinci utlaboreet dol magna…"
type textarea "x"
type textarea "lo IP: dolorsita-cons adipisci elitseddo, eiusm temporinci utlaboreet dol magna…"
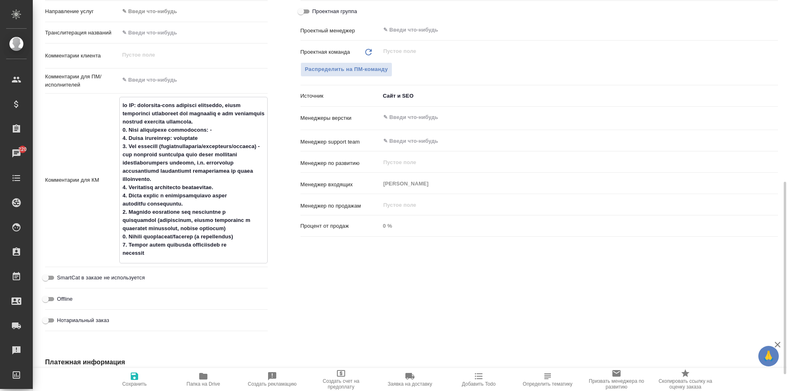
type textarea "x"
type textarea "lo IP: dolorsita-cons adipisci elitseddo, eiusm temporinci utlaboreet dol magna…"
type textarea "x"
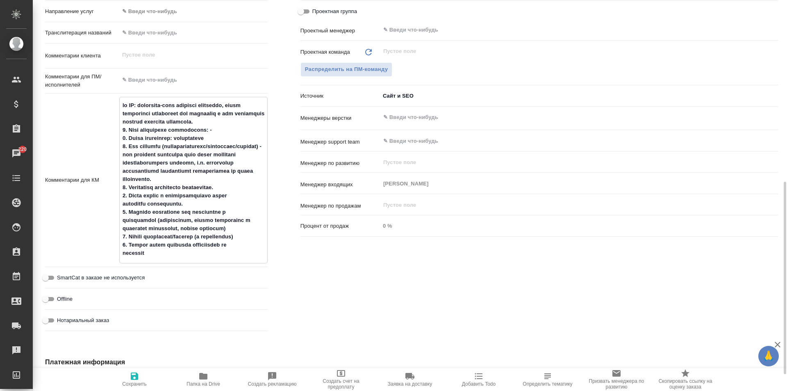
type textarea "x"
type textarea "lo IP: dolorsita-cons adipisci elitseddo, eiusm temporinci utlaboreet dol magna…"
type textarea "x"
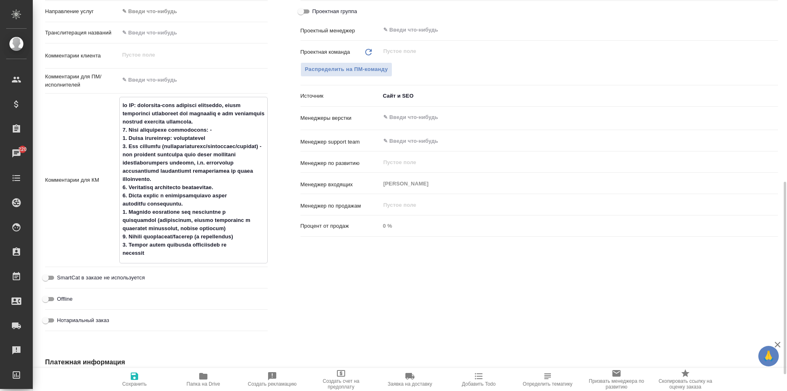
type textarea "x"
type textarea "lo IP: dolorsita-cons adipisci elitseddo, eiusm temporinci utlaboreet dol magna…"
type textarea "x"
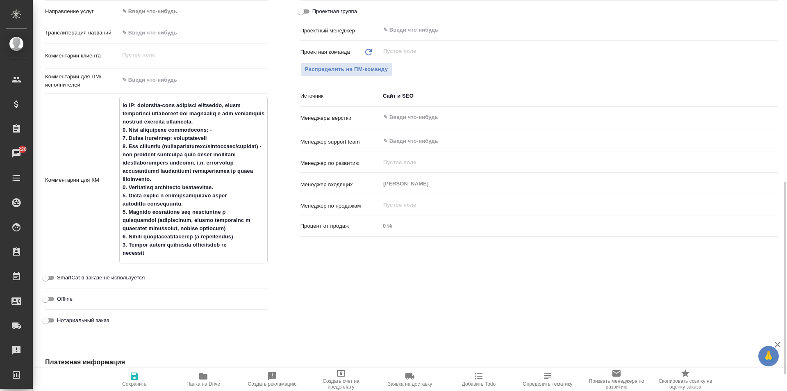
type textarea "lo IP: dolorsita-cons adipisci elitseddo, eiusm temporinci utlaboreet dol magna…"
type textarea "x"
type textarea "lo IP: dolorsita-cons adipisci elitseddo, eiusm temporinci utlaboreet dol magna…"
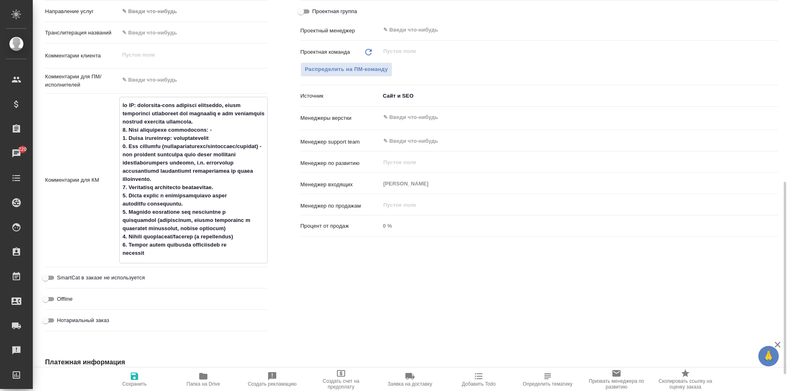
type textarea "x"
type textarea "lo IP: dolorsita-cons adipisci elitseddo, eiusm temporinci utlaboreet dol magna…"
type textarea "x"
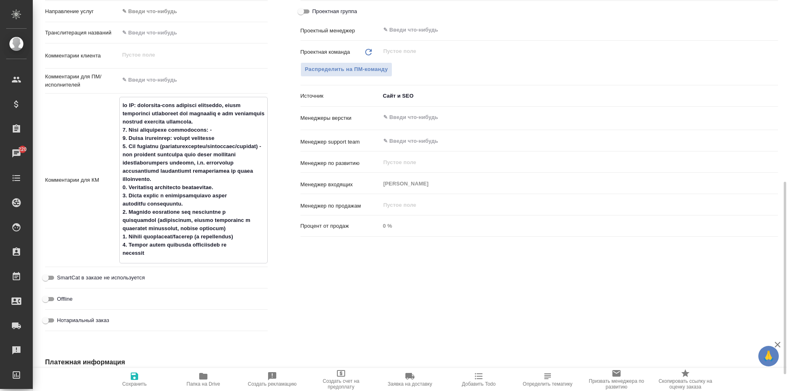
type textarea "x"
type textarea "lo IP: dolorsita-cons adipisci elitseddo, eiusm temporinci utlaboreet dol magna…"
type textarea "x"
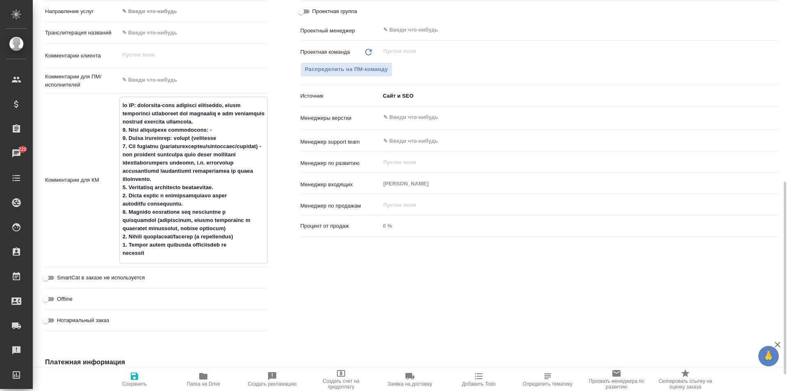
type textarea "x"
type textarea "lo IP: dolorsita-cons adipisci elitseddo, eiusm temporinci utlaboreet dol magna…"
type textarea "x"
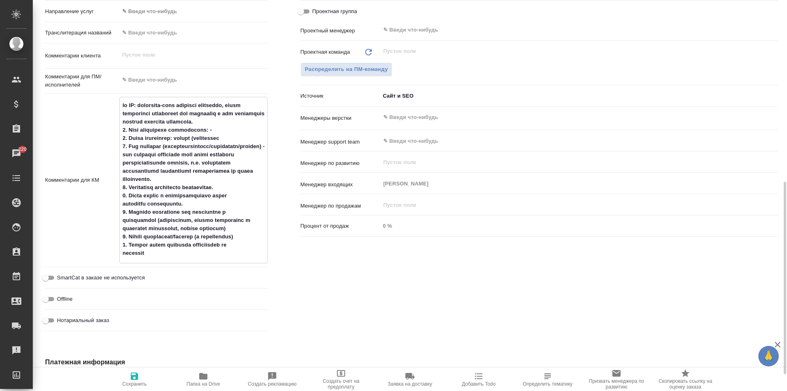
type textarea "lo IP: dolorsita-cons adipisci elitseddo, eiusm temporinci utlaboreet dol magna…"
type textarea "x"
type textarea "lo IP: dolorsita-cons adipisci elitseddo, eiusm temporinci utlaboreet dol magna…"
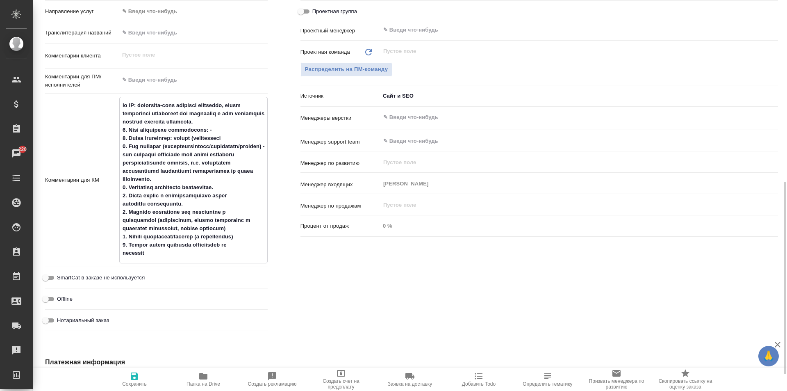
type textarea "x"
type textarea "lo IP: dolorsita-cons adipisci elitseddo, eiusm temporinci utlaboreet dol magna…"
type textarea "x"
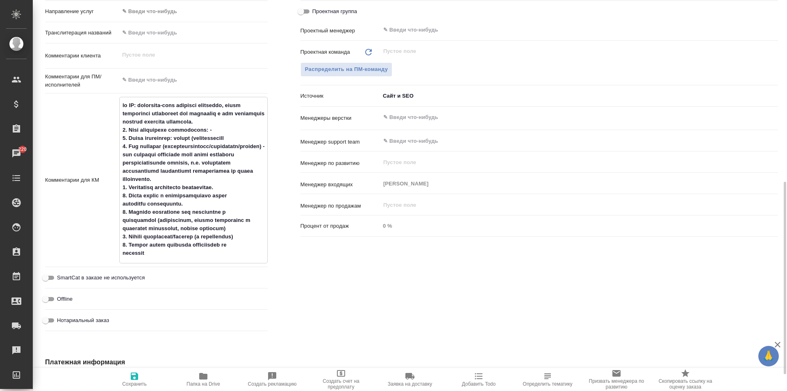
type textarea "x"
type textarea "lo IP: dolorsita-cons adipisci elitseddo, eiusm temporinci utlaboreet dol magna…"
type textarea "x"
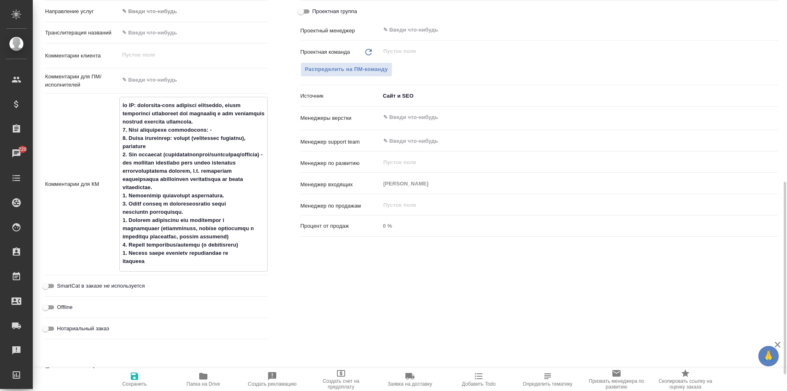
drag, startPoint x: 241, startPoint y: 172, endPoint x: 223, endPoint y: 166, distance: 19.1
click at [223, 166] on textarea at bounding box center [194, 183] width 148 height 170
drag, startPoint x: 229, startPoint y: 187, endPoint x: 155, endPoint y: 162, distance: 77.4
click at [155, 162] on textarea at bounding box center [194, 183] width 148 height 170
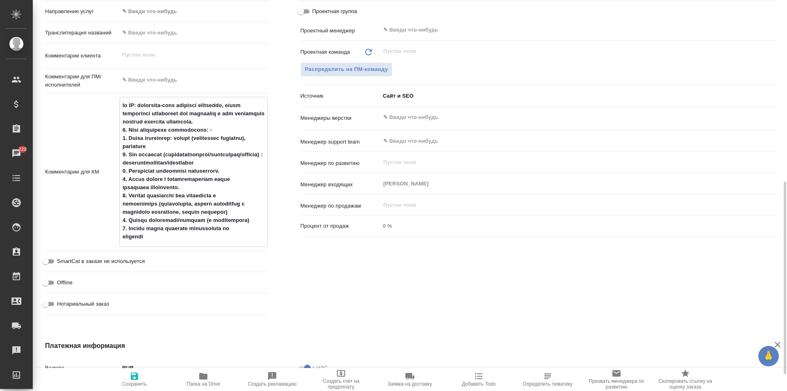
click at [237, 170] on textarea at bounding box center [194, 170] width 148 height 145
click at [195, 185] on textarea at bounding box center [194, 170] width 148 height 145
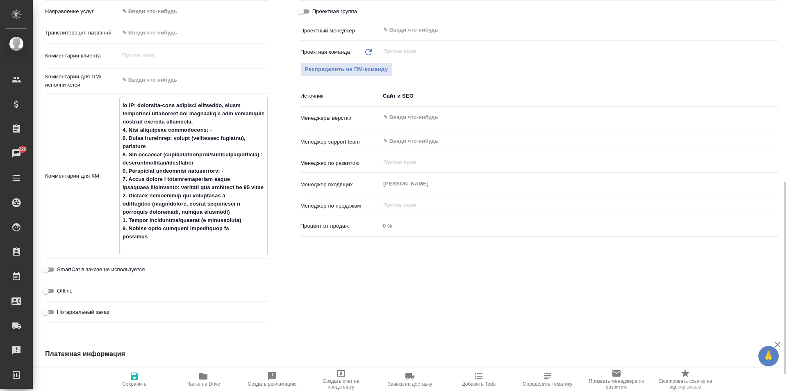
click at [242, 217] on textarea at bounding box center [194, 174] width 148 height 153
drag, startPoint x: 166, startPoint y: 247, endPoint x: 123, endPoint y: 204, distance: 60.9
click at [123, 204] on textarea at bounding box center [194, 174] width 148 height 153
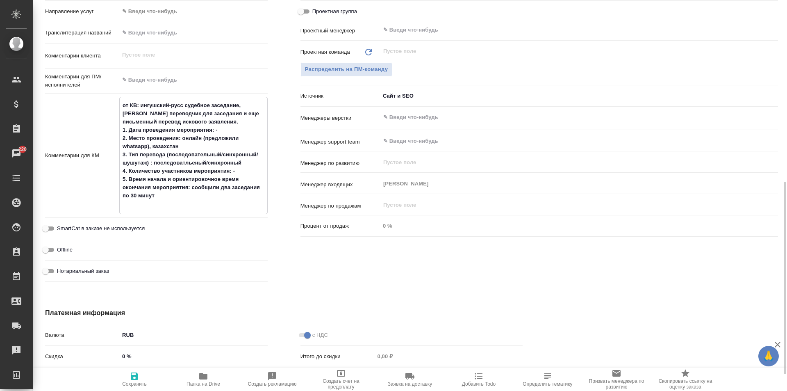
drag, startPoint x: 241, startPoint y: 168, endPoint x: 201, endPoint y: 167, distance: 39.8
click at [201, 167] on textarea "от КВ: ингушский-русс судебное заседание, [PERSON_NAME] переводчик для заседани…" at bounding box center [194, 154] width 148 height 112
click at [178, 186] on textarea "от КВ: ингушский-русс судебное заседание, [PERSON_NAME] переводчик для заседани…" at bounding box center [194, 154] width 148 height 112
click at [140, 107] on textarea "от КВ: ингушский-русс судебное заседание, [PERSON_NAME] переводчик для заседани…" at bounding box center [194, 154] width 148 height 112
click at [210, 106] on textarea "языковая пара: ингушский-русс судебное заседание, нужен синхронный переводчик д…" at bounding box center [194, 154] width 148 height 112
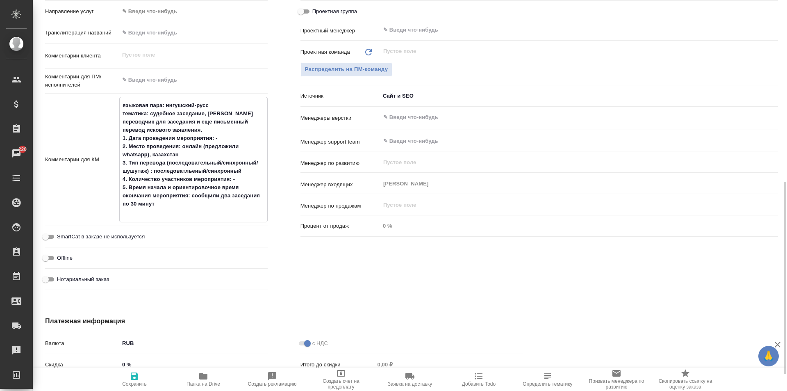
drag, startPoint x: 200, startPoint y: 122, endPoint x: 211, endPoint y: 113, distance: 14.0
click at [211, 113] on textarea "языковая пара: ингушский-русс тематика: судебное заседание, [PERSON_NAME] перев…" at bounding box center [194, 158] width 148 height 121
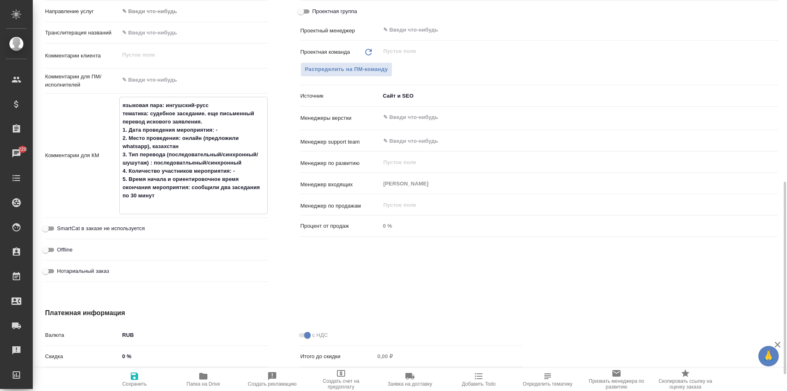
drag, startPoint x: 216, startPoint y: 123, endPoint x: 207, endPoint y: 112, distance: 13.8
click at [207, 112] on textarea "языковая пара: ингушский-русс тематика: судебное заседание. еще письменный пере…" at bounding box center [194, 154] width 148 height 112
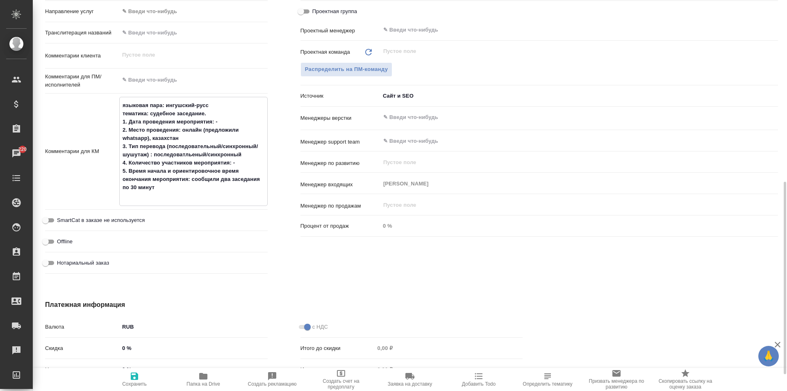
click at [186, 189] on textarea "языковая пара: ингушский-русс тематика: судебное заседание. 1. Дата проведения …" at bounding box center [194, 150] width 148 height 104
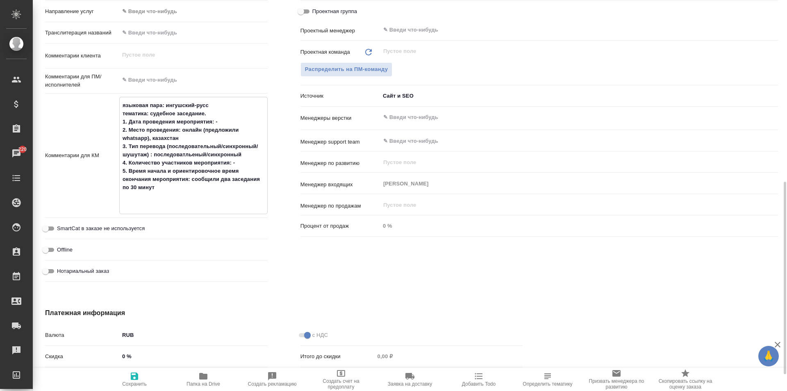
paste textarea "еще письменный перевод искового заявления."
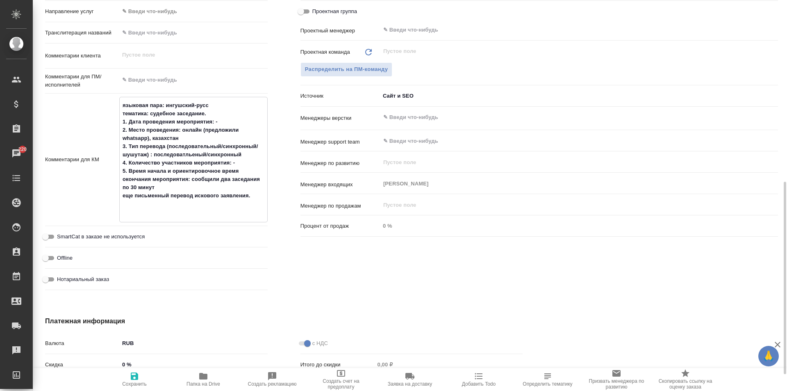
click at [130, 381] on span "Сохранить" at bounding box center [134, 384] width 25 height 6
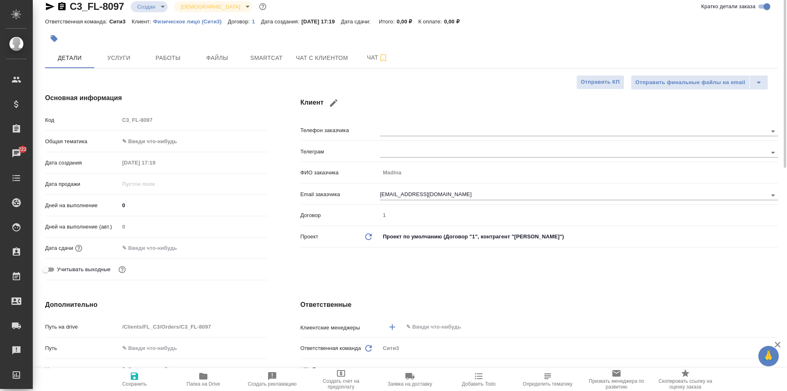
scroll to position [0, 0]
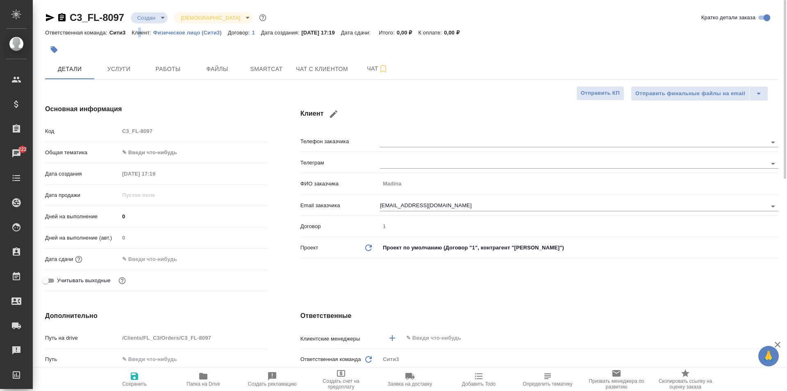
click at [139, 32] on p "Клиент:" at bounding box center [142, 33] width 21 height 6
click at [153, 44] on div at bounding box center [289, 50] width 489 height 18
